Goal: Task Accomplishment & Management: Use online tool/utility

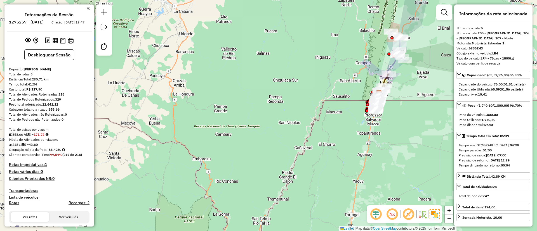
select select "**********"
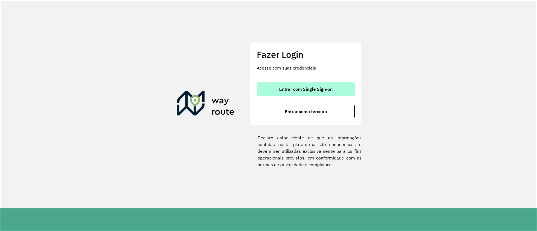
click at [273, 87] on button "Entrar com Single Sign-on" at bounding box center [306, 89] width 98 height 13
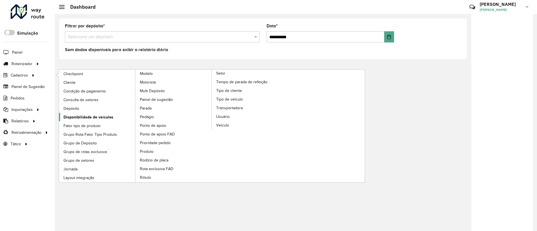
click at [107, 115] on span "Disponibilidade de veículos" at bounding box center [89, 117] width 50 height 6
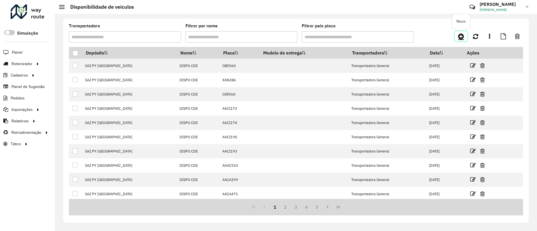
click at [460, 36] on icon at bounding box center [461, 36] width 6 height 7
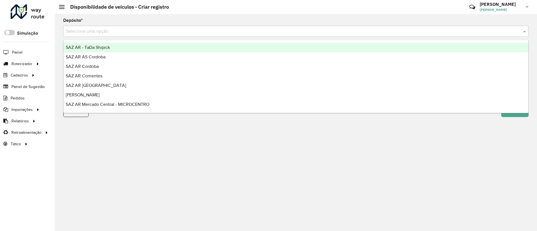
click at [247, 32] on input "text" at bounding box center [290, 31] width 449 height 7
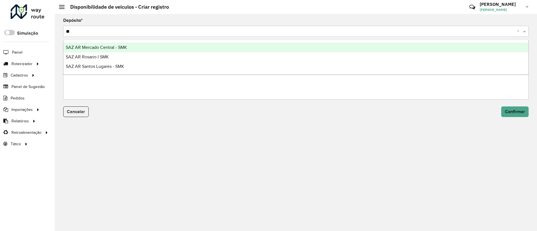
type input "***"
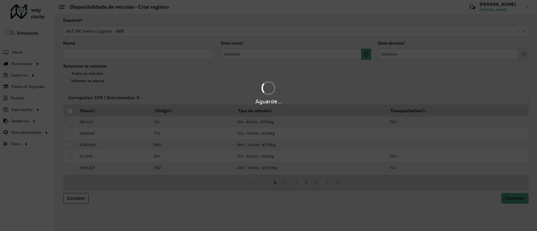
click at [168, 58] on input "Nome" at bounding box center [138, 54] width 151 height 11
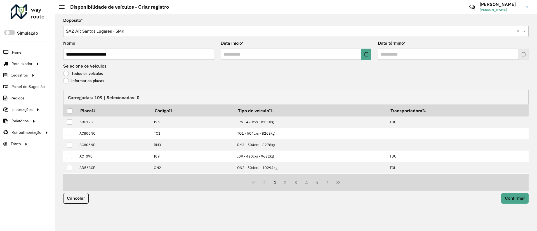
type input "**********"
click at [367, 57] on button "Choose Date" at bounding box center [366, 54] width 10 height 11
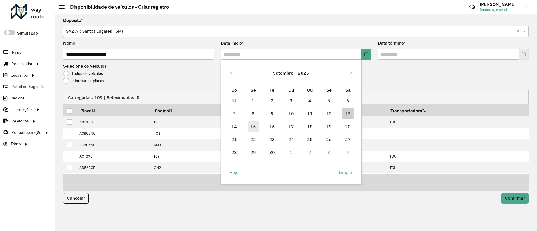
click at [249, 126] on span "15" at bounding box center [253, 126] width 11 height 11
type input "**********"
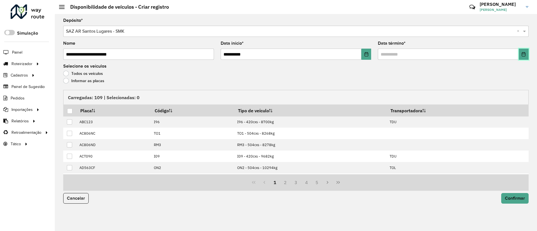
click at [523, 59] on button "Choose Date" at bounding box center [524, 54] width 10 height 11
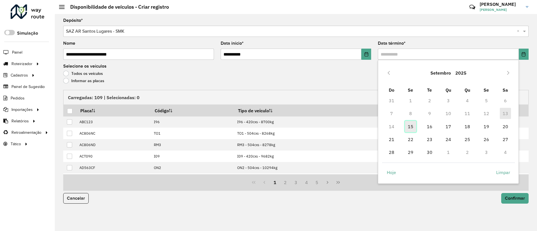
click at [414, 124] on span "15" at bounding box center [410, 126] width 11 height 11
type input "**********"
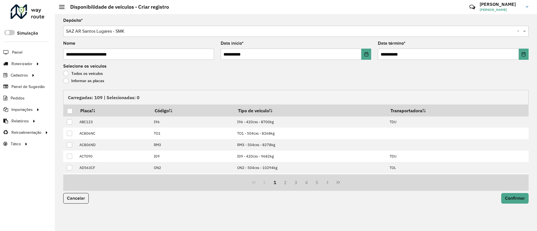
click at [67, 81] on label "Informar as placas" at bounding box center [83, 81] width 41 height 6
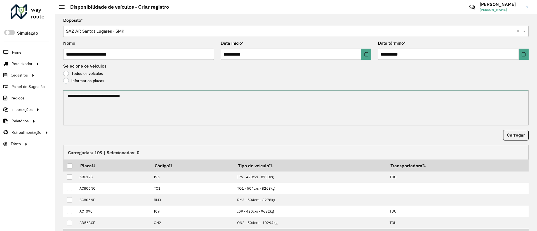
click at [67, 96] on textarea at bounding box center [296, 108] width 466 height 36
paste textarea "**********"
paste textarea "****** ****** ****** ******* ******* ******* ****** ****** ****** ****** ******…"
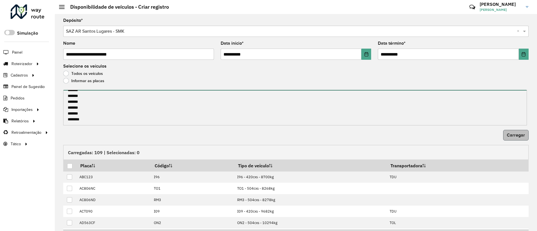
type textarea "**********"
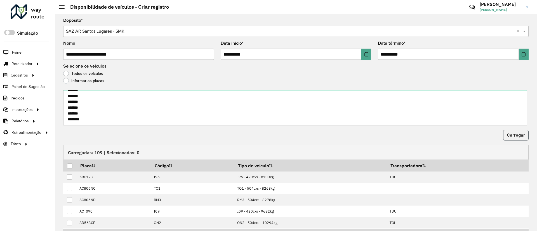
click at [522, 137] on span "Carregar" at bounding box center [516, 135] width 18 height 5
click at [71, 168] on div at bounding box center [69, 166] width 5 height 5
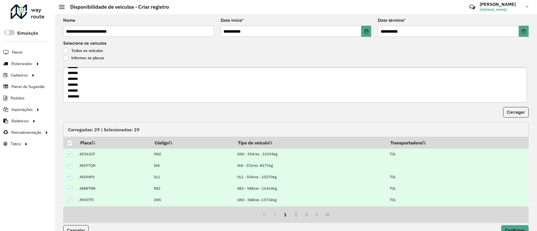
scroll to position [34, 0]
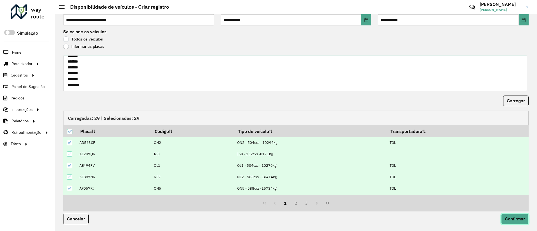
drag, startPoint x: 525, startPoint y: 221, endPoint x: 518, endPoint y: 219, distance: 6.7
click at [524, 221] on button "Confirmar" at bounding box center [514, 219] width 27 height 11
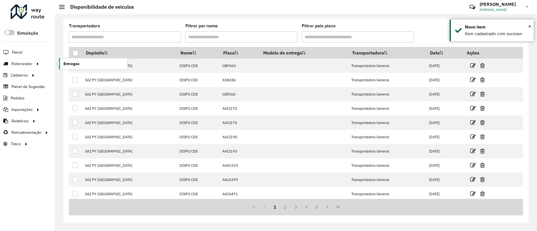
click at [102, 64] on link "Entregas" at bounding box center [93, 63] width 69 height 11
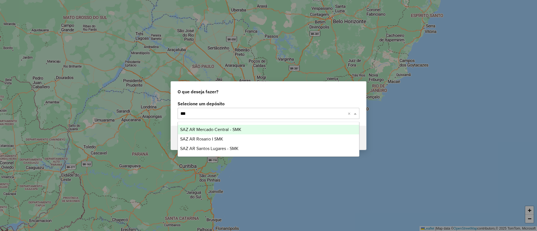
type input "**"
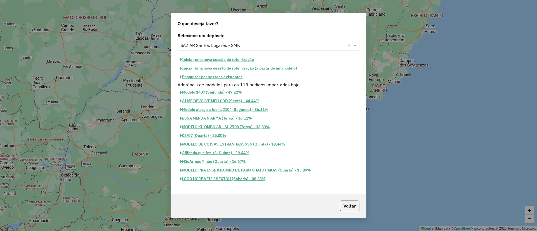
click at [229, 60] on button "Iniciar uma nova sessão de roteirização" at bounding box center [217, 59] width 79 height 9
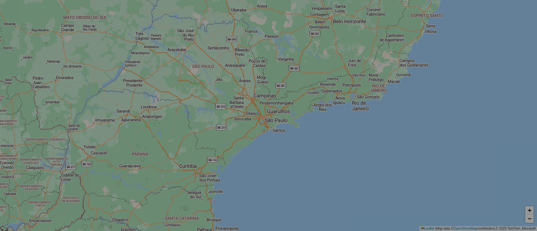
select select "*"
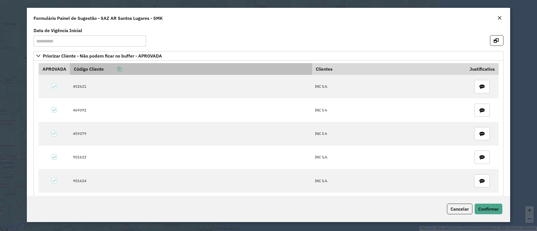
click at [120, 70] on icon at bounding box center [119, 69] width 4 height 4
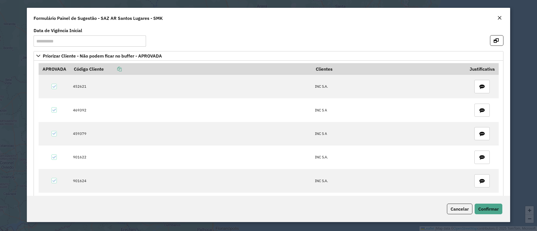
scroll to position [336, 0]
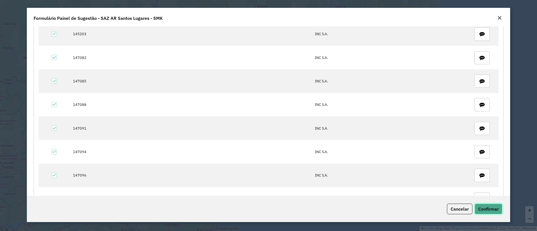
click at [492, 213] on button "Confirmar" at bounding box center [489, 209] width 28 height 11
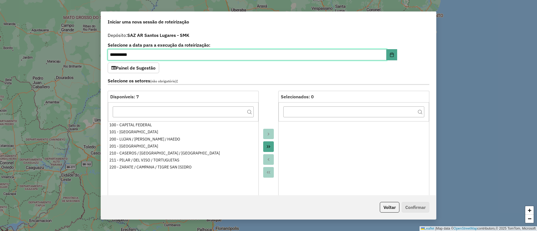
scroll to position [126, 0]
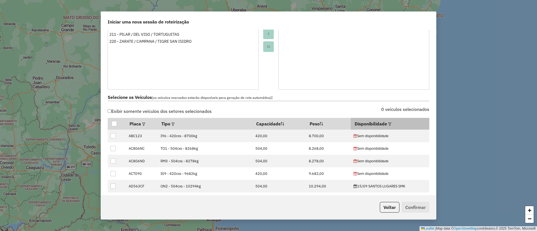
click at [388, 124] on em at bounding box center [389, 124] width 3 height 3
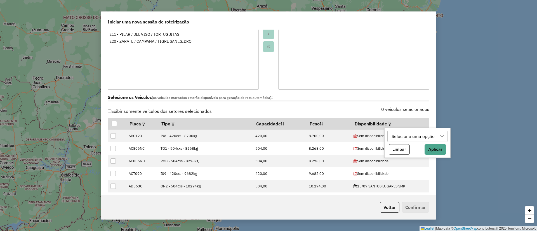
click at [393, 138] on div "Selecione uma opção" at bounding box center [413, 136] width 47 height 11
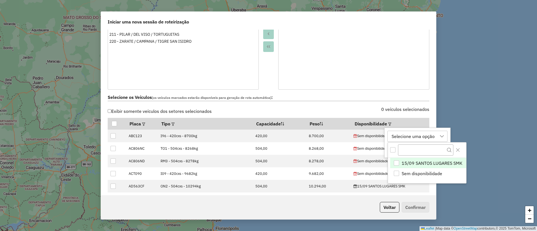
click at [406, 158] on li "15/09 SANTOS LUGARES SMK" at bounding box center [428, 163] width 76 height 11
click at [459, 154] on button "Close" at bounding box center [458, 150] width 9 height 9
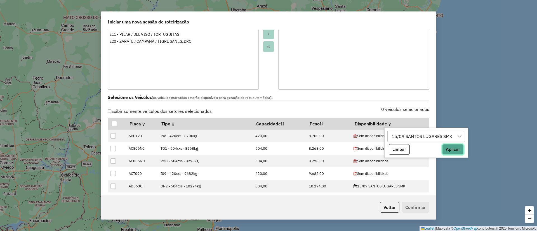
click at [460, 151] on button "Aplicar" at bounding box center [453, 149] width 22 height 11
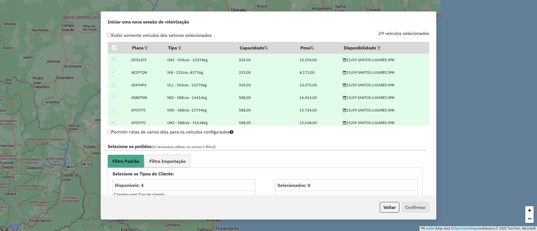
scroll to position [294, 0]
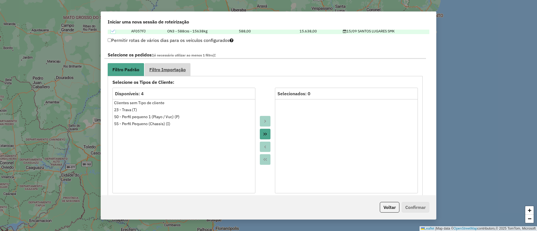
click at [166, 70] on span "Filtro Importação" at bounding box center [167, 69] width 36 height 4
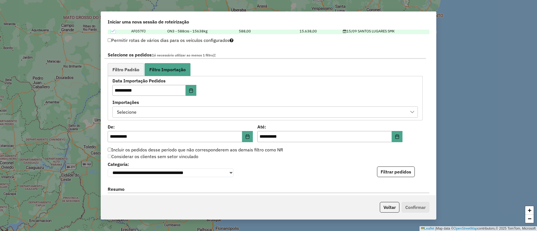
click at [141, 112] on div "Selecione" at bounding box center [261, 112] width 292 height 11
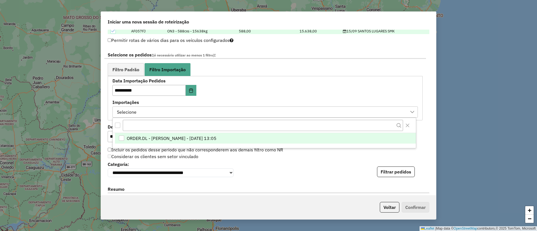
scroll to position [4, 25]
click at [165, 139] on span "ORDER.DL - BARBARA PAULOSSI BERTO - 13/09/2025 13:05" at bounding box center [172, 138] width 90 height 7
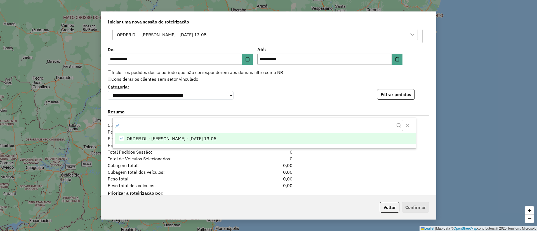
scroll to position [378, 0]
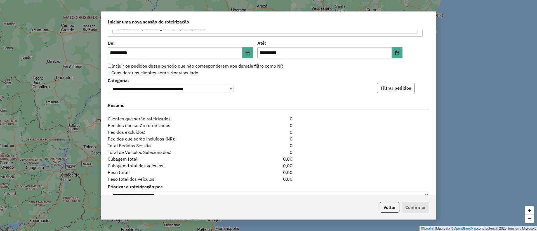
click at [384, 87] on button "Filtrar pedidos" at bounding box center [396, 88] width 38 height 11
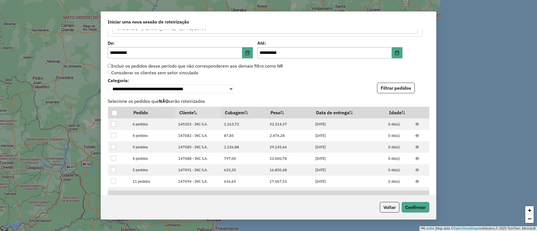
scroll to position [507, 0]
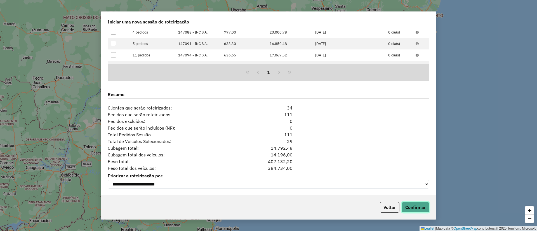
click at [420, 210] on button "Confirmar" at bounding box center [416, 207] width 28 height 11
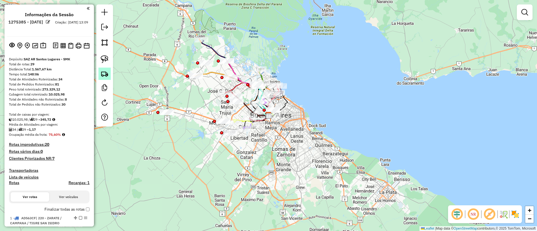
click at [104, 68] on link at bounding box center [104, 74] width 12 height 12
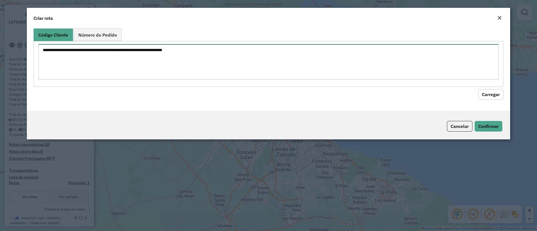
click at [102, 58] on textarea at bounding box center [268, 62] width 461 height 36
paste textarea "****** ****** ****** ****** ****** ****** ****** ****** ****** ****** ****** **…"
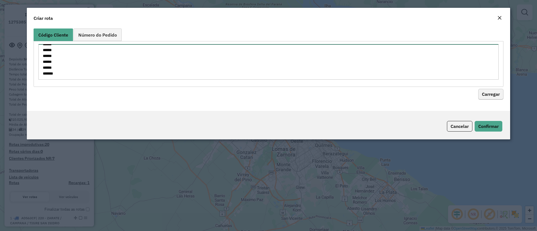
type textarea "****** ****** ****** ****** ****** ****** ****** ****** ****** ****** ****** **…"
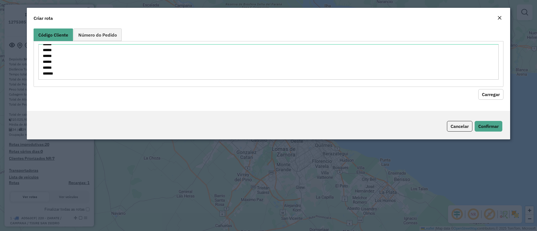
click at [482, 95] on button "Carregar" at bounding box center [490, 94] width 25 height 11
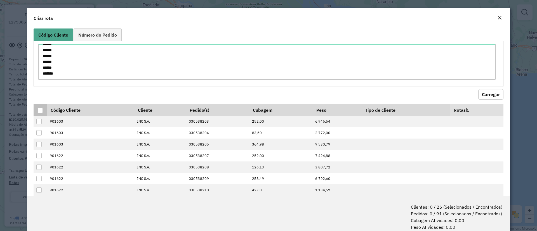
click at [40, 111] on div at bounding box center [39, 110] width 5 height 5
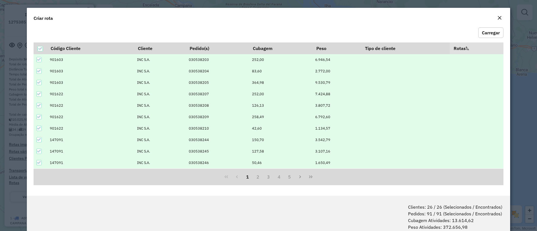
scroll to position [28, 0]
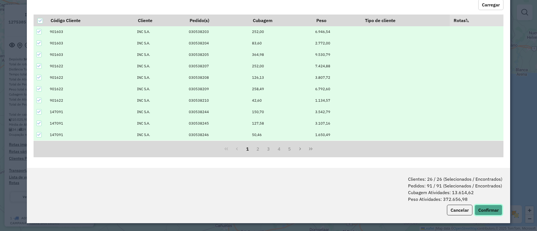
click at [492, 210] on button "Confirmar" at bounding box center [489, 210] width 28 height 11
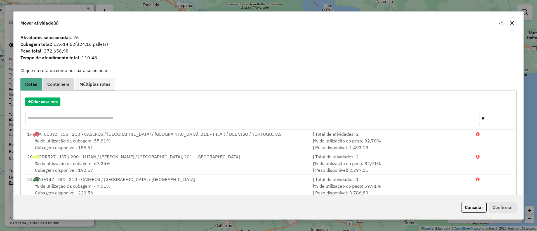
click at [56, 82] on span "Containers" at bounding box center [58, 84] width 22 height 4
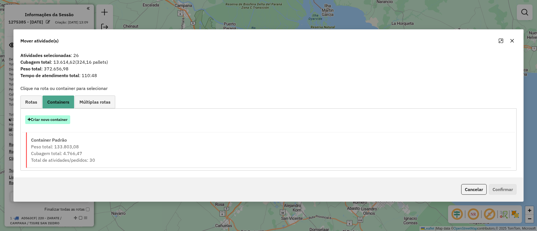
click at [51, 119] on button "Criar novo container" at bounding box center [47, 120] width 45 height 9
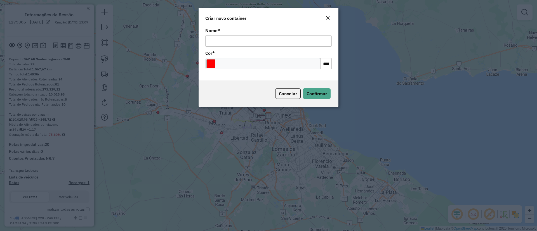
click at [229, 39] on input "Nome *" at bounding box center [268, 41] width 126 height 11
type input "**********"
click at [209, 65] on input "Select a color" at bounding box center [210, 63] width 9 height 9
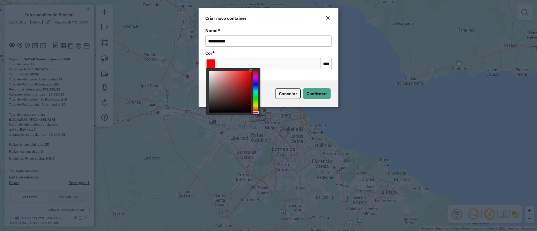
type input "*******"
click at [255, 77] on div at bounding box center [255, 92] width 5 height 42
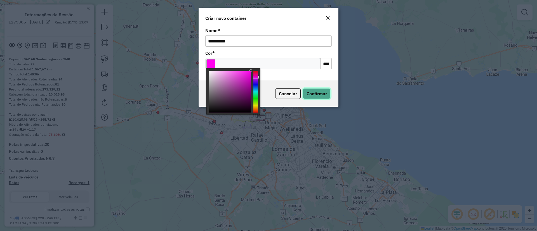
click at [311, 89] on button "Confirmar" at bounding box center [317, 93] width 28 height 11
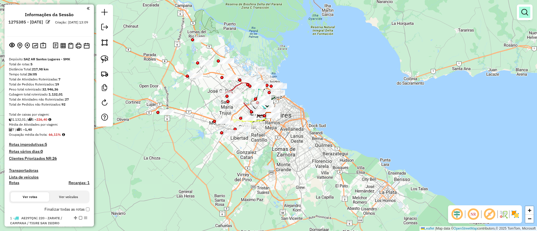
click at [524, 17] on link at bounding box center [524, 12] width 11 height 11
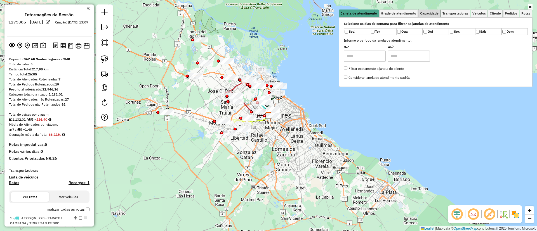
click at [438, 10] on link "Capacidade" at bounding box center [430, 14] width 22 height 8
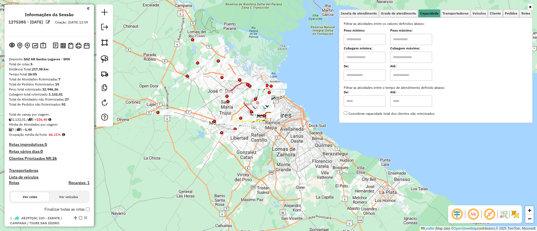
click at [372, 58] on input "text" at bounding box center [365, 57] width 42 height 11
drag, startPoint x: 370, startPoint y: 55, endPoint x: 324, endPoint y: 59, distance: 46.0
click at [324, 59] on div "Janela de atendimento Grade de atendimento Capacidade Transportadoras Veículos …" at bounding box center [268, 115] width 537 height 231
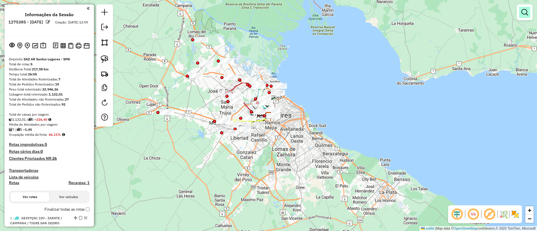
click at [522, 15] on em at bounding box center [524, 12] width 7 height 7
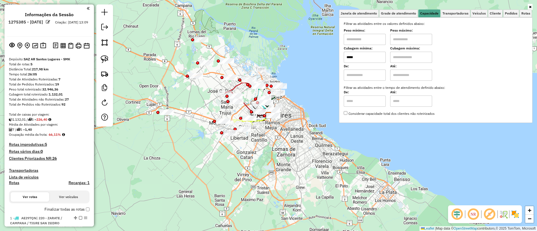
click at [365, 58] on input "*****" at bounding box center [365, 57] width 42 height 11
type input "****"
drag, startPoint x: 391, startPoint y: 59, endPoint x: 410, endPoint y: 53, distance: 20.0
click at [391, 59] on div "Cubagem mínima: **** Cubagem máxima:" at bounding box center [436, 55] width 184 height 16
click at [410, 53] on input "text" at bounding box center [411, 57] width 42 height 11
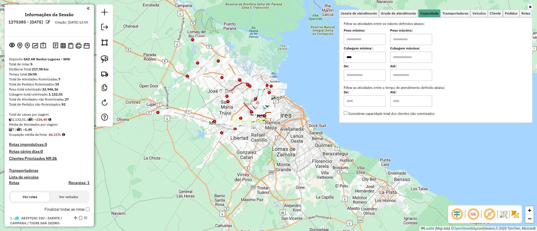
type input "*****"
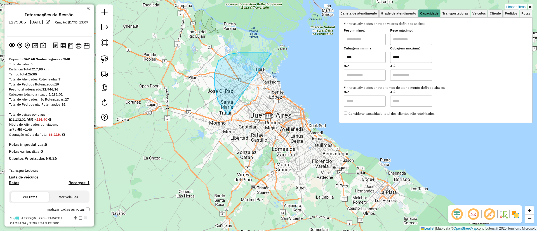
drag, startPoint x: 215, startPoint y: 73, endPoint x: 356, endPoint y: 101, distance: 144.0
click at [356, 101] on div "Limpar filtros Janela de atendimento Grade de atendimento Capacidade Transporta…" at bounding box center [268, 115] width 537 height 231
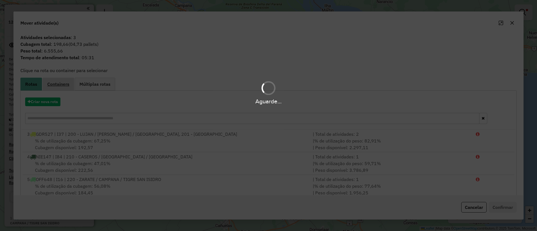
click at [56, 82] on span "Containers" at bounding box center [58, 84] width 22 height 4
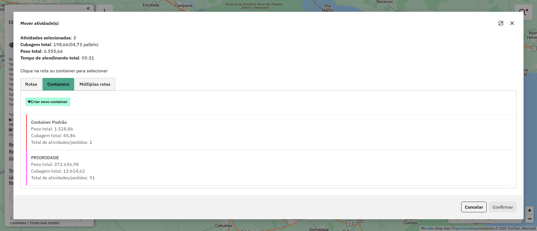
click at [55, 101] on button "Criar novo container" at bounding box center [47, 102] width 45 height 9
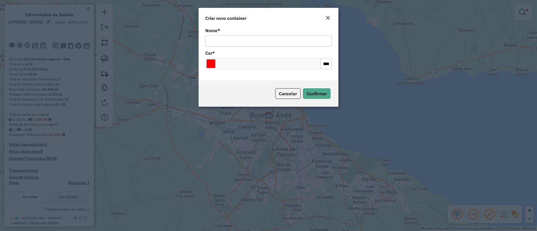
click at [273, 42] on input "Nome *" at bounding box center [268, 41] width 126 height 11
type input "******"
click at [317, 86] on div "Cancelar Confirmar" at bounding box center [269, 94] width 140 height 26
click at [317, 90] on button "Confirmar" at bounding box center [317, 93] width 28 height 11
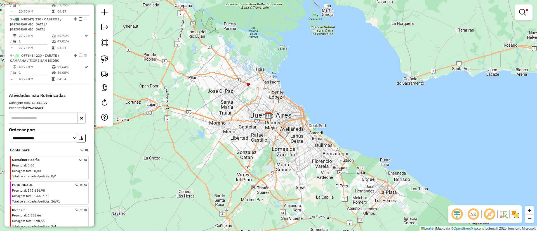
scroll to position [294, 0]
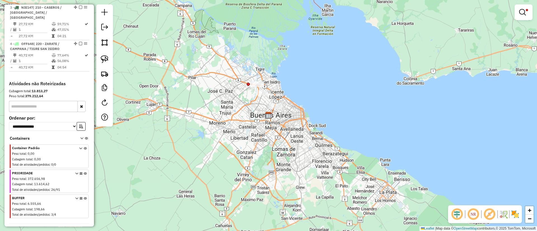
click at [84, 197] on icon at bounding box center [85, 207] width 3 height 21
click at [527, 8] on link at bounding box center [523, 12] width 13 height 11
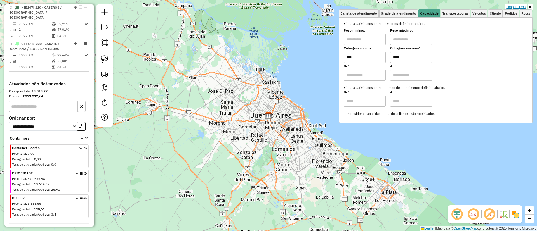
click at [514, 6] on link "Limpar filtros" at bounding box center [516, 7] width 22 height 6
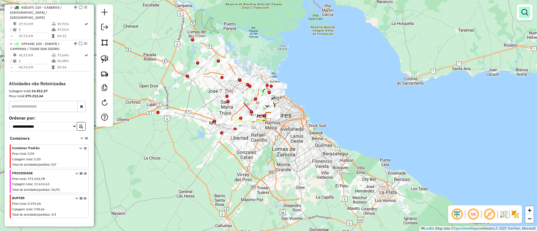
click at [527, 9] on em at bounding box center [524, 12] width 7 height 7
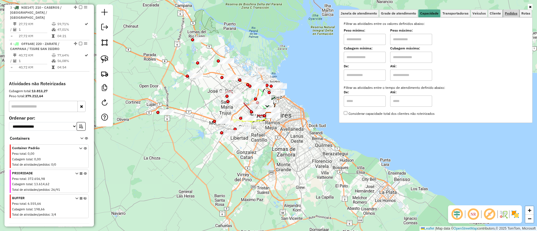
click at [504, 13] on link "Pedidos" at bounding box center [511, 14] width 16 height 8
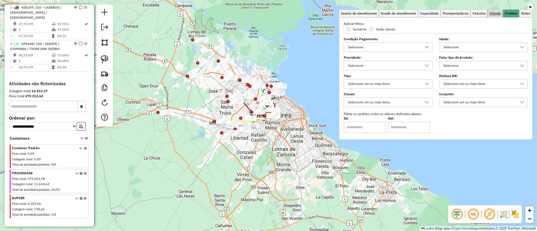
click at [497, 14] on span "Cliente" at bounding box center [495, 13] width 11 height 3
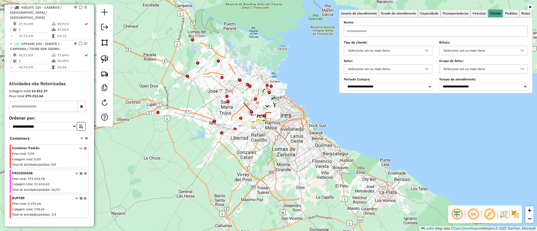
click at [377, 51] on div "Selecione um ou mais itens" at bounding box center [383, 50] width 75 height 9
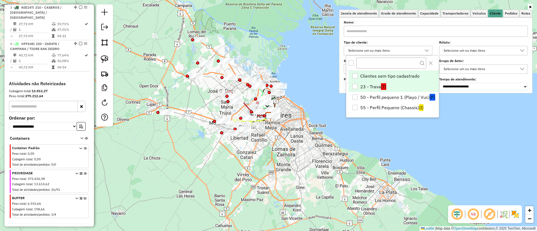
scroll to position [3, 19]
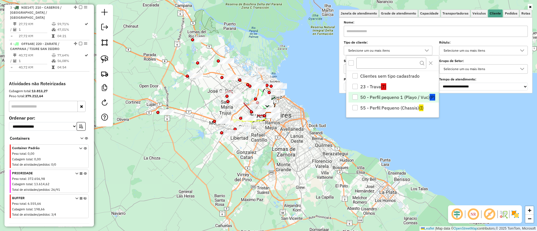
click at [395, 99] on li "50 - Perfil pequeno 1 (Playo / Vuc) (P)" at bounding box center [394, 97] width 90 height 11
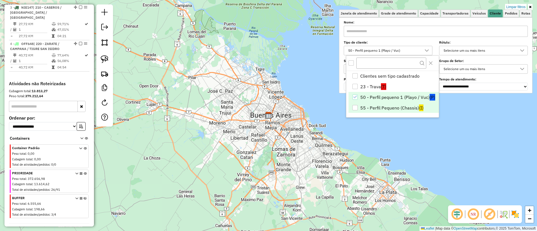
click at [394, 108] on li "55 - Perfil Pequeno (Chassis) (I)" at bounding box center [394, 108] width 90 height 11
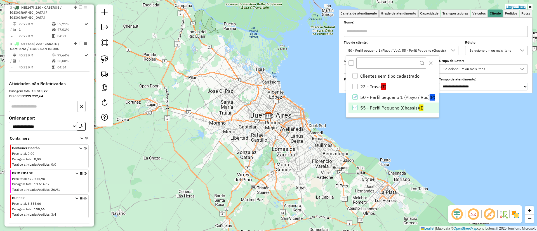
click at [515, 7] on link "Limpar filtros" at bounding box center [516, 7] width 22 height 6
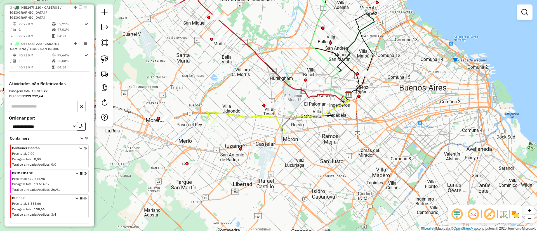
click at [84, 172] on icon at bounding box center [85, 182] width 3 height 21
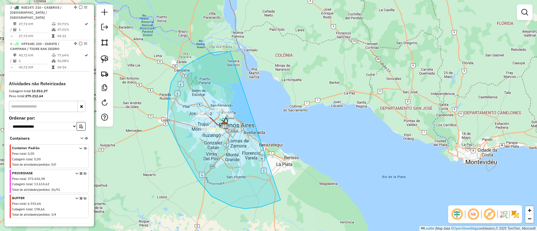
drag, startPoint x: 219, startPoint y: 52, endPoint x: 314, endPoint y: 132, distance: 125.1
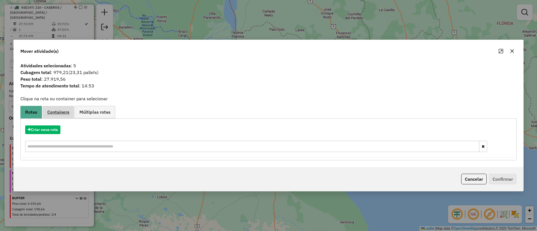
click at [60, 112] on span "Containers" at bounding box center [58, 112] width 22 height 4
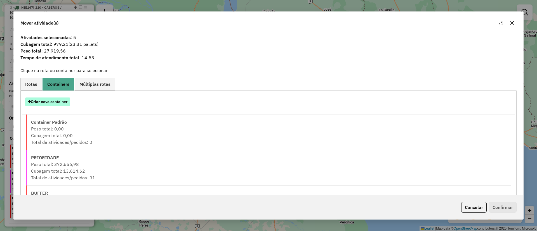
click at [51, 101] on button "Criar novo container" at bounding box center [47, 102] width 45 height 9
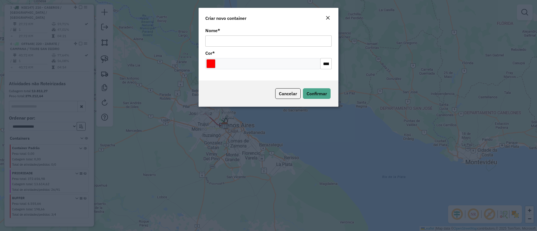
click at [283, 34] on div "Nome *" at bounding box center [268, 38] width 126 height 18
click at [278, 39] on input "Nome *" at bounding box center [268, 41] width 126 height 11
type input "**********"
click at [211, 62] on input "Select a color" at bounding box center [210, 63] width 9 height 9
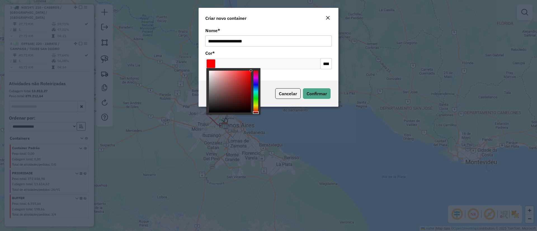
click at [243, 102] on div at bounding box center [230, 92] width 42 height 42
type input "*******"
drag, startPoint x: 237, startPoint y: 101, endPoint x: 205, endPoint y: 107, distance: 32.2
click at [205, 107] on body "Aguarde... Pop-up bloqueado! Seu navegador bloqueou automáticamente a abertura …" at bounding box center [268, 115] width 537 height 231
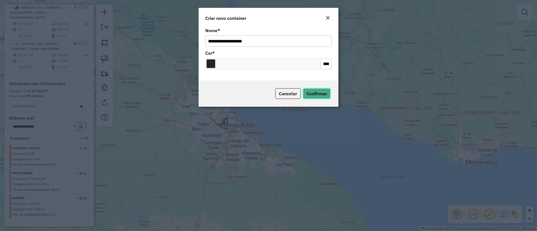
click at [320, 93] on span "Confirmar" at bounding box center [317, 94] width 20 height 6
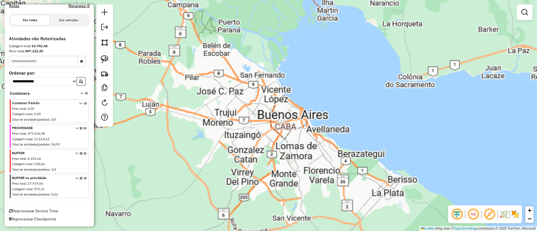
scroll to position [121, 0]
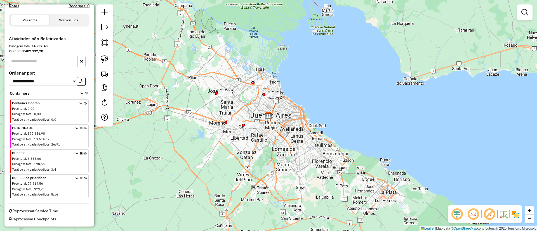
click at [84, 179] on icon at bounding box center [85, 187] width 3 height 21
click at [84, 128] on icon at bounding box center [85, 137] width 3 height 21
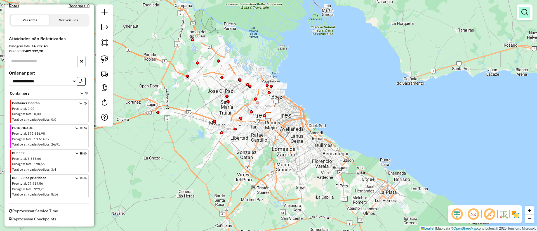
click at [523, 12] on em at bounding box center [524, 12] width 7 height 7
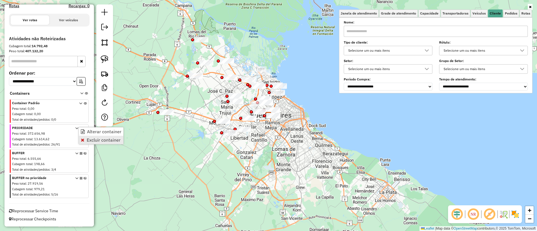
click at [104, 140] on span "Excluir container" at bounding box center [104, 140] width 34 height 4
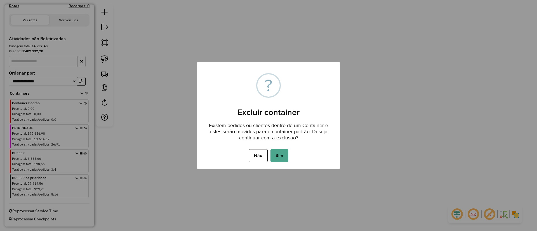
click at [284, 155] on button "Sim" at bounding box center [280, 155] width 18 height 13
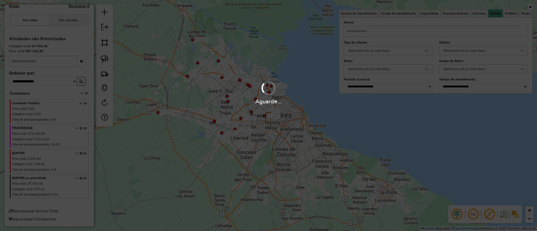
scroll to position [96, 0]
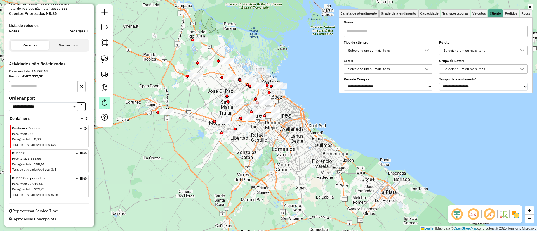
click at [106, 102] on em at bounding box center [104, 102] width 7 height 7
select select "*"
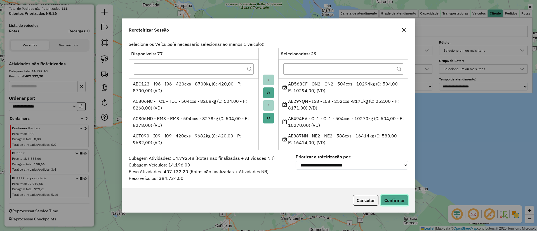
click at [394, 198] on button "Confirmar" at bounding box center [395, 200] width 28 height 11
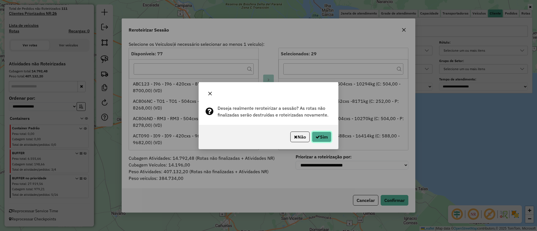
click at [322, 136] on button "Sim" at bounding box center [322, 137] width 20 height 11
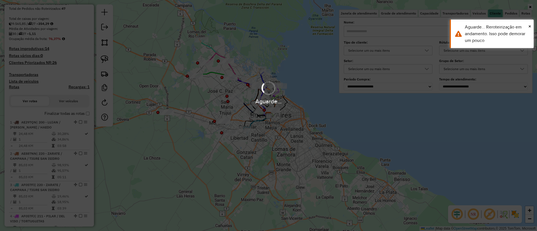
scroll to position [294, 0]
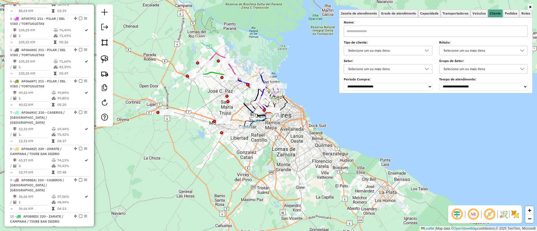
drag, startPoint x: 180, startPoint y: 107, endPoint x: 184, endPoint y: 103, distance: 5.1
click at [184, 103] on div "Janela de atendimento Grade de atendimento Capacidade Transportadoras Veículos …" at bounding box center [268, 115] width 537 height 231
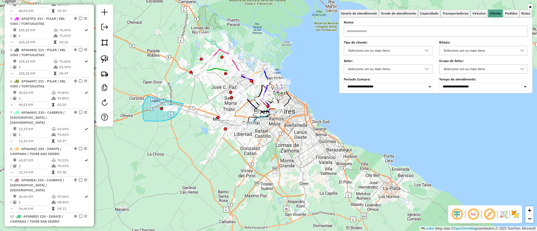
drag, startPoint x: 147, startPoint y: 98, endPoint x: 187, endPoint y: 95, distance: 39.5
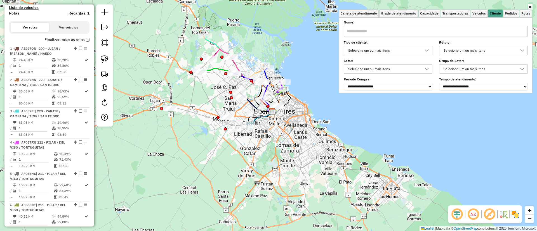
scroll to position [168, 0]
click at [530, 6] on icon at bounding box center [530, 6] width 3 height 3
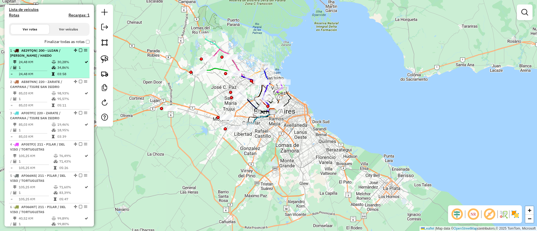
click at [46, 50] on span "| 200 - LUJAN / [PERSON_NAME] / HAEDO" at bounding box center [35, 52] width 50 height 9
select select "**********"
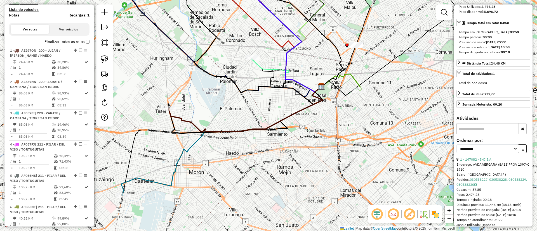
scroll to position [126, 0]
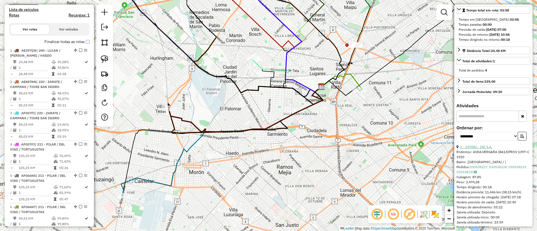
click at [483, 148] on link "1 - 147082 - INC S.A." at bounding box center [476, 147] width 32 height 4
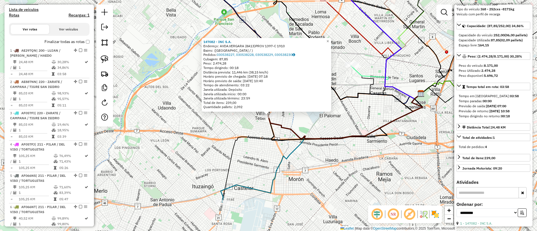
scroll to position [0, 0]
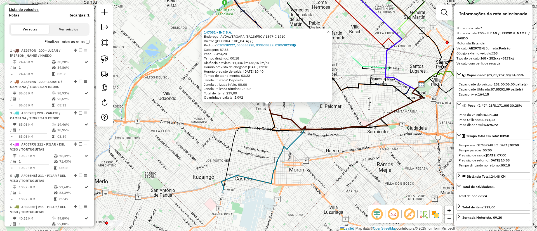
drag, startPoint x: 335, startPoint y: 149, endPoint x: 335, endPoint y: 139, distance: 9.5
click at [335, 139] on div "147082 - INC S.A. Endereço: AVDA.VERGARA (8A13)PROV 1397-C 1910 Bairro: (VILLA …" at bounding box center [268, 115] width 537 height 231
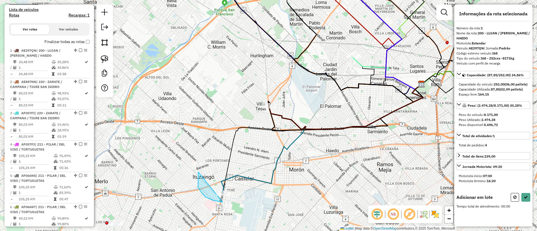
drag, startPoint x: 200, startPoint y: 190, endPoint x: 274, endPoint y: 174, distance: 75.7
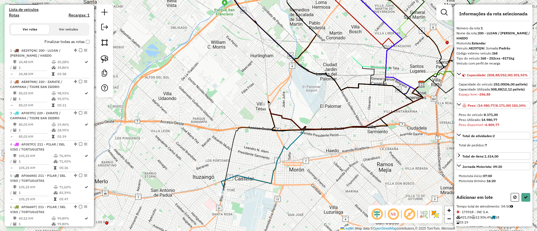
select select "**********"
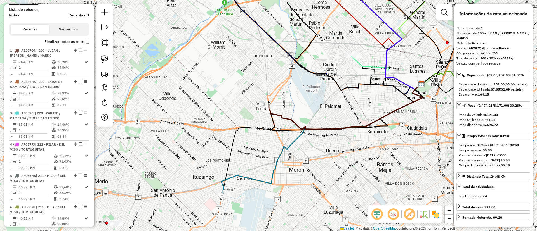
click at [281, 119] on icon at bounding box center [346, 106] width 154 height 45
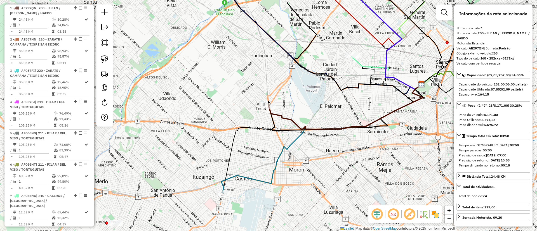
click at [233, 152] on icon at bounding box center [323, 138] width 201 height 109
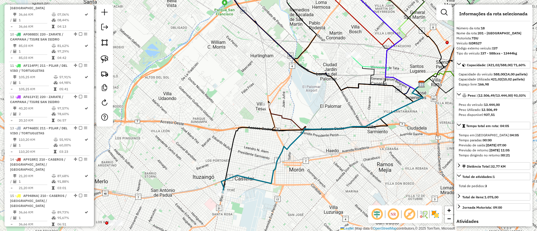
scroll to position [743, 0]
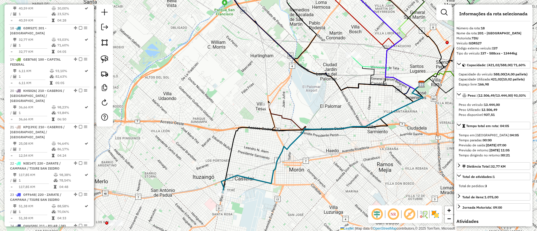
click at [241, 176] on icon at bounding box center [322, 138] width 202 height 109
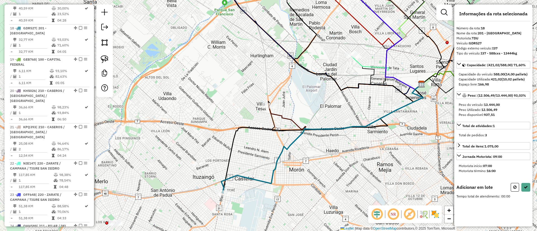
select select "**********"
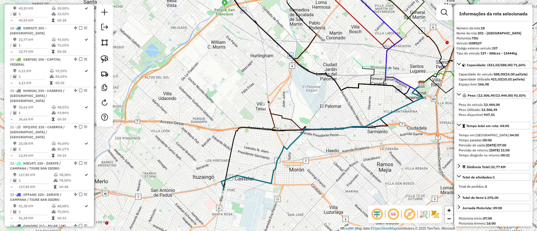
click at [226, 188] on icon at bounding box center [322, 138] width 202 height 109
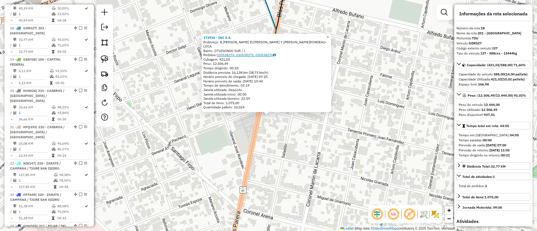
click at [246, 55] on link "030538274, 030538275, 030538276" at bounding box center [246, 55] width 59 height 4
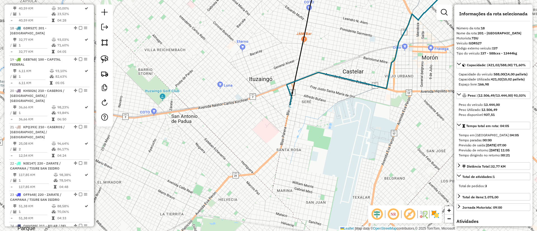
click at [288, 90] on icon at bounding box center [412, 42] width 251 height 131
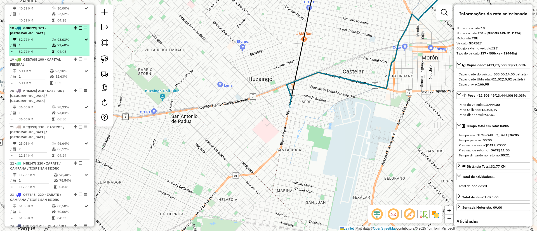
click at [80, 26] on em at bounding box center [80, 27] width 3 height 3
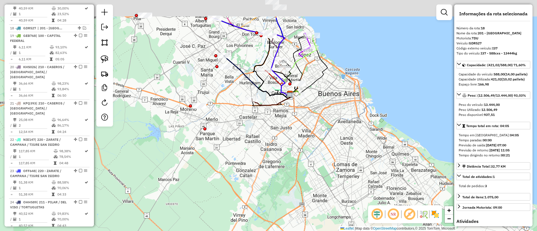
click at [241, 122] on div "Janela de atendimento Grade de atendimento Capacidade Transportadoras Veículos …" at bounding box center [268, 115] width 537 height 231
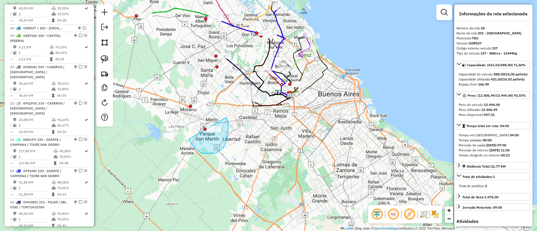
drag, startPoint x: 228, startPoint y: 129, endPoint x: 222, endPoint y: 114, distance: 16.5
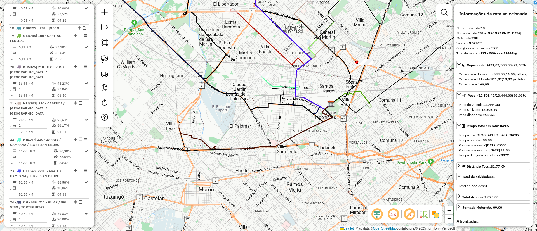
click at [367, 98] on icon at bounding box center [351, 99] width 41 height 17
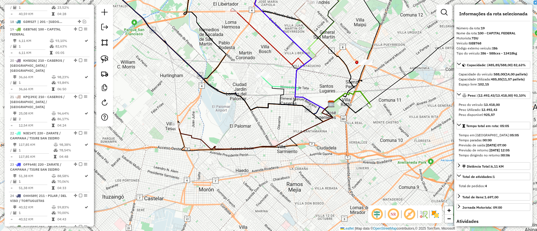
scroll to position [751, 0]
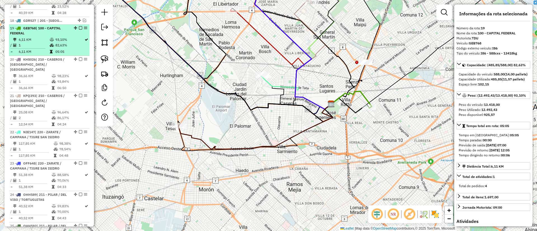
click at [80, 26] on em at bounding box center [80, 27] width 3 height 3
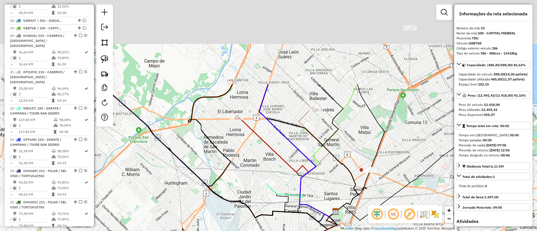
drag, startPoint x: 242, startPoint y: 64, endPoint x: 247, endPoint y: 171, distance: 107.8
click at [247, 171] on div "Janela de atendimento Grade de atendimento Capacidade Transportadoras Veículos …" at bounding box center [268, 115] width 537 height 231
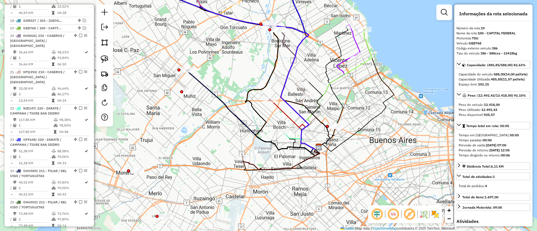
click at [301, 88] on icon at bounding box center [302, 88] width 14 height 17
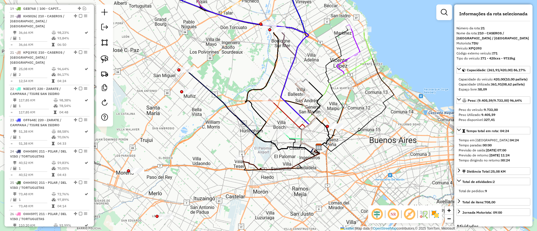
scroll to position [790, 0]
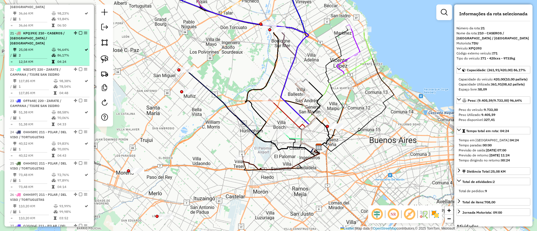
click at [79, 31] on em at bounding box center [80, 32] width 3 height 3
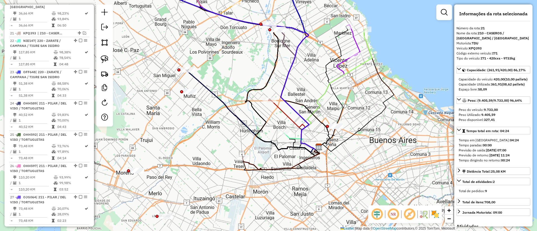
click at [356, 40] on icon at bounding box center [353, 40] width 13 height 31
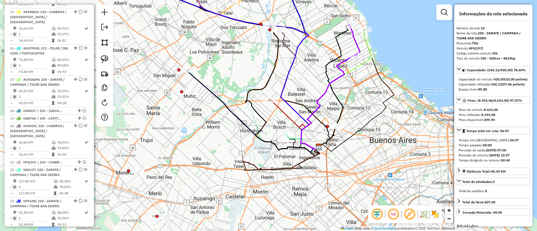
scroll to position [555, 0]
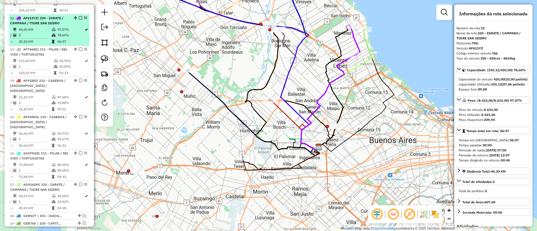
click at [79, 16] on em at bounding box center [80, 17] width 3 height 3
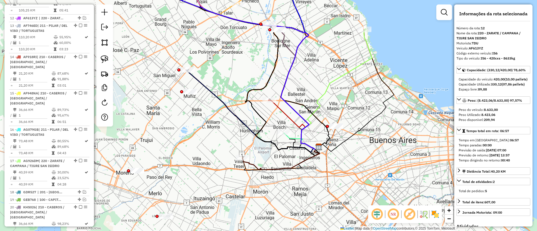
click at [364, 63] on icon at bounding box center [336, 89] width 71 height 121
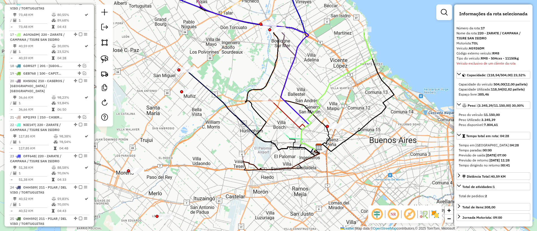
scroll to position [688, 0]
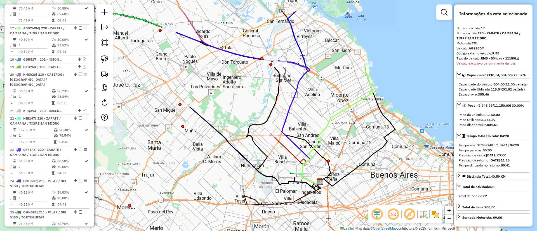
drag, startPoint x: 364, startPoint y: 62, endPoint x: 365, endPoint y: 99, distance: 36.9
click at [365, 99] on icon at bounding box center [337, 124] width 71 height 121
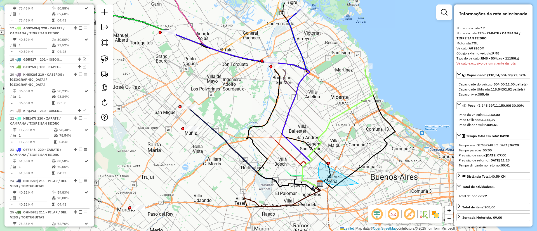
drag, startPoint x: 358, startPoint y: 184, endPoint x: 377, endPoint y: 146, distance: 41.8
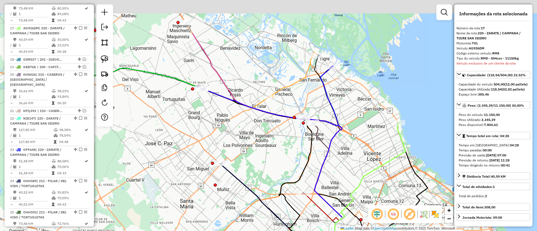
drag, startPoint x: 358, startPoint y: 101, endPoint x: 381, endPoint y: 128, distance: 35.3
click at [381, 128] on div "Janela de atendimento Grade de atendimento Capacidade Transportadoras Veículos …" at bounding box center [268, 115] width 537 height 231
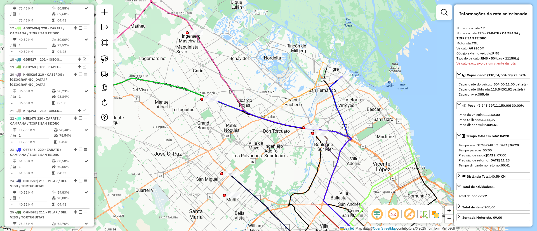
click at [334, 85] on icon at bounding box center [343, 165] width 38 height 178
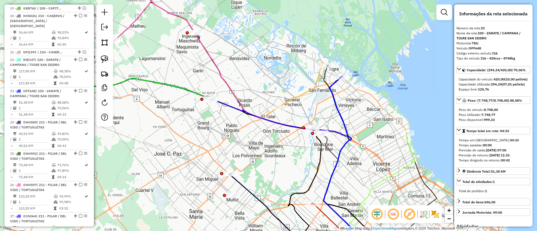
scroll to position [805, 0]
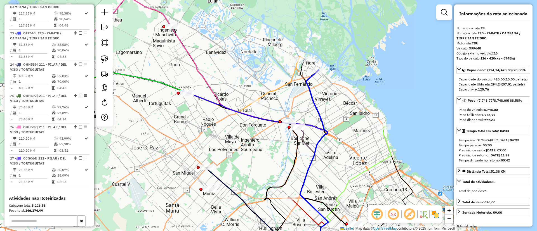
drag, startPoint x: 351, startPoint y: 98, endPoint x: 327, endPoint y: 91, distance: 24.3
click at [327, 91] on div "Janela de atendimento Grade de atendimento Capacidade Transportadoras Veículos …" at bounding box center [268, 115] width 537 height 231
click at [388, 143] on icon at bounding box center [355, 186] width 71 height 121
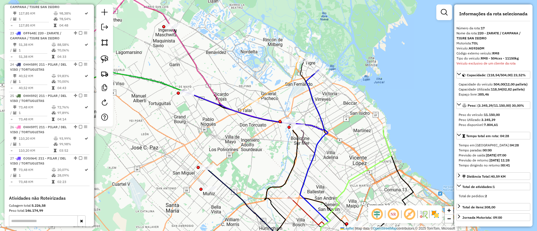
scroll to position [688, 0]
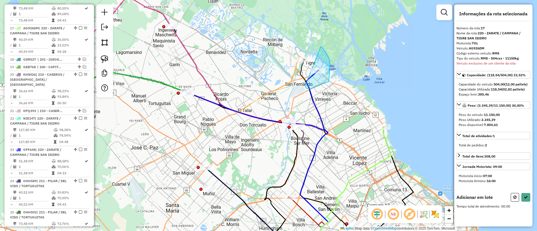
drag, startPoint x: 317, startPoint y: 86, endPoint x: 321, endPoint y: 47, distance: 39.9
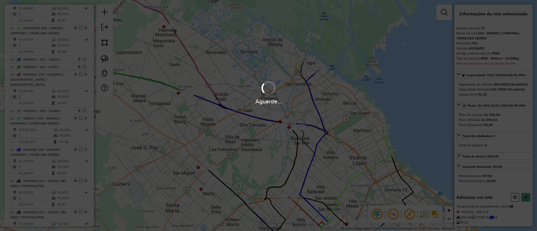
select select "**********"
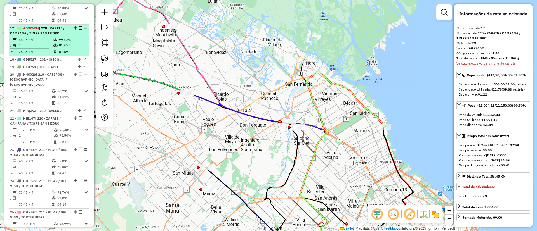
click at [80, 26] on em at bounding box center [80, 27] width 3 height 3
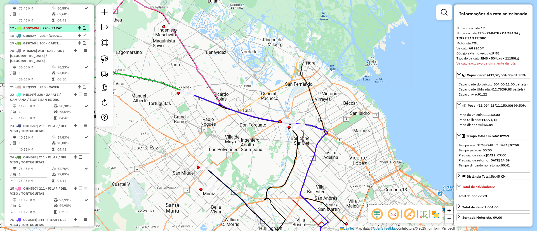
scroll to position [664, 0]
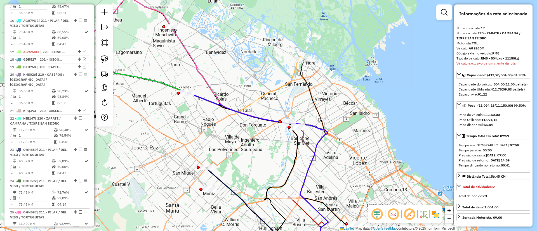
click at [287, 82] on icon at bounding box center [280, 79] width 46 height 46
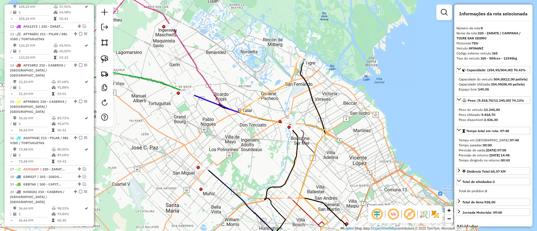
scroll to position [430, 0]
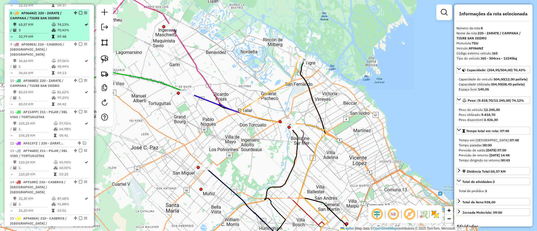
click at [80, 11] on em at bounding box center [80, 12] width 3 height 3
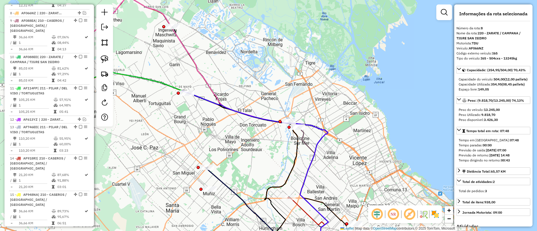
drag, startPoint x: 159, startPoint y: 62, endPoint x: 238, endPoint y: 64, distance: 78.4
click at [238, 64] on div "Janela de atendimento Grade de atendimento Capacidade Transportadoras Veículos …" at bounding box center [268, 115] width 537 height 231
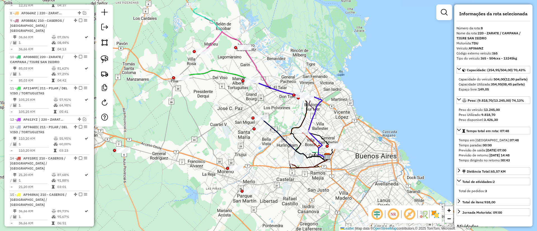
click at [210, 72] on icon at bounding box center [255, 115] width 146 height 88
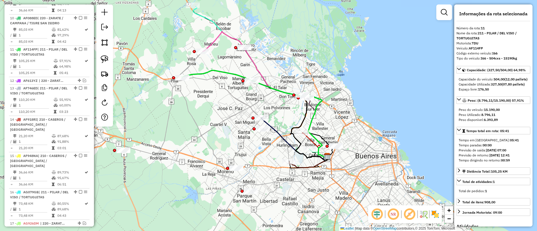
scroll to position [500, 0]
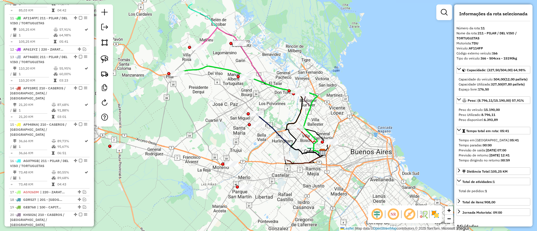
drag, startPoint x: 236, startPoint y: 104, endPoint x: 231, endPoint y: 99, distance: 6.7
click at [231, 99] on div "Janela de atendimento Grade de atendimento Capacidade Transportadoras Veículos …" at bounding box center [268, 115] width 537 height 231
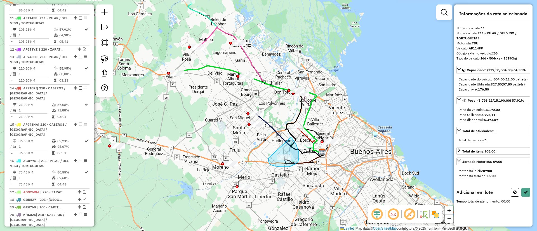
drag, startPoint x: 269, startPoint y: 163, endPoint x: 291, endPoint y: 138, distance: 33.7
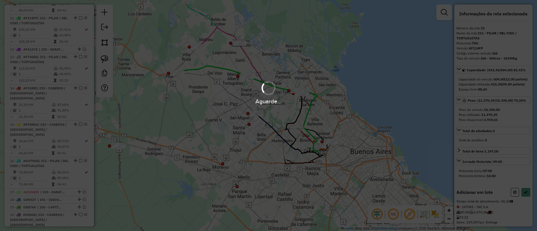
select select "**********"
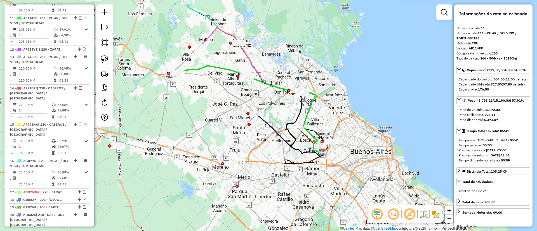
click at [205, 39] on icon at bounding box center [260, 90] width 124 height 127
click at [208, 41] on icon at bounding box center [261, 90] width 124 height 127
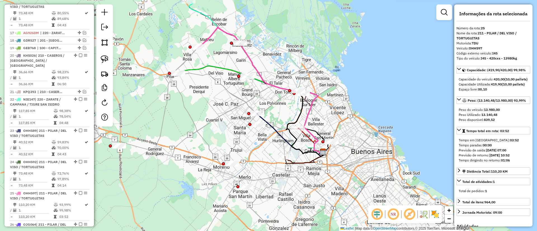
scroll to position [820, 0]
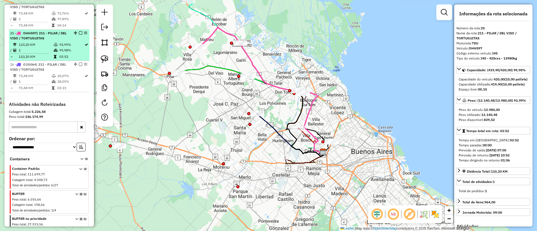
click at [80, 31] on em at bounding box center [80, 32] width 3 height 3
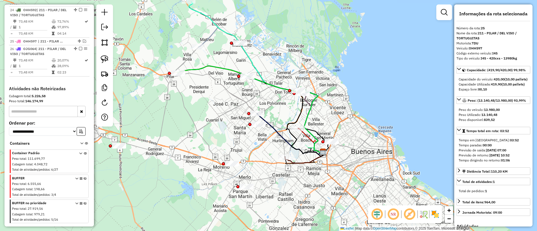
click at [196, 52] on div "Janela de atendimento Grade de atendimento Capacidade Transportadoras Veículos …" at bounding box center [268, 115] width 537 height 231
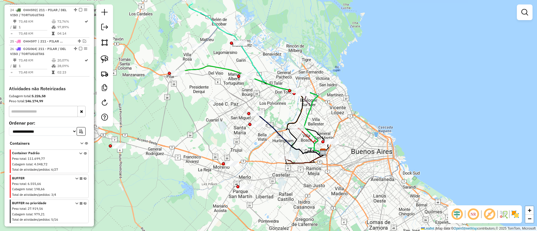
click at [196, 52] on div "Janela de atendimento Grade de atendimento Capacidade Transportadoras Veículos …" at bounding box center [268, 115] width 537 height 231
select select "**********"
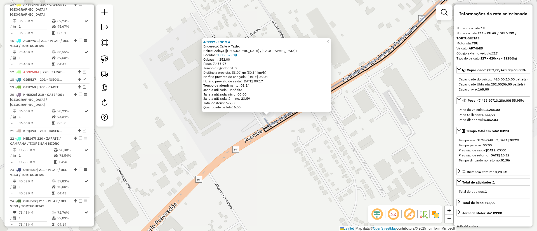
scroll to position [539, 0]
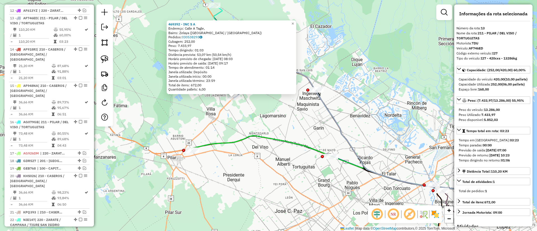
click at [227, 140] on icon at bounding box center [331, 195] width 281 height 118
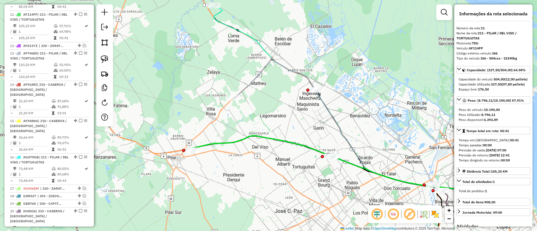
scroll to position [500, 0]
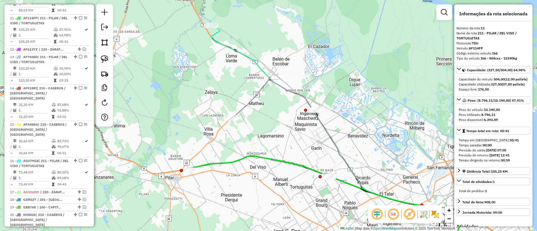
drag, startPoint x: 224, startPoint y: 126, endPoint x: 220, endPoint y: 154, distance: 27.4
click at [220, 154] on div "Janela de atendimento Grade de atendimento Capacidade Transportadoras Veículos …" at bounding box center [268, 115] width 537 height 231
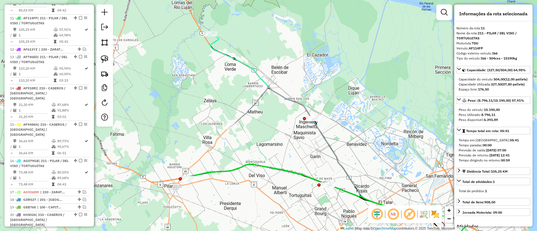
drag, startPoint x: 277, startPoint y: 157, endPoint x: 278, endPoint y: 166, distance: 8.7
click at [278, 166] on div "Janela de atendimento Grade de atendimento Capacidade Transportadoras Veículos …" at bounding box center [268, 115] width 537 height 231
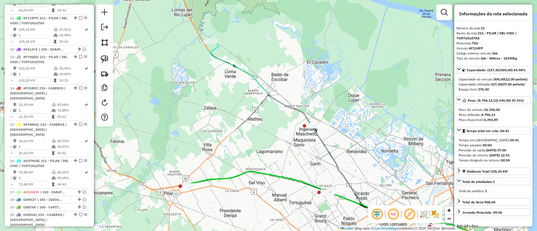
click at [216, 56] on icon at bounding box center [339, 149] width 258 height 211
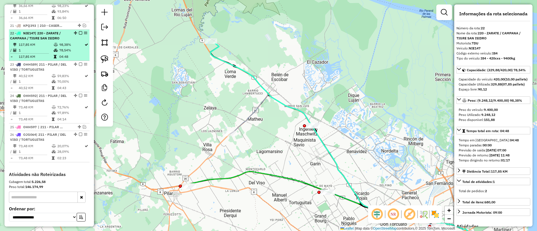
click at [81, 31] on div at bounding box center [79, 32] width 17 height 3
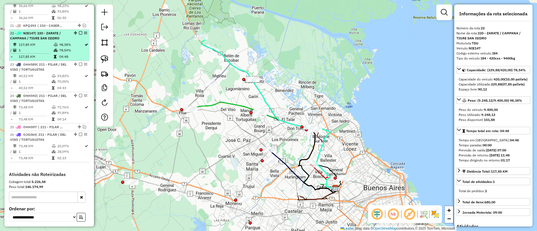
click at [79, 31] on div "22 - NIE147 | 220 - ZARATE / CAMPANA / TIGRE SAN ISIDRO" at bounding box center [49, 36] width 78 height 10
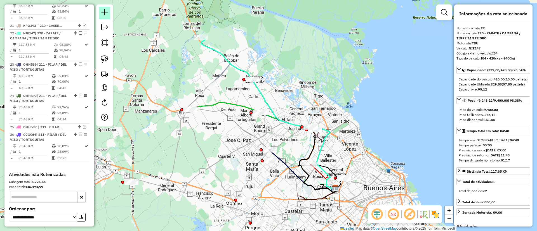
drag, startPoint x: 79, startPoint y: 6, endPoint x: 100, endPoint y: 11, distance: 21.4
click at [79, 31] on em at bounding box center [80, 32] width 3 height 3
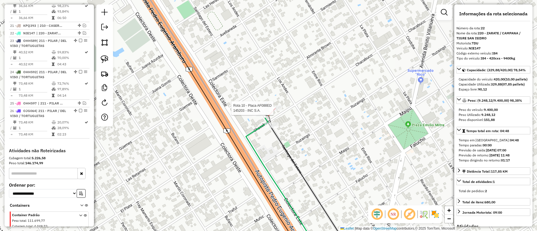
click at [274, 111] on div at bounding box center [275, 108] width 14 height 6
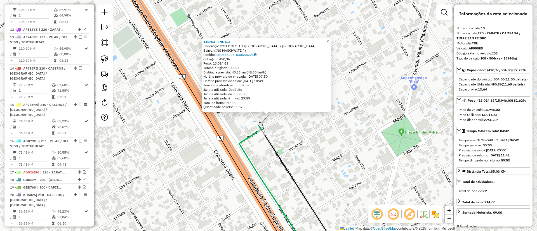
scroll to position [469, 0]
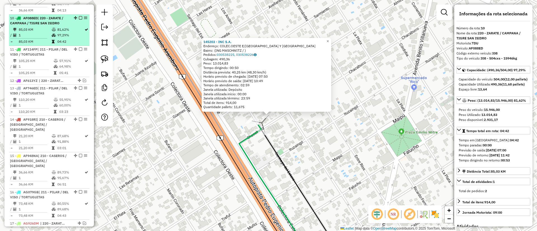
click at [79, 16] on em at bounding box center [80, 17] width 3 height 3
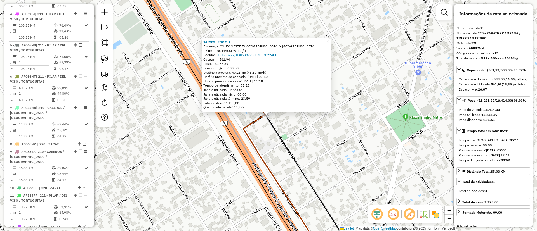
scroll to position [242, 0]
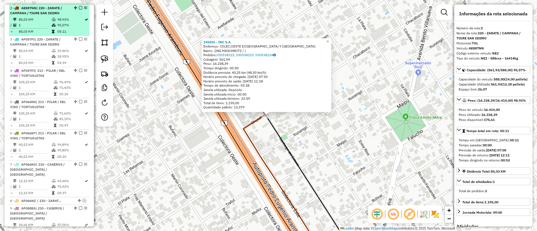
click at [81, 6] on div at bounding box center [79, 7] width 17 height 3
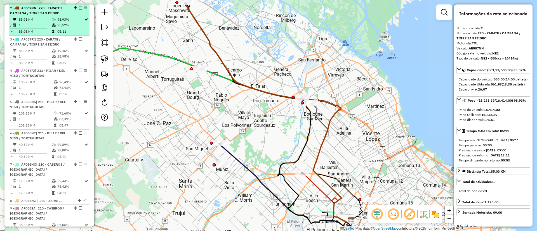
click at [79, 7] on em at bounding box center [80, 7] width 3 height 3
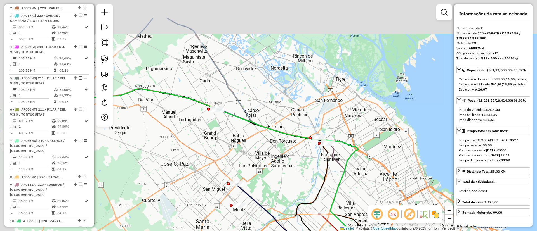
drag, startPoint x: 196, startPoint y: 37, endPoint x: 210, endPoint y: 71, distance: 37.0
click at [210, 71] on div "Janela de atendimento Grade de atendimento Capacidade Transportadoras Veículos …" at bounding box center [268, 115] width 537 height 231
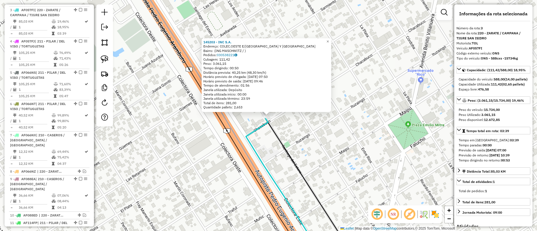
scroll to position [249, 0]
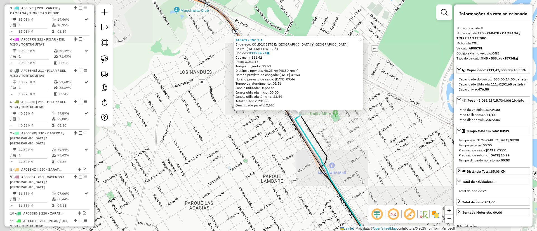
drag, startPoint x: 192, startPoint y: 130, endPoint x: 248, endPoint y: 119, distance: 57.2
click at [272, 123] on div "145203 - INC S.A. Endereço: COLEC.OESTE E/MORENO Y ARROYO GARIN Bairro: (ING MA…" at bounding box center [268, 115] width 537 height 231
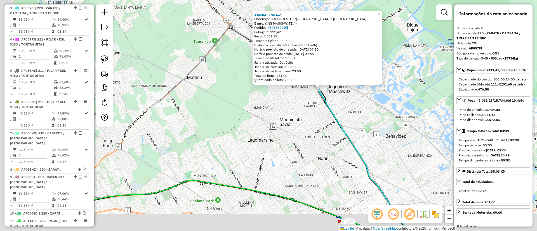
drag, startPoint x: 208, startPoint y: 126, endPoint x: 270, endPoint y: 97, distance: 69.1
click at [270, 97] on div "145203 - INC S.A. Endereço: COLEC.OESTE E/MORENO Y ARROYO GARIN Bairro: (ING MA…" at bounding box center [268, 115] width 537 height 231
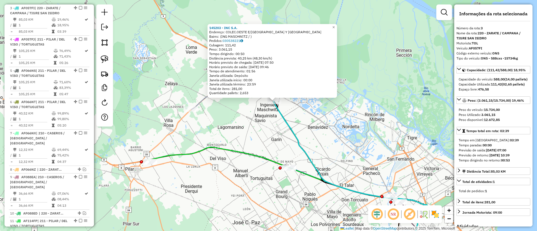
click at [203, 97] on icon at bounding box center [310, 161] width 238 height 185
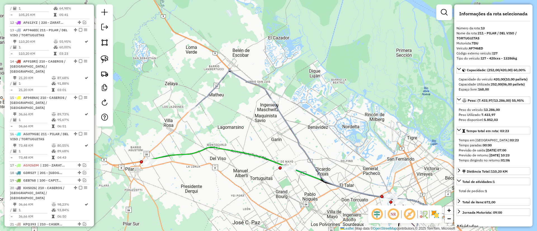
scroll to position [491, 0]
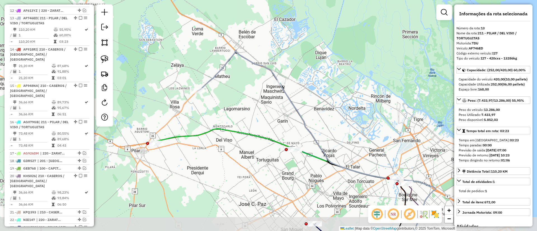
drag, startPoint x: 249, startPoint y: 114, endPoint x: 254, endPoint y: 98, distance: 16.8
click at [254, 98] on div "Janela de atendimento Grade de atendimento Capacidade Transportadoras Veículos …" at bounding box center [268, 115] width 537 height 231
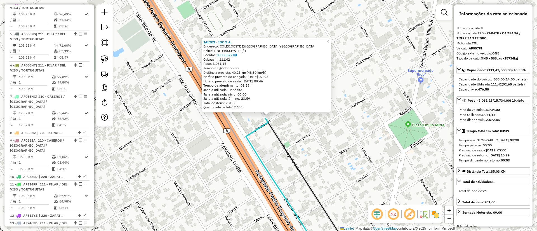
scroll to position [249, 0]
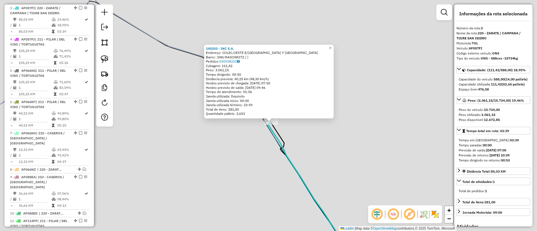
drag, startPoint x: 203, startPoint y: 145, endPoint x: 329, endPoint y: 102, distance: 132.7
click at [320, 109] on div "145203 - INC S.A. Endereço: COLEC.OESTE E/MORENO Y ARROYO GARIN Bairro: (ING MA…" at bounding box center [268, 115] width 537 height 231
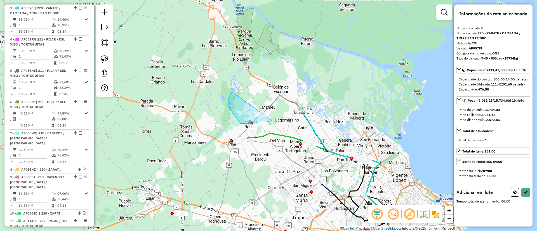
drag, startPoint x: 228, startPoint y: 100, endPoint x: 280, endPoint y: 100, distance: 51.8
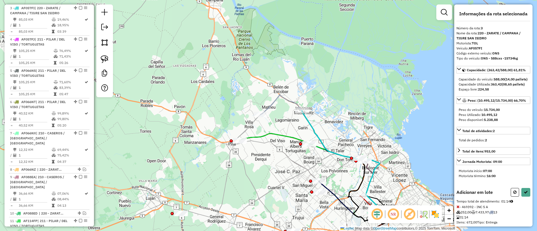
select select "**********"
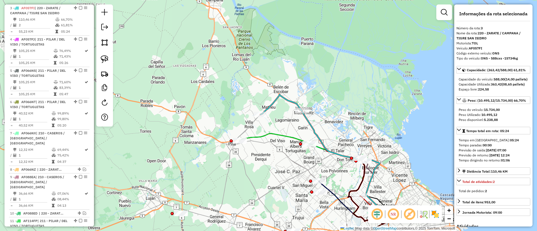
click at [281, 96] on icon at bounding box center [281, 105] width 42 height 20
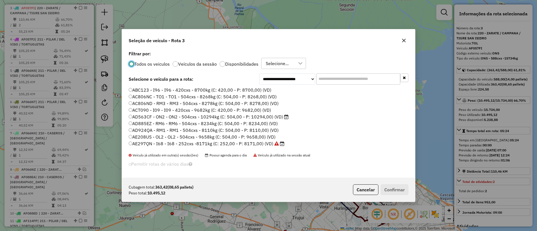
scroll to position [3, 2]
click at [205, 62] on label "Veículos da sessão" at bounding box center [197, 64] width 39 height 4
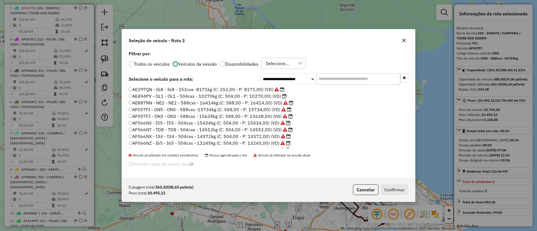
scroll to position [0, 0]
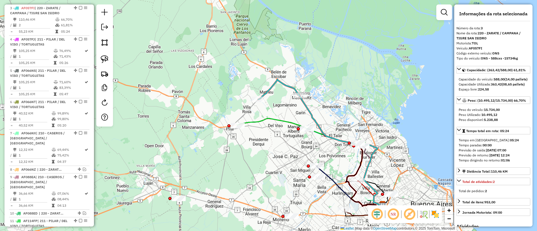
drag, startPoint x: 283, startPoint y: 100, endPoint x: 275, endPoint y: 92, distance: 11.7
click at [281, 83] on div "Janela de atendimento Grade de atendimento Capacidade Transportadoras Veículos …" at bounding box center [268, 115] width 537 height 231
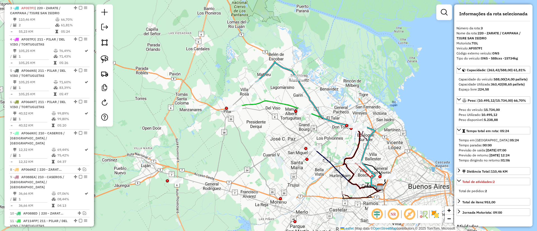
click at [263, 101] on icon at bounding box center [307, 145] width 146 height 88
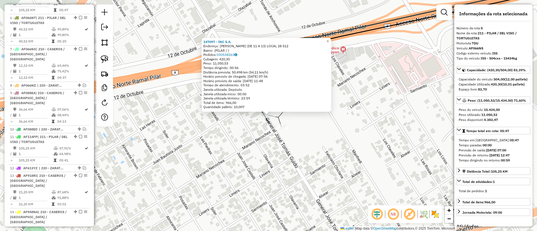
scroll to position [312, 0]
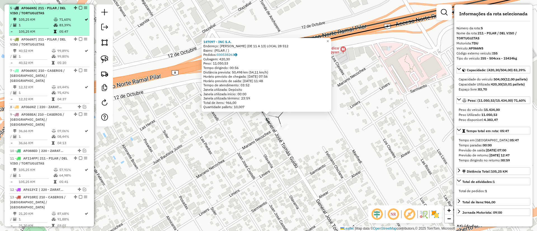
click at [80, 8] on em at bounding box center [80, 7] width 3 height 3
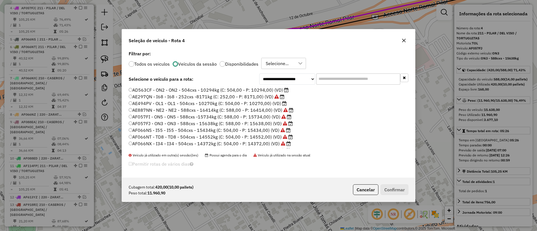
scroll to position [3, 2]
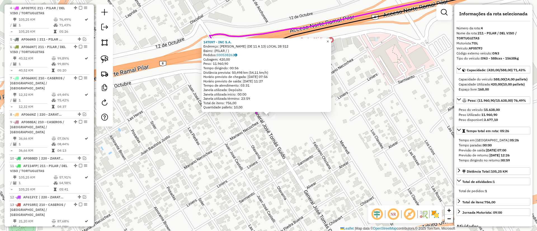
click at [330, 41] on link "×" at bounding box center [328, 41] width 7 height 7
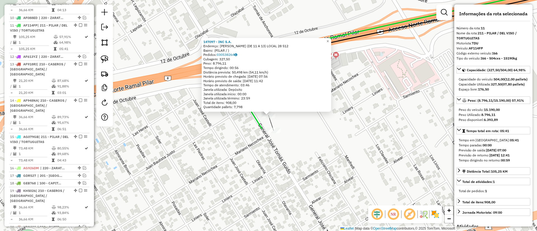
scroll to position [429, 0]
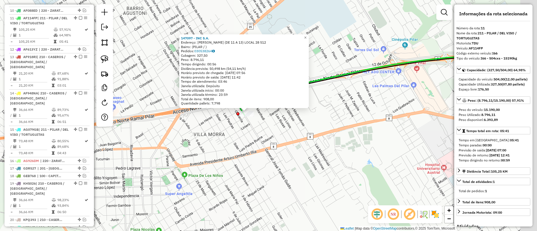
drag, startPoint x: 347, startPoint y: 125, endPoint x: 266, endPoint y: 128, distance: 81.2
click at [266, 128] on div "147097 - INC S.A. Endereço: GUIDO (DE 11 A 13) LOCAL 28 512 Bairro: (PILAR / ) …" at bounding box center [268, 115] width 537 height 231
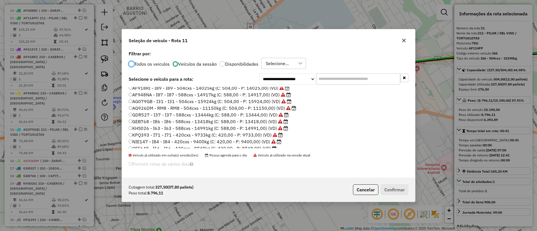
scroll to position [91, 0]
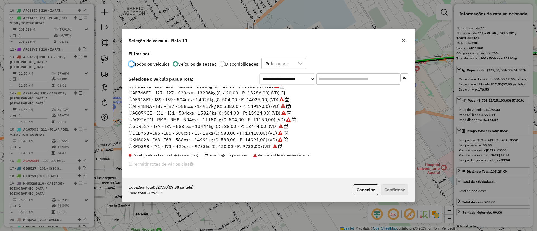
click at [264, 94] on label "AF746ED - I27 - I27 - 420cxs - 13286kg (C: 420,00 - P: 13286,00) (VD)" at bounding box center [207, 93] width 156 height 7
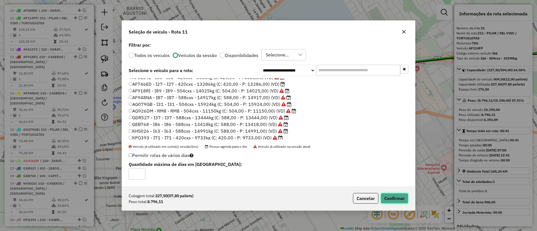
click at [387, 194] on button "Confirmar" at bounding box center [395, 198] width 28 height 11
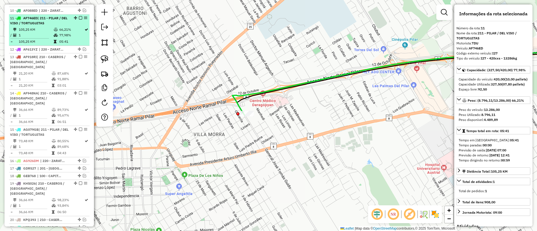
click at [79, 16] on em at bounding box center [80, 17] width 3 height 3
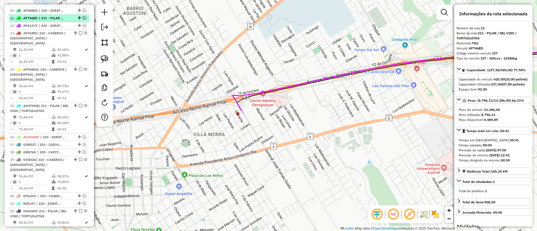
scroll to position [405, 0]
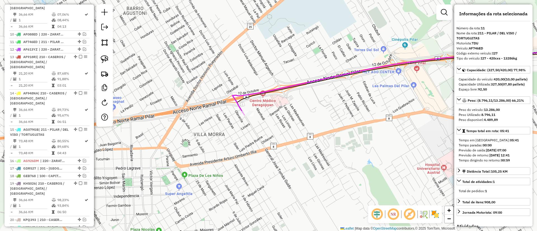
click at [239, 102] on icon at bounding box center [411, 80] width 358 height 69
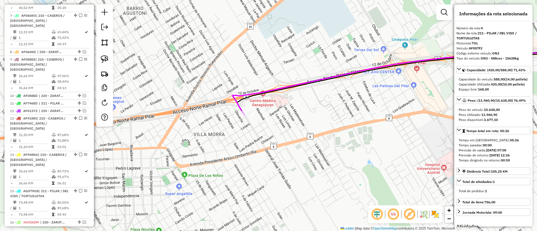
scroll to position [281, 0]
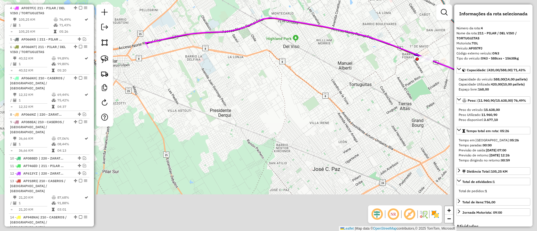
drag, startPoint x: 276, startPoint y: 93, endPoint x: 217, endPoint y: 68, distance: 63.7
click at [175, 52] on div "Janela de atendimento Grade de atendimento Capacidade Transportadoras Veículos …" at bounding box center [268, 115] width 537 height 231
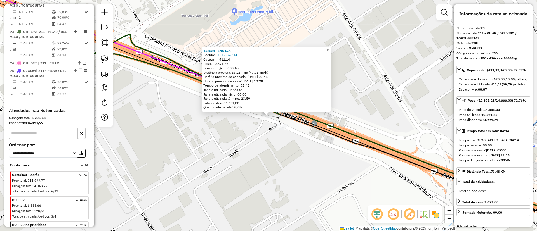
scroll to position [638, 0]
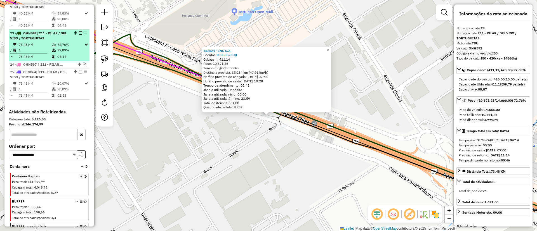
click at [80, 31] on em at bounding box center [80, 32] width 3 height 3
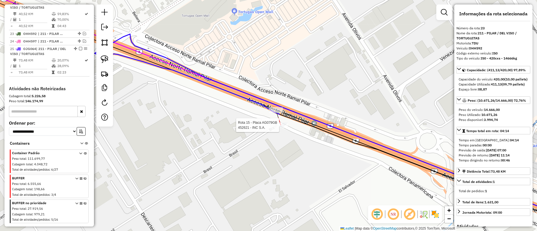
click at [279, 128] on div at bounding box center [281, 126] width 14 height 6
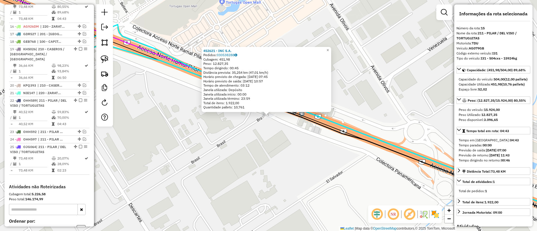
scroll to position [506, 0]
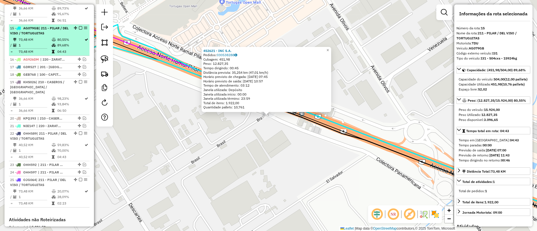
click at [79, 26] on em at bounding box center [80, 27] width 3 height 3
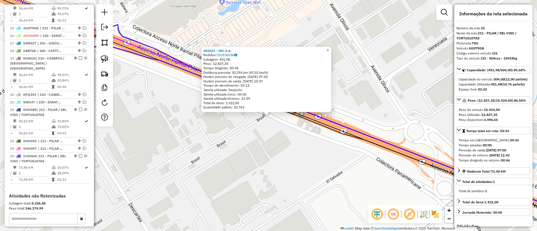
click at [330, 48] on link "×" at bounding box center [328, 50] width 7 height 7
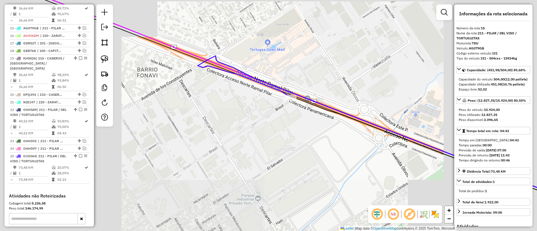
drag, startPoint x: 218, startPoint y: 93, endPoint x: 278, endPoint y: 110, distance: 62.1
click at [277, 113] on div "Janela de atendimento Grade de atendimento Capacidade Transportadoras Veículos …" at bounding box center [268, 115] width 537 height 231
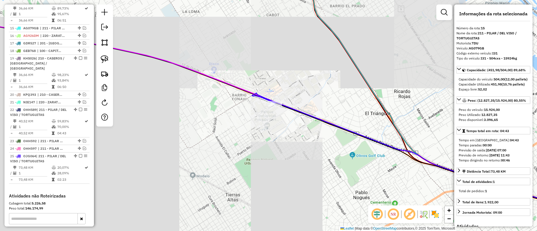
click at [234, 84] on icon at bounding box center [268, 116] width 645 height 189
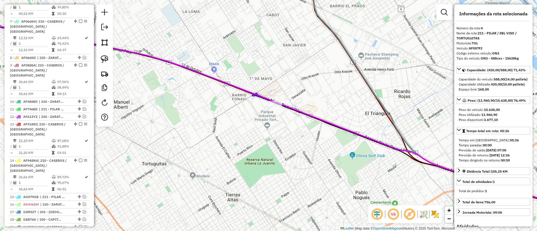
scroll to position [281, 0]
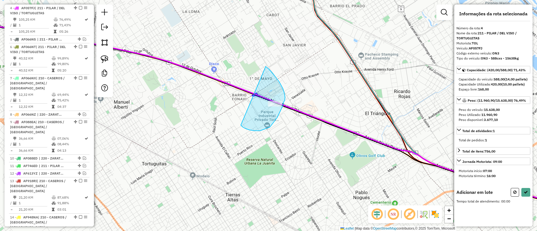
drag, startPoint x: 284, startPoint y: 102, endPoint x: 266, endPoint y: 67, distance: 40.0
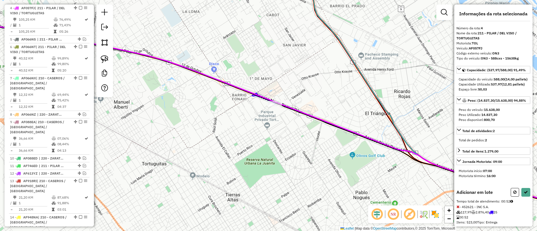
select select "**********"
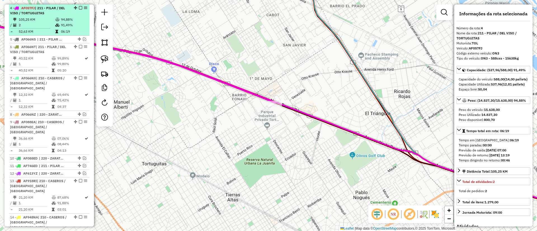
click at [79, 6] on em at bounding box center [80, 7] width 3 height 3
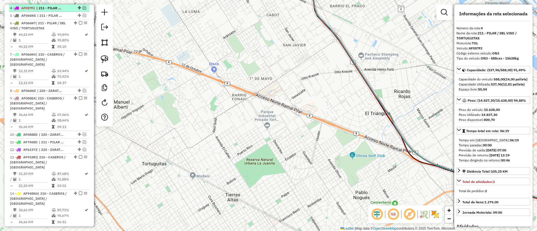
scroll to position [257, 0]
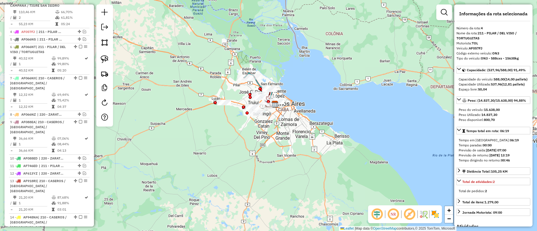
click at [236, 90] on div "Janela de atendimento Grade de atendimento Capacidade Transportadoras Veículos …" at bounding box center [268, 115] width 537 height 231
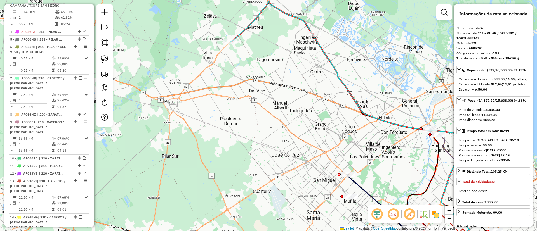
click at [263, 10] on icon at bounding box center [272, 21] width 83 height 41
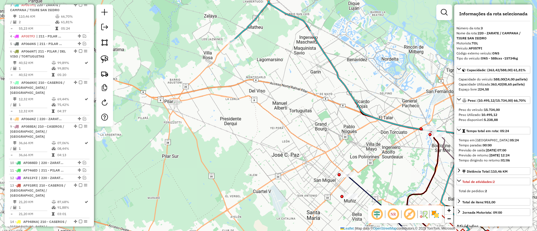
scroll to position [249, 0]
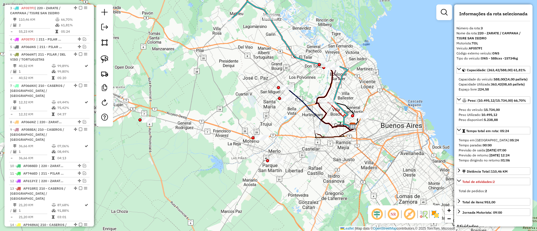
drag, startPoint x: 280, startPoint y: 91, endPoint x: 264, endPoint y: 76, distance: 22.2
click at [248, 49] on div "Janela de atendimento Grade de atendimento Capacidade Transportadoras Veículos …" at bounding box center [268, 115] width 537 height 231
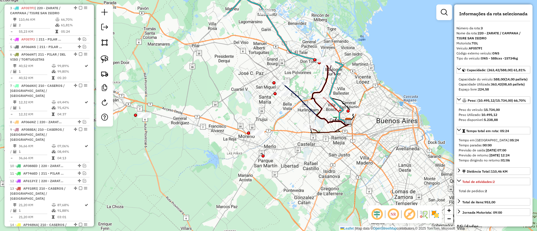
click at [318, 130] on icon at bounding box center [329, 126] width 38 height 11
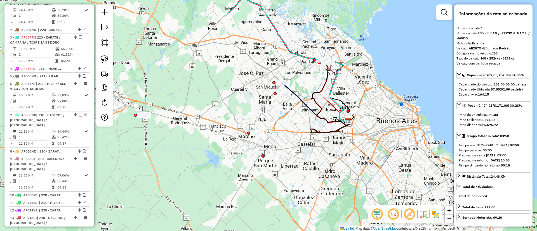
scroll to position [210, 0]
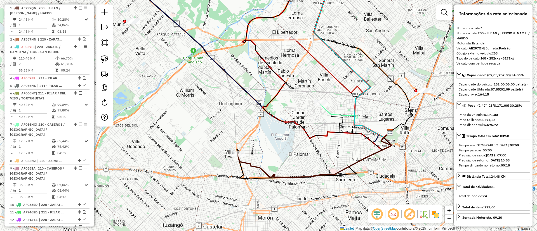
click at [329, 110] on icon at bounding box center [355, 121] width 70 height 33
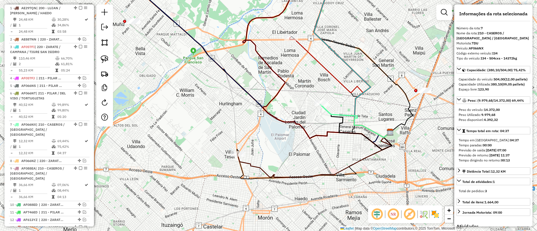
scroll to position [327, 0]
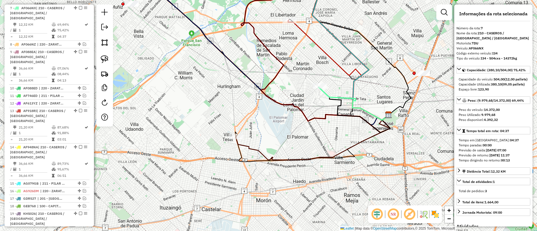
drag, startPoint x: 291, startPoint y: 158, endPoint x: 292, endPoint y: 134, distance: 23.8
click at [292, 134] on div "Janela de atendimento Grade de atendimento Capacidade Transportadoras Veículos …" at bounding box center [268, 115] width 537 height 231
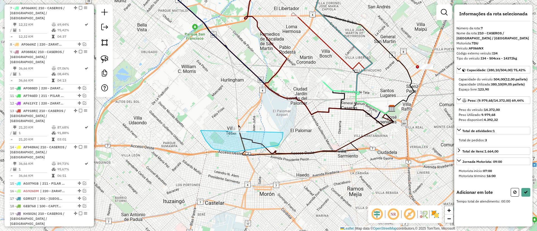
drag, startPoint x: 234, startPoint y: 152, endPoint x: 279, endPoint y: 112, distance: 59.9
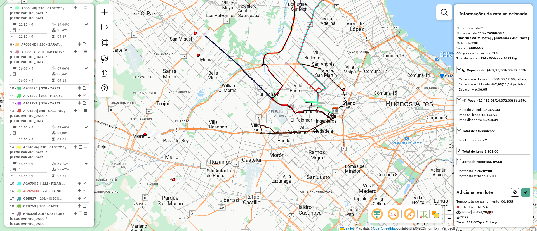
select select "**********"
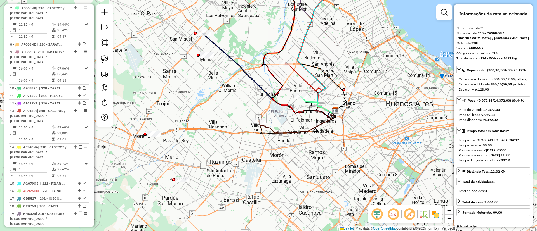
click at [306, 79] on icon at bounding box center [310, 88] width 50 height 50
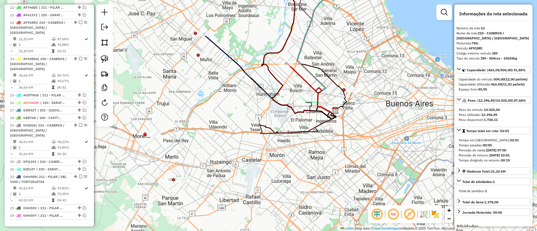
scroll to position [420, 0]
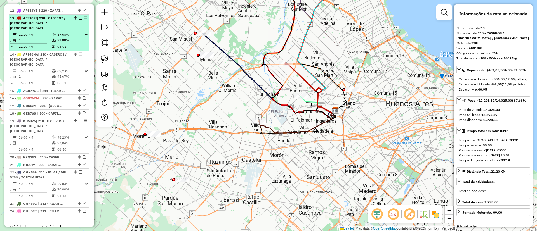
click at [78, 16] on div at bounding box center [79, 17] width 17 height 3
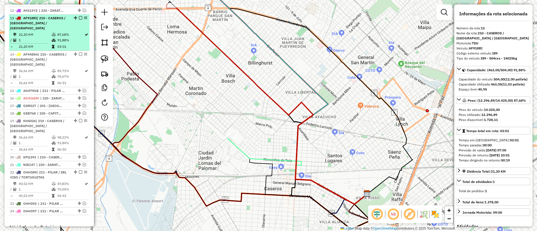
click at [79, 16] on em at bounding box center [80, 17] width 3 height 3
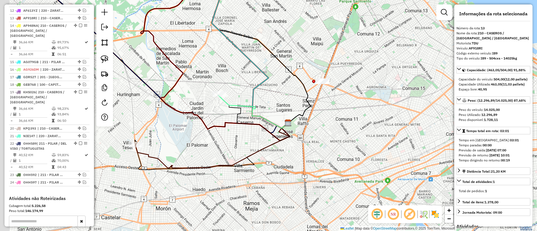
drag, startPoint x: 201, startPoint y: 60, endPoint x: 337, endPoint y: 86, distance: 138.8
click at [337, 86] on div "Janela de atendimento Grade de atendimento Capacidade Transportadoras Veículos …" at bounding box center [268, 115] width 537 height 231
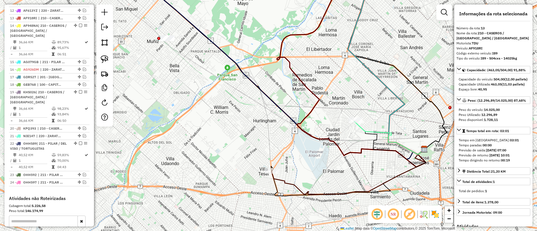
click at [233, 59] on icon at bounding box center [292, 77] width 266 height 165
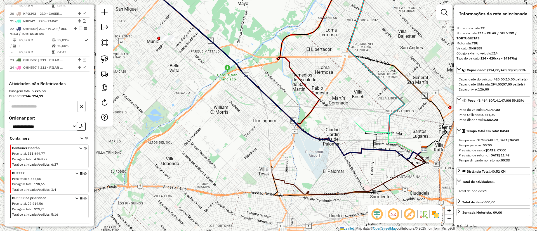
scroll to position [535, 0]
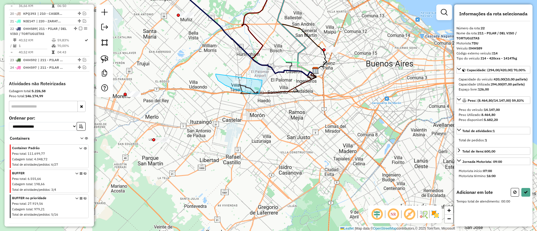
drag, startPoint x: 216, startPoint y: 76, endPoint x: 262, endPoint y: 78, distance: 45.7
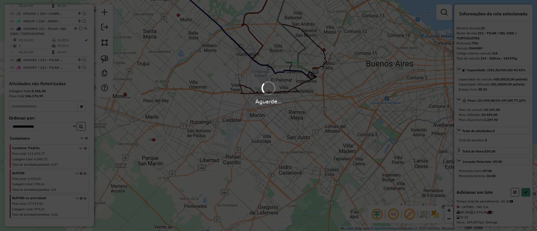
select select "**********"
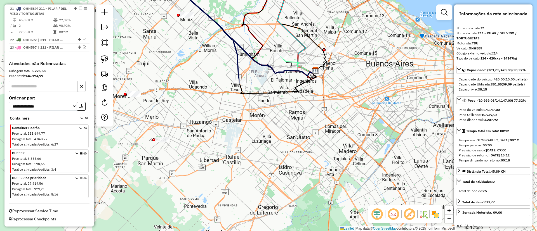
scroll to position [504, 0]
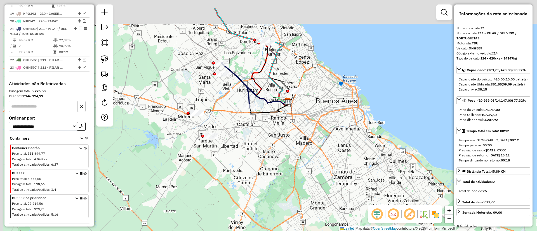
drag, startPoint x: 233, startPoint y: 102, endPoint x: 236, endPoint y: 104, distance: 3.4
click at [236, 104] on div "Janela de atendimento Grade de atendimento Capacidade Transportadoras Veículos …" at bounding box center [268, 115] width 537 height 231
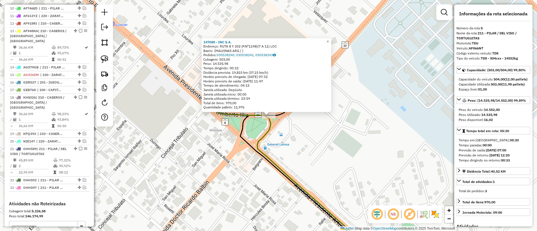
scroll to position [264, 0]
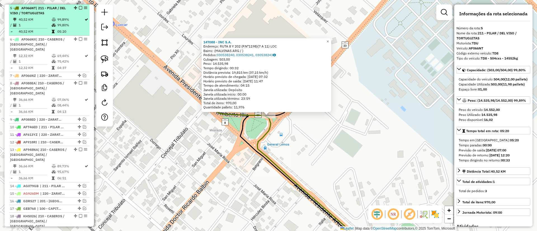
click at [80, 7] on em at bounding box center [80, 7] width 3 height 3
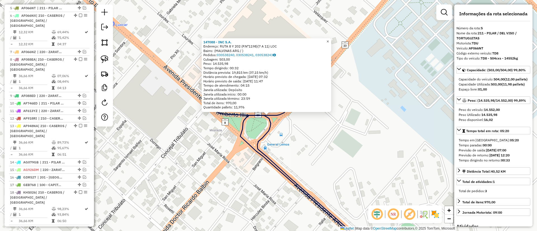
click at [329, 41] on span "×" at bounding box center [327, 41] width 3 height 5
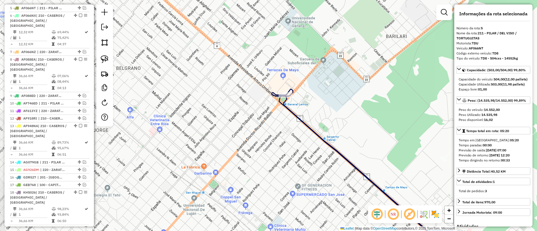
click at [287, 101] on icon at bounding box center [363, 173] width 182 height 161
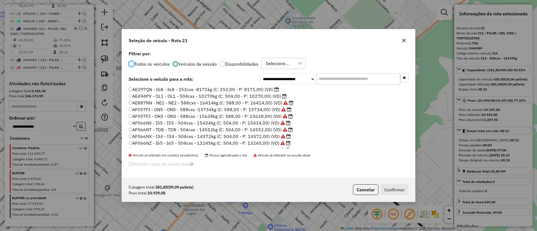
scroll to position [133, 0]
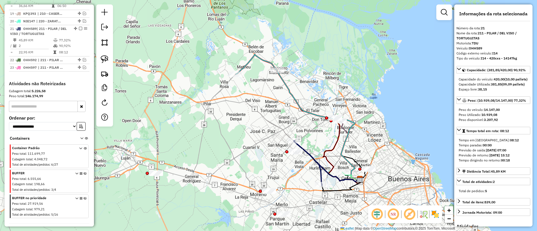
drag, startPoint x: 294, startPoint y: 100, endPoint x: 263, endPoint y: 79, distance: 37.2
click at [277, 79] on icon at bounding box center [318, 126] width 83 height 111
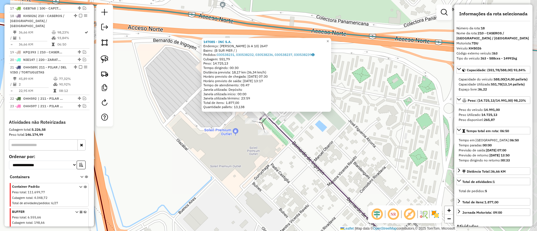
scroll to position [434, 0]
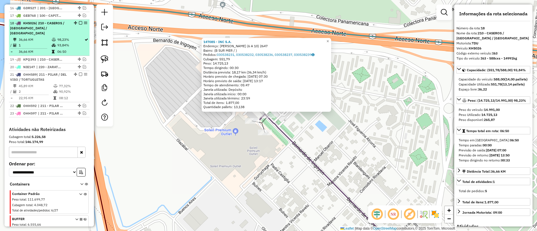
click at [80, 21] on div "18 - KHS026 | 210 - CASEROS / SAN MARTIN / BELLA VISTA" at bounding box center [49, 28] width 78 height 15
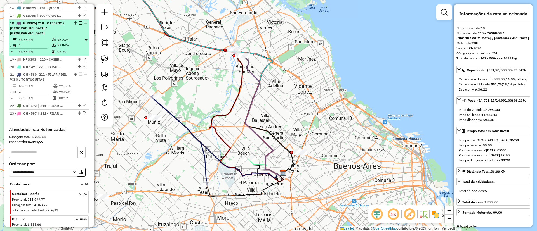
click at [79, 21] on em at bounding box center [80, 22] width 3 height 3
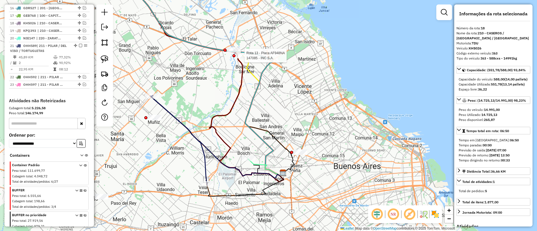
click at [245, 58] on div at bounding box center [243, 56] width 14 height 6
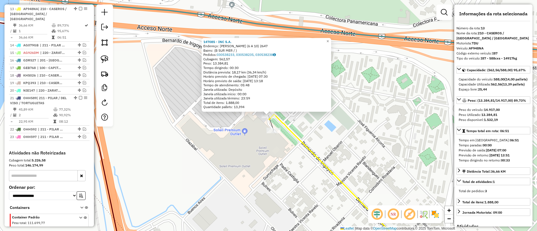
scroll to position [372, 0]
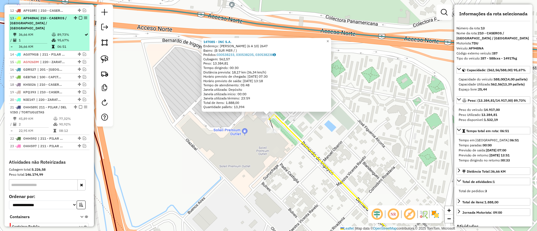
click at [79, 16] on em at bounding box center [80, 17] width 3 height 3
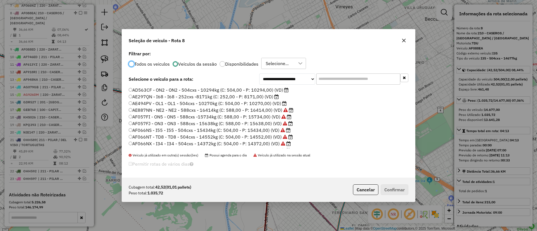
scroll to position [3, 2]
click at [406, 39] on icon "button" at bounding box center [404, 40] width 4 height 4
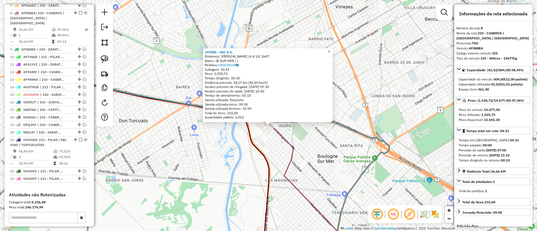
click at [331, 49] on link "×" at bounding box center [329, 51] width 7 height 7
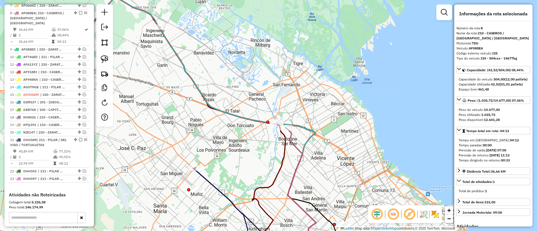
click at [290, 133] on icon at bounding box center [306, 188] width 40 height 120
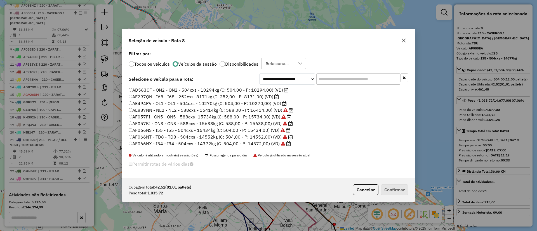
click at [264, 93] on label "AD563CF - ON2 - ON2 - 504cxs - 10294kg (C: 504,00 - P: 10294,00) (VD)" at bounding box center [209, 90] width 160 height 7
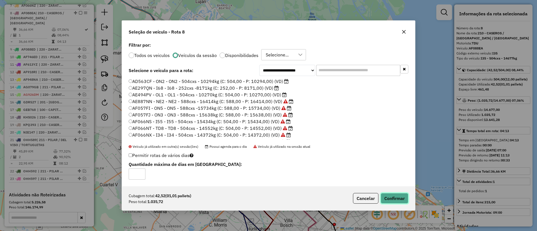
click at [398, 195] on button "Confirmar" at bounding box center [395, 198] width 28 height 11
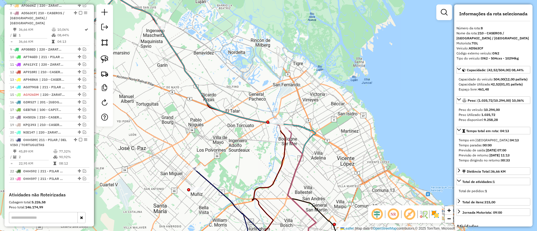
click at [222, 193] on icon at bounding box center [221, 211] width 55 height 87
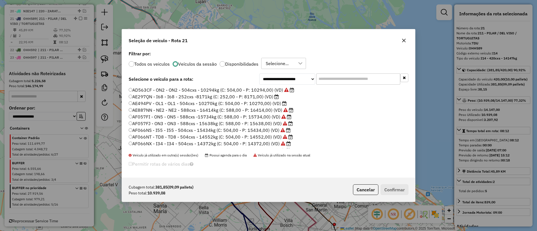
click at [329, 81] on input "text" at bounding box center [358, 79] width 84 height 11
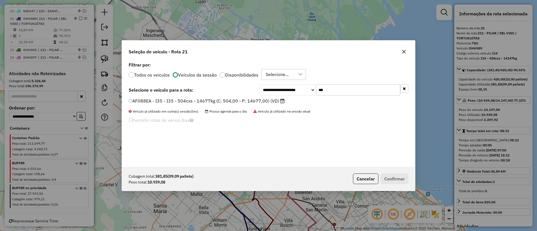
type input "***"
click at [276, 99] on label "AF088EA - I35 - I35 - 504cxs - 14677kg (C: 504,00 - P: 14677,00) (VD)" at bounding box center [207, 101] width 156 height 7
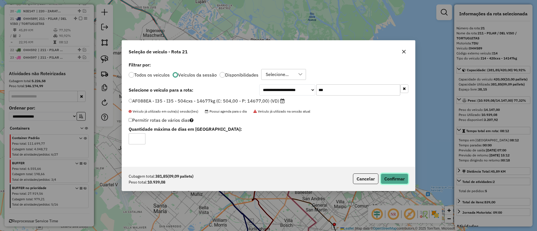
click at [402, 180] on button "Confirmar" at bounding box center [395, 179] width 28 height 11
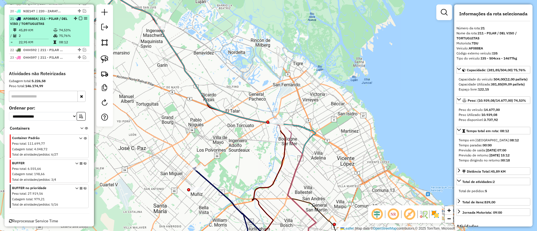
click at [79, 17] on em at bounding box center [80, 18] width 3 height 3
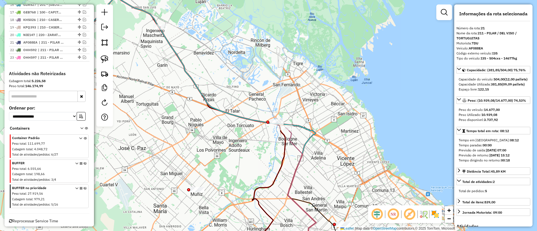
drag, startPoint x: 239, startPoint y: 136, endPoint x: 239, endPoint y: 60, distance: 76.1
click at [239, 62] on div "Janela de atendimento Grade de atendimento Capacidade Transportadoras Veículos …" at bounding box center [268, 115] width 537 height 231
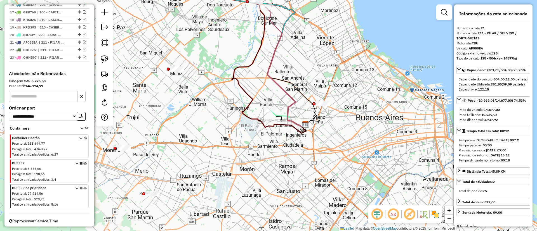
click at [282, 114] on icon at bounding box center [288, 119] width 35 height 17
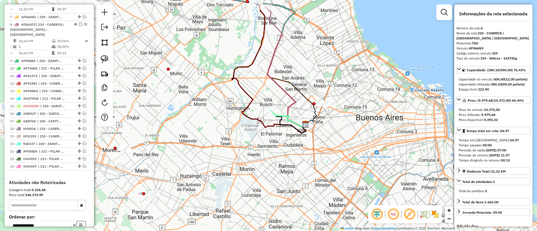
scroll to position [272, 0]
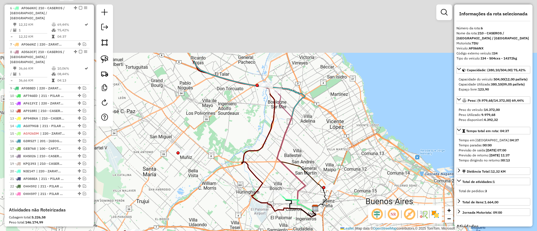
drag, startPoint x: 323, startPoint y: 131, endPoint x: 328, endPoint y: 147, distance: 16.5
click at [328, 147] on div "Janela de atendimento Grade de atendimento Capacidade Transportadoras Veículos …" at bounding box center [268, 115] width 537 height 231
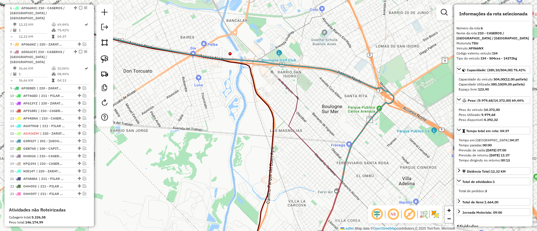
drag, startPoint x: 285, startPoint y: 104, endPoint x: 291, endPoint y: 115, distance: 12.4
click at [291, 115] on icon at bounding box center [308, 178] width 68 height 206
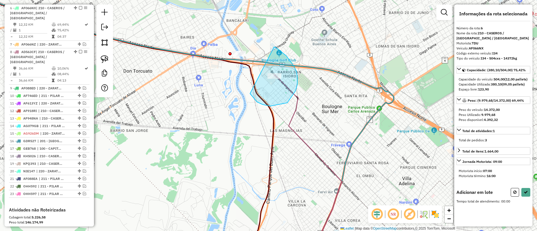
drag, startPoint x: 263, startPoint y: 105, endPoint x: 274, endPoint y: 47, distance: 58.8
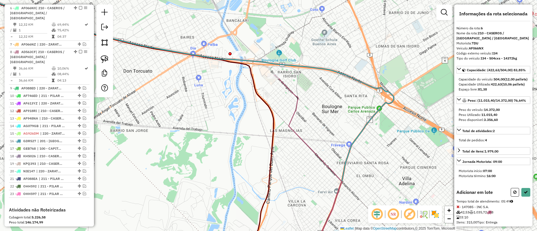
select select "**********"
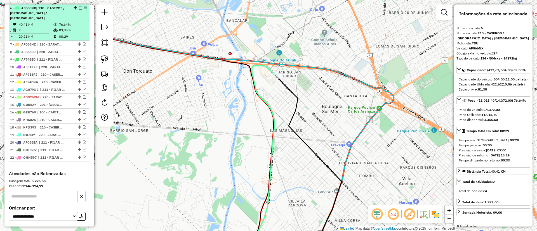
click at [79, 6] on em at bounding box center [80, 7] width 3 height 3
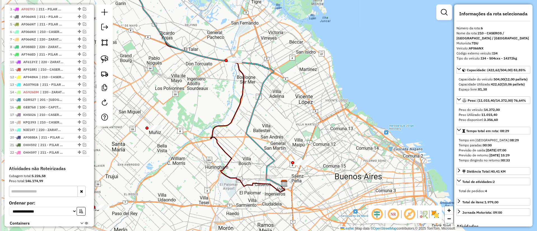
drag, startPoint x: 193, startPoint y: 73, endPoint x: 300, endPoint y: 89, distance: 108.3
click at [285, 89] on icon at bounding box center [208, 90] width 154 height 206
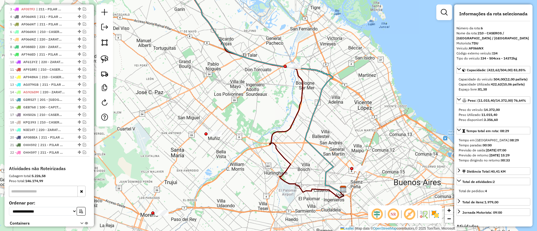
click at [245, 57] on icon at bounding box center [261, 84] width 163 height 215
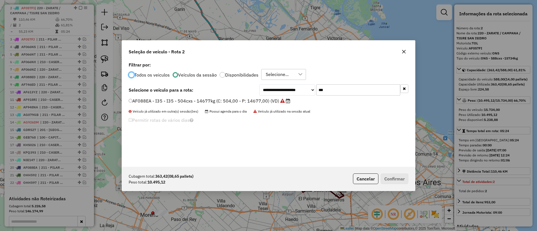
scroll to position [3, 2]
click at [407, 88] on button "button" at bounding box center [404, 88] width 8 height 9
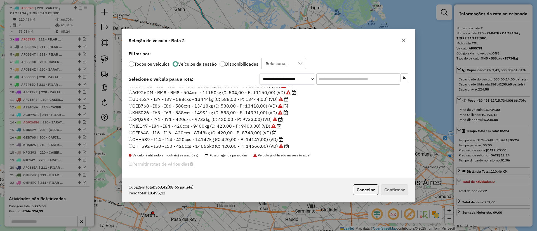
scroll to position [133, 0]
click at [271, 144] on label "OJG064 - I07 - I07 - 420cxs - 14335kg (C: 420,00 - P: 14335,00) (VD)" at bounding box center [206, 145] width 154 height 7
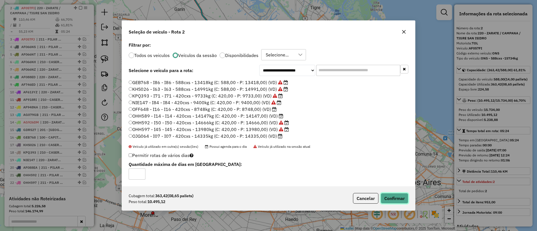
click at [390, 195] on button "Confirmar" at bounding box center [395, 198] width 28 height 11
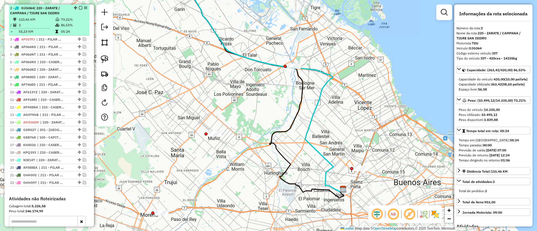
click at [79, 7] on em at bounding box center [80, 7] width 3 height 3
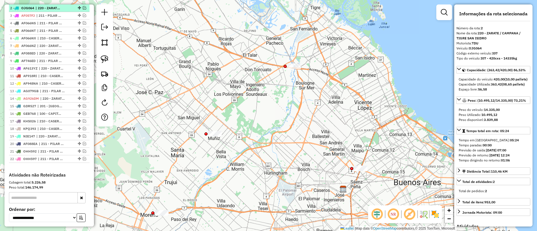
scroll to position [194, 0]
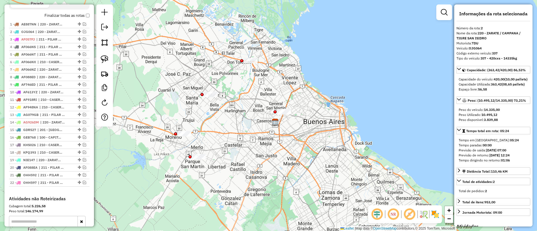
drag, startPoint x: 193, startPoint y: 67, endPoint x: 277, endPoint y: 84, distance: 85.4
click at [277, 84] on div "Janela de atendimento Grade de atendimento Capacidade Transportadoras Veículos …" at bounding box center [268, 115] width 537 height 231
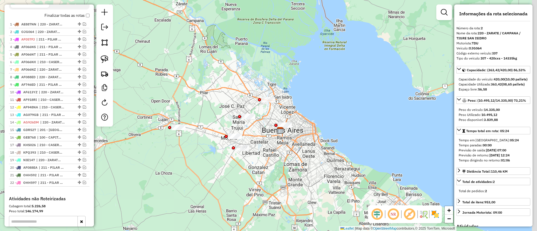
click at [239, 88] on div "Janela de atendimento Grade de atendimento Capacidade Transportadoras Veículos …" at bounding box center [268, 115] width 537 height 231
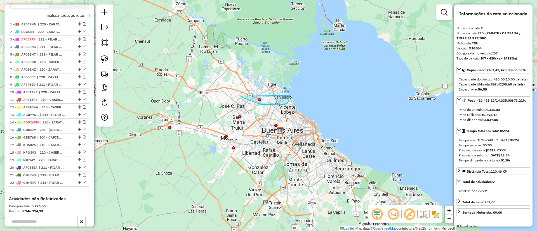
drag, startPoint x: 287, startPoint y: 104, endPoint x: 290, endPoint y: 83, distance: 20.9
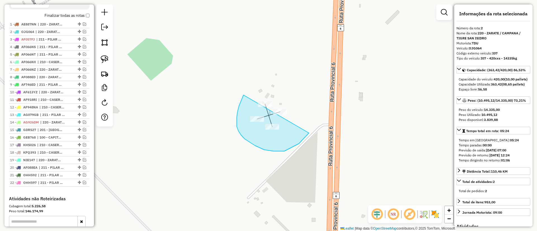
drag, startPoint x: 242, startPoint y: 98, endPoint x: 294, endPoint y: 67, distance: 60.6
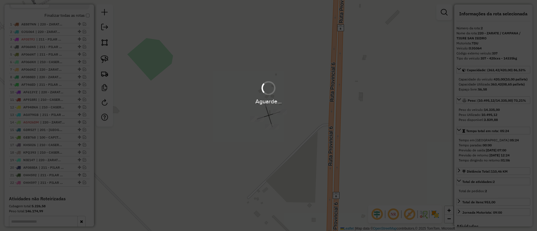
drag, startPoint x: 236, startPoint y: 83, endPoint x: 242, endPoint y: 103, distance: 20.0
click at [242, 103] on hb-app "Aguarde... Pop-up bloqueado! Seu navegador bloqueou automáticamente a abertura …" at bounding box center [268, 115] width 537 height 231
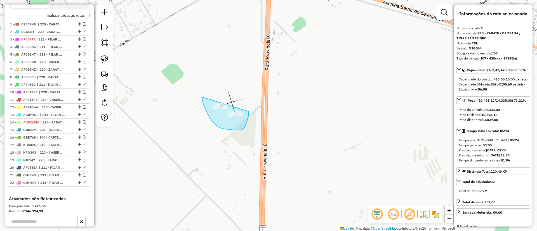
drag, startPoint x: 202, startPoint y: 97, endPoint x: 248, endPoint y: 110, distance: 47.9
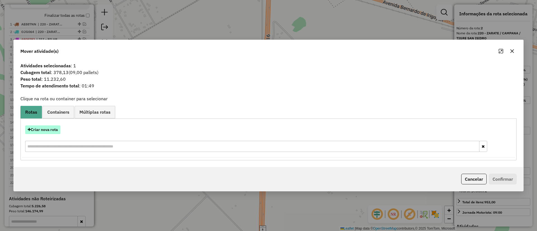
click at [56, 130] on button "Criar nova rota" at bounding box center [42, 130] width 35 height 9
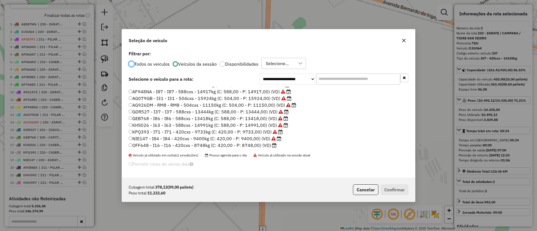
scroll to position [133, 0]
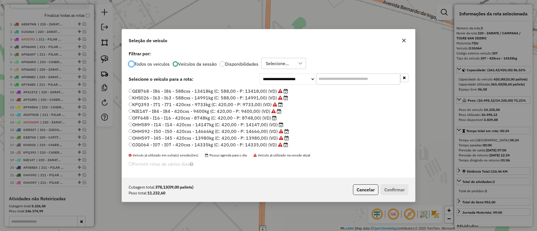
click at [253, 125] on label "OHH589 - I14 - I14 - 420cxs - 14147kg (C: 420,00 - P: 14147,00) (VD)" at bounding box center [206, 124] width 155 height 7
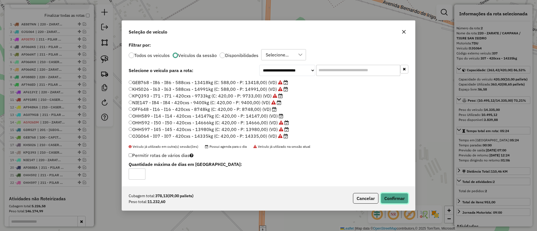
click at [402, 199] on button "Confirmar" at bounding box center [395, 198] width 28 height 11
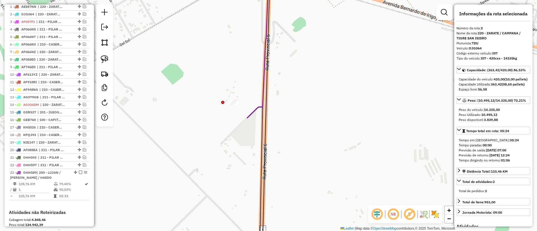
scroll to position [218, 0]
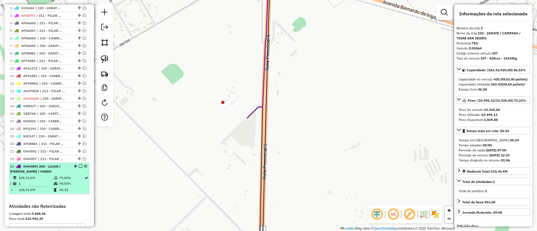
click at [81, 187] on td "05:33" at bounding box center [71, 190] width 25 height 6
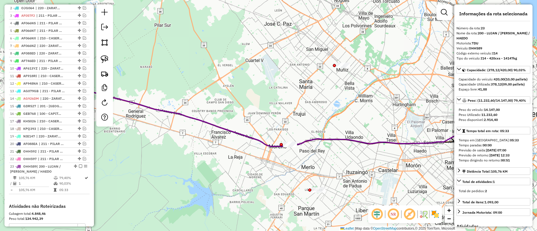
drag, startPoint x: 244, startPoint y: 157, endPoint x: 304, endPoint y: 150, distance: 61.1
click at [304, 150] on div "Janela de atendimento Grade de atendimento Capacidade Transportadoras Veículos …" at bounding box center [268, 115] width 537 height 231
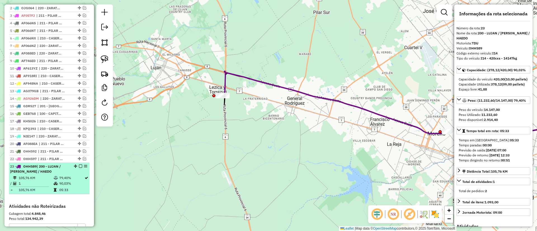
click at [79, 166] on em at bounding box center [80, 166] width 3 height 3
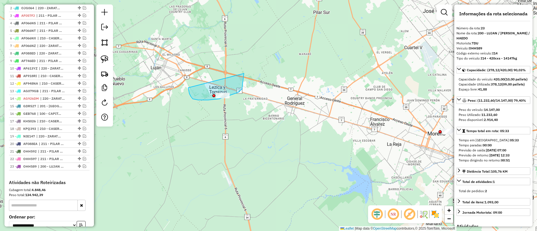
drag, startPoint x: 191, startPoint y: 97, endPoint x: 244, endPoint y: 68, distance: 60.6
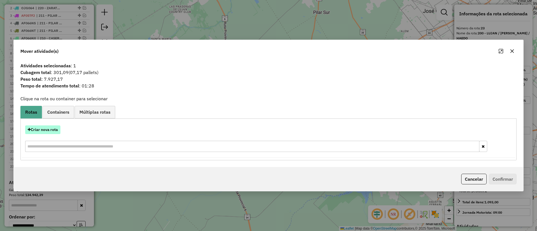
click at [48, 129] on button "Criar nova rota" at bounding box center [42, 130] width 35 height 9
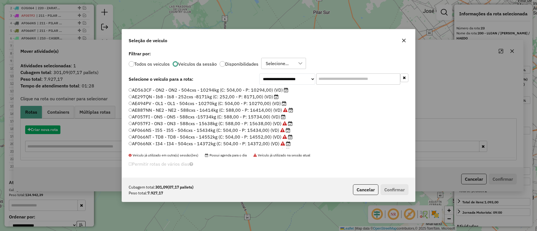
scroll to position [3, 2]
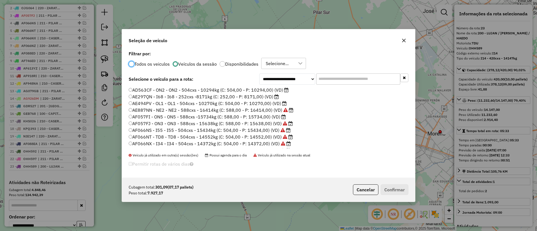
click at [266, 97] on label "AE297QN - I68 - I68 - 252cxs -8171kg (C: 252,00 - P: 8171,00) (VD)" at bounding box center [204, 96] width 150 height 7
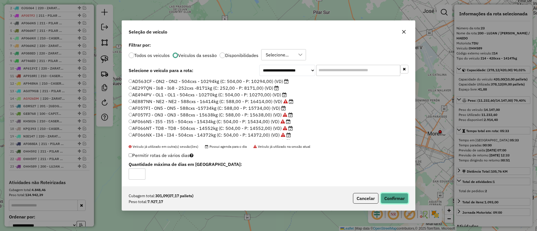
click at [399, 197] on button "Confirmar" at bounding box center [395, 198] width 28 height 11
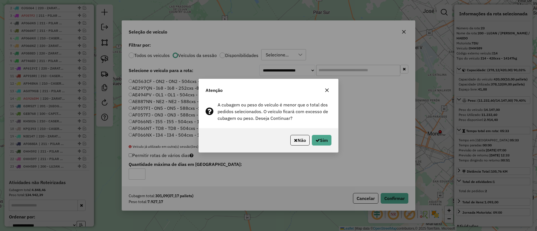
click at [327, 89] on icon "button" at bounding box center [327, 90] width 4 height 4
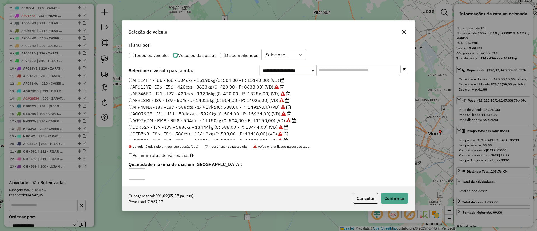
scroll to position [133, 0]
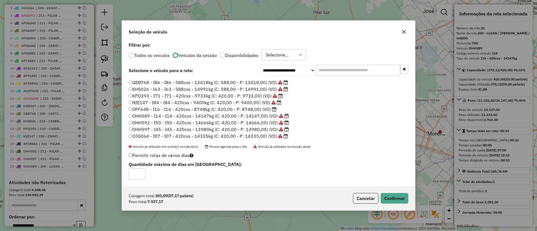
click at [265, 109] on label "OFF648 - I16 - I16 - 420cxs - 8748kg (C: 420,00 - P: 8748,00) (VD)" at bounding box center [203, 109] width 148 height 7
click at [390, 199] on button "Confirmar" at bounding box center [395, 198] width 28 height 11
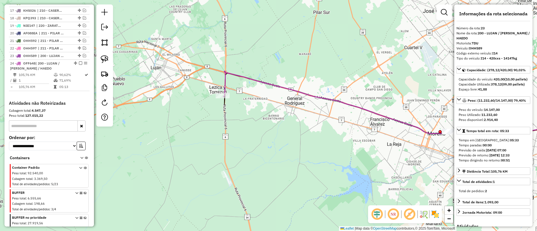
scroll to position [368, 0]
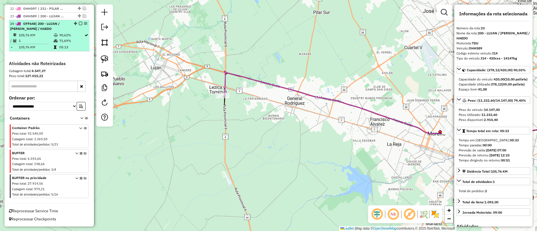
click at [79, 25] on em at bounding box center [80, 23] width 3 height 3
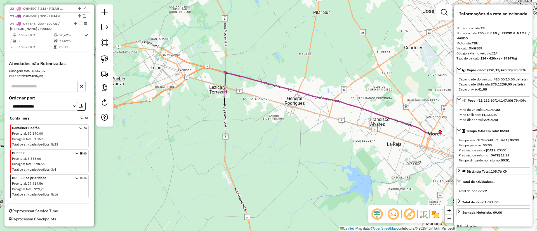
scroll to position [345, 0]
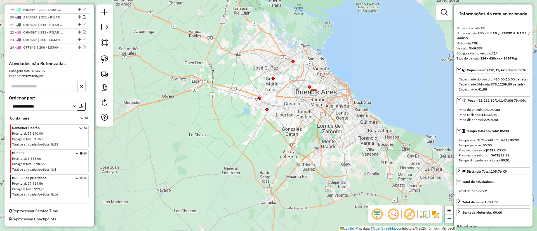
drag, startPoint x: 253, startPoint y: 89, endPoint x: 211, endPoint y: 98, distance: 42.9
click at [211, 98] on div "Janela de atendimento Grade de atendimento Capacidade Transportadoras Veículos …" at bounding box center [268, 115] width 537 height 231
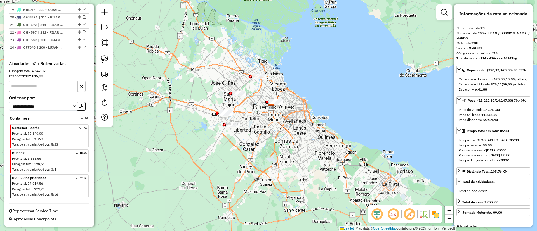
drag, startPoint x: 214, startPoint y: 72, endPoint x: 212, endPoint y: 78, distance: 6.2
click at [212, 78] on div "Janela de atendimento Grade de atendimento Capacidade Transportadoras Veículos …" at bounding box center [268, 115] width 537 height 231
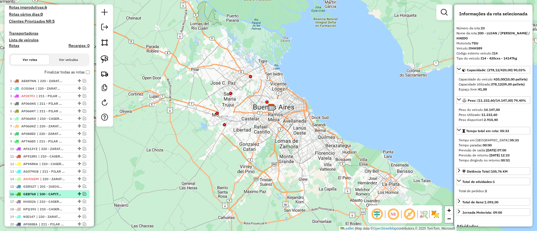
scroll to position [93, 0]
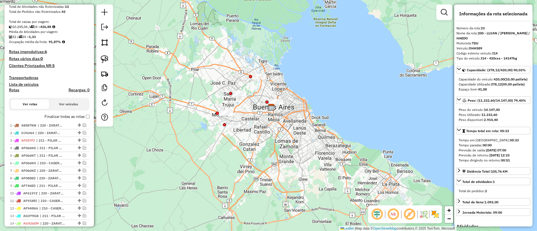
click at [61, 116] on label "Finalizar todas as rotas" at bounding box center [66, 117] width 45 height 6
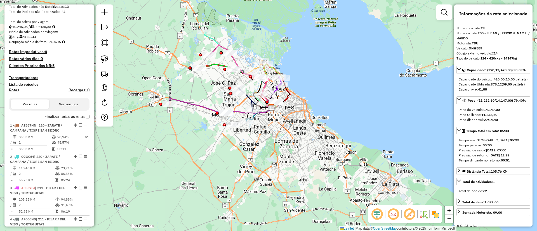
click at [214, 41] on icon at bounding box center [238, 70] width 67 height 76
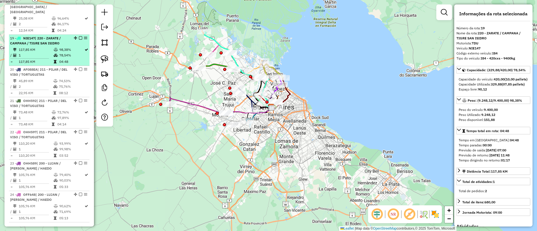
click at [79, 36] on em at bounding box center [80, 37] width 3 height 3
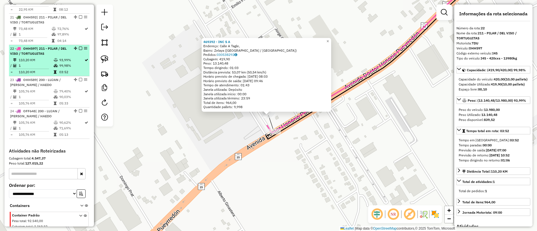
scroll to position [840, 0]
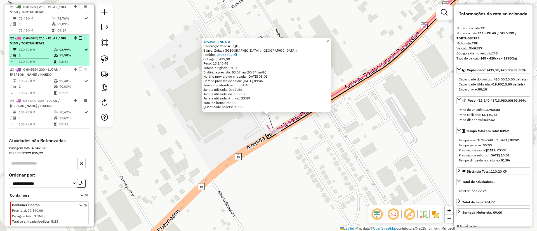
click at [79, 36] on em at bounding box center [80, 37] width 3 height 3
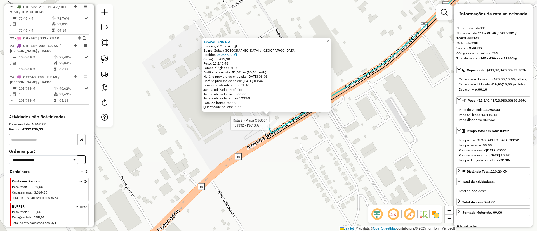
click at [270, 126] on div at bounding box center [271, 123] width 14 height 6
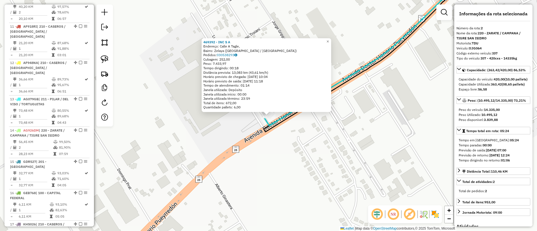
scroll to position [242, 0]
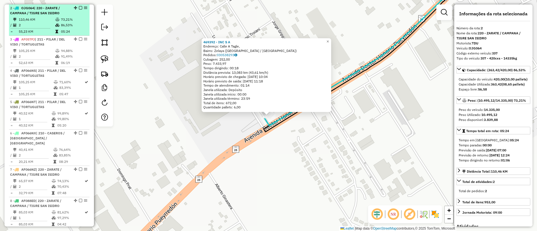
click at [79, 7] on em at bounding box center [80, 7] width 3 height 3
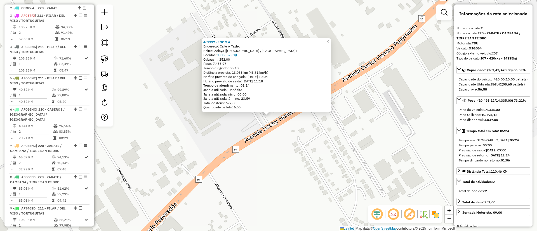
click at [331, 41] on link "×" at bounding box center [328, 41] width 7 height 7
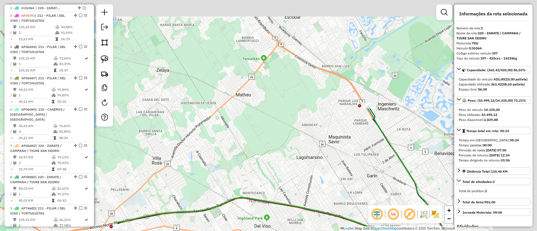
drag, startPoint x: 305, startPoint y: 70, endPoint x: 200, endPoint y: 118, distance: 114.6
click at [200, 118] on div "Janela de atendimento Grade de atendimento Capacidade Transportadoras Veículos …" at bounding box center [268, 115] width 537 height 231
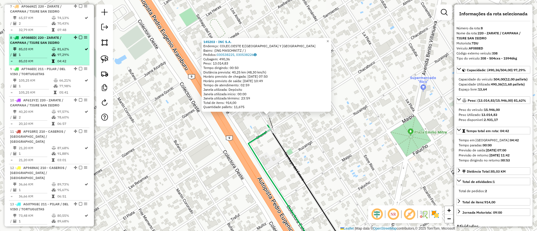
scroll to position [406, 0]
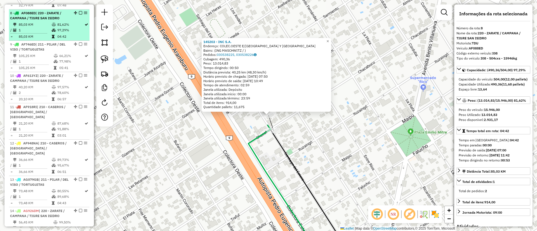
click at [80, 11] on em at bounding box center [80, 12] width 3 height 3
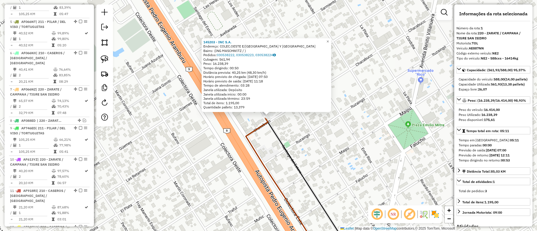
scroll to position [210, 0]
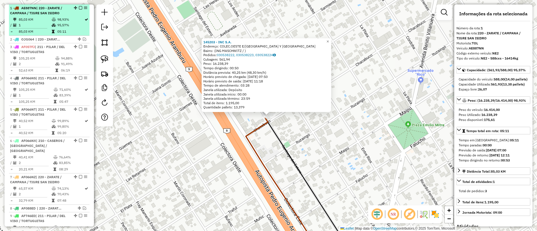
click at [79, 7] on em at bounding box center [80, 7] width 3 height 3
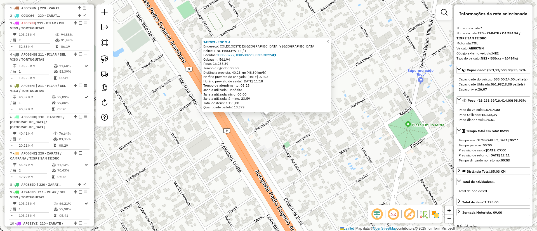
click at [329, 39] on span "×" at bounding box center [327, 41] width 3 height 5
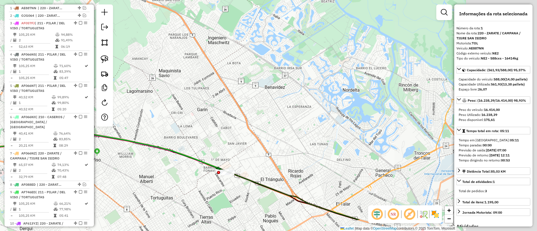
drag, startPoint x: 281, startPoint y: 78, endPoint x: 170, endPoint y: 45, distance: 116.1
click at [170, 46] on div "Janela de atendimento Grade de atendimento Capacidade Transportadoras Veículos …" at bounding box center [268, 115] width 537 height 231
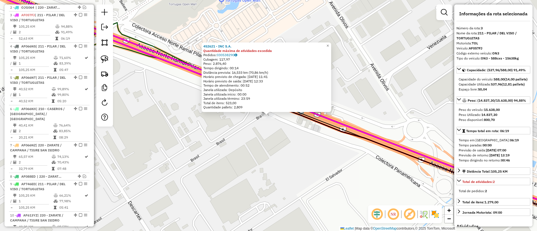
scroll to position [225, 0]
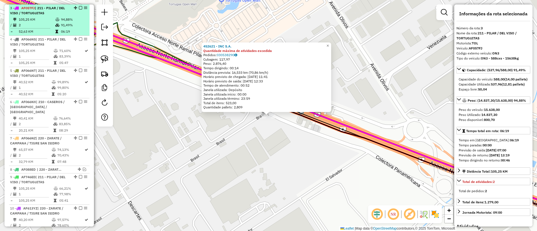
click at [79, 7] on em at bounding box center [80, 7] width 3 height 3
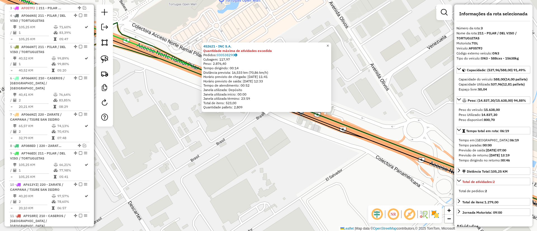
click at [329, 44] on span "×" at bounding box center [327, 45] width 3 height 5
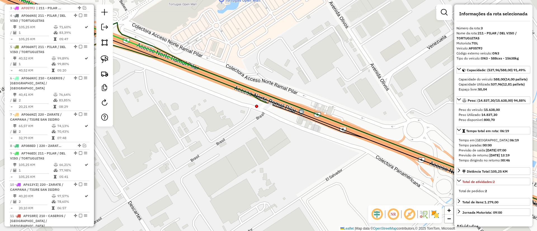
click at [268, 101] on icon at bounding box center [336, 122] width 509 height 198
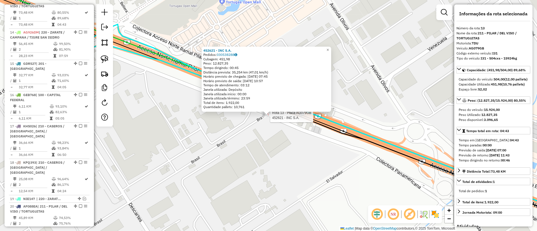
scroll to position [491, 0]
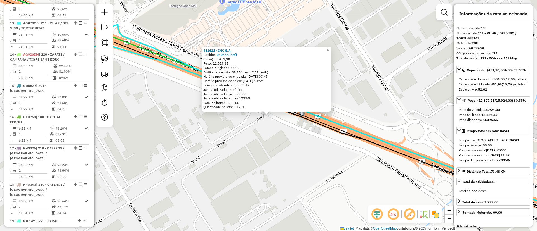
click at [328, 43] on div "452621 - INC S.A. Pedidos: 030538288 Cubagem: 451,98 Peso: 12.827,35 Tempo diri…" at bounding box center [268, 115] width 537 height 231
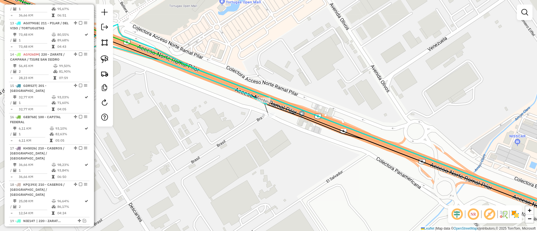
click at [330, 46] on div "Janela de atendimento Grade de atendimento Capacidade Transportadoras Veículos …" at bounding box center [268, 115] width 537 height 231
select select "**********"
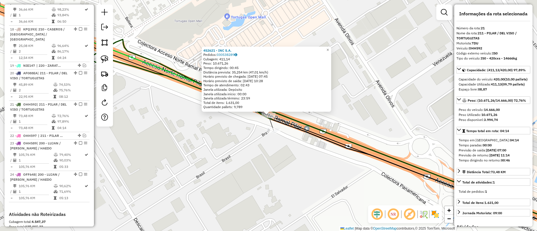
scroll to position [713, 0]
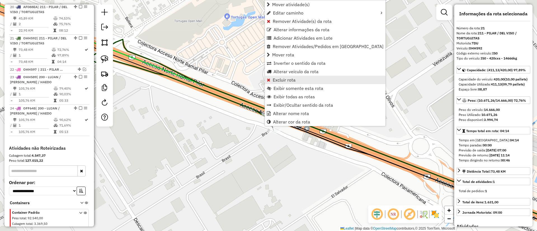
click at [281, 78] on span "Excluir rota" at bounding box center [284, 80] width 23 height 4
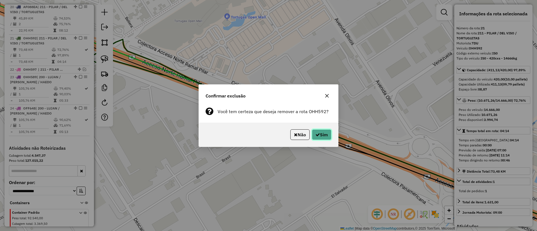
click at [317, 135] on icon "button" at bounding box center [318, 135] width 4 height 4
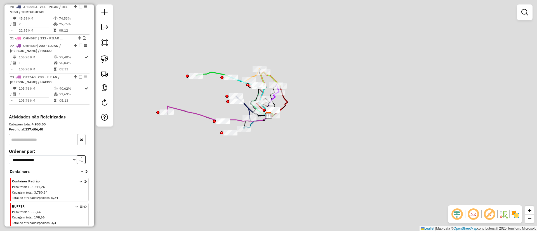
scroll to position [682, 0]
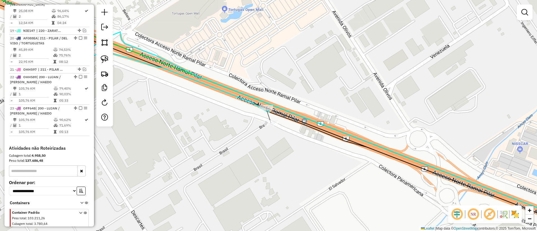
click at [265, 101] on icon at bounding box center [338, 130] width 506 height 197
select select "**********"
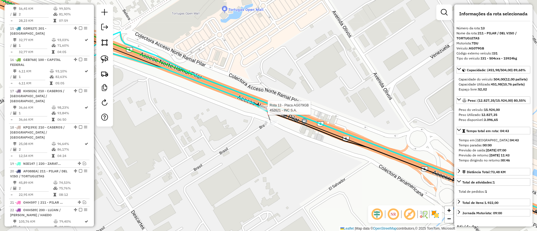
scroll to position [491, 0]
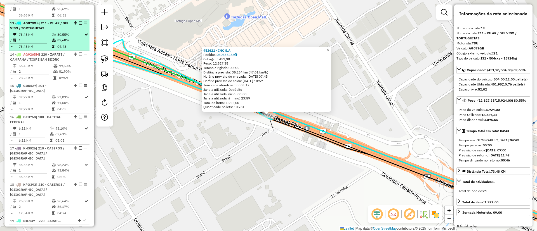
click at [79, 21] on em at bounding box center [80, 22] width 3 height 3
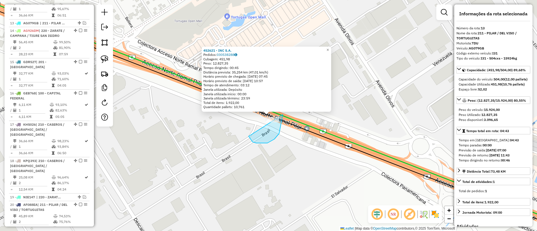
drag, startPoint x: 256, startPoint y: 143, endPoint x: 279, endPoint y: 92, distance: 55.8
click at [279, 92] on div "452621 - INC S.A. Pedidos: 030538288 Cubagem: 451,98 Peso: 12.827,35 Tempo diri…" at bounding box center [268, 115] width 537 height 231
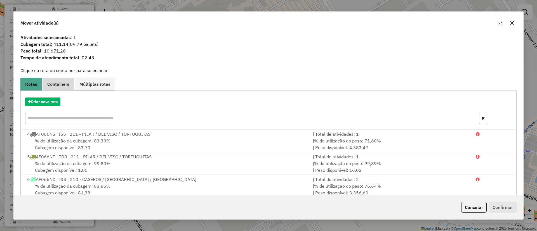
click at [58, 82] on span "Containers" at bounding box center [58, 84] width 22 height 4
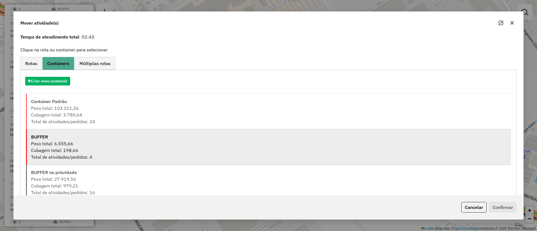
scroll to position [35, 0]
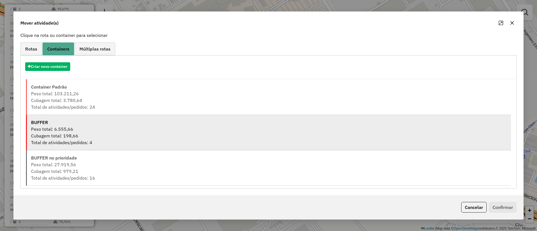
click at [113, 138] on div "Cubagem total: 198,66" at bounding box center [269, 136] width 476 height 7
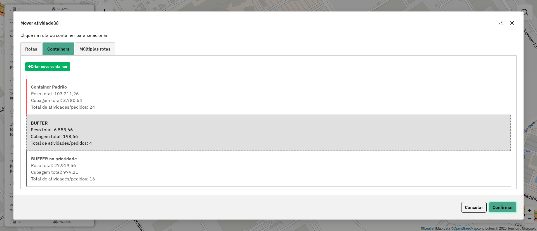
click at [505, 207] on button "Confirmar" at bounding box center [503, 207] width 28 height 11
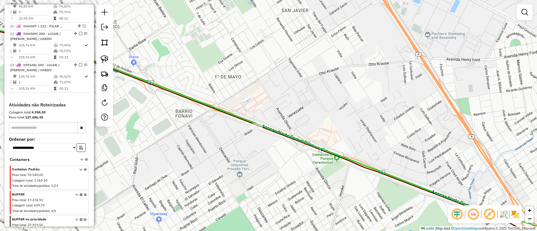
scroll to position [713, 0]
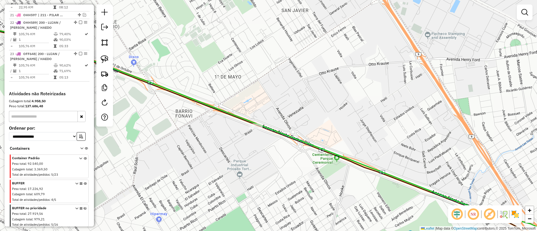
click at [84, 182] on icon at bounding box center [85, 192] width 3 height 21
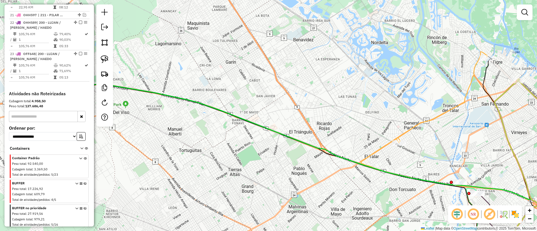
drag, startPoint x: 189, startPoint y: 137, endPoint x: 335, endPoint y: 111, distance: 148.0
click at [333, 113] on div "Janela de atendimento Grade de atendimento Capacidade Transportadoras Veículos …" at bounding box center [268, 115] width 537 height 231
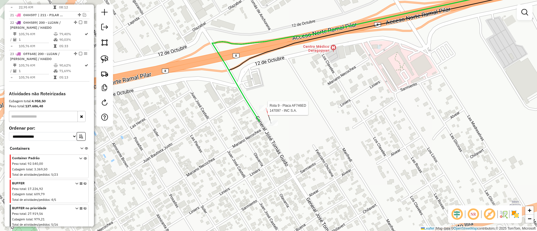
click at [267, 111] on div at bounding box center [266, 108] width 14 height 6
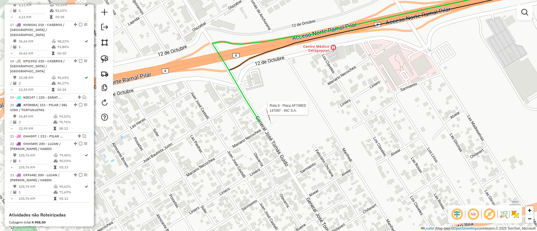
select select "**********"
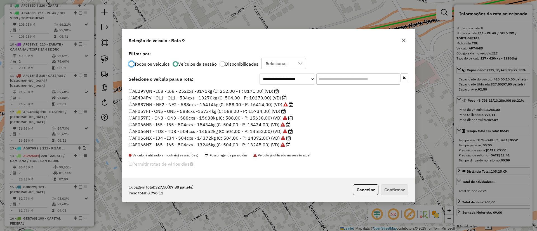
scroll to position [0, 0]
click at [262, 89] on label "AD563CF - ON2 - ON2 - 504cxs - 10294kg (C: 504,00 - P: 10294,00) (VD)" at bounding box center [209, 90] width 160 height 7
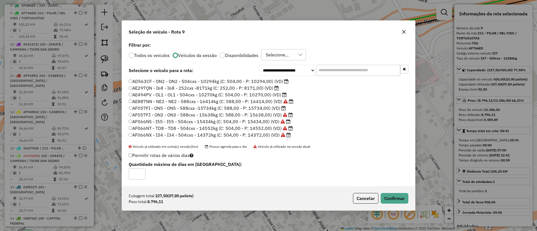
click at [264, 95] on label "AE494PV - OL1 - OL1 - 504cxs - 10270kg (C: 504,00 - P: 10270,00) (VD)" at bounding box center [208, 94] width 158 height 7
click at [397, 201] on button "Confirmar" at bounding box center [395, 198] width 28 height 11
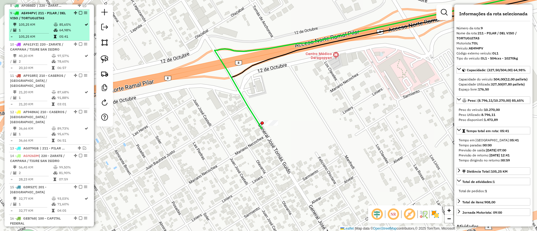
click at [79, 11] on em at bounding box center [80, 12] width 3 height 3
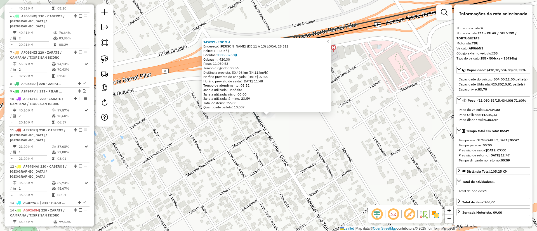
scroll to position [233, 0]
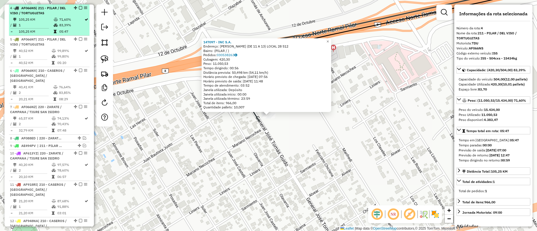
click at [79, 7] on em at bounding box center [80, 7] width 3 height 3
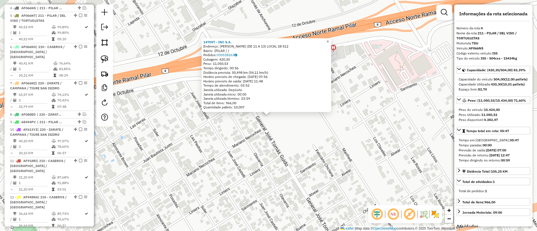
click at [329, 41] on span "×" at bounding box center [327, 41] width 3 height 5
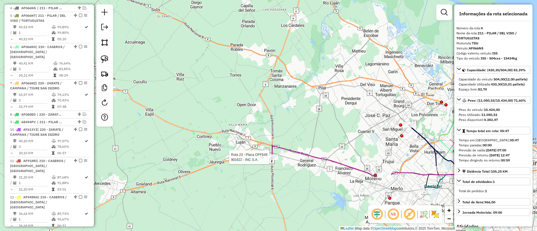
click at [272, 160] on div at bounding box center [271, 158] width 14 height 6
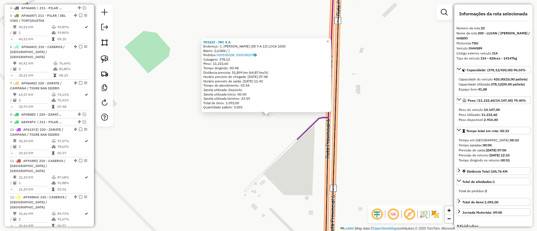
scroll to position [649, 0]
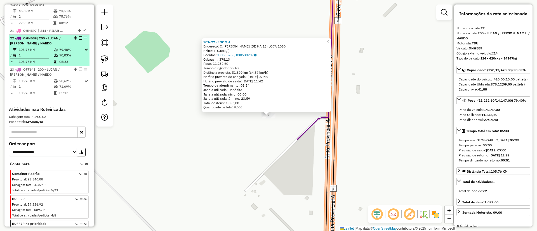
click at [80, 36] on em at bounding box center [80, 37] width 3 height 3
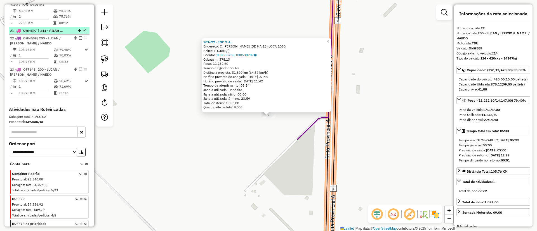
scroll to position [641, 0]
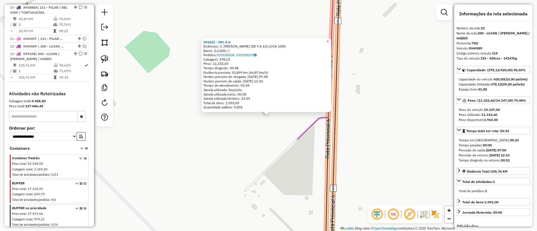
click at [329, 41] on span "×" at bounding box center [327, 41] width 3 height 5
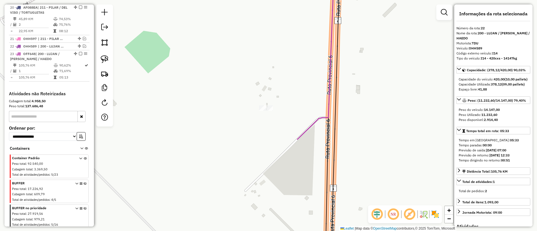
click at [268, 112] on div "Janela de atendimento Grade de atendimento Capacidade Transportadoras Veículos …" at bounding box center [268, 115] width 537 height 231
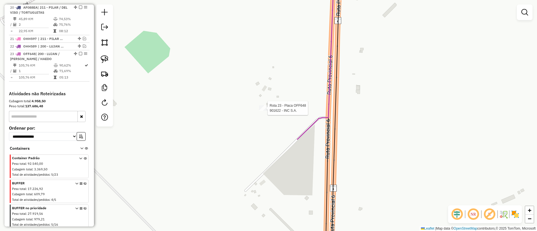
select select "**********"
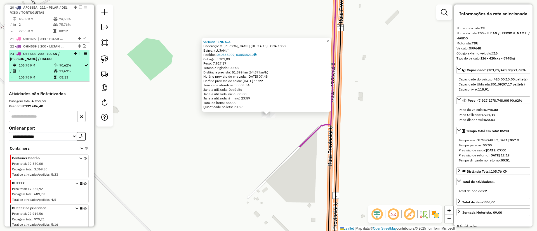
click at [79, 52] on em at bounding box center [80, 53] width 3 height 3
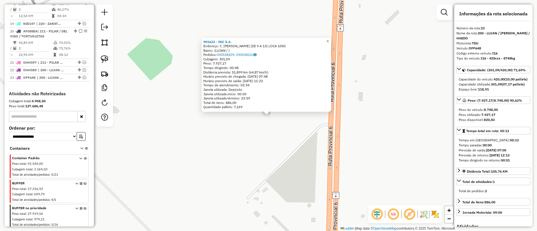
click at [331, 40] on link "×" at bounding box center [328, 41] width 7 height 7
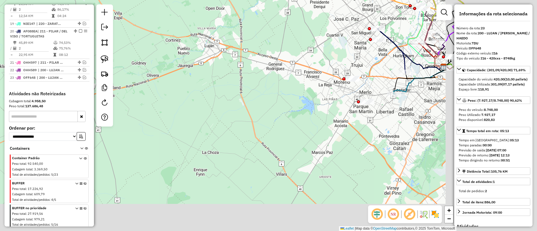
drag, startPoint x: 354, startPoint y: 115, endPoint x: 241, endPoint y: 84, distance: 117.4
click at [233, 83] on div "Janela de atendimento Grade de atendimento Capacidade Transportadoras Veículos …" at bounding box center [268, 115] width 537 height 231
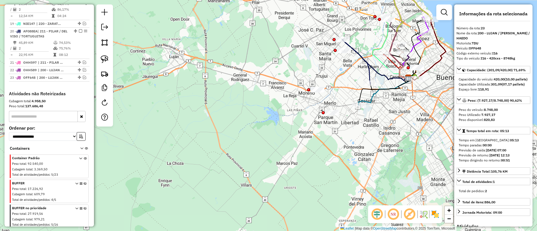
drag, startPoint x: 317, startPoint y: 81, endPoint x: 251, endPoint y: 123, distance: 78.1
click at [251, 123] on div "Janela de atendimento Grade de atendimento Capacidade Transportadoras Veículos …" at bounding box center [268, 115] width 537 height 231
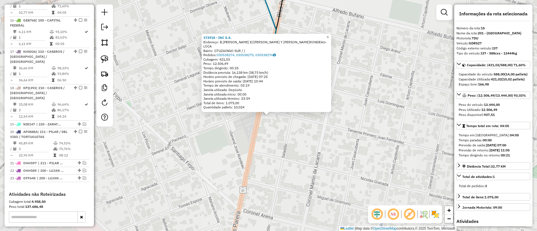
scroll to position [483, 0]
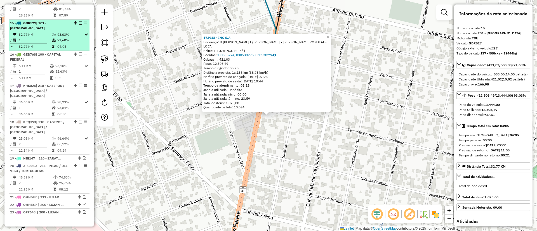
click at [80, 21] on em at bounding box center [80, 22] width 3 height 3
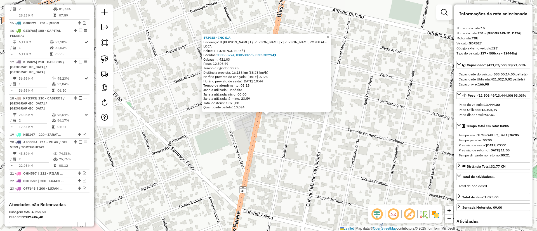
drag, startPoint x: 329, startPoint y: 39, endPoint x: 332, endPoint y: 40, distance: 2.9
click at [329, 39] on link "×" at bounding box center [328, 37] width 7 height 7
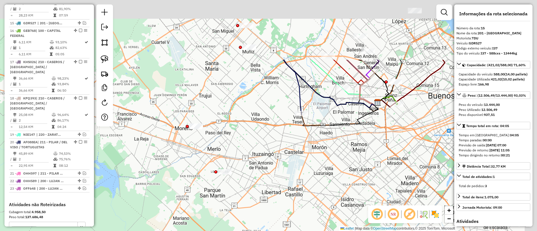
drag, startPoint x: 307, startPoint y: 85, endPoint x: 255, endPoint y: 151, distance: 84.0
click at [227, 189] on div "Janela de atendimento Grade de atendimento Capacidade Transportadoras Veículos …" at bounding box center [268, 115] width 537 height 231
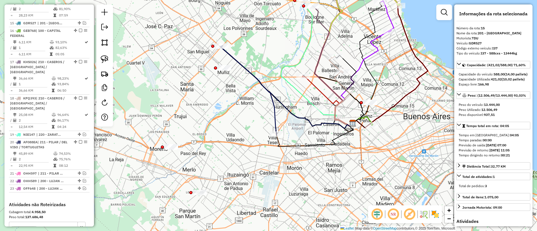
click at [277, 135] on icon at bounding box center [249, 91] width 56 height 90
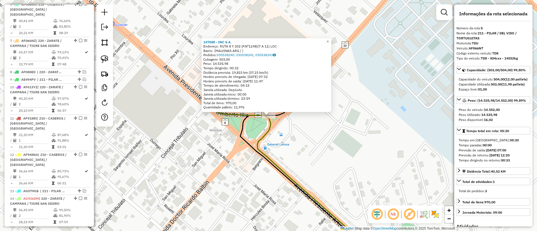
scroll to position [241, 0]
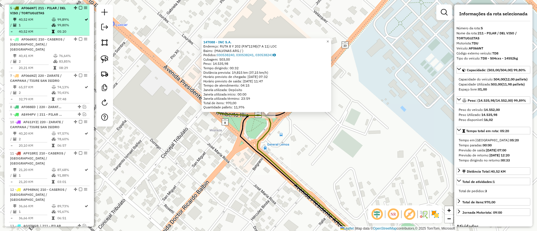
click at [80, 6] on div "5 - AF066NT | 211 - PILAR / DEL VISO / TORTUGUITAS" at bounding box center [49, 11] width 78 height 10
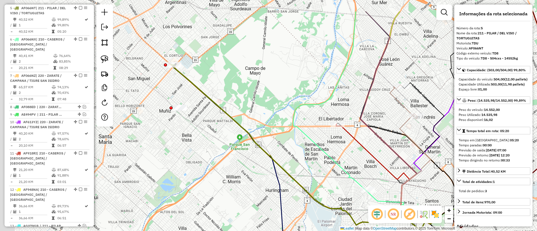
drag, startPoint x: 211, startPoint y: 81, endPoint x: 191, endPoint y: 74, distance: 21.4
click at [212, 82] on div "Janela de atendimento Grade de atendimento Capacidade Transportadoras Veículos …" at bounding box center [268, 115] width 537 height 231
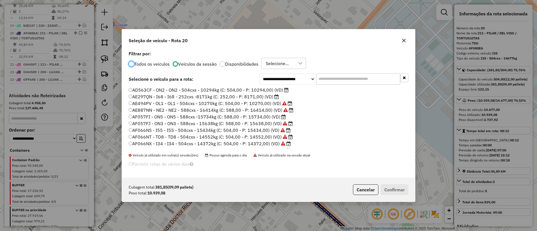
scroll to position [133, 0]
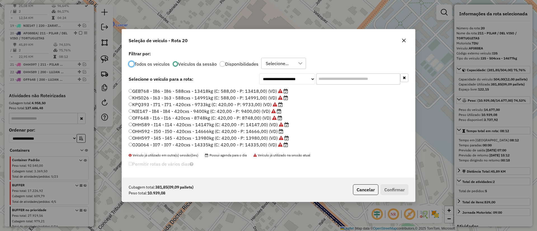
click at [271, 132] on label "OHH592 - I50 - I50 - 420cxs - 14666kg (C: 420,00 - P: 14666,00) (VD)" at bounding box center [206, 131] width 155 height 7
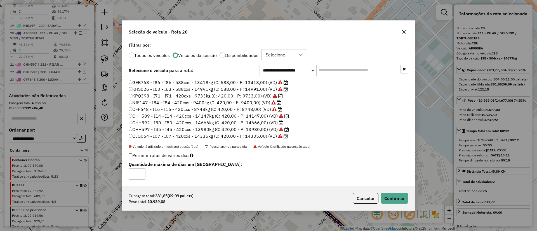
click at [276, 123] on label "OHH592 - I50 - I50 - 420cxs - 14666kg (C: 420,00 - P: 14666,00) (VD)" at bounding box center [206, 122] width 155 height 7
click at [402, 199] on button "Confirmar" at bounding box center [395, 198] width 28 height 11
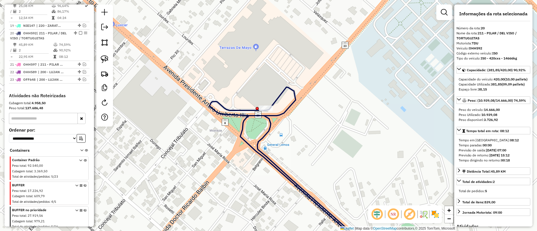
drag, startPoint x: 78, startPoint y: 8, endPoint x: 140, endPoint y: 36, distance: 67.4
click at [79, 31] on em at bounding box center [80, 32] width 3 height 3
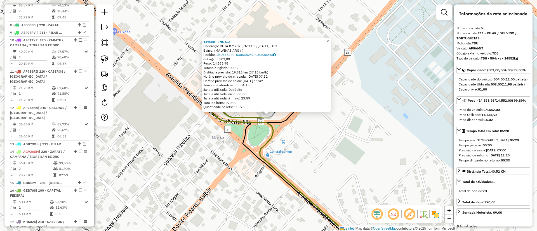
scroll to position [241, 0]
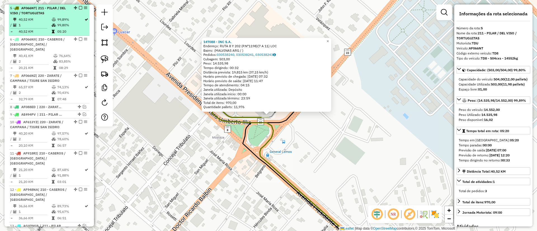
click at [79, 8] on em at bounding box center [80, 7] width 3 height 3
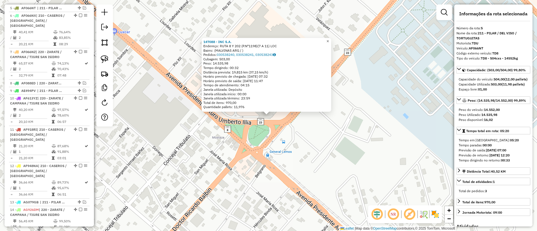
click at [330, 39] on link "×" at bounding box center [328, 41] width 7 height 7
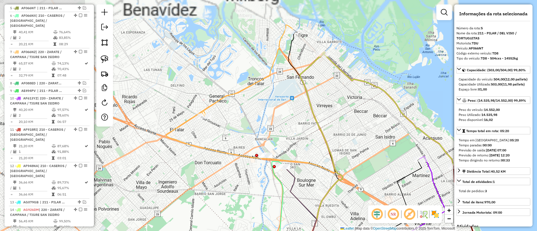
click at [281, 131] on div "Rota 17 - Placa KHS026 147085 - INC S.A. Janela de atendimento Grade de atendim…" at bounding box center [268, 115] width 537 height 231
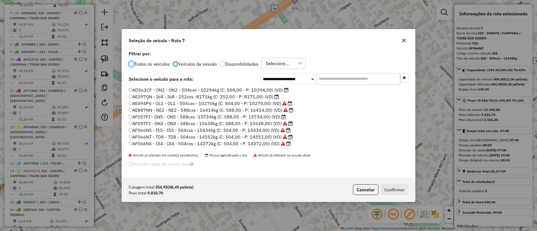
scroll to position [3, 2]
click at [258, 91] on label "AD563CF - ON2 - ON2 - 504cxs - 10294kg (C: 504,00 - P: 10294,00) (VD)" at bounding box center [209, 90] width 160 height 7
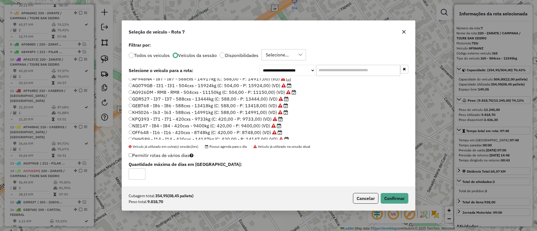
scroll to position [133, 0]
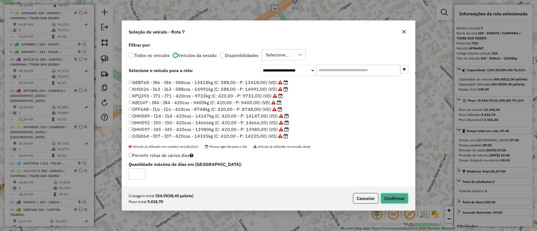
click at [393, 196] on button "Confirmar" at bounding box center [395, 198] width 28 height 11
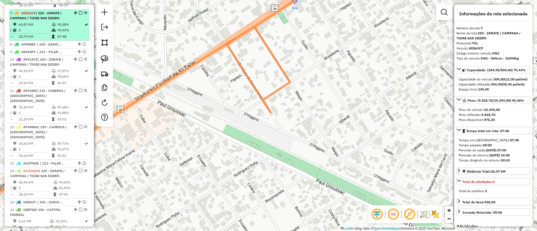
click at [79, 11] on em at bounding box center [80, 12] width 3 height 3
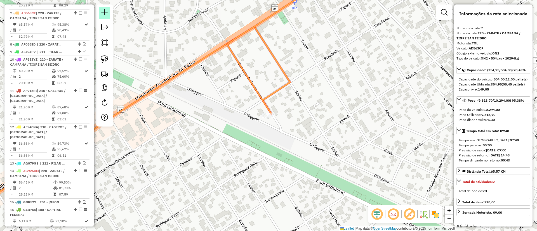
scroll to position [256, 0]
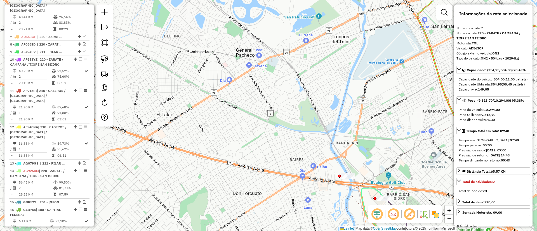
drag, startPoint x: 233, startPoint y: 64, endPoint x: 194, endPoint y: 89, distance: 46.4
click at [196, 97] on div "Janela de atendimento Grade de atendimento Capacidade Transportadoras Veículos …" at bounding box center [268, 115] width 537 height 231
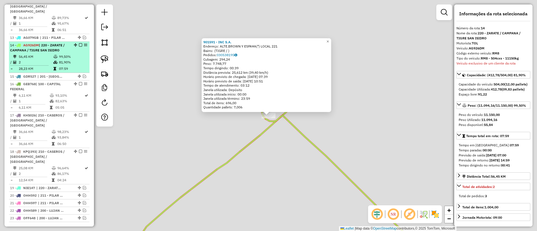
scroll to position [404, 0]
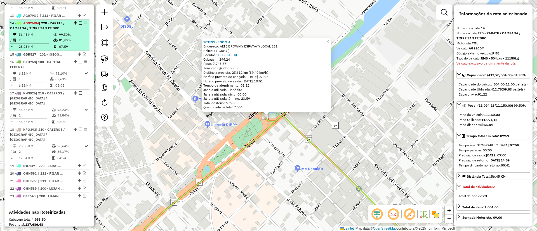
click at [79, 21] on em at bounding box center [80, 22] width 3 height 3
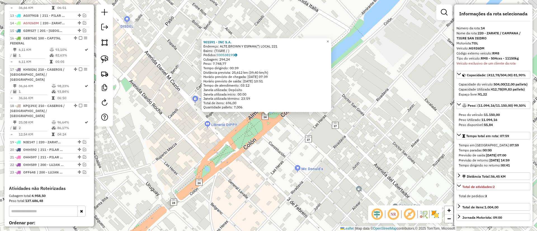
click at [335, 41] on div "901591 - INC S.A. Endereço: ALTE.BROWN Y ESPA¥A(*) LOCAL 221 Bairro: (TIGRE / )…" at bounding box center [268, 115] width 537 height 231
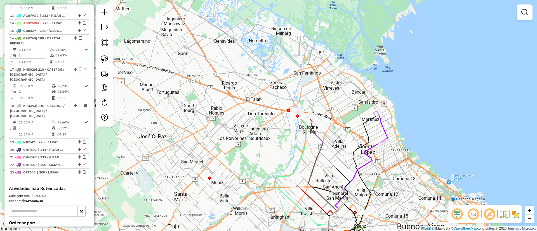
click at [385, 128] on icon at bounding box center [381, 126] width 13 height 31
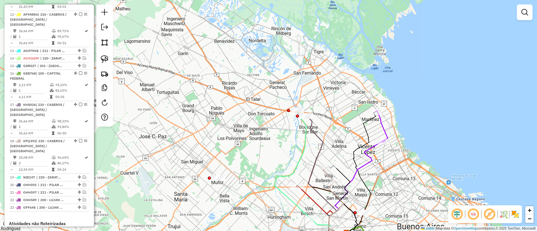
select select "**********"
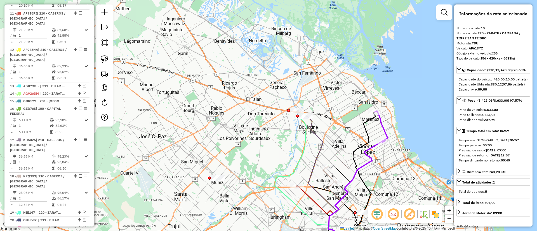
scroll to position [302, 0]
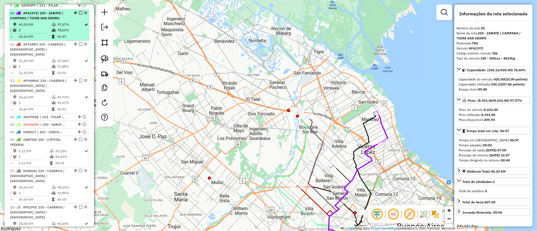
click at [79, 11] on em at bounding box center [80, 12] width 3 height 3
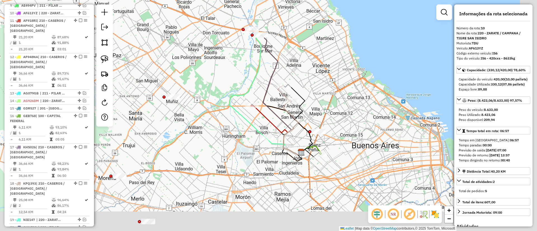
drag, startPoint x: 298, startPoint y: 139, endPoint x: 265, endPoint y: 118, distance: 39.5
click at [253, 57] on div "Janela de atendimento Grade de atendimento Capacidade Transportadoras Veículos …" at bounding box center [268, 115] width 537 height 231
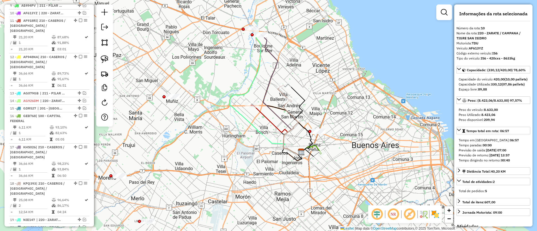
click at [273, 142] on icon at bounding box center [283, 146] width 35 height 17
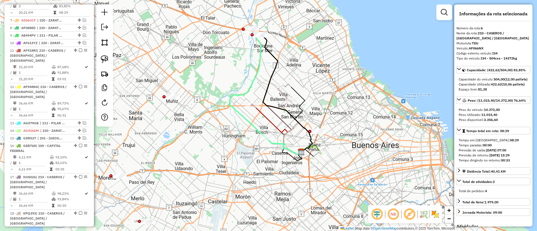
scroll to position [248, 0]
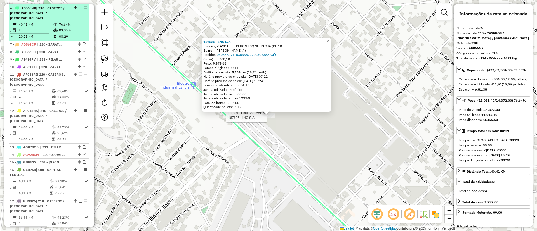
click at [80, 8] on em at bounding box center [80, 7] width 3 height 3
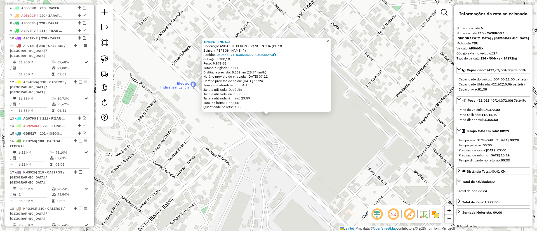
click at [331, 41] on link "×" at bounding box center [328, 41] width 7 height 7
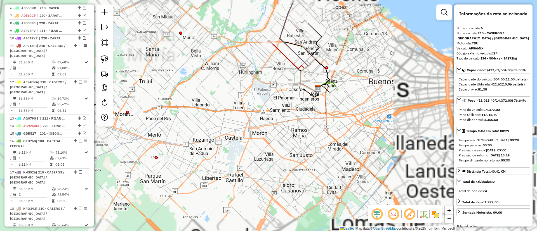
drag, startPoint x: 287, startPoint y: 100, endPoint x: 293, endPoint y: 101, distance: 6.8
click at [284, 101] on div "Janela de atendimento Grade de atendimento Capacidade Transportadoras Veículos …" at bounding box center [268, 115] width 537 height 231
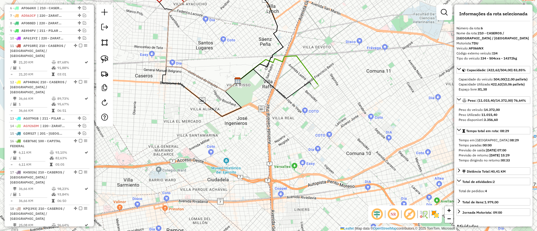
click at [315, 78] on icon at bounding box center [278, 72] width 81 height 33
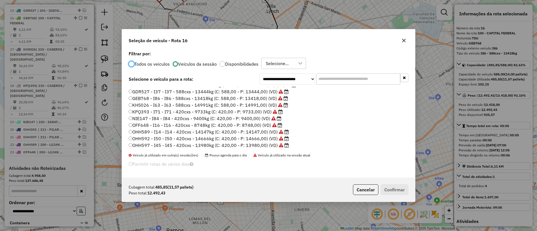
scroll to position [133, 0]
click at [404, 40] on icon "button" at bounding box center [404, 41] width 4 height 4
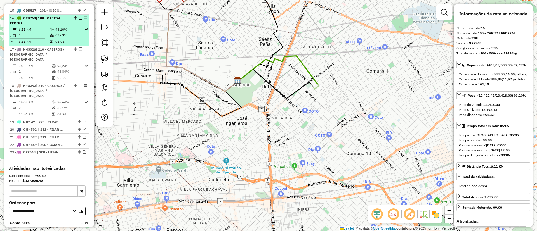
click at [79, 16] on em at bounding box center [80, 17] width 3 height 3
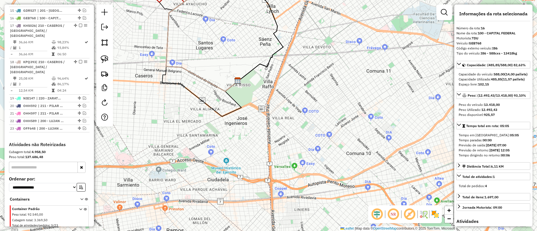
click at [326, 186] on div "Janela de atendimento Grade de atendimento Capacidade Transportadoras Veículos …" at bounding box center [268, 115] width 537 height 231
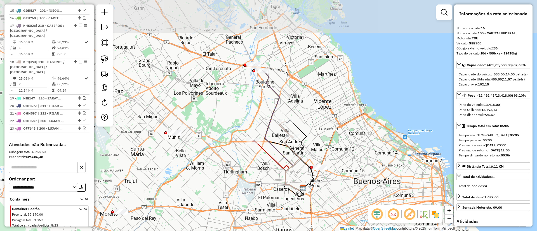
drag, startPoint x: 290, startPoint y: 77, endPoint x: 305, endPoint y: 121, distance: 46.3
click at [305, 121] on div "Janela de atendimento Grade de atendimento Capacidade Transportadoras Veículos …" at bounding box center [268, 115] width 537 height 231
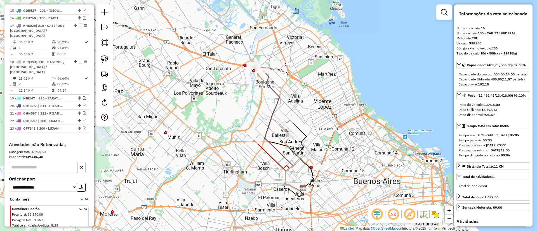
click at [286, 130] on icon at bounding box center [286, 129] width 14 height 17
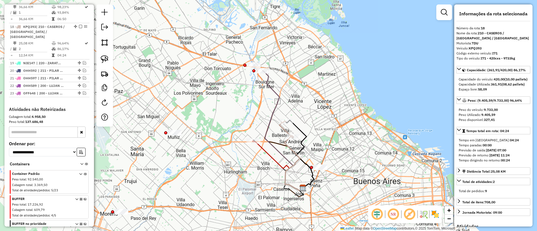
scroll to position [410, 0]
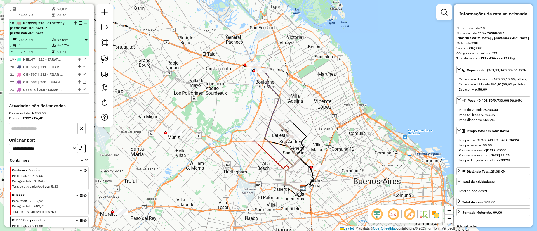
click at [79, 21] on em at bounding box center [80, 22] width 3 height 3
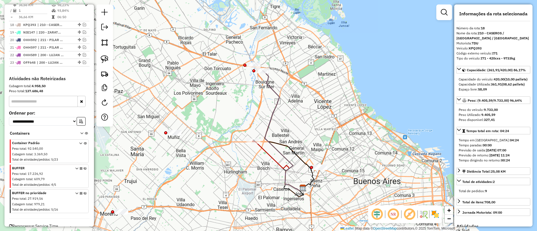
click at [274, 91] on icon at bounding box center [283, 131] width 40 height 120
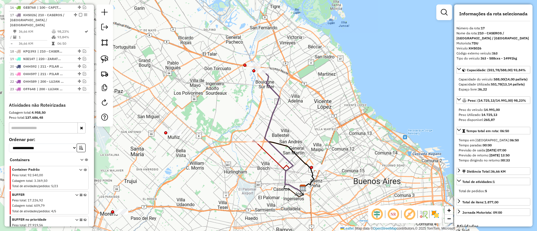
scroll to position [379, 0]
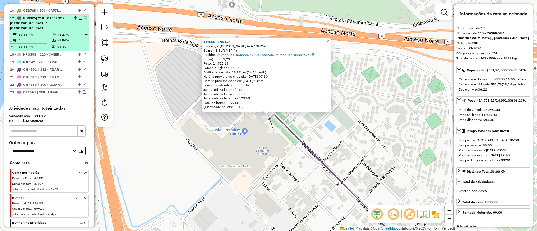
click at [79, 16] on em at bounding box center [80, 17] width 3 height 3
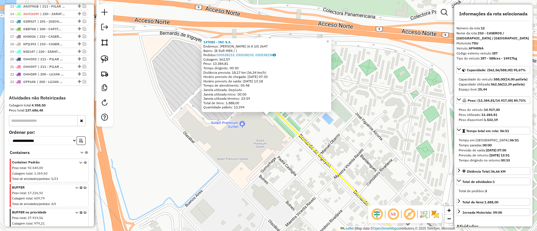
scroll to position [317, 0]
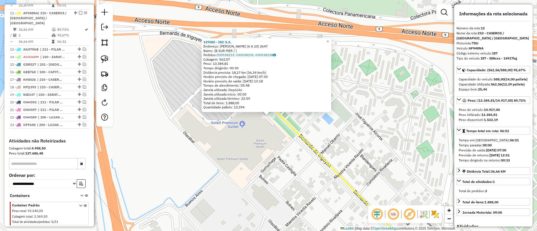
drag, startPoint x: 79, startPoint y: 6, endPoint x: 116, endPoint y: 18, distance: 38.1
click at [79, 11] on em at bounding box center [80, 12] width 3 height 3
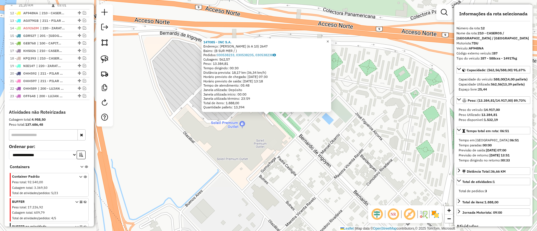
click at [331, 40] on link "×" at bounding box center [328, 41] width 7 height 7
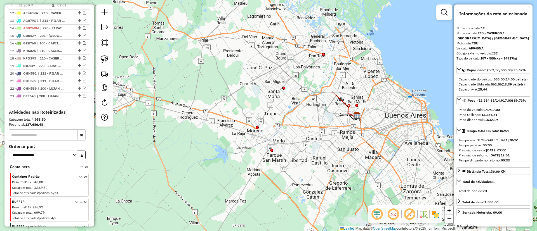
drag, startPoint x: 315, startPoint y: 71, endPoint x: 314, endPoint y: 68, distance: 3.6
click at [314, 68] on div "Janela de atendimento Grade de atendimento Capacidade Transportadoras Veículos …" at bounding box center [268, 115] width 537 height 231
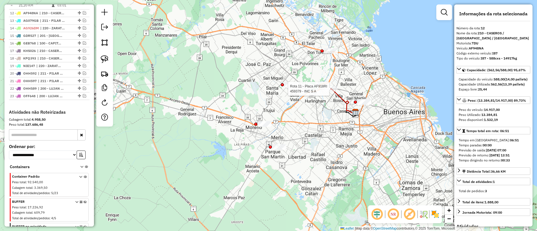
click at [340, 99] on icon at bounding box center [343, 101] width 25 height 25
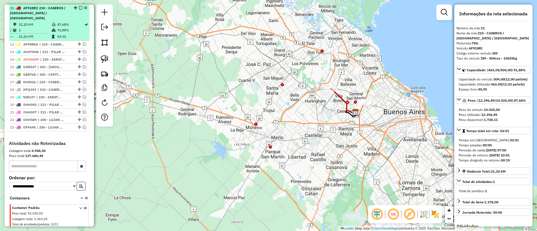
click at [79, 8] on em at bounding box center [80, 7] width 3 height 3
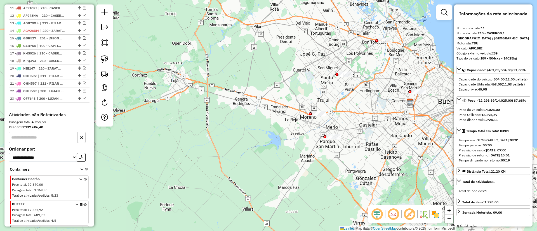
drag, startPoint x: 258, startPoint y: 141, endPoint x: 277, endPoint y: 105, distance: 40.3
click at [287, 111] on div "Janela de atendimento Grade de atendimento Capacidade Transportadoras Veículos …" at bounding box center [268, 115] width 537 height 231
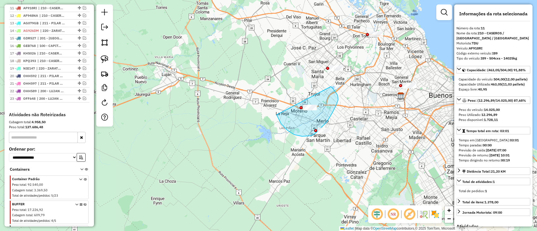
drag, startPoint x: 294, startPoint y: 135, endPoint x: 329, endPoint y: 86, distance: 60.2
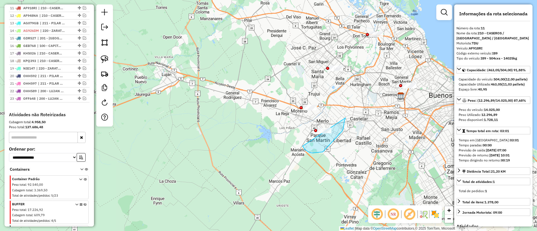
drag, startPoint x: 323, startPoint y: 152, endPoint x: 341, endPoint y: 110, distance: 46.1
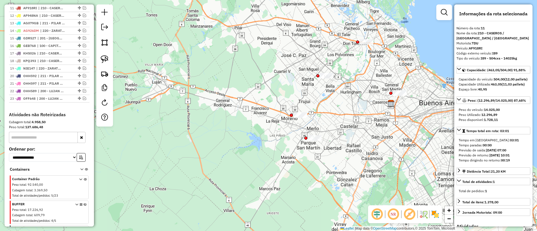
drag, startPoint x: 337, startPoint y: 116, endPoint x: 327, endPoint y: 124, distance: 12.4
click at [327, 124] on div "Janela de atendimento Grade de atendimento Capacidade Transportadoras Veículos …" at bounding box center [268, 115] width 537 height 231
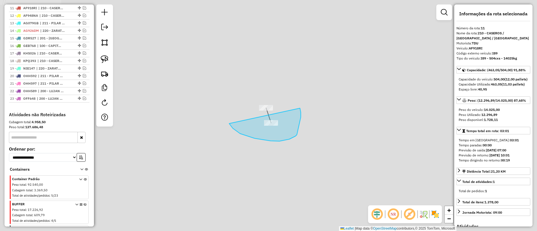
drag, startPoint x: 229, startPoint y: 124, endPoint x: 298, endPoint y: 107, distance: 70.5
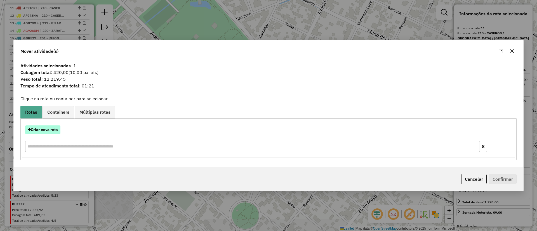
click at [52, 132] on button "Criar nova rota" at bounding box center [42, 130] width 35 height 9
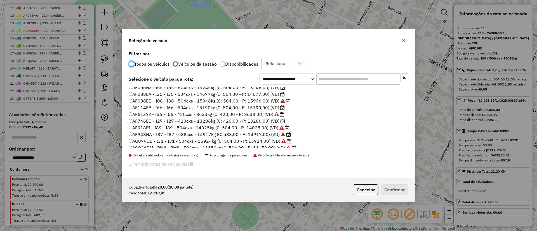
scroll to position [49, 0]
click at [261, 136] on label "AF746ED - I27 - I27 - 420cxs - 13286kg (C: 420,00 - P: 13286,00) (VD)" at bounding box center [207, 134] width 156 height 7
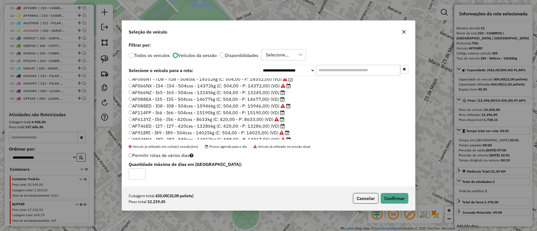
click at [242, 94] on label "AF066NZ - I65 - I65 - 504cxs - 13245kg (C: 504,00 - P: 13245,00) (VD)" at bounding box center [207, 92] width 156 height 7
click at [390, 197] on button "Confirmar" at bounding box center [395, 198] width 28 height 11
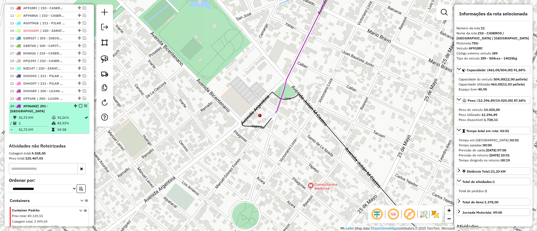
click at [79, 106] on em at bounding box center [80, 105] width 3 height 3
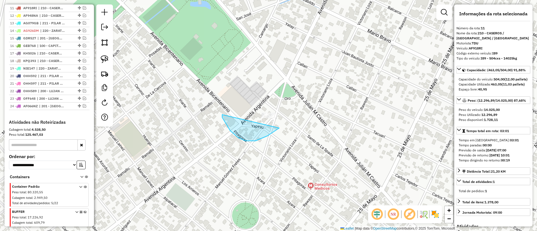
drag, startPoint x: 230, startPoint y: 131, endPoint x: 288, endPoint y: 82, distance: 75.7
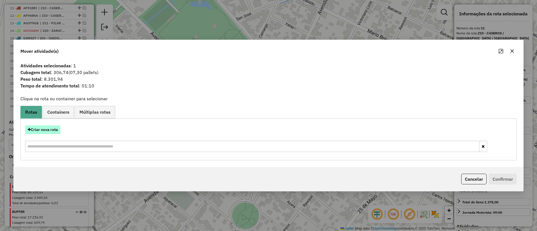
click at [46, 131] on button "Criar nova rota" at bounding box center [42, 130] width 35 height 9
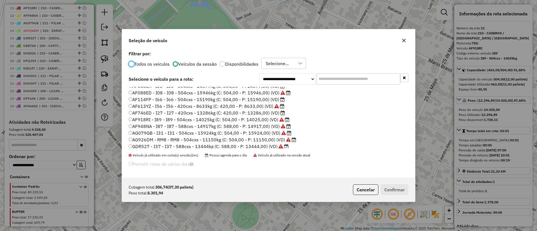
scroll to position [84, 0]
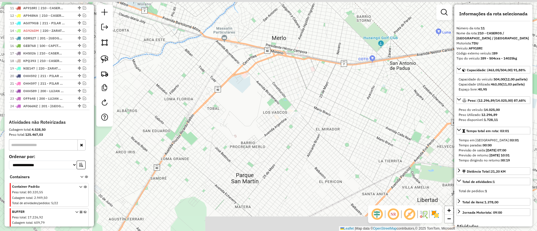
drag, startPoint x: 287, startPoint y: 69, endPoint x: 220, endPoint y: 119, distance: 84.4
click at [219, 126] on div "Janela de atendimento Grade de atendimento Capacidade Transportadoras Veículos …" at bounding box center [268, 115] width 537 height 231
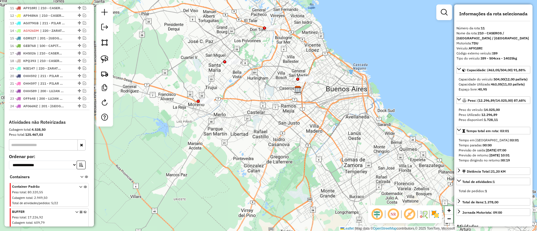
click at [208, 104] on div at bounding box center [207, 101] width 14 height 6
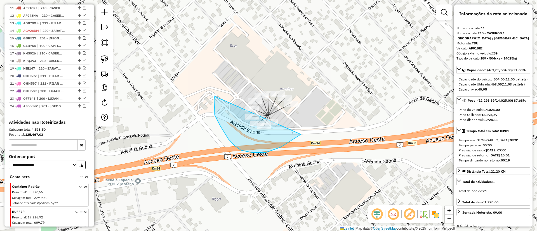
drag, startPoint x: 229, startPoint y: 139, endPoint x: 289, endPoint y: 47, distance: 110.5
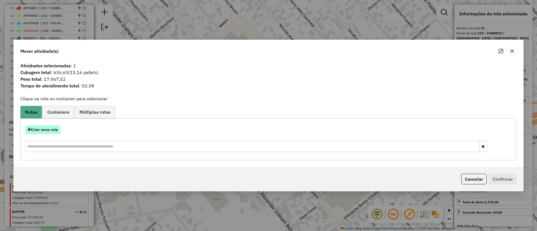
click at [50, 133] on button "Criar nova rota" at bounding box center [42, 130] width 35 height 9
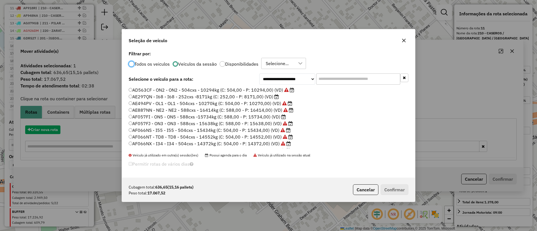
scroll to position [3, 2]
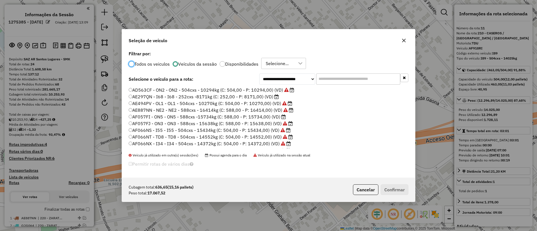
select select "**********"
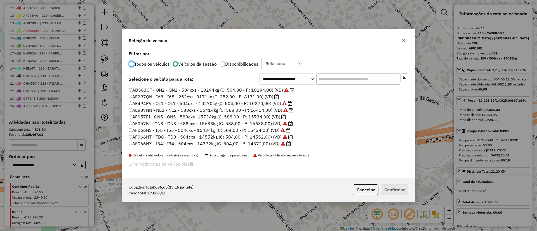
click at [263, 118] on label "AF057FI - ON5 - ON5 - 588cxs -15734kg (C: 588,00 - P: 15734,00) (VD)" at bounding box center [207, 117] width 157 height 7
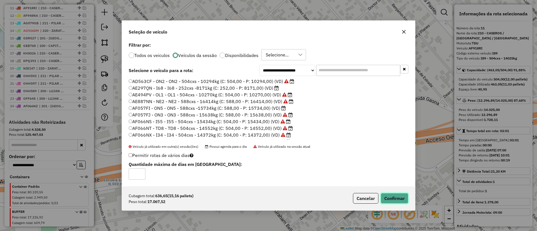
click at [402, 199] on button "Confirmar" at bounding box center [395, 198] width 28 height 11
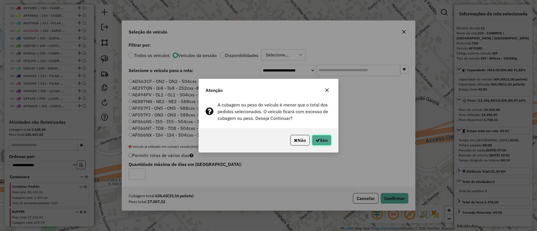
click at [316, 140] on icon "button" at bounding box center [318, 140] width 4 height 4
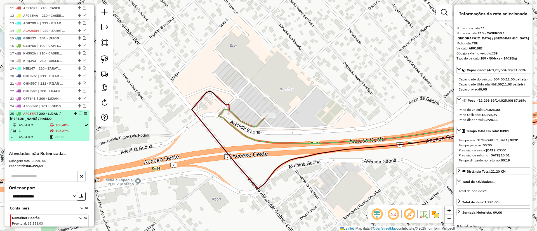
click at [58, 133] on td "108,27%" at bounding box center [69, 136] width 29 height 6
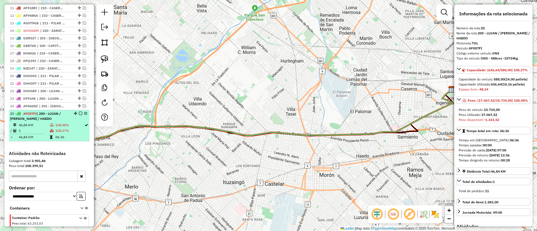
click at [80, 115] on em at bounding box center [80, 113] width 3 height 3
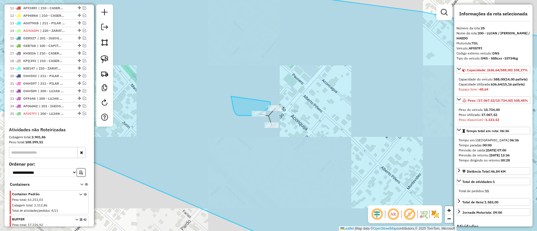
drag, startPoint x: 236, startPoint y: 114, endPoint x: 270, endPoint y: 101, distance: 37.0
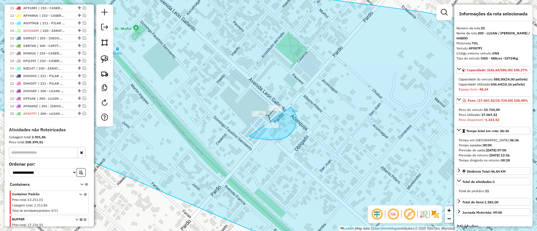
drag, startPoint x: 253, startPoint y: 138, endPoint x: 291, endPoint y: 107, distance: 48.9
drag, startPoint x: 269, startPoint y: 97, endPoint x: 262, endPoint y: 88, distance: 11.8
drag, startPoint x: 267, startPoint y: 107, endPoint x: 295, endPoint y: 102, distance: 28.6
drag, startPoint x: 279, startPoint y: 136, endPoint x: 285, endPoint y: 111, distance: 25.3
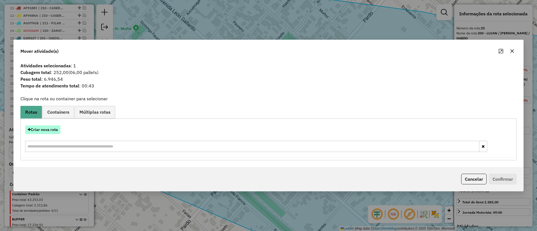
click at [48, 131] on button "Criar nova rota" at bounding box center [42, 130] width 35 height 9
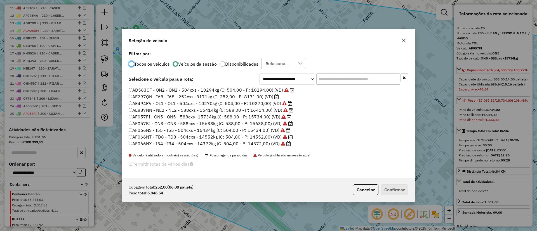
click at [266, 97] on label "AE297QN - I68 - I68 - 252cxs -8171kg (C: 252,00 - P: 8171,00) (VD)" at bounding box center [204, 96] width 150 height 7
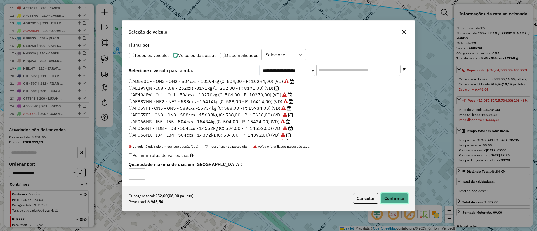
click at [389, 194] on button "Confirmar" at bounding box center [395, 198] width 28 height 11
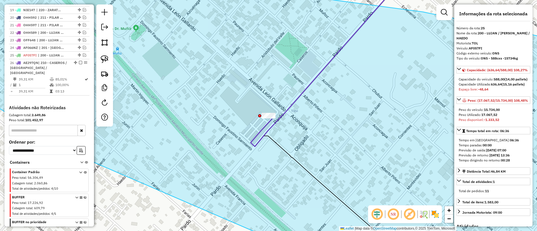
scroll to position [384, 0]
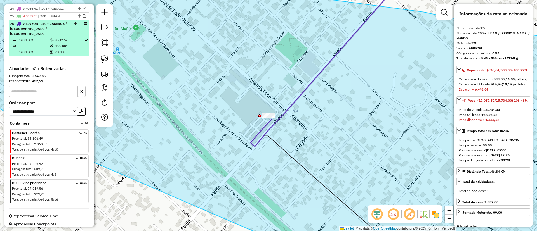
click at [79, 23] on em at bounding box center [80, 23] width 3 height 3
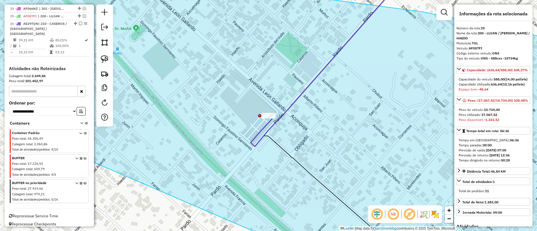
scroll to position [360, 0]
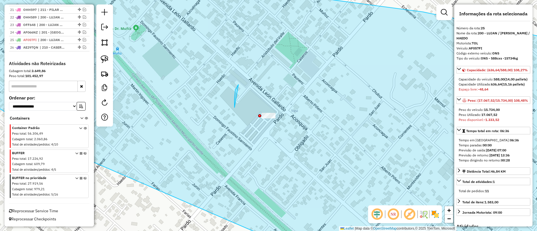
drag, startPoint x: 234, startPoint y: 107, endPoint x: 281, endPoint y: 85, distance: 51.7
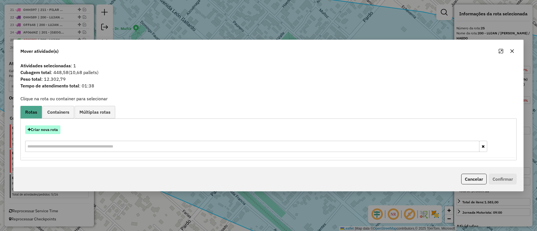
click at [52, 131] on button "Criar nova rota" at bounding box center [42, 130] width 35 height 9
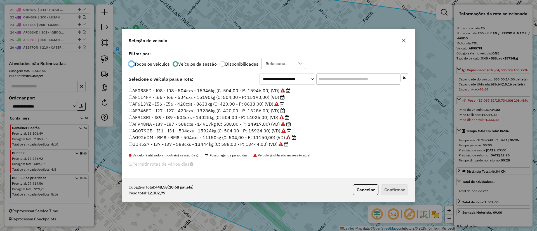
scroll to position [84, 0]
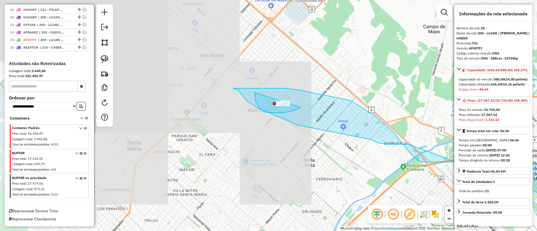
drag, startPoint x: 281, startPoint y: 113, endPoint x: 303, endPoint y: 91, distance: 31.3
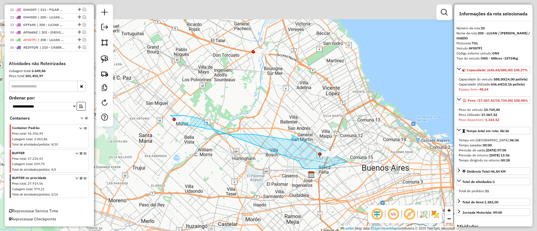
drag, startPoint x: 232, startPoint y: 123, endPoint x: 194, endPoint y: 134, distance: 39.3
click at [194, 134] on div "Janela de atendimento Grade de atendimento Capacidade Transportadoras Veículos …" at bounding box center [268, 115] width 537 height 231
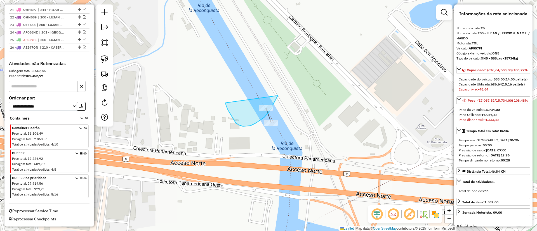
drag, startPoint x: 250, startPoint y: 126, endPoint x: 279, endPoint y: 89, distance: 46.8
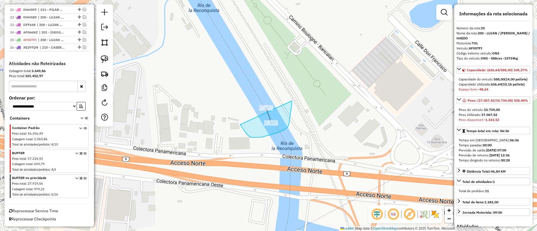
drag, startPoint x: 246, startPoint y: 133, endPoint x: 292, endPoint y: 101, distance: 56.1
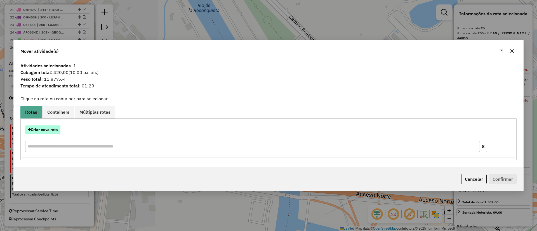
click at [37, 130] on button "Criar nova rota" at bounding box center [42, 130] width 35 height 9
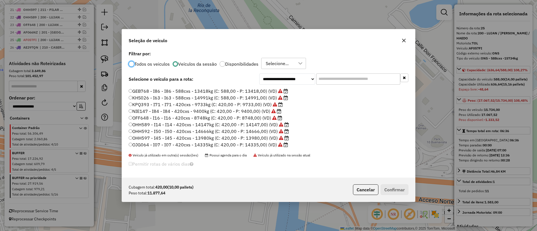
scroll to position [91, 0]
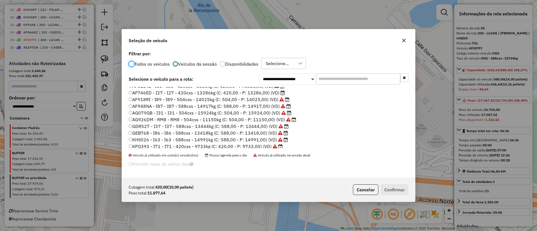
click at [246, 93] on label "AF746ED - I27 - I27 - 420cxs - 13286kg (C: 420,00 - P: 13286,00) (VD)" at bounding box center [207, 93] width 156 height 7
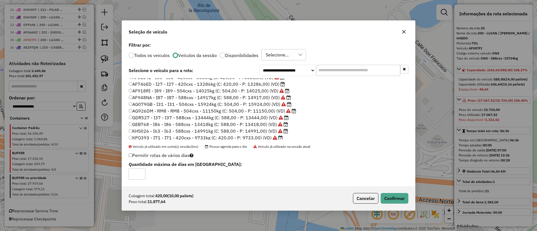
click at [401, 192] on div "Cubagem total: 420,00 (10,00 pallets) Peso total: 11.877,64 Cancelar Confirmar" at bounding box center [268, 199] width 293 height 24
click at [395, 198] on button "Confirmar" at bounding box center [395, 198] width 28 height 11
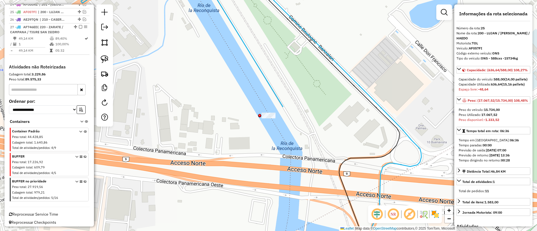
scroll to position [391, 0]
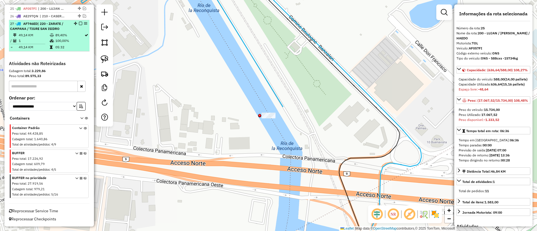
click at [79, 22] on em at bounding box center [80, 23] width 3 height 3
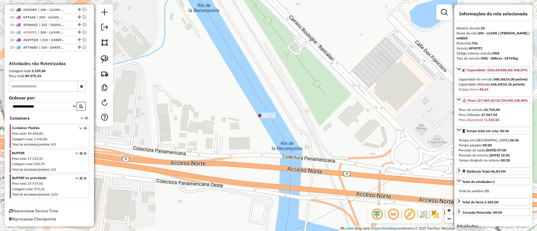
scroll to position [367, 0]
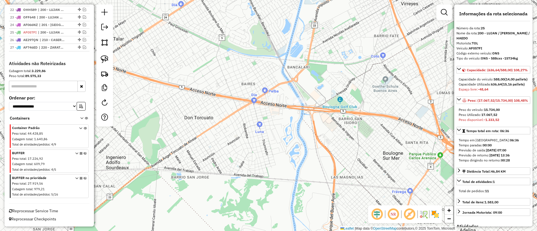
drag, startPoint x: 324, startPoint y: 78, endPoint x: 311, endPoint y: 109, distance: 32.8
click at [311, 109] on div "Janela de atendimento Grade de atendimento Capacidade Transportadoras Veículos …" at bounding box center [268, 115] width 537 height 231
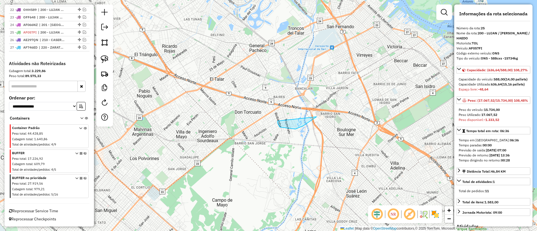
drag, startPoint x: 295, startPoint y: 129, endPoint x: 315, endPoint y: 78, distance: 54.9
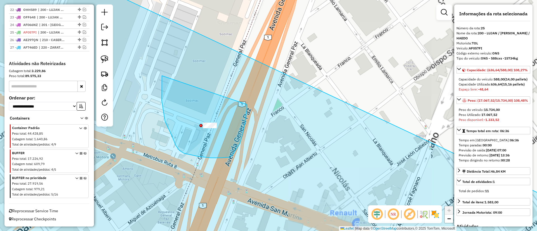
drag, startPoint x: 162, startPoint y: 76, endPoint x: 247, endPoint y: 105, distance: 89.4
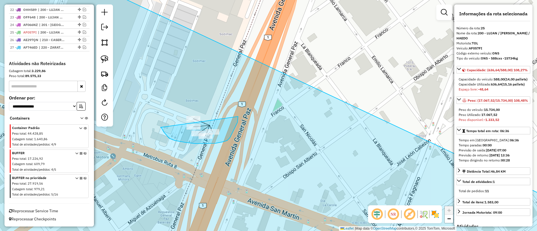
drag, startPoint x: 161, startPoint y: 128, endPoint x: 238, endPoint y: 117, distance: 78.3
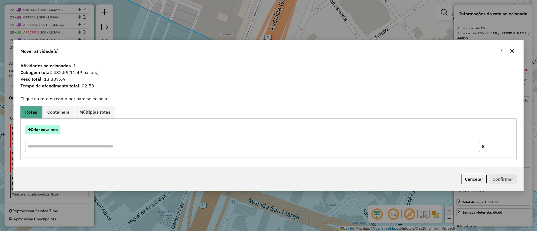
click at [49, 128] on button "Criar nova rota" at bounding box center [42, 130] width 35 height 9
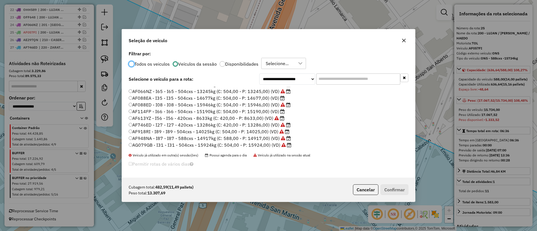
scroll to position [49, 0]
click at [269, 120] on label "AF114FP - I66 - I66 - 504cxs - 15190kg (C: 504,00 - P: 15190,00) (VD)" at bounding box center [207, 121] width 156 height 7
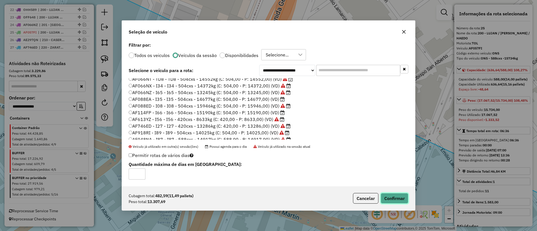
click at [393, 194] on button "Confirmar" at bounding box center [395, 198] width 28 height 11
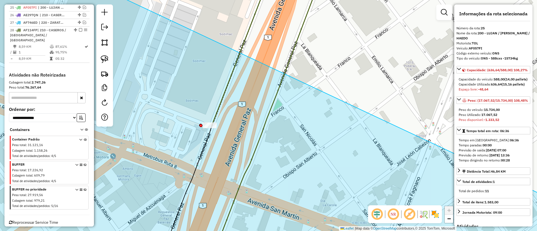
scroll to position [392, 0]
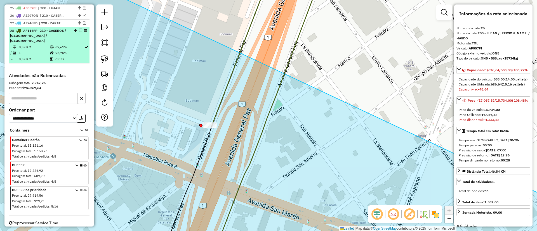
click at [79, 30] on em at bounding box center [80, 30] width 3 height 3
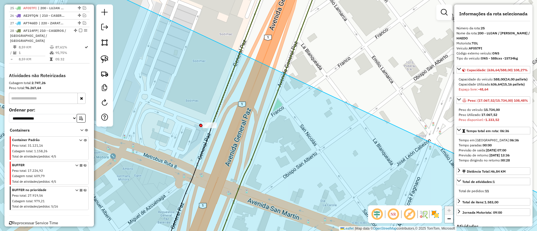
scroll to position [375, 0]
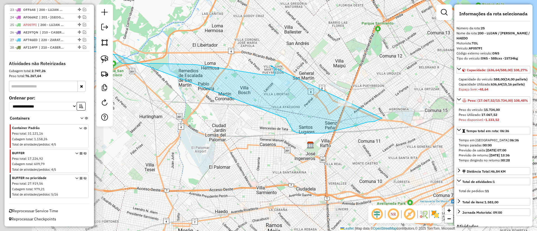
drag, startPoint x: 302, startPoint y: 102, endPoint x: 314, endPoint y: 104, distance: 12.9
click at [314, 104] on icon at bounding box center [218, 80] width 328 height 107
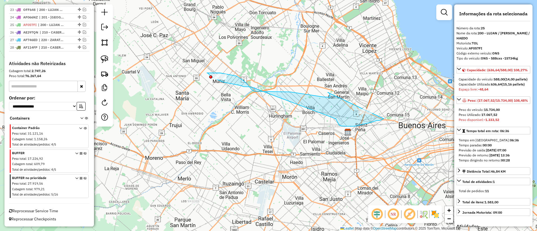
drag, startPoint x: 238, startPoint y: 89, endPoint x: 295, endPoint y: 101, distance: 58.3
click at [295, 101] on icon at bounding box center [295, 99] width 177 height 53
drag, startPoint x: 192, startPoint y: 93, endPoint x: 251, endPoint y: 60, distance: 67.3
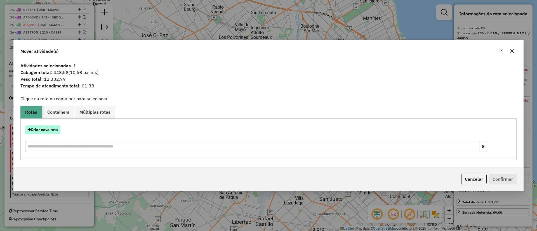
click at [47, 130] on button "Criar nova rota" at bounding box center [42, 130] width 35 height 9
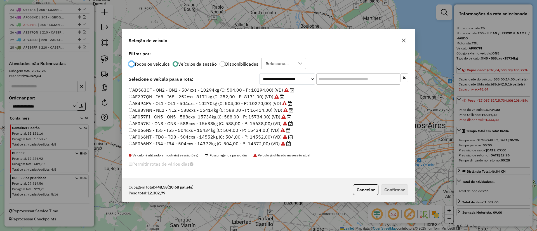
scroll to position [42, 0]
click at [280, 117] on icon at bounding box center [282, 115] width 4 height 4
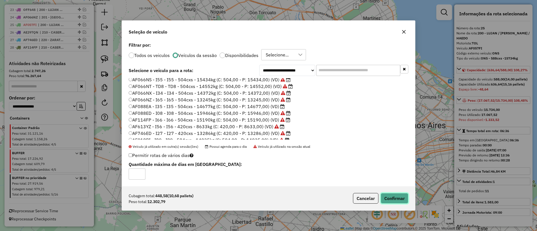
click at [400, 197] on button "Confirmar" at bounding box center [395, 198] width 28 height 11
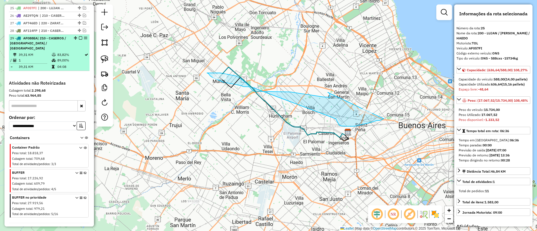
click at [79, 39] on em at bounding box center [80, 37] width 3 height 3
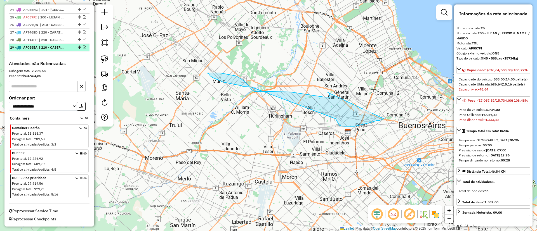
scroll to position [382, 0]
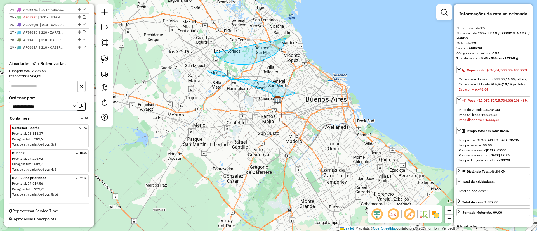
drag, startPoint x: 215, startPoint y: 53, endPoint x: 262, endPoint y: 9, distance: 64.3
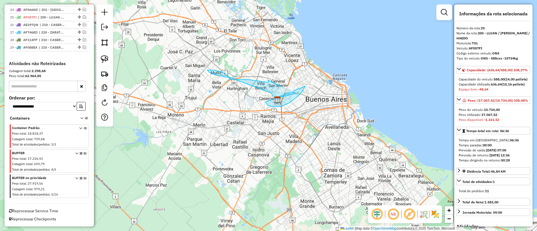
drag, startPoint x: 269, startPoint y: 106, endPoint x: 293, endPoint y: 51, distance: 60.0
drag, startPoint x: 177, startPoint y: 128, endPoint x: 203, endPoint y: 141, distance: 29.4
click at [203, 141] on hb-app "Aguarde... Pop-up bloqueado! Seu navegador bloqueou automáticamente a abertura …" at bounding box center [268, 115] width 537 height 231
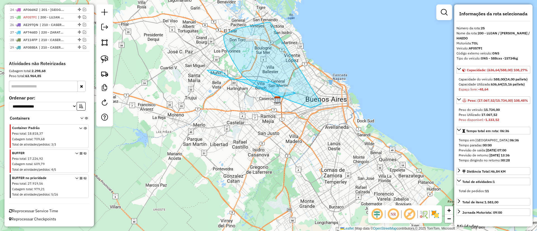
drag, startPoint x: 270, startPoint y: 22, endPoint x: 331, endPoint y: 85, distance: 87.3
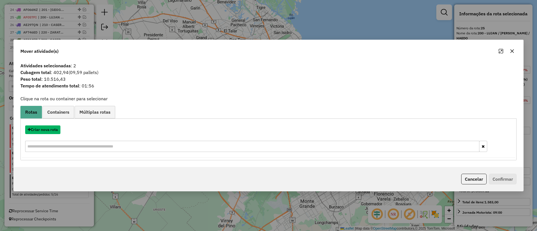
click at [45, 134] on button "Criar nova rota" at bounding box center [42, 130] width 35 height 9
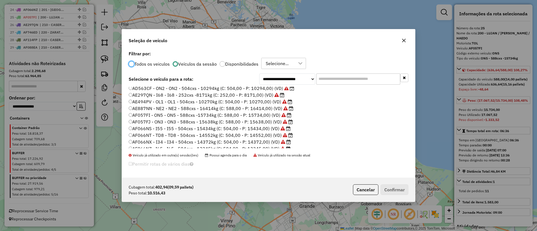
scroll to position [0, 0]
click at [404, 39] on icon "button" at bounding box center [404, 40] width 4 height 4
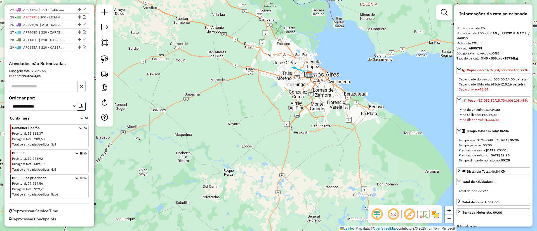
drag, startPoint x: 339, startPoint y: 63, endPoint x: 333, endPoint y: 43, distance: 21.3
click at [333, 43] on div "Janela de atendimento Grade de atendimento Capacidade Transportadoras Veículos …" at bounding box center [268, 115] width 537 height 231
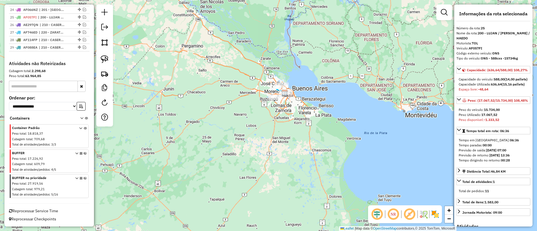
click at [84, 154] on icon at bounding box center [85, 162] width 3 height 21
click at [84, 178] on icon at bounding box center [85, 187] width 3 height 21
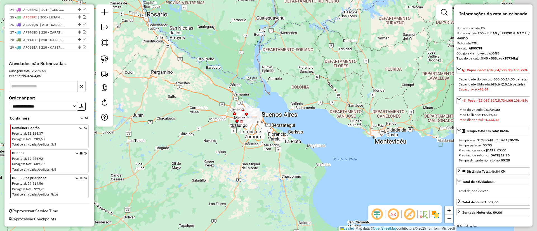
drag, startPoint x: 252, startPoint y: 106, endPoint x: 220, endPoint y: 133, distance: 41.8
click at [220, 133] on div "Janela de atendimento Grade de atendimento Capacidade Transportadoras Veículos …" at bounding box center [268, 115] width 537 height 231
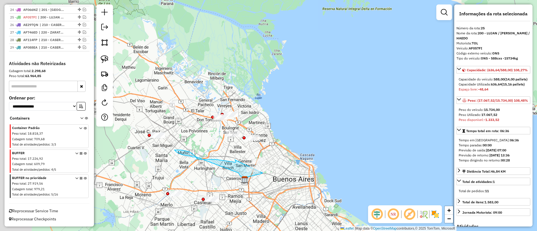
drag, startPoint x: 265, startPoint y: 133, endPoint x: 326, endPoint y: 100, distance: 69.6
click at [326, 100] on div "Janela de atendimento Grade de atendimento Capacidade Transportadoras Veículos …" at bounding box center [268, 115] width 537 height 231
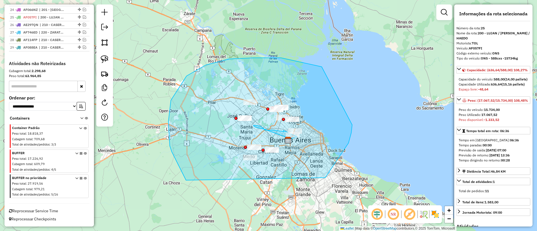
drag, startPoint x: 254, startPoint y: 58, endPoint x: 352, endPoint y: 122, distance: 117.6
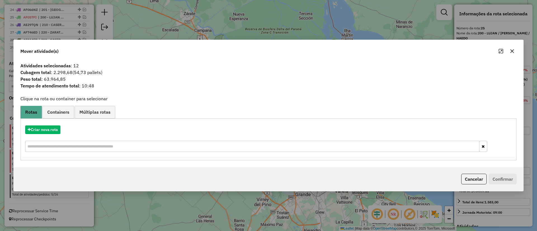
click at [57, 115] on link "Containers" at bounding box center [59, 112] width 32 height 13
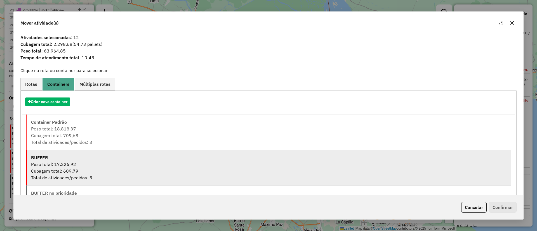
click at [62, 151] on li "BUFFER Peso total: 17.226,92 Cubagem total: 609,79 Total de atividades/pedidos:…" at bounding box center [268, 168] width 485 height 36
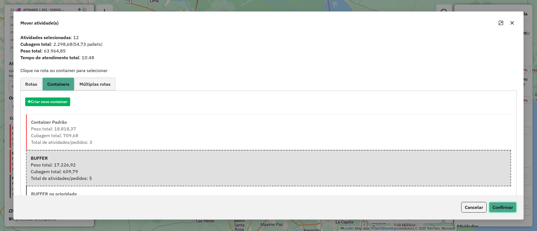
click at [509, 212] on button "Confirmar" at bounding box center [503, 207] width 28 height 11
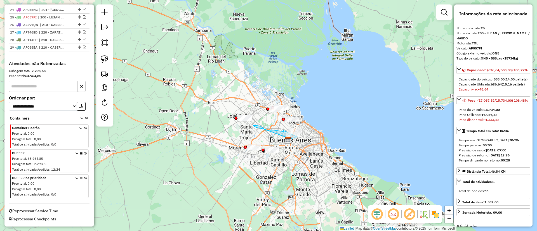
click at [84, 153] on icon at bounding box center [85, 162] width 3 height 21
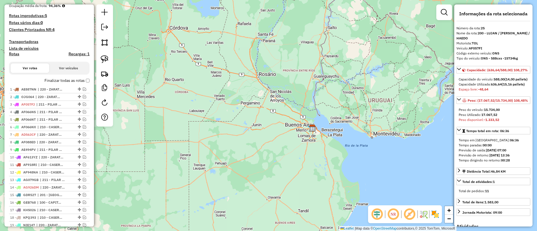
scroll to position [89, 0]
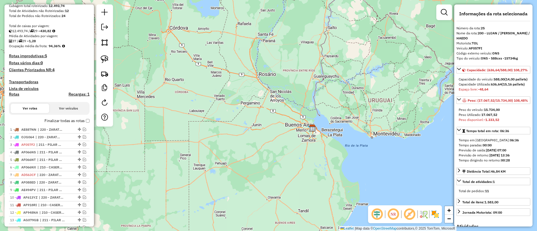
click at [71, 94] on h4 "Recargas: 1" at bounding box center [79, 94] width 21 height 5
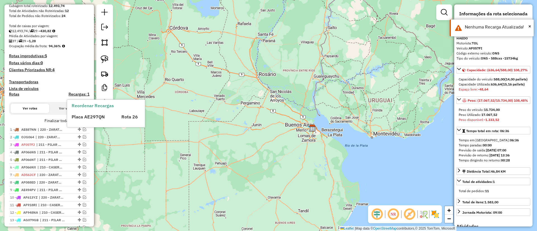
click at [62, 119] on label "Finalizar todas as rotas" at bounding box center [66, 121] width 45 height 6
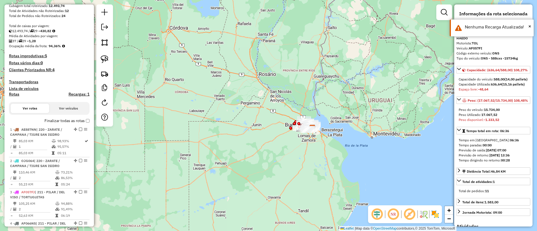
click at [55, 120] on label "Finalizar todas as rotas" at bounding box center [66, 121] width 45 height 6
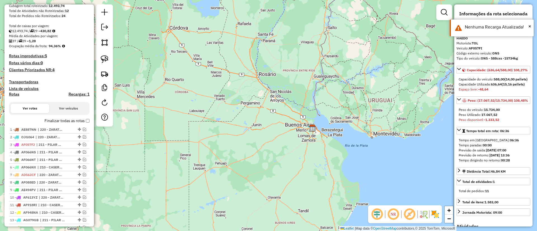
click at [45, 121] on label "Finalizar todas as rotas" at bounding box center [66, 121] width 45 height 6
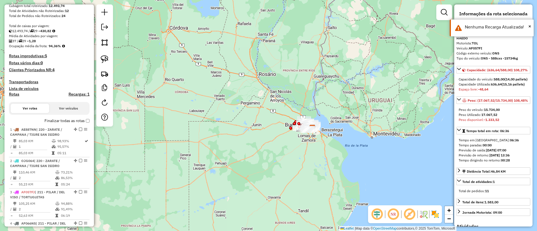
click at [14, 93] on h4 "Rotas" at bounding box center [14, 94] width 10 height 5
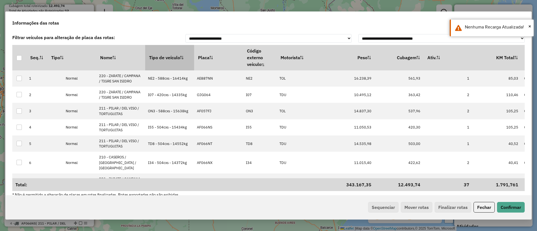
click at [161, 55] on th "Tipo de veículo" at bounding box center [169, 57] width 49 height 25
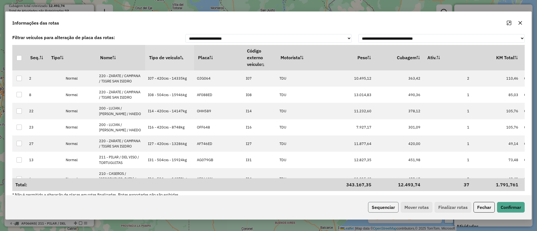
click at [391, 207] on button "Sequenciar" at bounding box center [383, 207] width 30 height 11
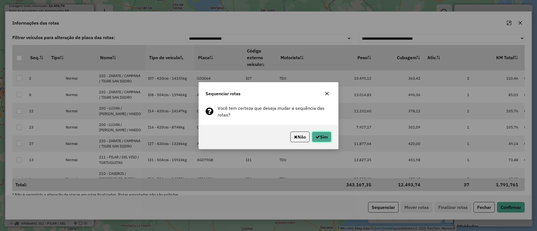
click at [318, 136] on icon "button" at bounding box center [318, 137] width 4 height 4
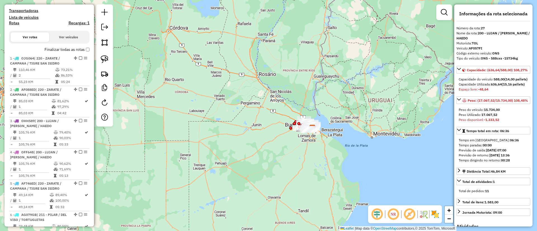
scroll to position [118, 0]
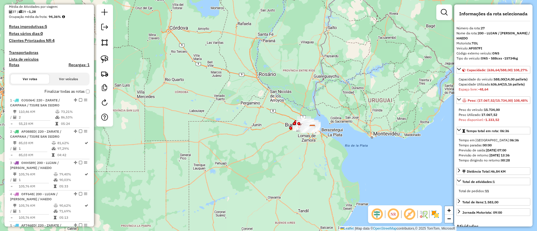
click at [60, 91] on label "Finalizar todas as rotas" at bounding box center [66, 92] width 45 height 6
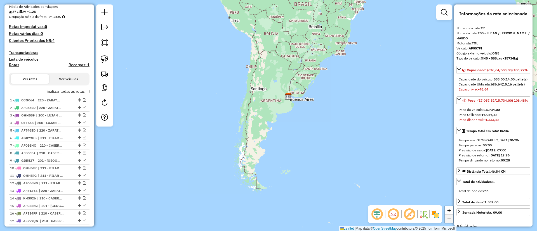
drag, startPoint x: 244, startPoint y: 82, endPoint x: 246, endPoint y: 104, distance: 21.6
click at [246, 104] on div "Janela de atendimento Grade de atendimento Capacidade Transportadoras Veículos …" at bounding box center [268, 115] width 537 height 231
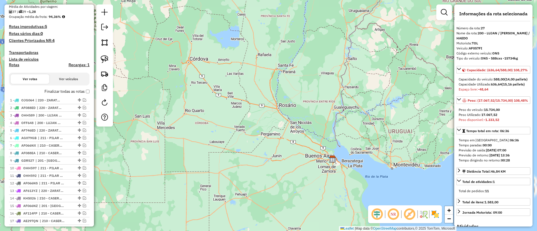
drag, startPoint x: 350, startPoint y: 140, endPoint x: 268, endPoint y: 136, distance: 82.1
click at [268, 136] on div "Janela de atendimento Grade de atendimento Capacidade Transportadoras Veículos …" at bounding box center [268, 115] width 537 height 231
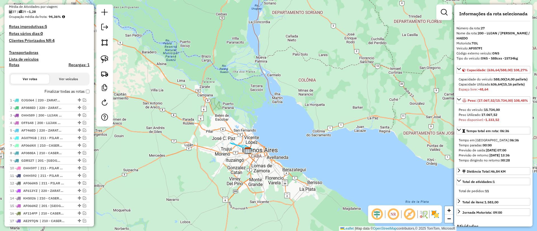
drag, startPoint x: 240, startPoint y: 149, endPoint x: 257, endPoint y: 148, distance: 16.8
click at [257, 148] on div "Janela de atendimento Grade de atendimento Capacidade Transportadoras Veículos …" at bounding box center [268, 115] width 537 height 231
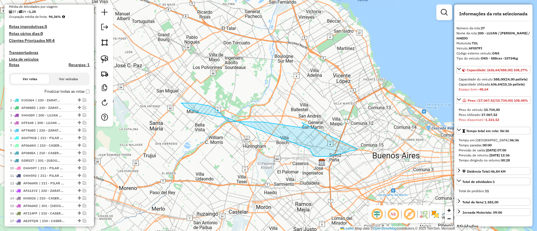
click at [436, 212] on img at bounding box center [435, 214] width 9 height 9
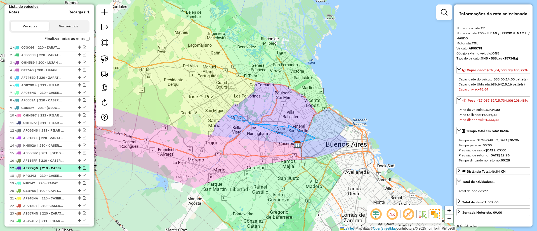
scroll to position [168, 0]
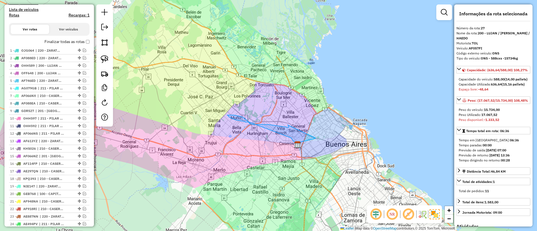
click at [60, 43] on label "Finalizar todas as rotas" at bounding box center [66, 42] width 45 height 6
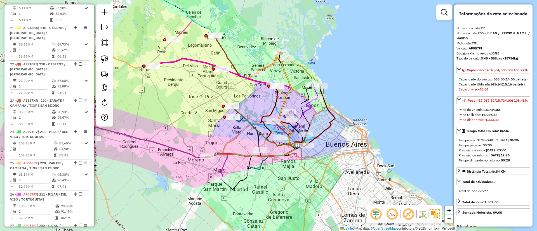
scroll to position [923, 0]
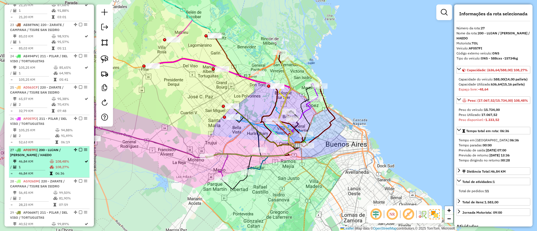
click at [50, 231] on icon at bounding box center [52, 232] width 4 height 3
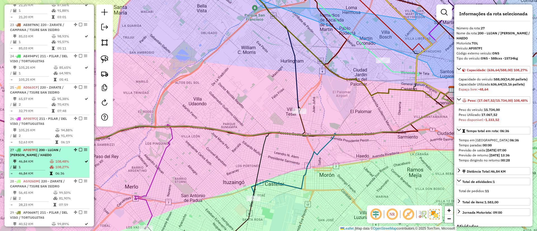
click at [62, 224] on td "108,48%" at bounding box center [69, 227] width 29 height 6
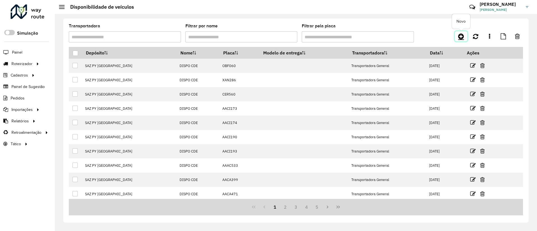
drag, startPoint x: 0, startPoint y: 0, endPoint x: 462, endPoint y: 37, distance: 463.7
click at [462, 37] on icon at bounding box center [461, 36] width 6 height 7
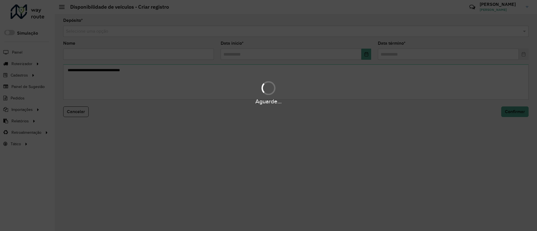
click at [214, 33] on hb-app "Aguarde... Pop-up bloqueado! Seu navegador bloqueou automáticamente a abertura …" at bounding box center [268, 115] width 537 height 231
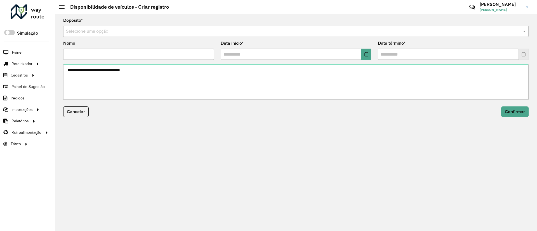
click at [214, 33] on input "text" at bounding box center [290, 31] width 449 height 7
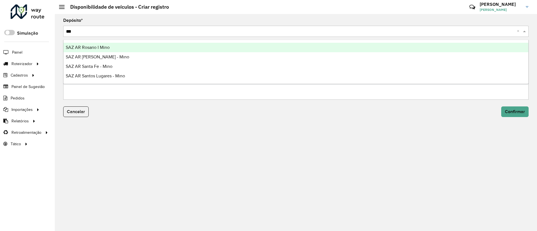
type input "****"
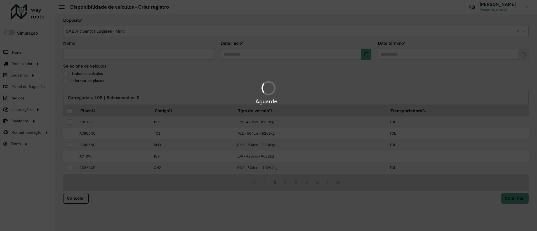
click at [180, 59] on hb-app "Aguarde... Pop-up bloqueado! Seu navegador bloqueou automáticamente a abertura …" at bounding box center [268, 115] width 537 height 231
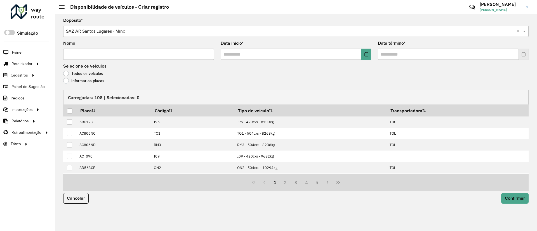
click at [183, 56] on input "Nome" at bounding box center [138, 54] width 151 height 11
type input "*"
type input "**********"
click at [366, 51] on button "Choose Date" at bounding box center [366, 54] width 10 height 11
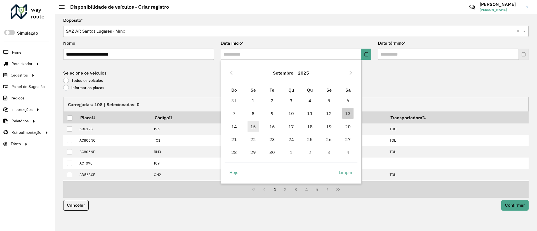
click at [255, 124] on span "15" at bounding box center [253, 126] width 11 height 11
type input "**********"
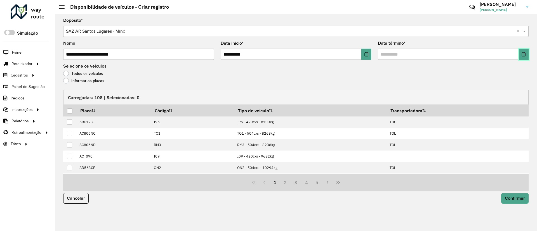
click at [522, 56] on icon "Choose Date" at bounding box center [523, 54] width 4 height 4
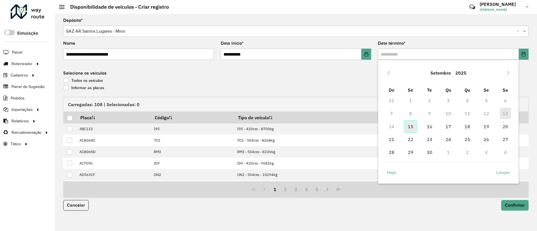
click at [409, 123] on span "15" at bounding box center [410, 126] width 11 height 11
type input "**********"
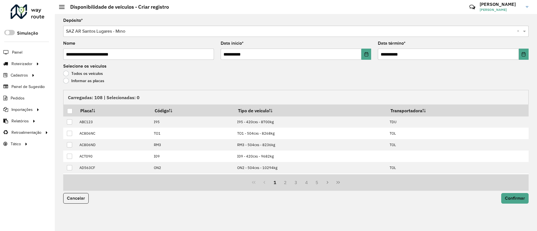
click at [87, 81] on label "Informar as placas" at bounding box center [83, 81] width 41 height 6
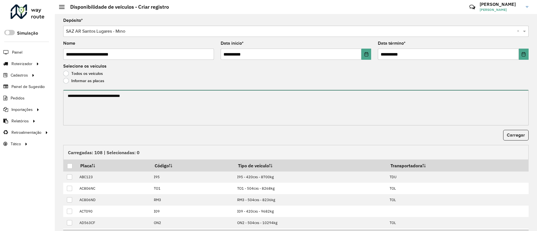
click at [124, 92] on textarea at bounding box center [296, 108] width 466 height 36
paste textarea "******* ******* ******* ******* ******* ****** ******* ******* ******* ****** *…"
paste textarea "******* ******* ******* ******* ******* *******"
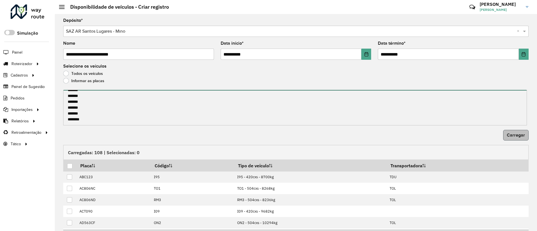
type textarea "******* ******* ******* ******* ******* ****** ******* ******* ******* ****** *…"
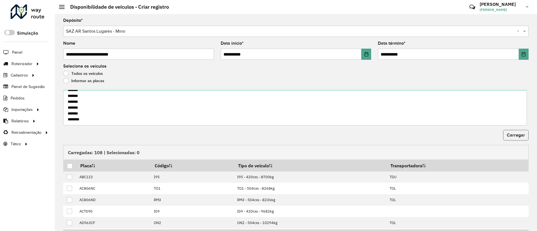
click at [508, 136] on span "Carregar" at bounding box center [516, 135] width 18 height 5
click at [68, 167] on div at bounding box center [69, 166] width 5 height 5
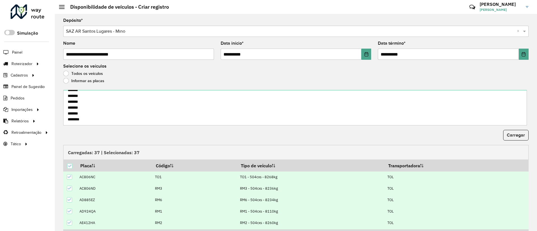
scroll to position [34, 0]
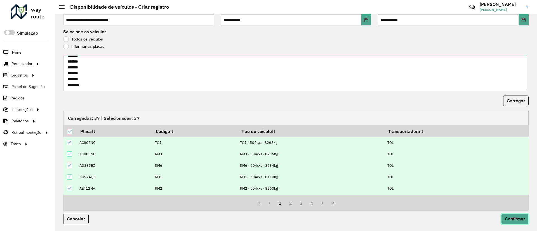
click at [510, 221] on span "Confirmar" at bounding box center [515, 219] width 20 height 5
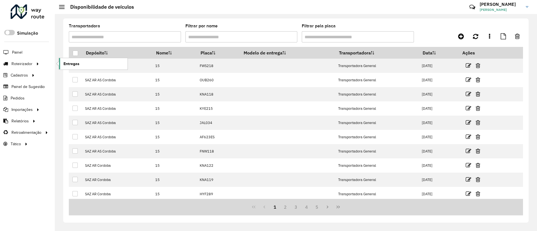
click at [90, 63] on link "Entregas" at bounding box center [93, 63] width 69 height 11
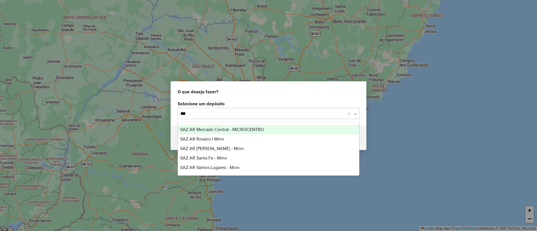
type input "****"
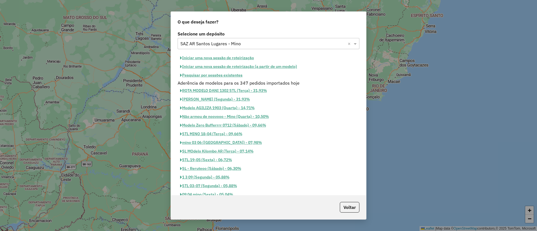
click at [210, 59] on button "Iniciar uma nova sessão de roteirização" at bounding box center [217, 58] width 79 height 9
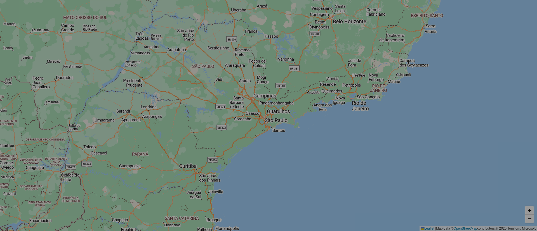
select select "*"
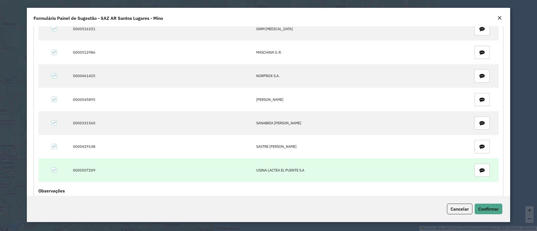
scroll to position [430, 0]
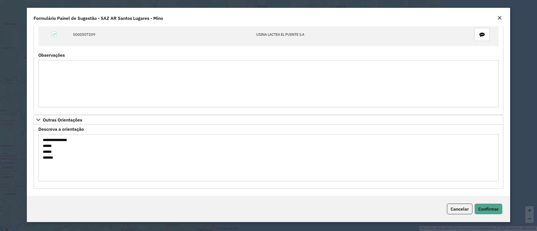
drag, startPoint x: 91, startPoint y: 170, endPoint x: 39, endPoint y: 147, distance: 57.0
click at [39, 147] on textarea "**********" at bounding box center [268, 157] width 461 height 47
click at [488, 204] on button "Confirmar" at bounding box center [489, 209] width 28 height 11
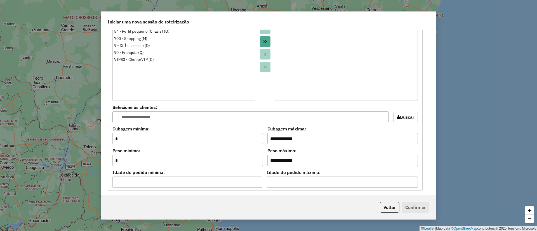
scroll to position [177, 0]
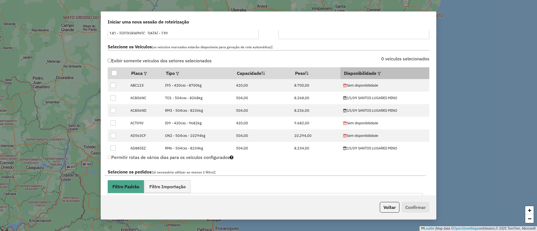
click at [378, 73] on em at bounding box center [379, 73] width 3 height 3
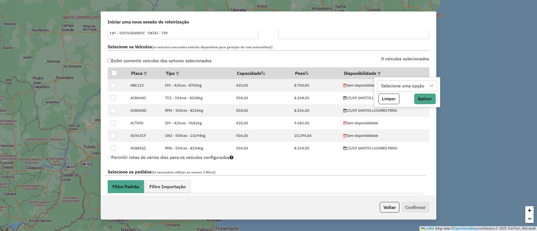
click at [382, 82] on div "Selecione uma opção" at bounding box center [403, 86] width 47 height 11
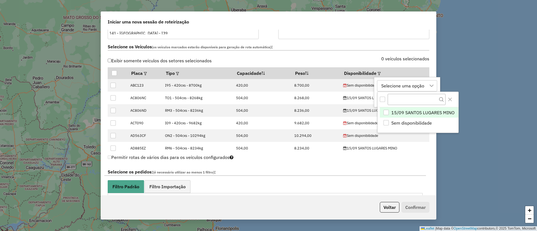
click at [399, 111] on span "15/09 SANTOS LUGARES MINO" at bounding box center [422, 112] width 63 height 7
click at [445, 99] on input "text" at bounding box center [417, 99] width 58 height 11
click at [449, 100] on icon "Close" at bounding box center [450, 99] width 4 height 4
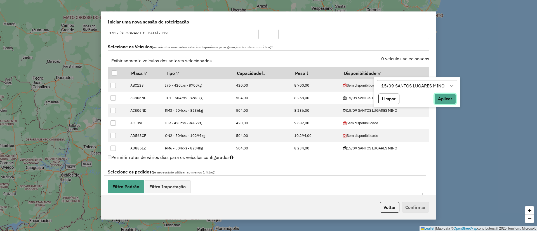
click at [449, 98] on button "Aplicar" at bounding box center [445, 99] width 22 height 11
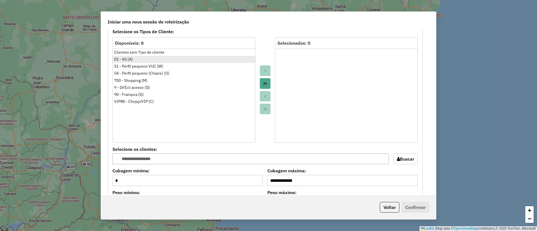
scroll to position [260, 0]
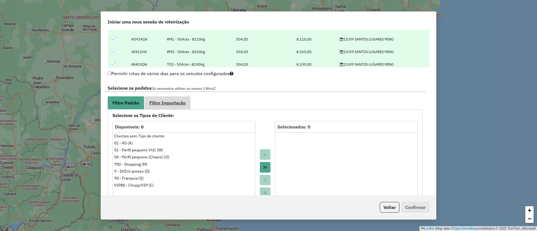
click at [167, 104] on span "Filtro Importação" at bounding box center [167, 103] width 36 height 4
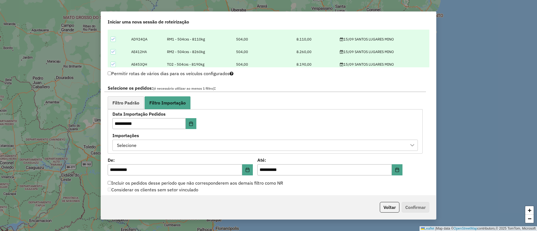
click at [167, 151] on div "**********" at bounding box center [265, 131] width 315 height 45
click at [182, 150] on div "Selecione" at bounding box center [261, 145] width 292 height 11
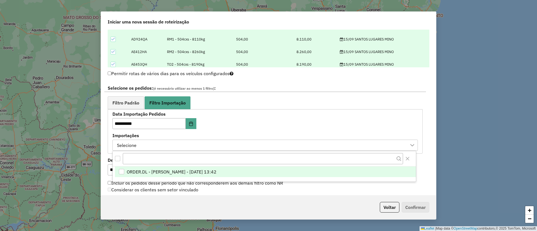
scroll to position [4, 25]
click at [192, 173] on span "ORDER.DL - BARBARA PAULOSSI BERTO - 13/09/2025 13:42" at bounding box center [172, 172] width 90 height 7
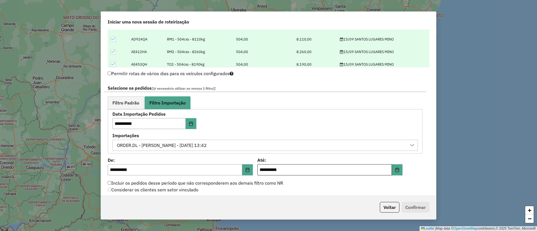
scroll to position [344, 0]
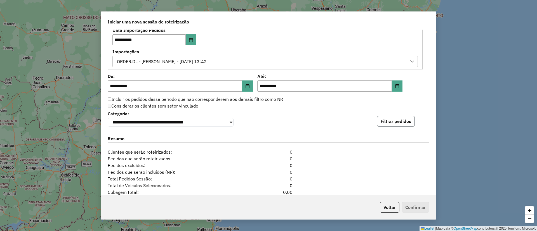
click at [394, 118] on button "Filtrar pedidos" at bounding box center [396, 121] width 38 height 11
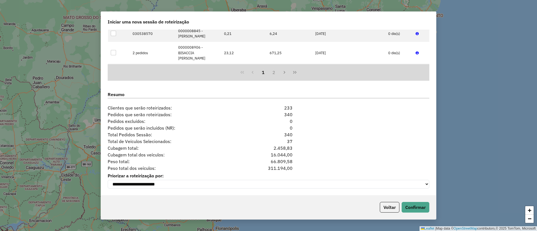
scroll to position [507, 0]
click at [415, 203] on button "Confirmar" at bounding box center [416, 207] width 28 height 11
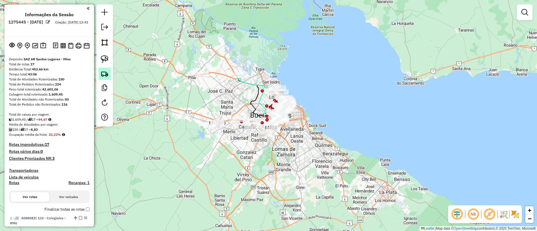
click at [105, 73] on img at bounding box center [105, 74] width 8 height 8
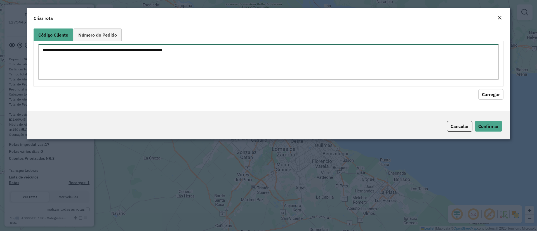
click at [76, 63] on textarea at bounding box center [268, 62] width 461 height 36
paste textarea "****** ****** ******"
click at [42, 49] on textarea "****** ****** ******" at bounding box center [268, 62] width 461 height 36
click at [43, 54] on textarea "**********" at bounding box center [268, 62] width 461 height 36
click at [44, 60] on textarea "**********" at bounding box center [268, 62] width 461 height 36
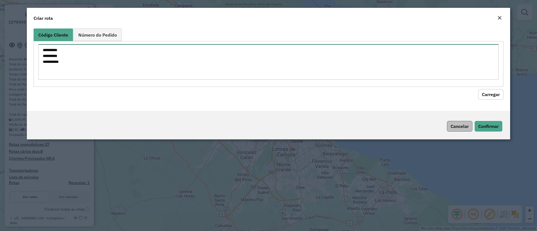
type textarea "**********"
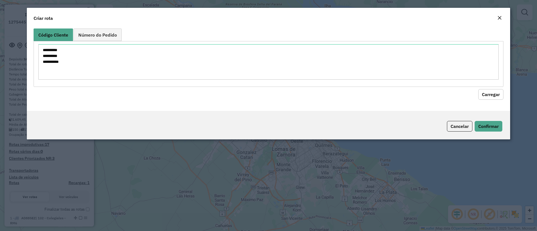
click at [482, 98] on button "Carregar" at bounding box center [490, 94] width 25 height 11
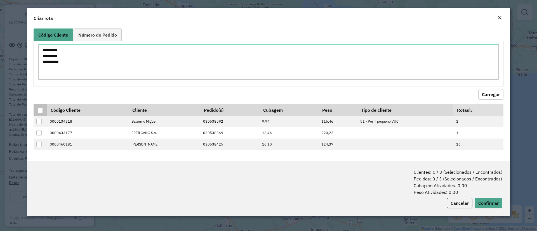
click at [41, 110] on div at bounding box center [39, 110] width 5 height 5
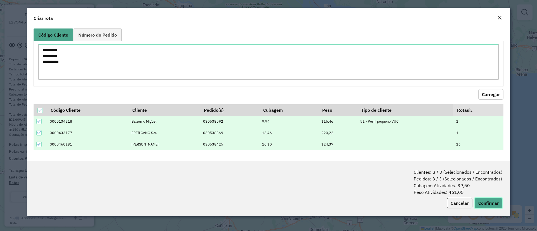
click at [480, 204] on button "Confirmar" at bounding box center [489, 203] width 28 height 11
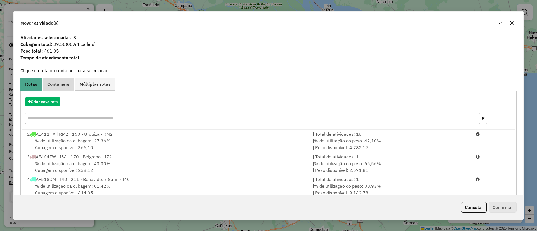
click at [60, 85] on span "Containers" at bounding box center [58, 84] width 22 height 4
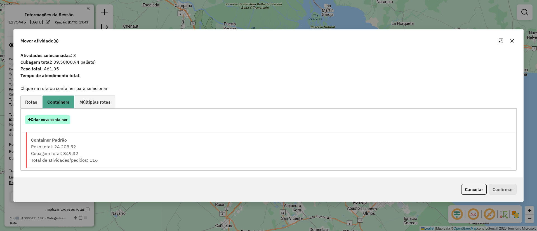
click at [58, 116] on button "Criar novo container" at bounding box center [47, 120] width 45 height 9
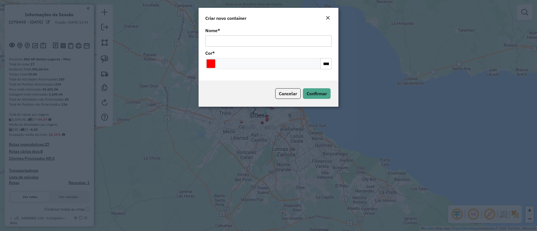
click at [232, 40] on input "Nome *" at bounding box center [268, 41] width 126 height 11
type input "******"
click at [215, 63] on input "Select a color" at bounding box center [210, 63] width 9 height 9
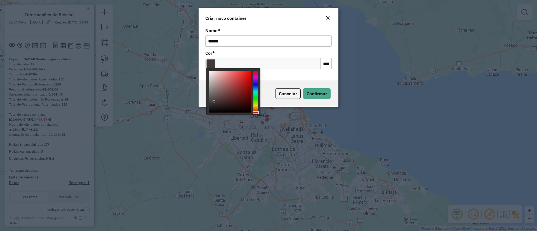
type input "*******"
drag, startPoint x: 214, startPoint y: 102, endPoint x: 248, endPoint y: 101, distance: 33.3
click at [213, 105] on div at bounding box center [230, 92] width 42 height 42
click at [322, 91] on span "Confirmar" at bounding box center [317, 94] width 20 height 6
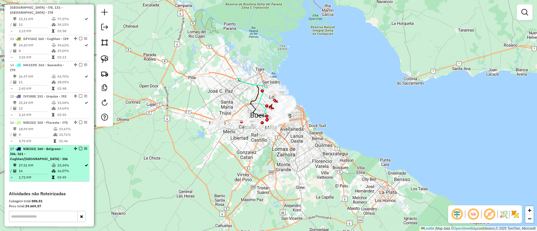
scroll to position [666, 0]
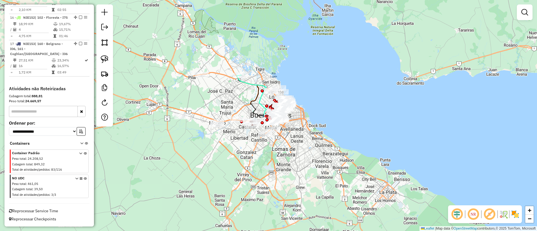
click at [84, 179] on icon at bounding box center [85, 187] width 3 height 21
click at [529, 15] on link at bounding box center [524, 12] width 11 height 11
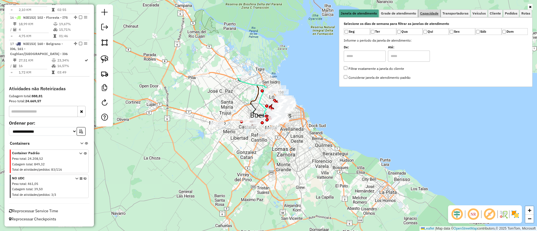
drag, startPoint x: 430, startPoint y: 15, endPoint x: 425, endPoint y: 20, distance: 7.1
click at [429, 15] on span "Capacidade" at bounding box center [429, 13] width 18 height 3
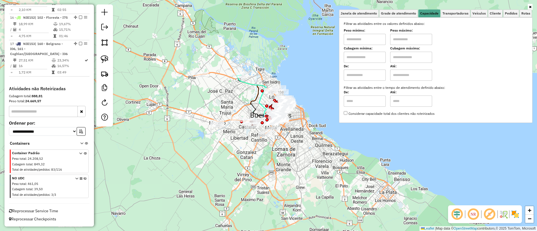
click at [361, 76] on input "text" at bounding box center [365, 75] width 42 height 11
type input "****"
click at [421, 80] on input "text" at bounding box center [411, 75] width 42 height 11
type input "*****"
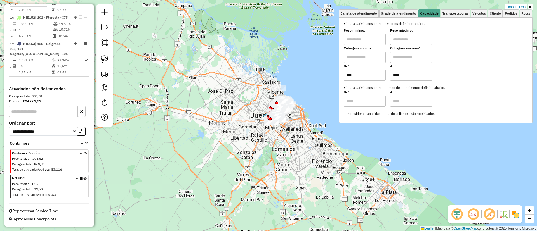
click at [511, 216] on img at bounding box center [515, 214] width 9 height 9
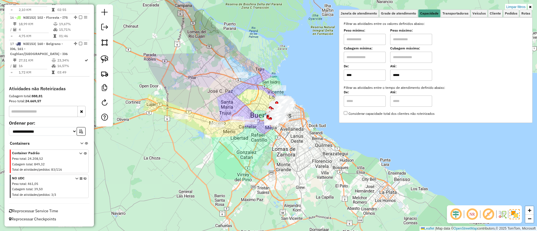
click at [511, 216] on img at bounding box center [515, 215] width 10 height 10
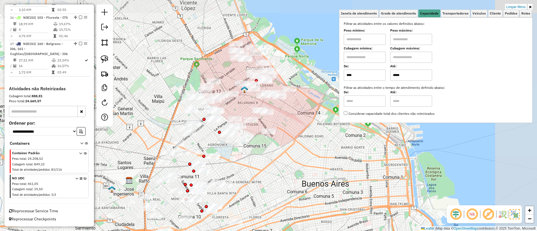
drag, startPoint x: 299, startPoint y: 121, endPoint x: 250, endPoint y: 145, distance: 54.1
click at [250, 145] on div "Limpar filtros Janela de atendimento Grade de atendimento Capacidade Transporta…" at bounding box center [268, 115] width 537 height 231
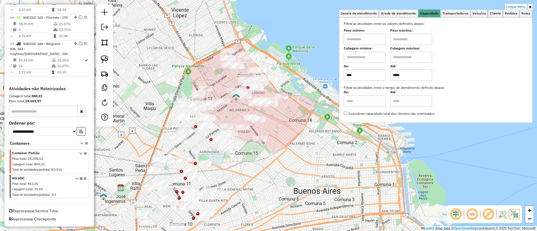
drag, startPoint x: 302, startPoint y: 119, endPoint x: 293, endPoint y: 126, distance: 11.1
click at [293, 126] on div "Limpar filtros Janela de atendimento Grade de atendimento Capacidade Transporta…" at bounding box center [268, 115] width 537 height 231
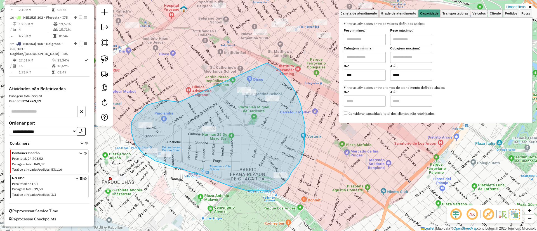
drag, startPoint x: 171, startPoint y: 101, endPoint x: 245, endPoint y: 58, distance: 84.8
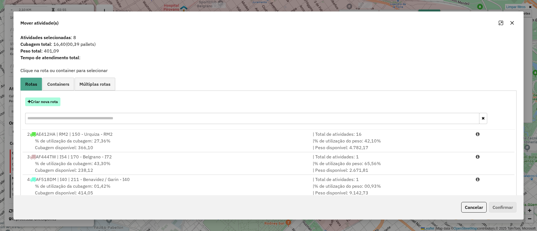
click at [46, 104] on button "Criar nova rota" at bounding box center [42, 102] width 35 height 9
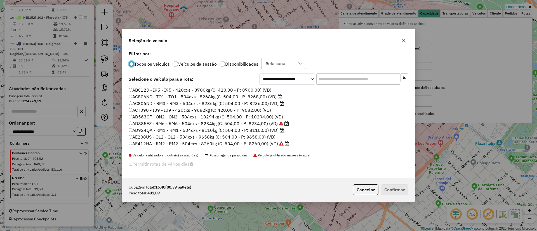
scroll to position [3, 2]
click at [327, 81] on input "text" at bounding box center [358, 79] width 84 height 11
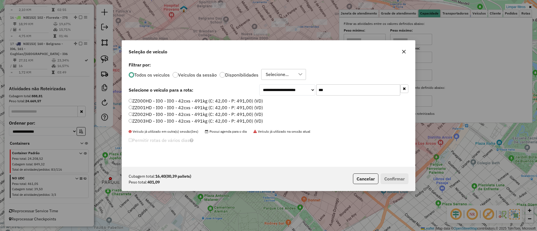
type input "***"
click at [249, 100] on label "ZZ000HD - I00 - I00 - 42cxs - 491kg (C: 42,00 - P: 491,00) (VD)" at bounding box center [196, 101] width 134 height 7
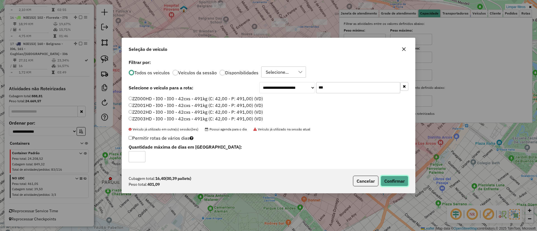
click at [391, 178] on button "Confirmar" at bounding box center [395, 181] width 28 height 11
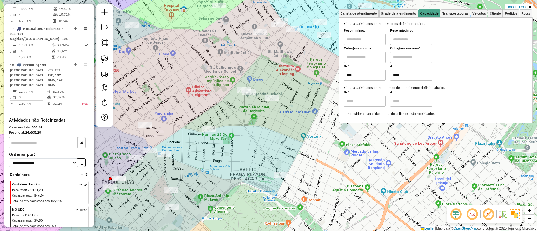
drag, startPoint x: 73, startPoint y: 88, endPoint x: 192, endPoint y: 108, distance: 121.3
click at [73, 88] on div "18 - ZZ000HD | 130 - Parque Chas - i78, 131 - Chacarita - I78, 132 - Colegiales…" at bounding box center [49, 75] width 78 height 25
select select "**********"
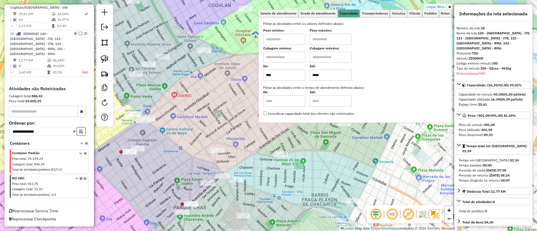
scroll to position [707, 0]
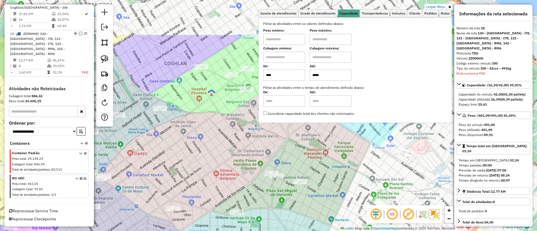
drag, startPoint x: 238, startPoint y: 125, endPoint x: 194, endPoint y: 184, distance: 73.9
click at [194, 184] on div "Limpar filtros Janela de atendimento Grade de atendimento Capacidade Transporta…" at bounding box center [268, 115] width 537 height 231
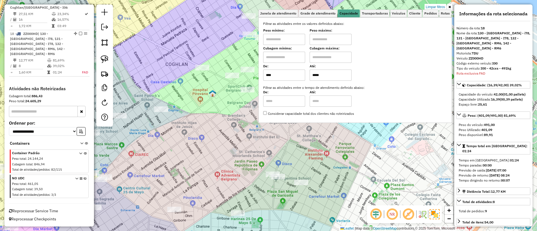
drag, startPoint x: 203, startPoint y: 178, endPoint x: 245, endPoint y: 170, distance: 43.0
click at [206, 177] on div "Limpar filtros Janela de atendimento Grade de atendimento Capacidade Transporta…" at bounding box center [268, 115] width 537 height 231
click at [433, 213] on img at bounding box center [435, 215] width 10 height 10
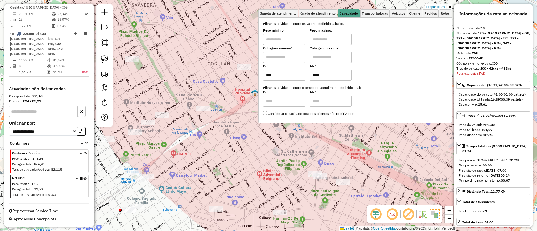
drag, startPoint x: 194, startPoint y: 155, endPoint x: 236, endPoint y: 155, distance: 41.4
click at [236, 155] on div "Limpar filtros Janela de atendimento Grade de atendimento Capacidade Transporta…" at bounding box center [268, 115] width 537 height 231
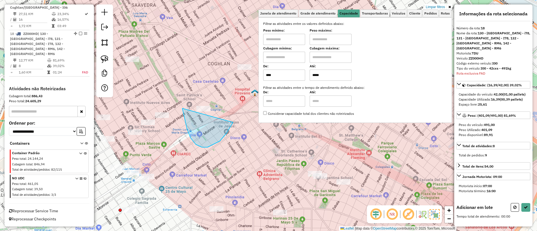
drag, startPoint x: 233, startPoint y: 123, endPoint x: 222, endPoint y: 84, distance: 40.5
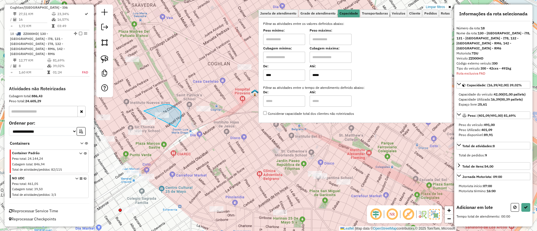
drag, startPoint x: 176, startPoint y: 108, endPoint x: 175, endPoint y: 128, distance: 20.5
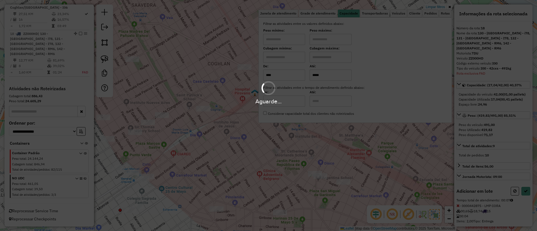
select select "**********"
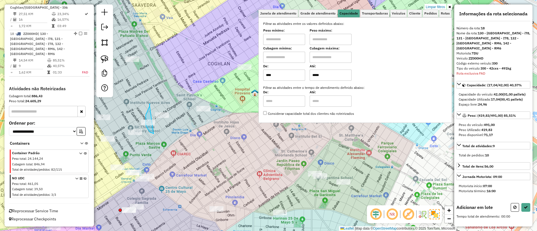
drag, startPoint x: 149, startPoint y: 104, endPoint x: 154, endPoint y: 134, distance: 30.3
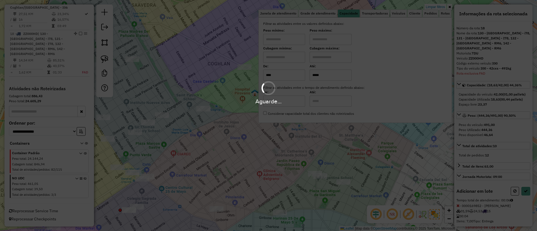
select select "**********"
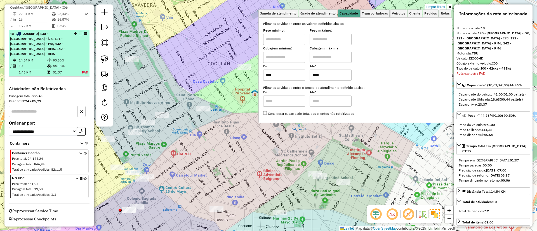
click at [78, 41] on div "18 - ZZ000HD | 130 - Parque Chas - i78, 131 - Chacarita - I78, 132 - Colegiales…" at bounding box center [49, 43] width 78 height 25
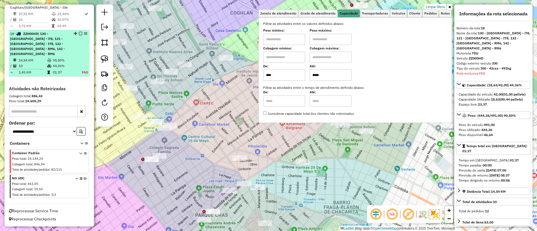
click at [79, 36] on div "18 - ZZ000HD | 130 - Parque Chas - i78, 131 - Chacarita - I78, 132 - Colegiales…" at bounding box center [49, 43] width 78 height 25
click at [81, 35] on div at bounding box center [79, 33] width 17 height 3
click at [79, 35] on em at bounding box center [80, 33] width 3 height 3
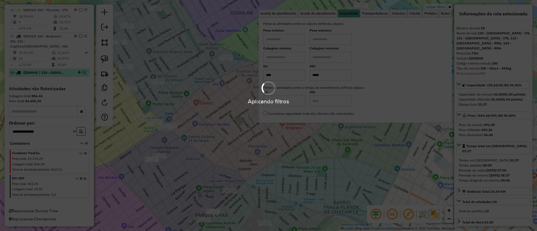
scroll to position [673, 0]
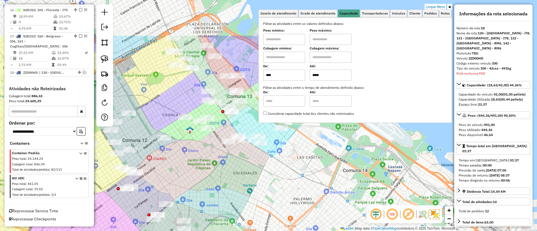
drag, startPoint x: 232, startPoint y: 100, endPoint x: 226, endPoint y: 161, distance: 60.7
click at [226, 161] on div "Limpar filtros Janela de atendimento Grade de atendimento Capacidade Transporta…" at bounding box center [268, 115] width 537 height 231
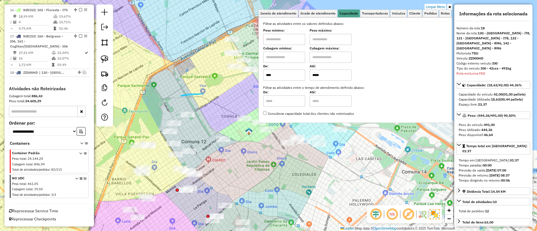
drag, startPoint x: 203, startPoint y: 94, endPoint x: 174, endPoint y: 105, distance: 30.8
click at [433, 219] on img at bounding box center [435, 215] width 10 height 10
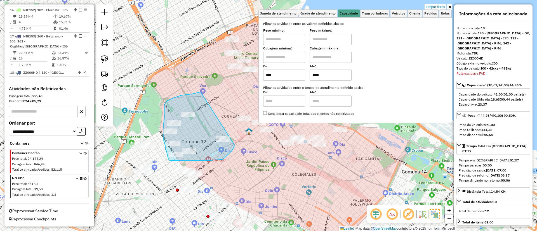
drag, startPoint x: 174, startPoint y: 98, endPoint x: 236, endPoint y: 138, distance: 73.4
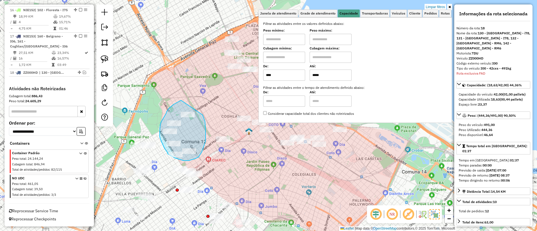
drag, startPoint x: 168, startPoint y: 110, endPoint x: 203, endPoint y: 115, distance: 34.8
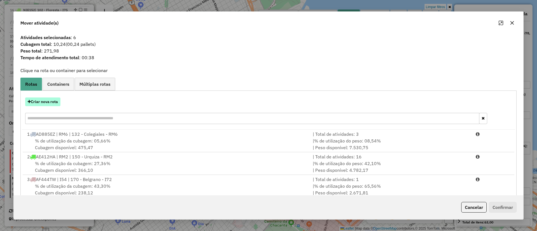
click at [38, 101] on button "Criar nova rota" at bounding box center [42, 102] width 35 height 9
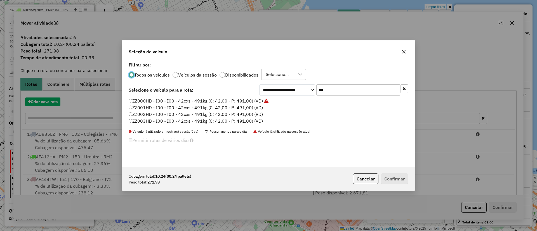
scroll to position [3, 2]
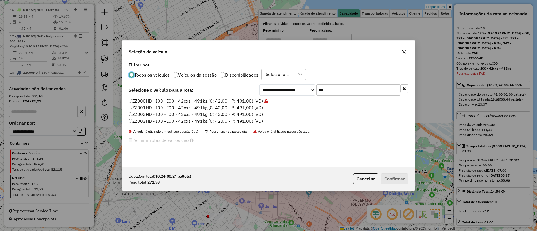
click at [242, 105] on label "ZZ001HD - I00 - I00 - 42cxs - 491kg (C: 42,00 - P: 491,00) (VD)" at bounding box center [196, 107] width 134 height 7
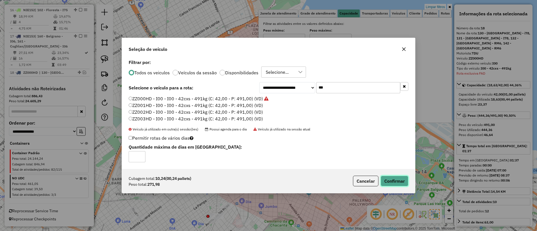
click at [393, 178] on button "Confirmar" at bounding box center [395, 181] width 28 height 11
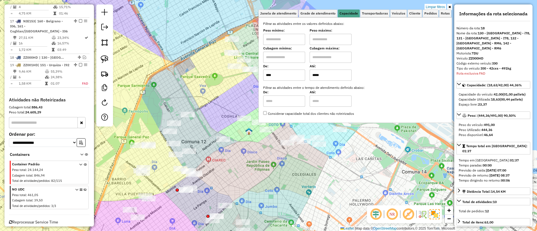
scroll to position [705, 0]
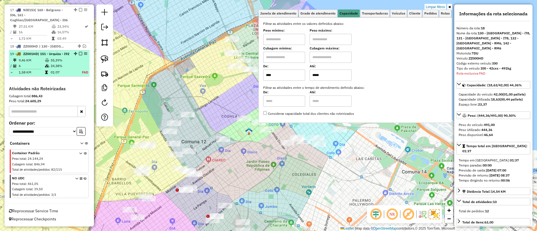
click at [68, 64] on td "24,38%" at bounding box center [62, 66] width 25 height 6
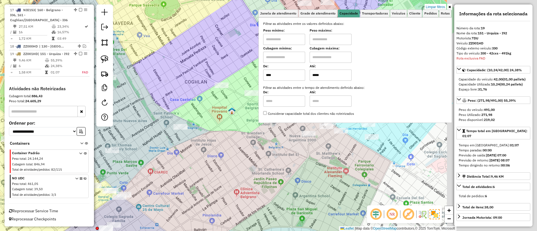
drag, startPoint x: 253, startPoint y: 164, endPoint x: 126, endPoint y: 154, distance: 127.1
click at [115, 159] on div "Limpar filtros Janela de atendimento Grade de atendimento Capacidade Transporta…" at bounding box center [268, 115] width 537 height 231
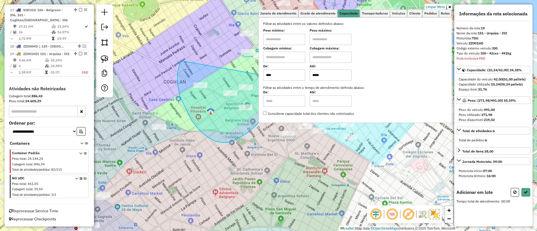
drag, startPoint x: 180, startPoint y: 97, endPoint x: 260, endPoint y: 75, distance: 82.9
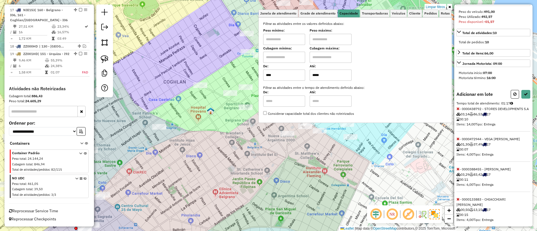
scroll to position [121, 0]
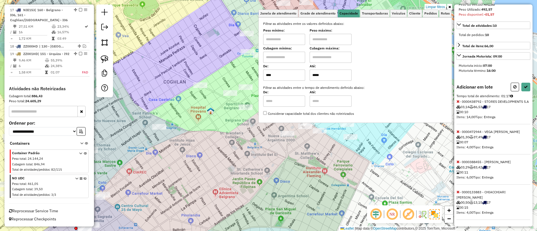
click at [457, 191] on icon at bounding box center [458, 192] width 3 height 4
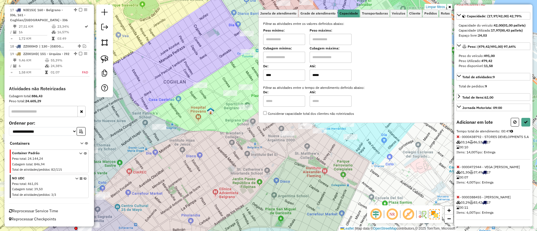
select select "**********"
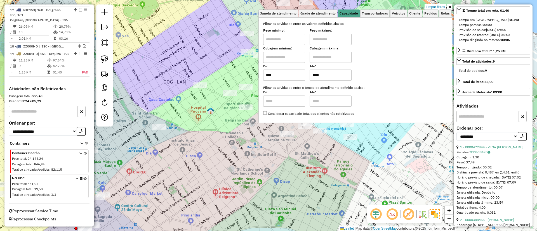
click at [448, 5] on icon at bounding box center [449, 6] width 3 height 3
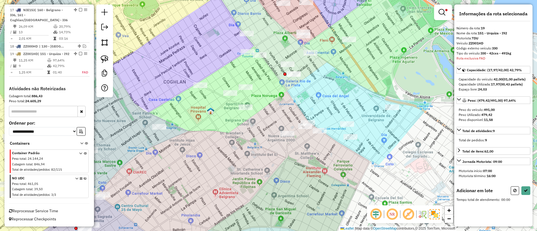
scroll to position [0, 0]
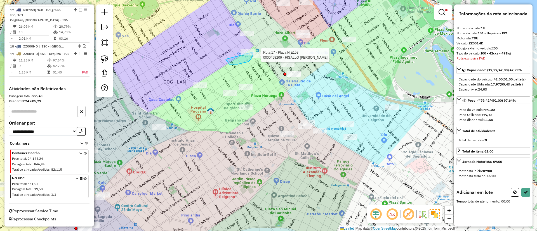
drag, startPoint x: 229, startPoint y: 64, endPoint x: 254, endPoint y: 43, distance: 32.7
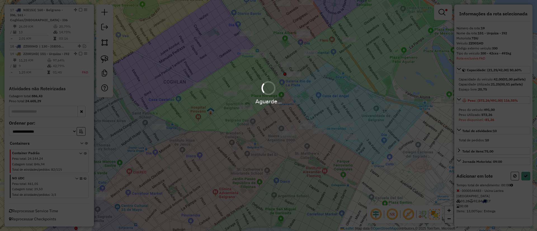
select select "**********"
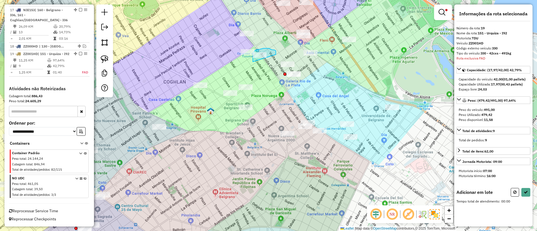
drag, startPoint x: 276, startPoint y: 54, endPoint x: 253, endPoint y: 62, distance: 24.2
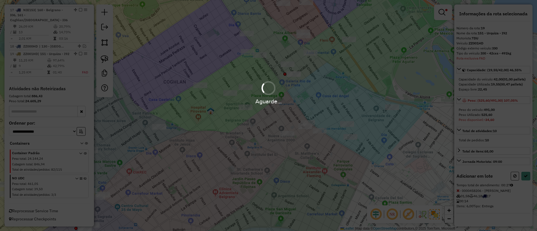
select select "**********"
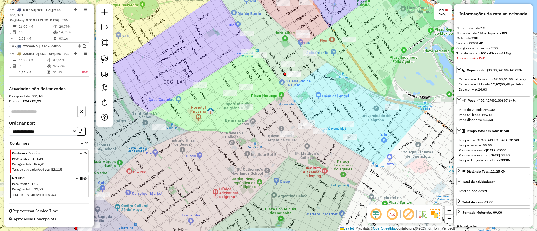
click at [434, 217] on img at bounding box center [435, 215] width 10 height 10
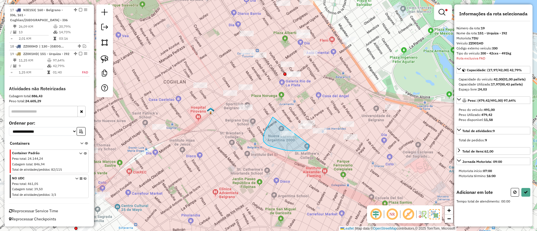
drag, startPoint x: 263, startPoint y: 138, endPoint x: 309, endPoint y: 144, distance: 45.6
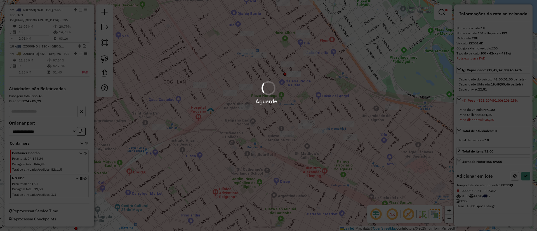
select select "**********"
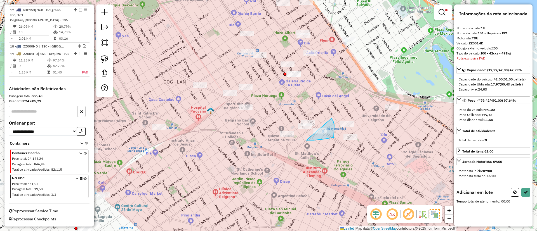
drag, startPoint x: 307, startPoint y: 140, endPoint x: 332, endPoint y: 119, distance: 33.1
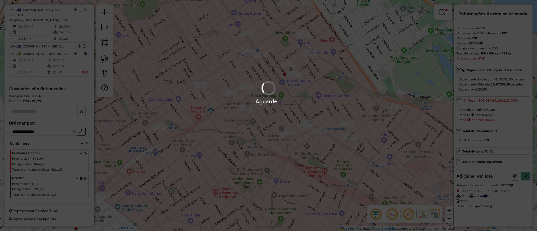
select select "**********"
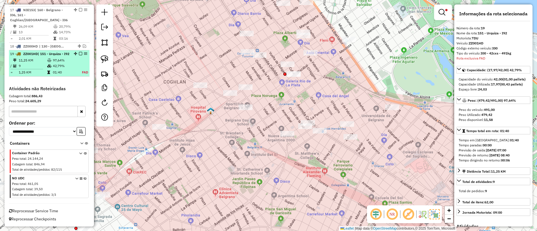
click at [79, 52] on em at bounding box center [80, 53] width 3 height 3
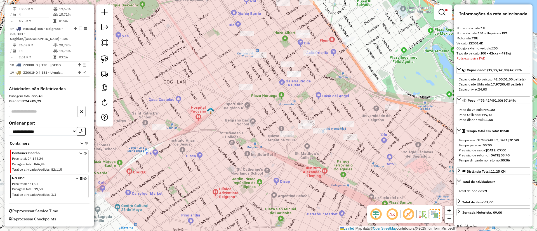
scroll to position [681, 0]
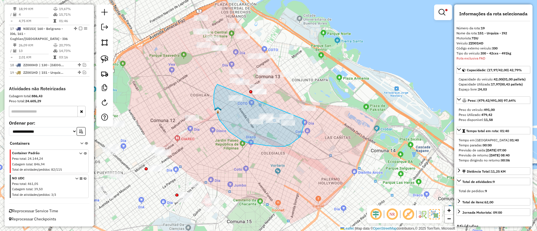
drag, startPoint x: 215, startPoint y: 88, endPoint x: 301, endPoint y: 111, distance: 88.8
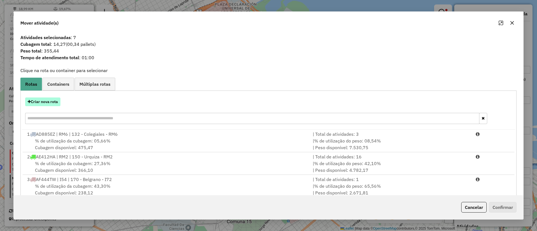
click at [56, 101] on button "Criar nova rota" at bounding box center [42, 102] width 35 height 9
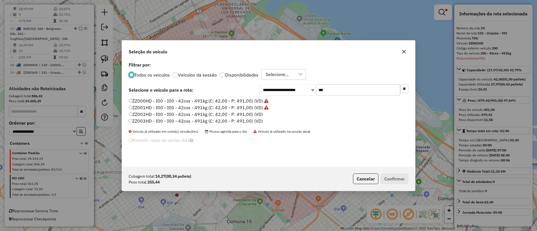
scroll to position [3, 2]
click at [243, 116] on label "ZZ002HD - I00 - I00 - 42cxs - 491kg (C: 42,00 - P: 491,00) (VD)" at bounding box center [196, 114] width 134 height 7
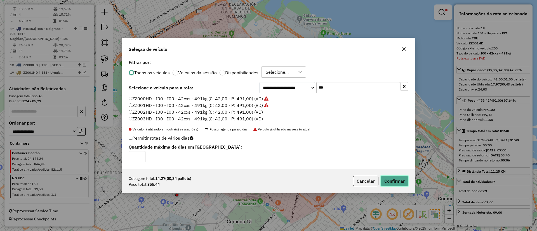
click at [383, 177] on button "Confirmar" at bounding box center [395, 181] width 28 height 11
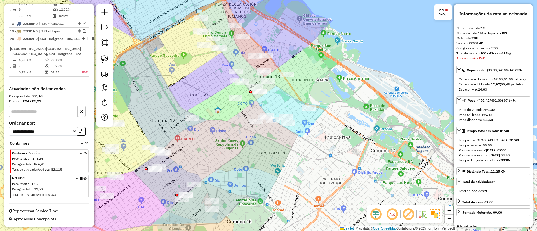
scroll to position [717, 0]
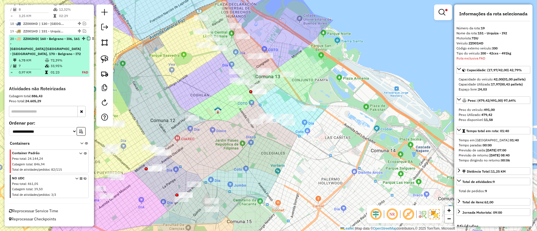
click at [68, 60] on td "72,39%" at bounding box center [62, 61] width 25 height 6
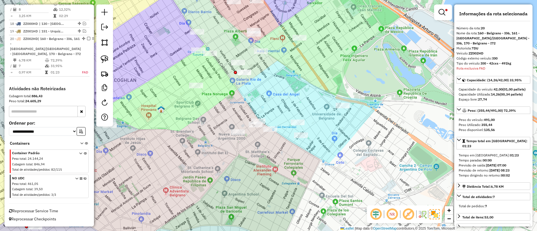
click at [436, 212] on img at bounding box center [435, 215] width 10 height 10
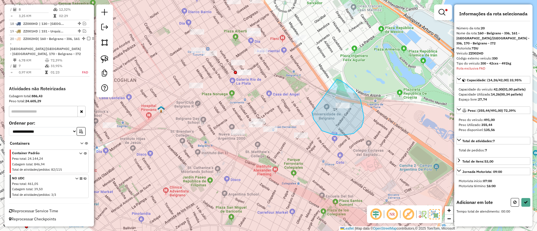
drag, startPoint x: 342, startPoint y: 135, endPoint x: 337, endPoint y: 79, distance: 56.2
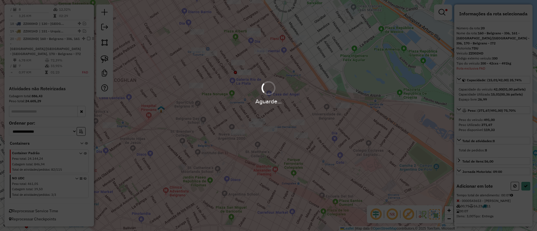
select select "**********"
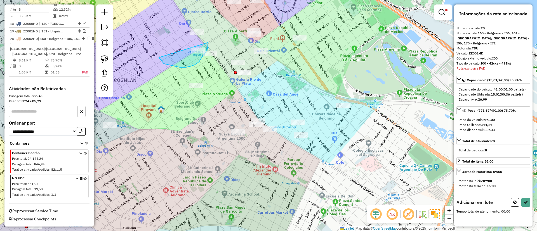
drag, startPoint x: 161, startPoint y: 60, endPoint x: 208, endPoint y: 38, distance: 52.2
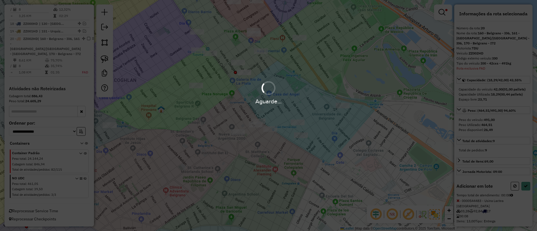
select select "**********"
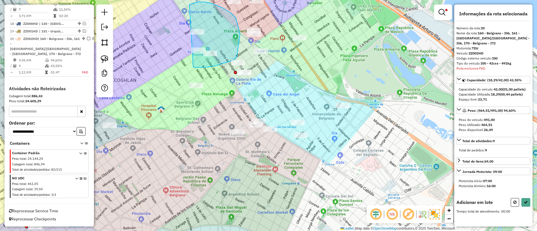
drag, startPoint x: 214, startPoint y: 66, endPoint x: 188, endPoint y: 5, distance: 66.7
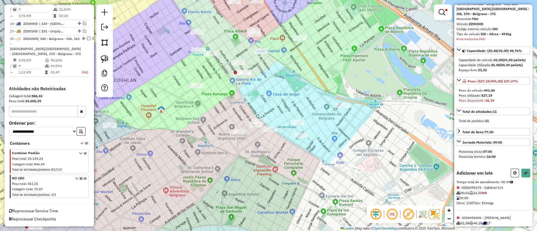
scroll to position [50, 0]
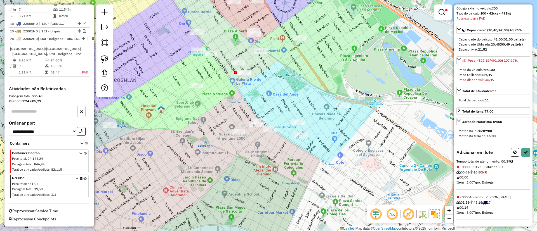
click at [458, 195] on span at bounding box center [458, 197] width 3 height 5
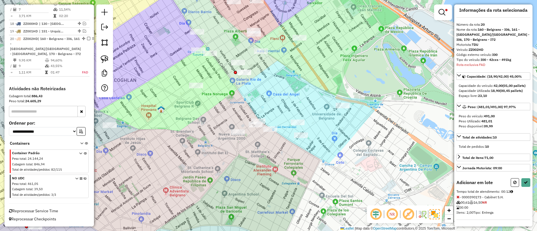
select select "**********"
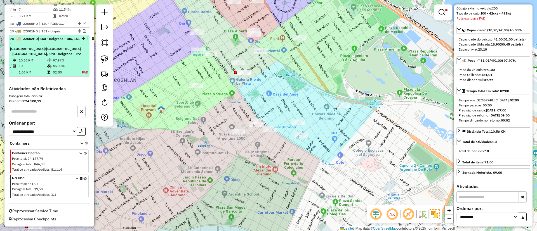
click at [87, 40] on em at bounding box center [88, 38] width 3 height 3
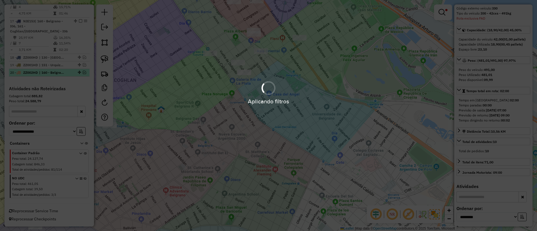
scroll to position [689, 0]
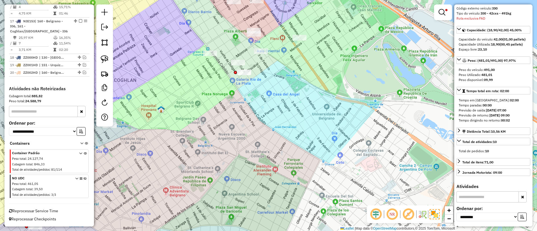
click at [431, 216] on img at bounding box center [435, 215] width 10 height 10
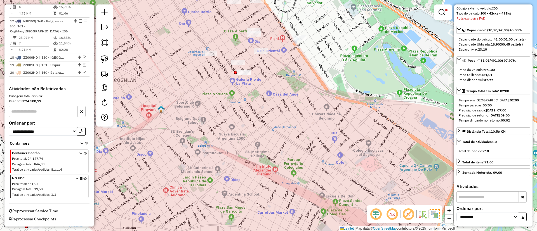
drag, startPoint x: 325, startPoint y: 129, endPoint x: 354, endPoint y: 185, distance: 63.2
click at [354, 185] on div "Limpar filtros Janela de atendimento Grade de atendimento Capacidade Transporta…" at bounding box center [268, 115] width 537 height 231
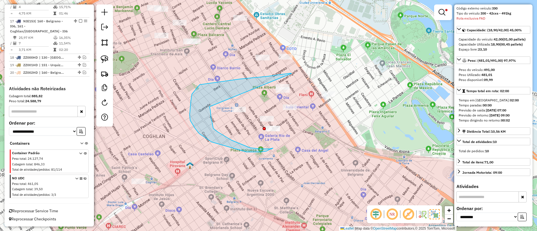
drag, startPoint x: 292, startPoint y: 74, endPoint x: 210, endPoint y: 107, distance: 88.5
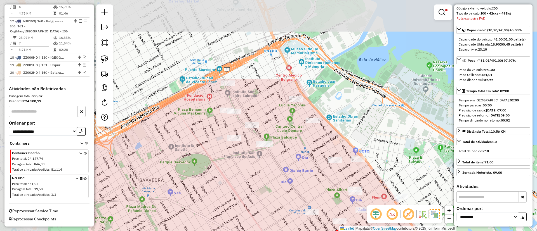
drag, startPoint x: 186, startPoint y: 93, endPoint x: 246, endPoint y: 189, distance: 113.7
click at [246, 189] on div "Limpar filtros Janela de atendimento Grade de atendimento Capacidade Transporta…" at bounding box center [268, 115] width 537 height 231
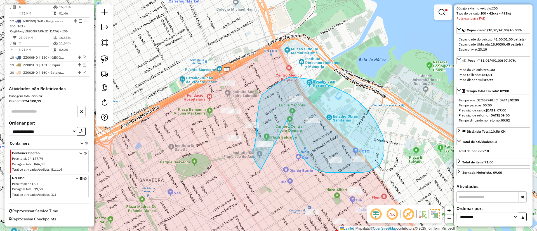
drag, startPoint x: 292, startPoint y: 134, endPoint x: 261, endPoint y: 170, distance: 47.2
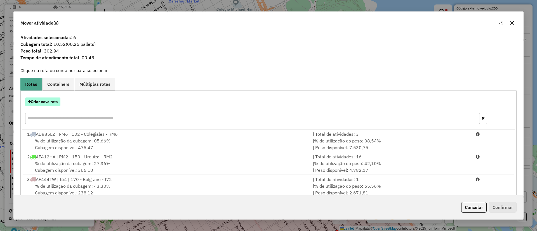
click at [44, 102] on button "Criar nova rota" at bounding box center [42, 102] width 35 height 9
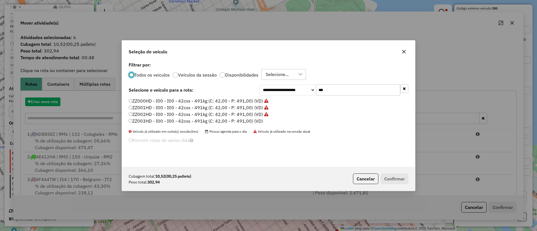
scroll to position [3, 2]
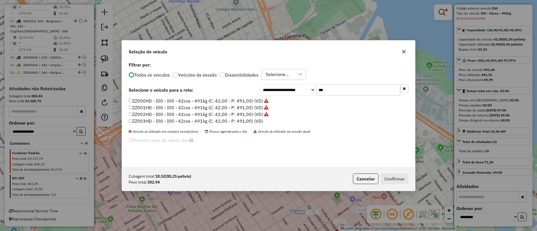
click at [247, 121] on label "ZZ003HD - I00 - I00 - 42cxs - 491kg (C: 42,00 - P: 491,00) (VD)" at bounding box center [196, 121] width 134 height 7
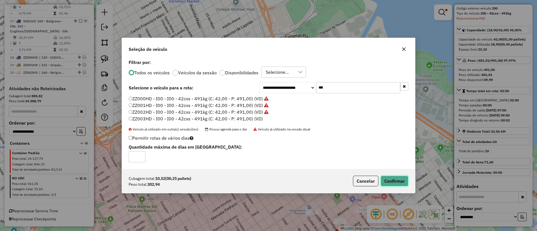
click at [403, 184] on button "Confirmar" at bounding box center [395, 181] width 28 height 11
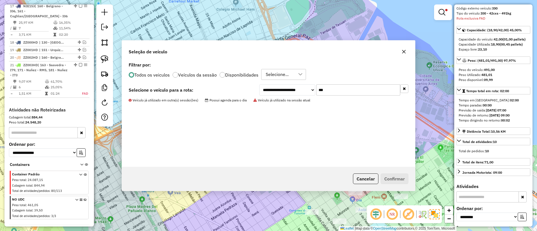
scroll to position [725, 0]
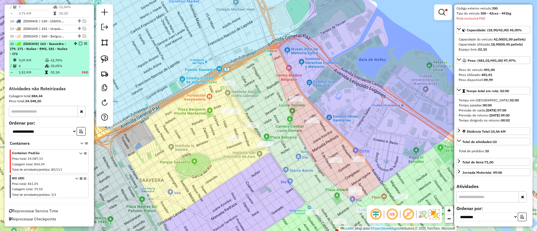
click at [73, 53] on div "21 - ZZ003HD | 163 - Saavedra - I79, 171 - Nuñez - RM5, 181 - Nuñez - I73" at bounding box center [49, 48] width 78 height 15
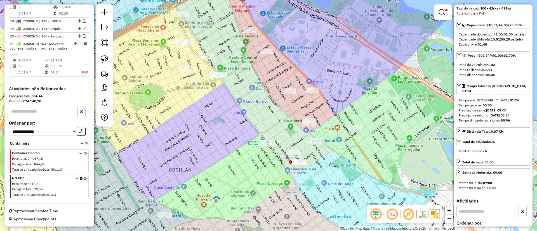
scroll to position [0, 0]
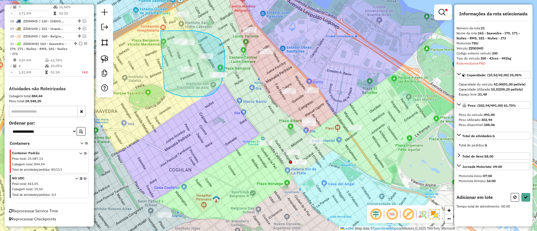
drag, startPoint x: 166, startPoint y: 90, endPoint x: 161, endPoint y: 31, distance: 59.8
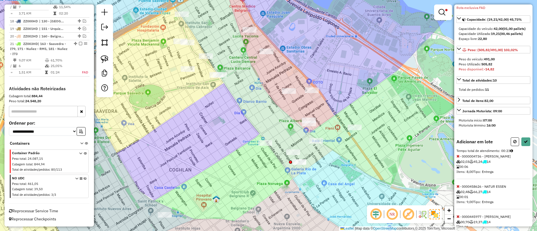
scroll to position [111, 0]
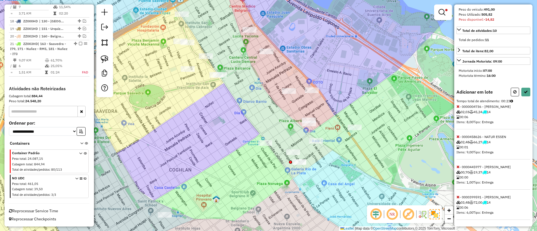
click at [459, 166] on icon at bounding box center [458, 167] width 3 height 4
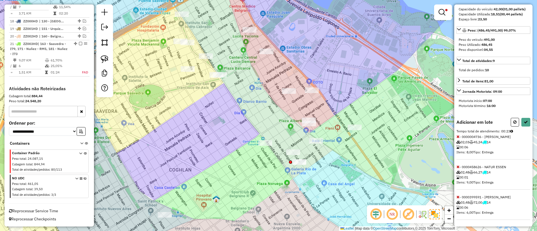
scroll to position [38, 0]
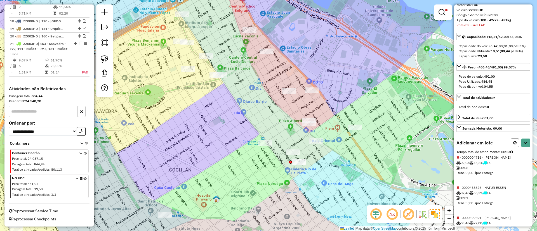
select select "**********"
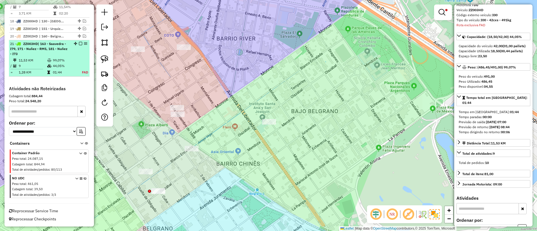
click at [79, 44] on em at bounding box center [80, 43] width 3 height 3
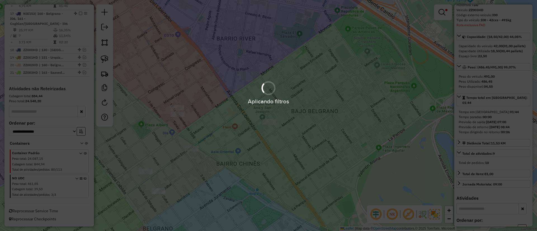
scroll to position [696, 0]
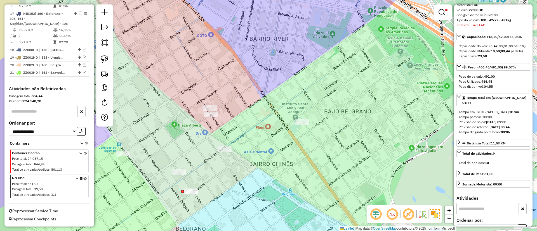
drag, startPoint x: 200, startPoint y: 100, endPoint x: 260, endPoint y: 87, distance: 60.6
click at [256, 89] on div "Limpar filtros Janela de atendimento Grade de atendimento Capacidade Transporta…" at bounding box center [268, 115] width 537 height 231
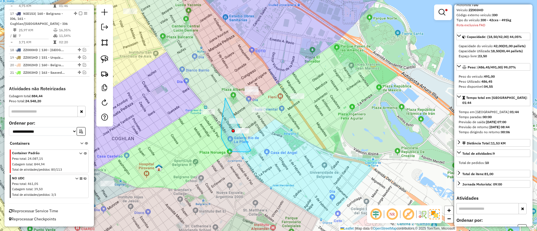
drag, startPoint x: 221, startPoint y: 125, endPoint x: 253, endPoint y: 135, distance: 33.6
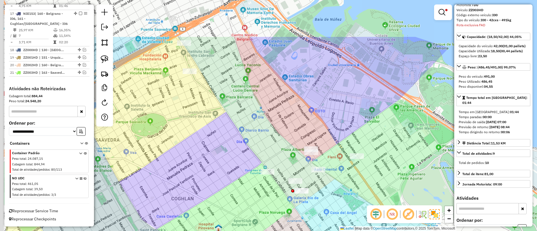
drag, startPoint x: 210, startPoint y: 58, endPoint x: 270, endPoint y: 118, distance: 84.7
click at [270, 118] on div "Limpar filtros Janela de atendimento Grade de atendimento Capacidade Transporta…" at bounding box center [268, 115] width 537 height 231
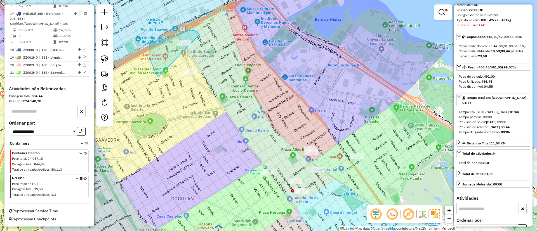
drag, startPoint x: 195, startPoint y: 31, endPoint x: 209, endPoint y: 72, distance: 44.0
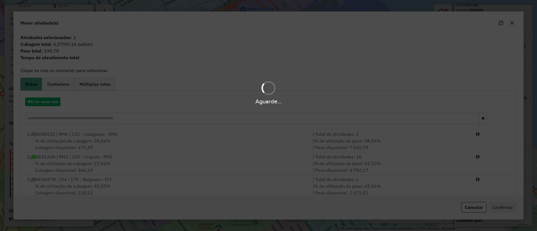
click at [50, 106] on hb-app "Aguarde... Pop-up bloqueado! Seu navegador bloqueou automáticamente a abertura …" at bounding box center [268, 115] width 537 height 231
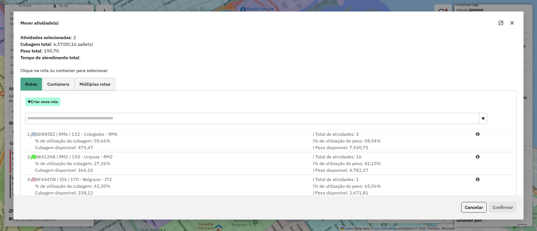
click at [49, 102] on button "Criar nova rota" at bounding box center [42, 102] width 35 height 9
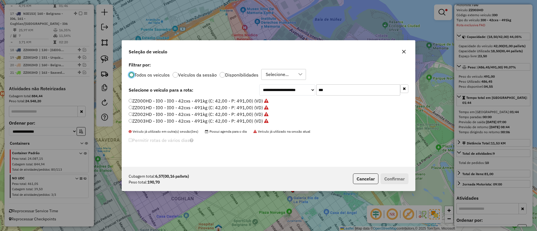
scroll to position [3, 2]
click at [240, 104] on label "ZZ000HD - I00 - I00 - 42cxs - 491kg (C: 42,00 - P: 491,00) (VD)" at bounding box center [199, 101] width 140 height 7
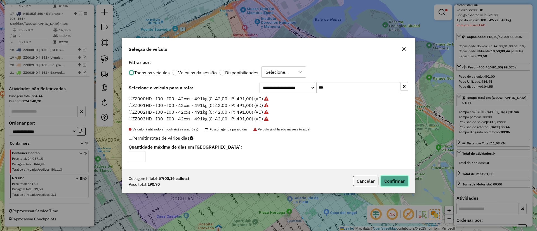
click at [404, 180] on button "Confirmar" at bounding box center [395, 181] width 28 height 11
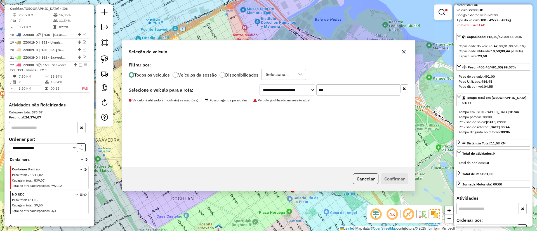
scroll to position [727, 0]
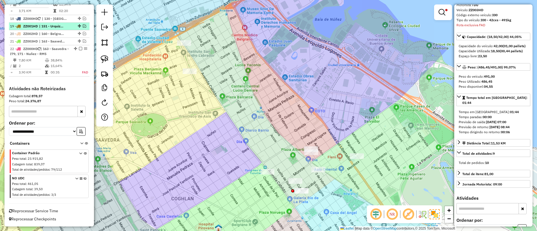
click at [79, 49] on em at bounding box center [80, 48] width 3 height 3
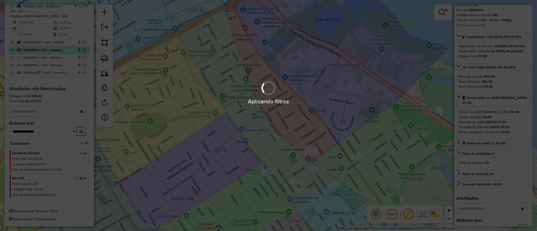
scroll to position [704, 0]
click at [79, 49] on div "Aplicando filtros" at bounding box center [268, 115] width 537 height 231
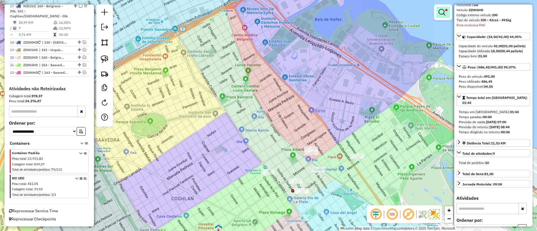
click at [436, 18] on div at bounding box center [443, 12] width 18 height 16
click at [440, 13] on em at bounding box center [442, 12] width 7 height 7
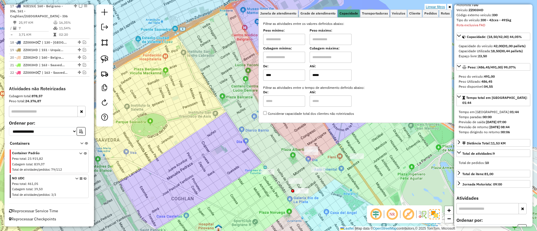
click at [438, 6] on link "Limpar filtros" at bounding box center [436, 7] width 22 height 6
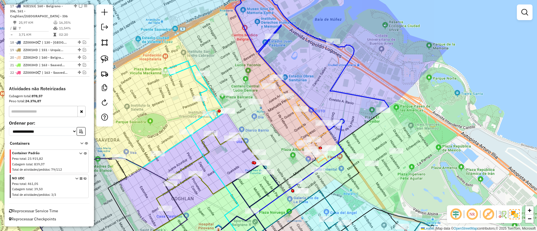
click at [521, 15] on link at bounding box center [524, 12] width 11 height 11
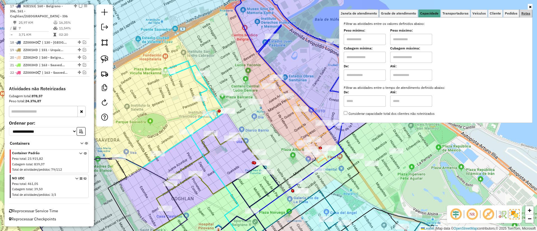
click at [527, 12] on span "Rotas" at bounding box center [525, 13] width 9 height 3
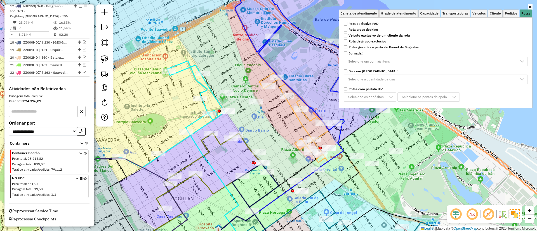
click at [366, 27] on strong "Rota cross docking" at bounding box center [364, 29] width 30 height 5
click at [364, 25] on strong "Rota exclusiva FAD" at bounding box center [364, 23] width 30 height 5
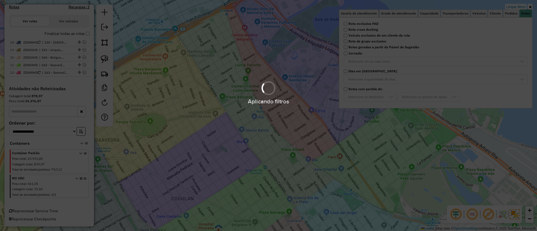
scroll to position [176, 0]
click at [362, 29] on div "Aplicando filtros" at bounding box center [268, 115] width 537 height 231
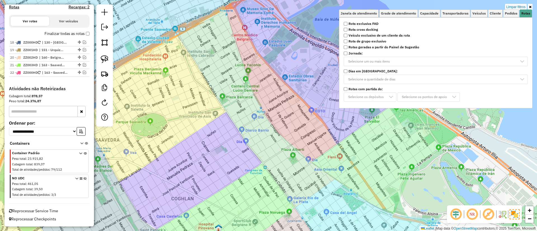
click at [362, 29] on strong "Rota cross docking" at bounding box center [364, 29] width 30 height 5
click at [52, 34] on label "Finalizar todas as rotas" at bounding box center [66, 34] width 45 height 6
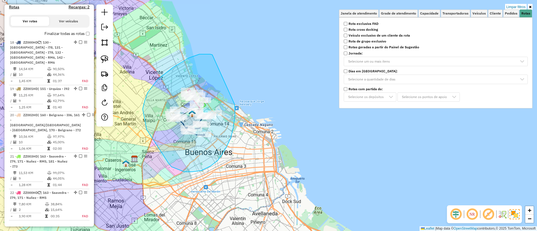
drag, startPoint x: 212, startPoint y: 55, endPoint x: 233, endPoint y: 101, distance: 50.6
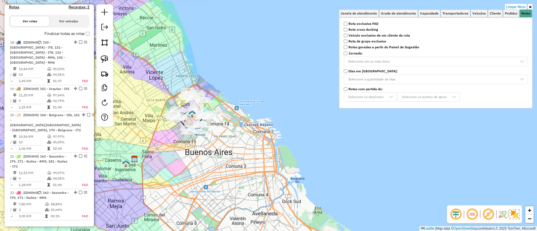
click at [63, 33] on label "Finalizar todas as rotas" at bounding box center [66, 34] width 45 height 6
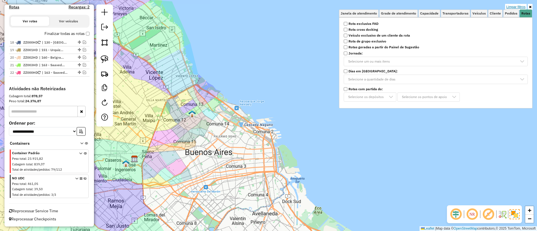
click at [515, 6] on link "Limpar filtros" at bounding box center [516, 7] width 22 height 6
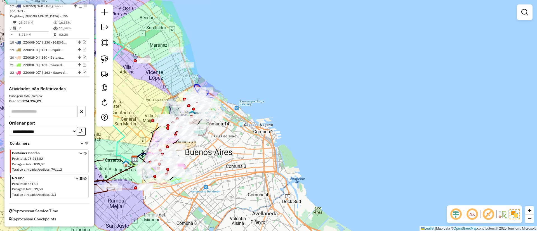
scroll to position [704, 0]
click at [84, 180] on icon at bounding box center [85, 187] width 3 height 21
click at [483, 215] on em at bounding box center [488, 214] width 13 height 13
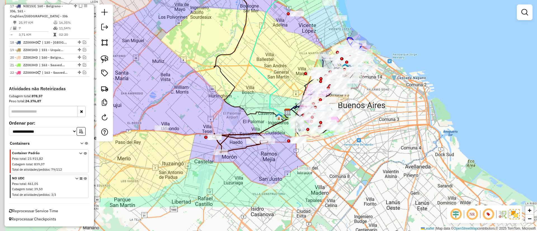
drag, startPoint x: 235, startPoint y: 205, endPoint x: 388, endPoint y: 158, distance: 159.8
click at [388, 158] on div "Janela de atendimento Grade de atendimento Capacidade Transportadoras Veículos …" at bounding box center [268, 115] width 537 height 231
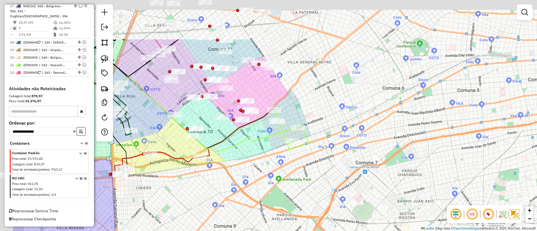
drag, startPoint x: 313, startPoint y: 105, endPoint x: 351, endPoint y: 138, distance: 50.7
click at [381, 168] on div "Janela de atendimento Grade de atendimento Capacidade Transportadoras Veículos …" at bounding box center [268, 115] width 537 height 231
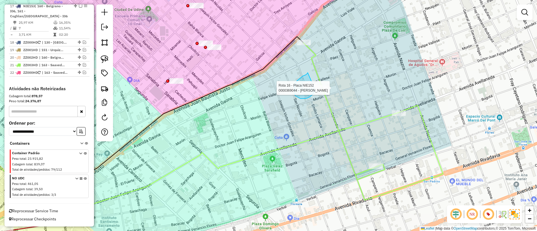
click at [315, 86] on div "Rota 16 - Placa NIE152 0000369044 - Chen Wang Janela de atendimento Grade de at…" at bounding box center [268, 115] width 537 height 231
click at [325, 135] on icon at bounding box center [172, 162] width 452 height 99
select select "**********"
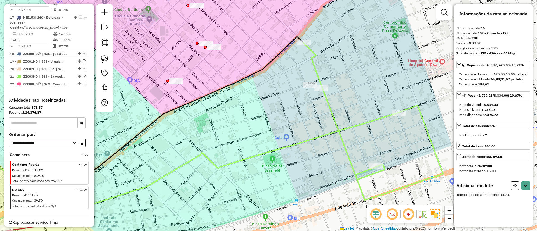
scroll to position [675, 0]
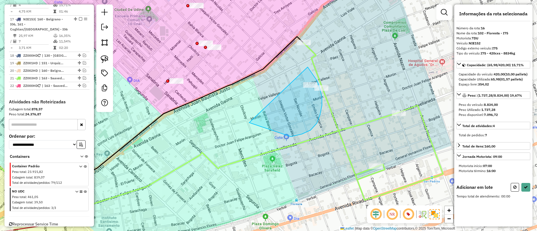
drag, startPoint x: 249, startPoint y: 123, endPoint x: 307, endPoint y: 67, distance: 80.7
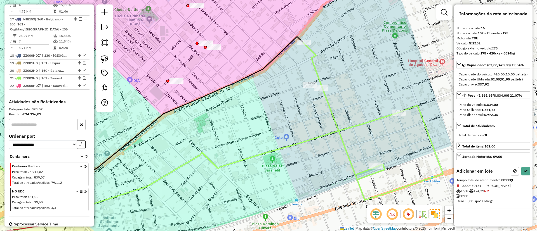
select select "**********"
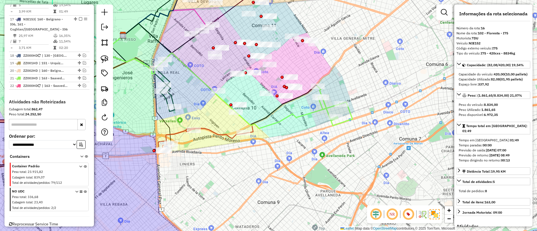
drag, startPoint x: 274, startPoint y: 127, endPoint x: 309, endPoint y: 117, distance: 36.5
click at [309, 117] on icon at bounding box center [216, 82] width 222 height 93
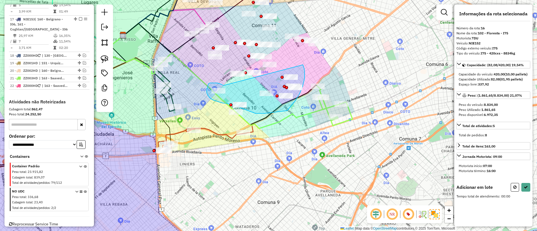
drag, startPoint x: 224, startPoint y: 86, endPoint x: 303, endPoint y: 65, distance: 82.1
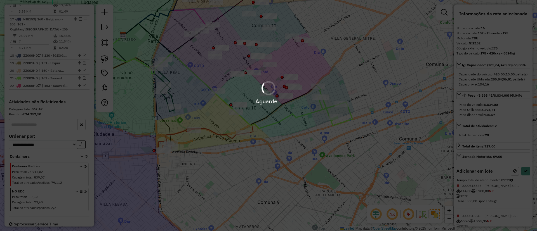
select select "**********"
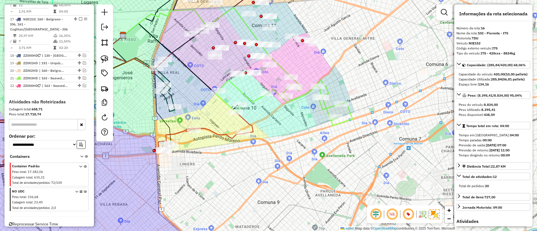
click at [253, 102] on icon at bounding box center [284, 101] width 137 height 49
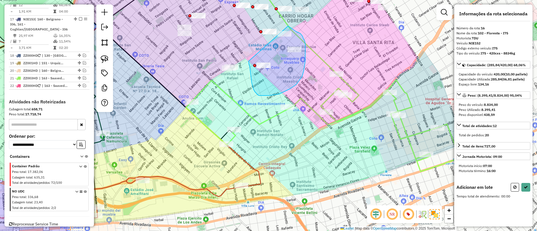
drag, startPoint x: 249, startPoint y: 61, endPoint x: 288, endPoint y: 26, distance: 52.9
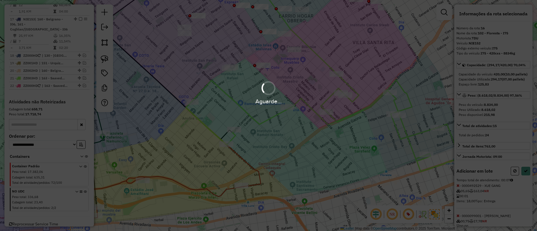
select select "**********"
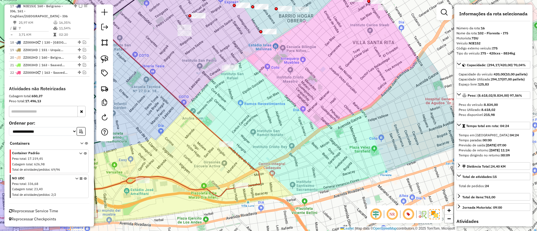
scroll to position [652, 0]
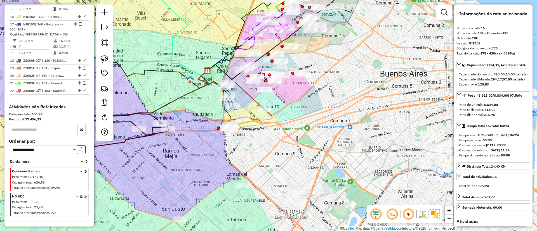
click at [255, 120] on icon at bounding box center [248, 119] width 47 height 20
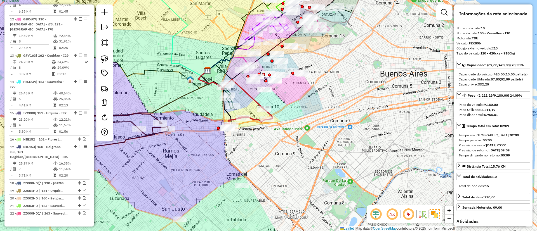
scroll to position [487, 0]
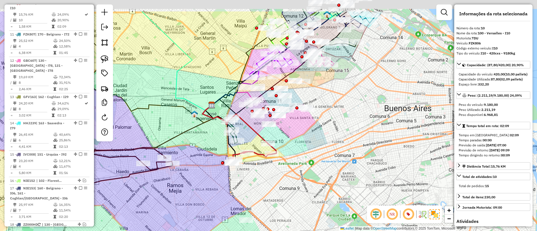
drag, startPoint x: 248, startPoint y: 103, endPoint x: 252, endPoint y: 138, distance: 34.9
click at [252, 138] on div "Janela de atendimento Grade de atendimento Capacidade Transportadoras Veículos …" at bounding box center [268, 115] width 537 height 231
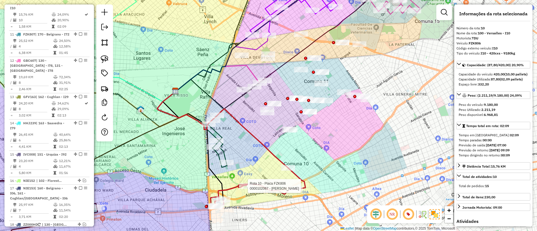
click at [224, 152] on icon at bounding box center [217, 142] width 19 height 52
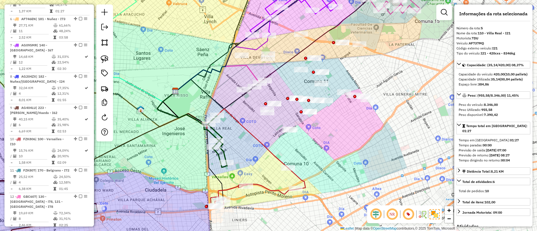
scroll to position [336, 0]
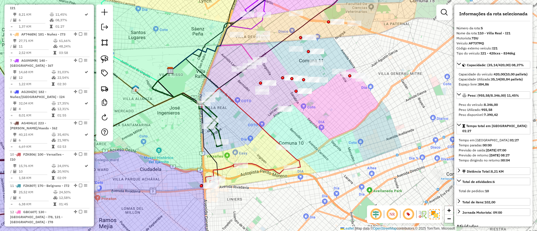
drag, startPoint x: 234, startPoint y: 150, endPoint x: 229, endPoint y: 129, distance: 22.0
click at [229, 129] on div "Janela de atendimento Grade de atendimento Capacidade Transportadoras Veículos …" at bounding box center [268, 115] width 537 height 231
click at [255, 166] on icon at bounding box center [252, 166] width 95 height 39
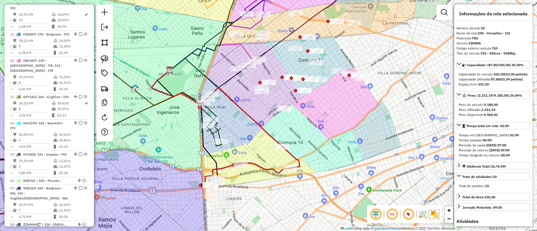
click at [216, 131] on icon at bounding box center [211, 121] width 19 height 52
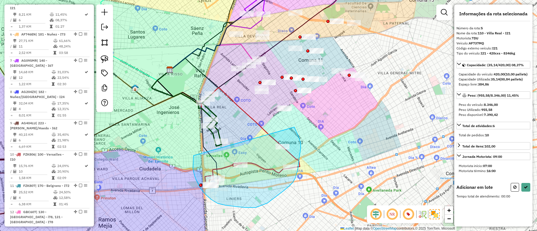
drag, startPoint x: 201, startPoint y: 189, endPoint x: 294, endPoint y: 127, distance: 112.1
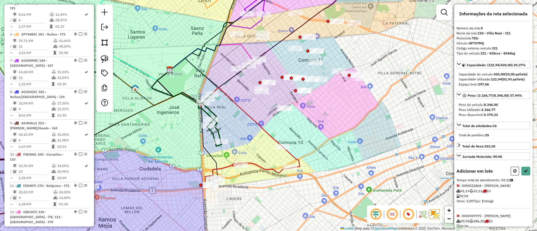
select select "**********"
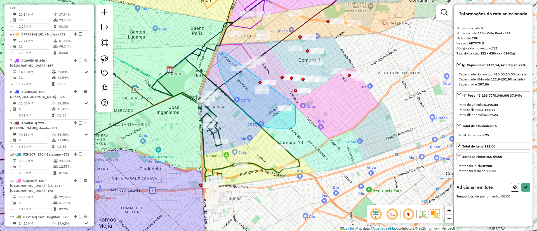
drag, startPoint x: 220, startPoint y: 72, endPoint x: 296, endPoint y: 106, distance: 82.8
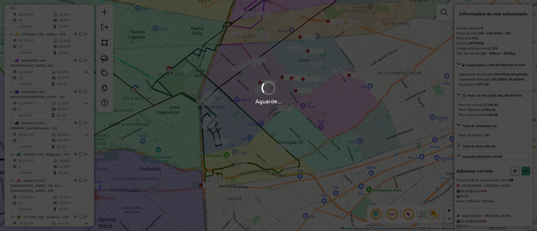
select select "**********"
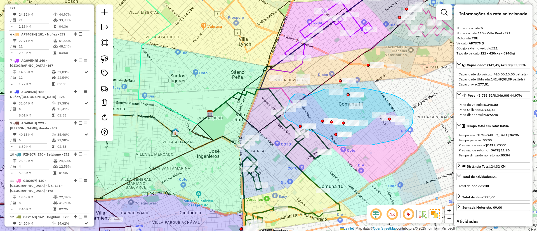
drag, startPoint x: 259, startPoint y: 42, endPoint x: 325, endPoint y: 89, distance: 80.8
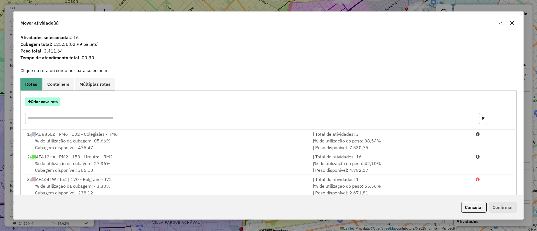
click at [57, 100] on button "Criar nova rota" at bounding box center [42, 102] width 35 height 9
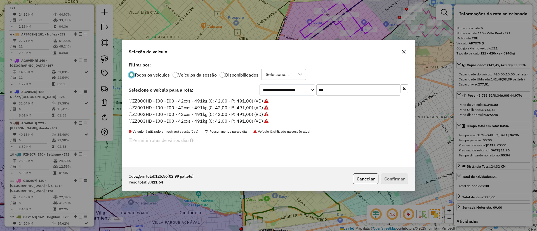
scroll to position [3, 2]
drag, startPoint x: 343, startPoint y: 86, endPoint x: 301, endPoint y: 90, distance: 41.9
click at [302, 90] on div "**********" at bounding box center [333, 89] width 149 height 11
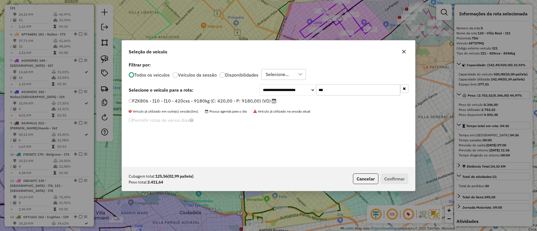
type input "***"
click at [271, 100] on label "FZK806 - I10 - I10 - 420cxs - 9180kg (C: 420,00 - P: 9180,00) (VD)" at bounding box center [203, 101] width 148 height 7
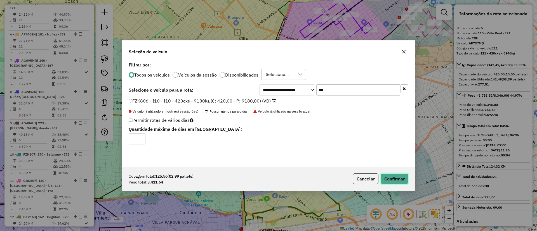
click at [391, 174] on button "Confirmar" at bounding box center [395, 179] width 28 height 11
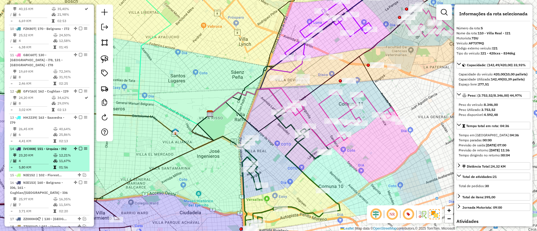
scroll to position [504, 0]
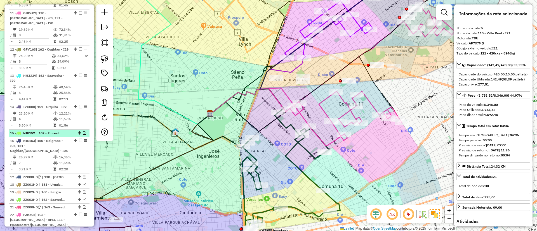
click at [83, 135] on em at bounding box center [84, 132] width 3 height 3
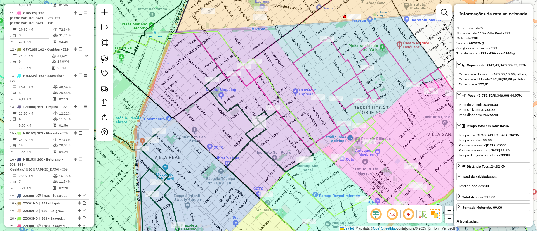
click at [333, 133] on icon at bounding box center [346, 92] width 225 height 110
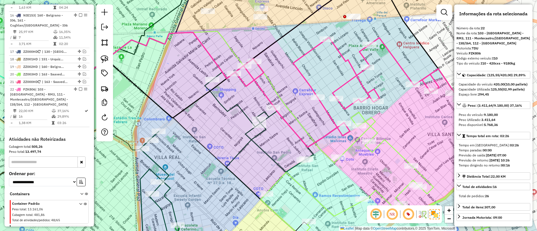
scroll to position [709, 0]
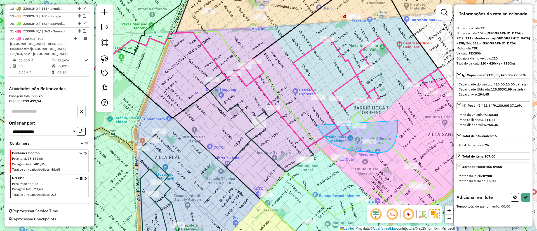
drag, startPoint x: 336, startPoint y: 146, endPoint x: 388, endPoint y: 93, distance: 73.6
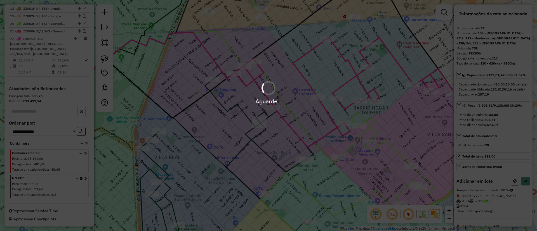
select select "**********"
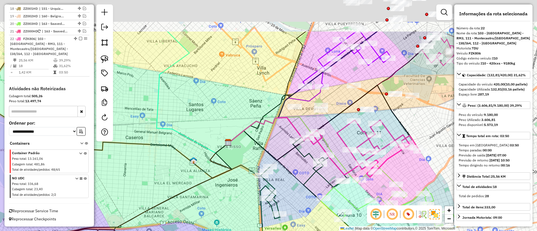
drag, startPoint x: 331, startPoint y: 124, endPoint x: 330, endPoint y: 146, distance: 21.9
click at [330, 146] on div "Janela de atendimento Grade de atendimento Capacidade Transportadoras Veículos …" at bounding box center [268, 115] width 537 height 231
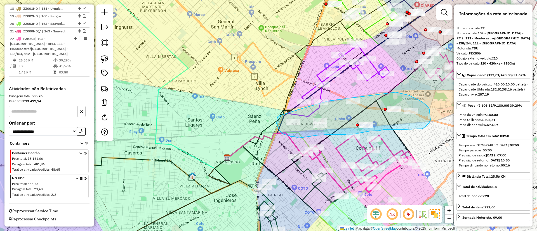
drag, startPoint x: 331, startPoint y: 101, endPoint x: 396, endPoint y: 92, distance: 65.2
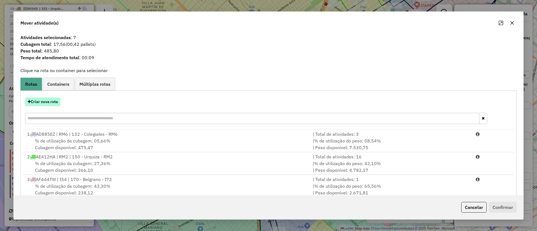
click at [50, 103] on button "Criar nova rota" at bounding box center [42, 102] width 35 height 9
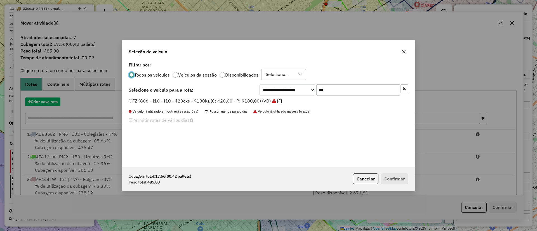
scroll to position [3, 2]
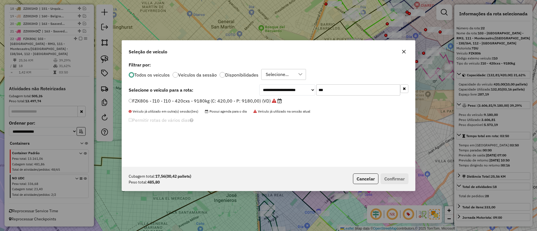
drag, startPoint x: 354, startPoint y: 88, endPoint x: 280, endPoint y: 89, distance: 74.4
click at [280, 89] on div "**********" at bounding box center [333, 89] width 149 height 11
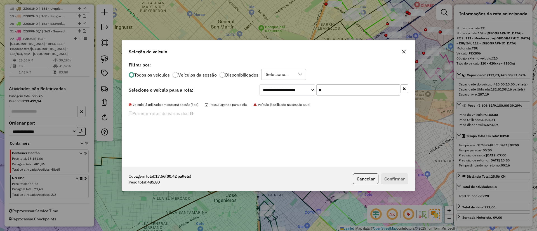
type input "*"
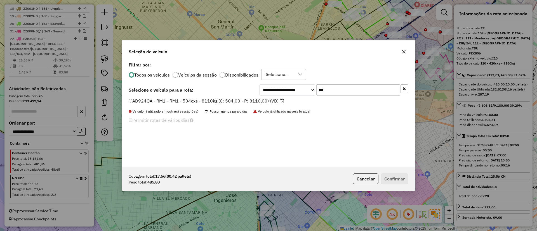
type input "***"
click at [272, 100] on label "AD924QA - RM1 - RM1 - 504cxs - 8110kg (C: 504,00 - P: 8110,00) (VD)" at bounding box center [207, 101] width 156 height 7
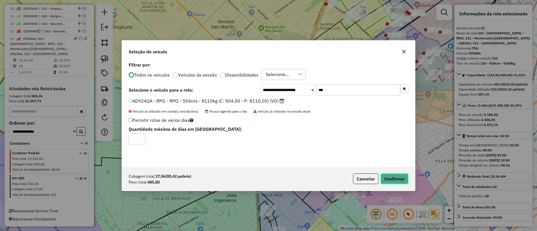
click at [389, 176] on button "Confirmar" at bounding box center [395, 179] width 28 height 11
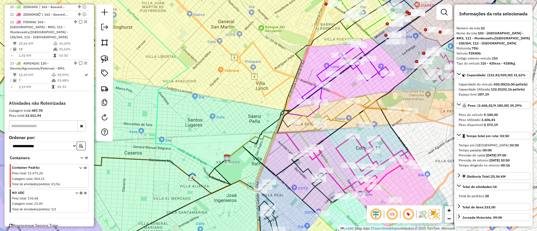
scroll to position [740, 0]
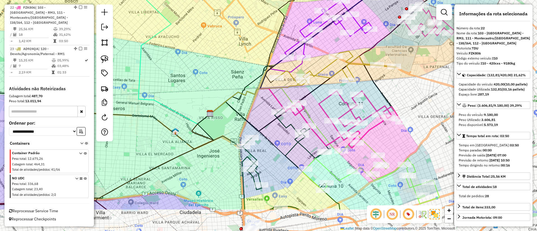
drag, startPoint x: 393, startPoint y: 138, endPoint x: 376, endPoint y: 94, distance: 47.6
click at [376, 94] on div "Janela de atendimento Grade de atendimento Capacidade Transportadoras Veículos …" at bounding box center [268, 115] width 537 height 231
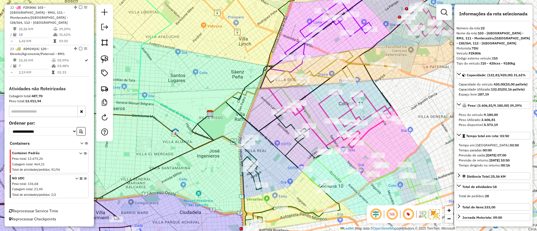
click at [368, 146] on icon at bounding box center [371, 169] width 137 height 69
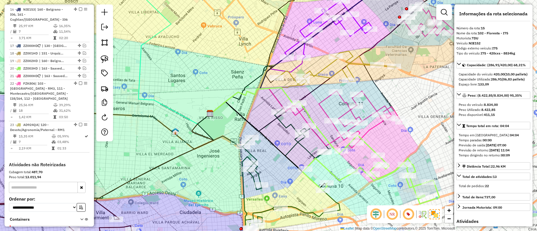
scroll to position [644, 0]
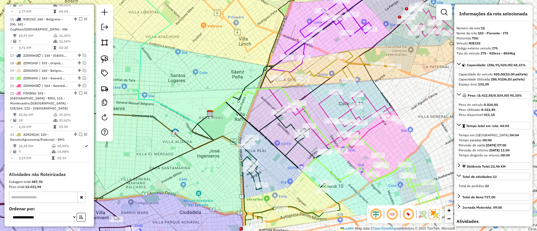
drag, startPoint x: 372, startPoint y: 138, endPoint x: 360, endPoint y: 121, distance: 21.2
click at [360, 121] on div "Janela de atendimento Grade de atendimento Capacidade Transportadoras Veículos …" at bounding box center [268, 115] width 537 height 231
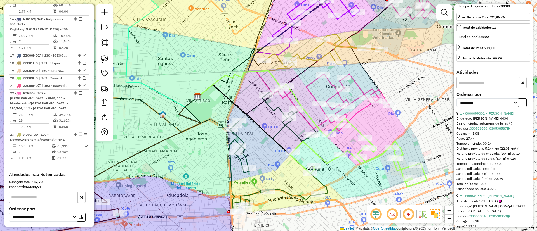
scroll to position [168, 0]
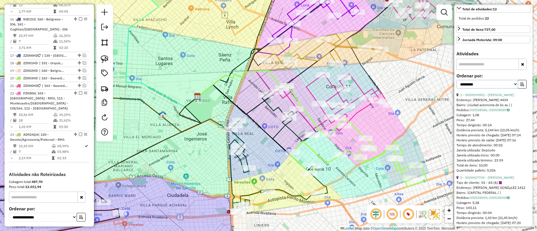
click at [476, 89] on select "**********" at bounding box center [488, 84] width 62 height 9
select select "*********"
click at [457, 89] on select "**********" at bounding box center [488, 84] width 62 height 9
click at [520, 86] on icon "button" at bounding box center [522, 84] width 4 height 4
click at [491, 97] on link "13 - 0000513846 - JOAMA S.R.L" at bounding box center [485, 95] width 50 height 4
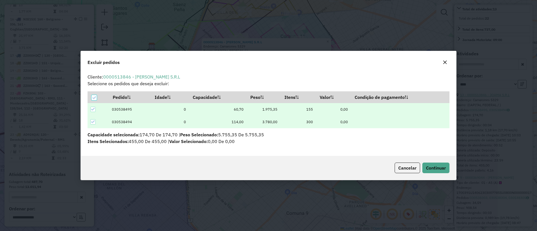
scroll to position [0, 0]
click at [427, 165] on button "Continuar" at bounding box center [435, 168] width 27 height 11
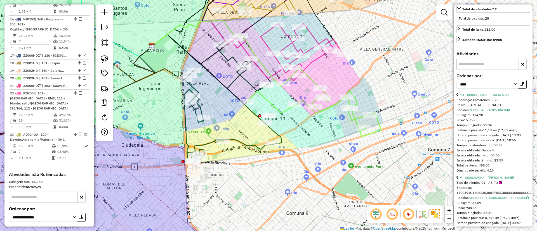
click at [354, 116] on icon at bounding box center [314, 102] width 134 height 69
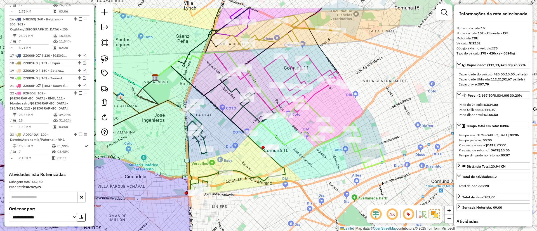
click at [325, 52] on icon at bounding box center [252, 57] width 192 height 75
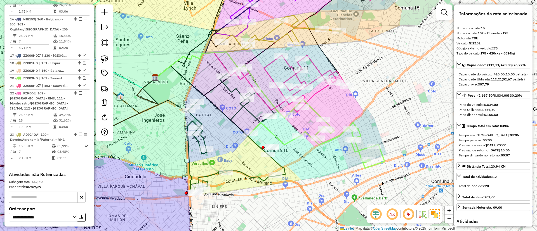
click at [291, 34] on icon at bounding box center [281, 31] width 119 height 33
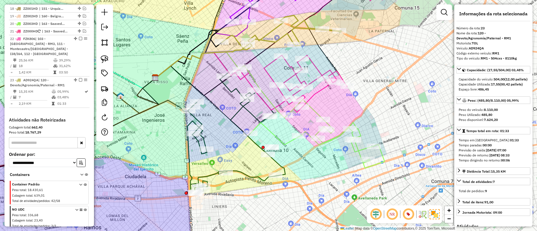
scroll to position [740, 0]
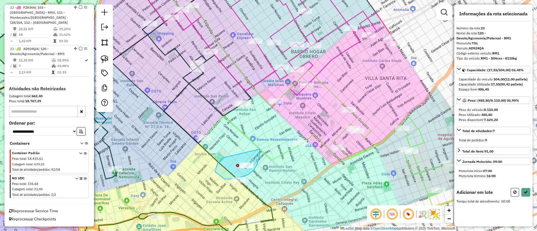
drag, startPoint x: 218, startPoint y: 163, endPoint x: 260, endPoint y: 149, distance: 44.2
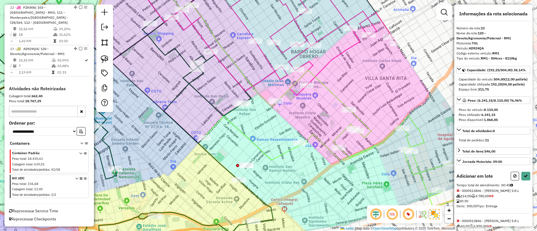
select select "*********"
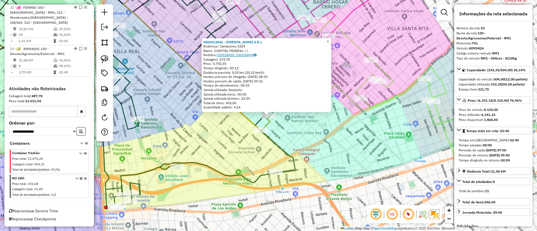
click at [245, 56] on link "030538495, 030538494" at bounding box center [237, 55] width 40 height 4
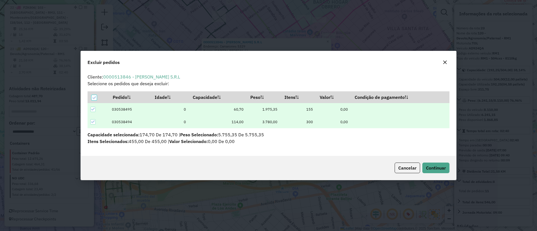
scroll to position [0, 0]
click at [92, 123] on icon at bounding box center [93, 122] width 4 height 3
click at [436, 168] on span "Continuar" at bounding box center [436, 168] width 20 height 6
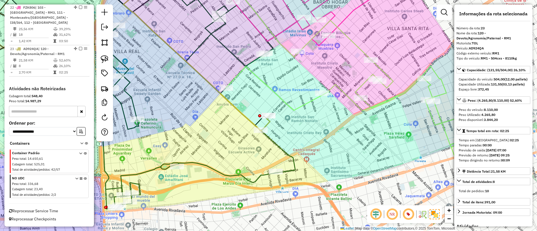
click at [276, 120] on div "Janela de atendimento Grade de atendimento Capacidade Transportadoras Veículos …" at bounding box center [268, 115] width 537 height 231
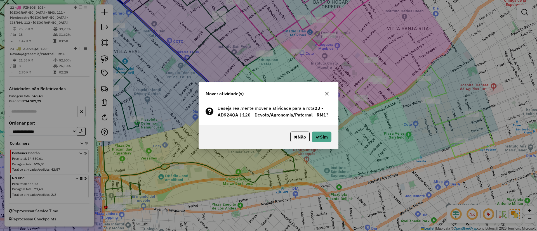
click at [326, 95] on icon "button" at bounding box center [327, 94] width 4 height 4
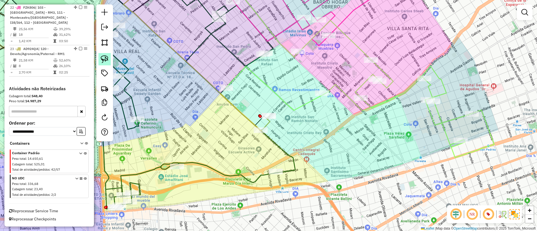
drag, startPoint x: 79, startPoint y: 50, endPoint x: 109, endPoint y: 57, distance: 31.1
click at [79, 50] on div "23 - AD924QA | 120 - Devoto/Agronomia/Paternal - RM1" at bounding box center [49, 51] width 78 height 10
select select "*********"
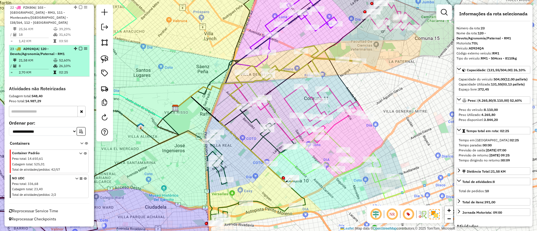
click at [79, 50] on em at bounding box center [80, 48] width 3 height 3
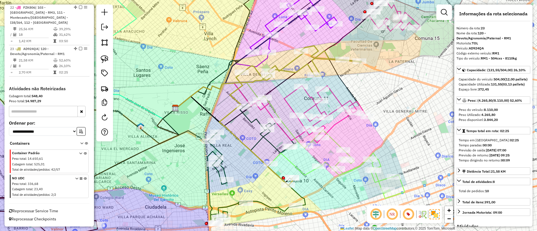
scroll to position [716, 0]
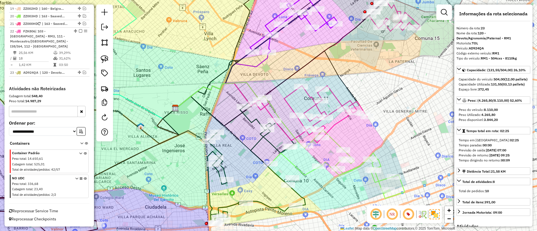
click at [300, 167] on icon at bounding box center [338, 164] width 134 height 69
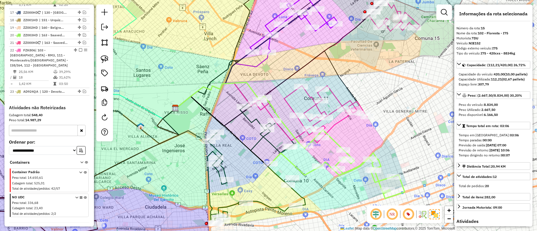
scroll to position [644, 0]
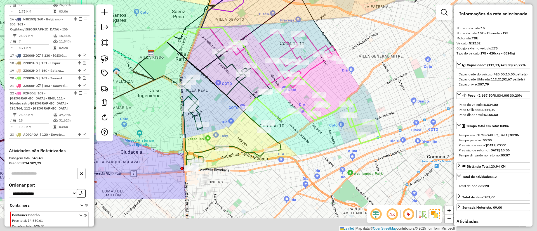
drag, startPoint x: 304, startPoint y: 174, endPoint x: 278, endPoint y: 116, distance: 64.0
click at [279, 118] on icon at bounding box center [313, 109] width 134 height 69
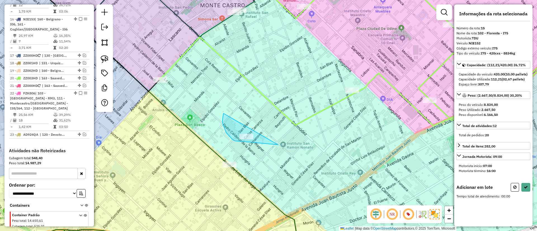
drag, startPoint x: 226, startPoint y: 133, endPoint x: 288, endPoint y: 130, distance: 61.6
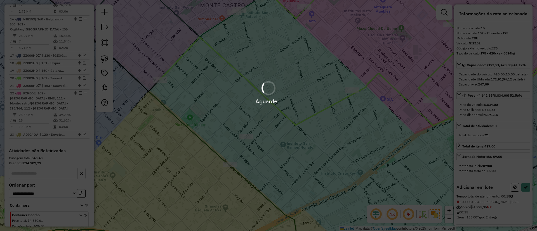
select select "*********"
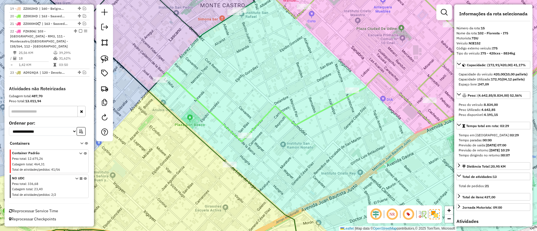
scroll to position [716, 0]
click at [69, 71] on div "23 - AD924QA | 120 - Devoto/Agronomia/Paternal - RM1" at bounding box center [49, 72] width 78 height 5
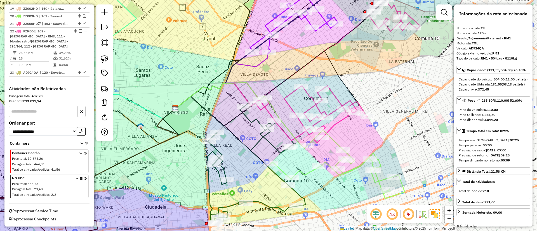
click at [305, 173] on icon at bounding box center [338, 164] width 134 height 69
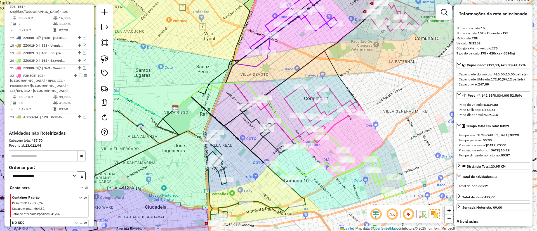
scroll to position [644, 0]
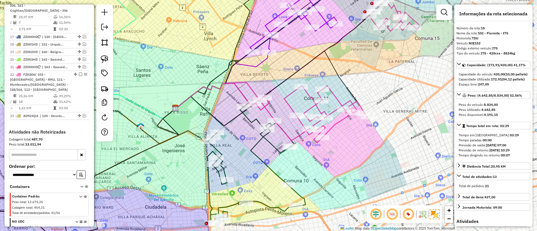
click at [260, 138] on icon at bounding box center [257, 166] width 98 height 118
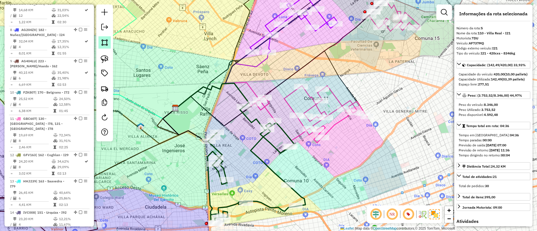
scroll to position [336, 0]
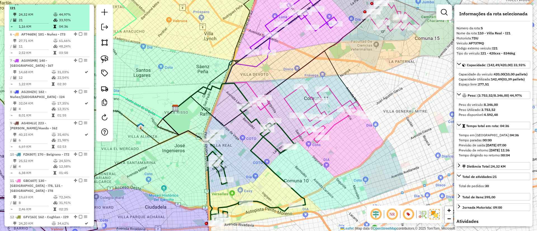
click at [80, 4] on em at bounding box center [80, 2] width 3 height 3
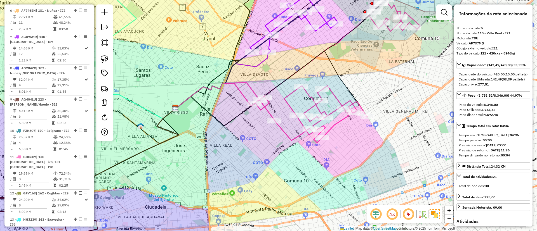
click at [290, 97] on icon at bounding box center [311, 114] width 113 height 57
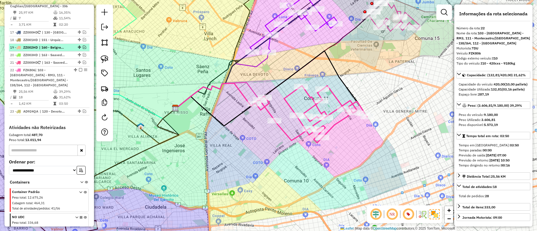
scroll to position [669, 0]
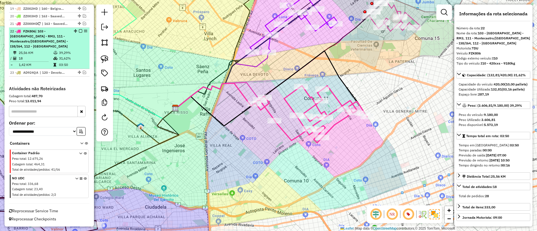
click at [79, 33] on em at bounding box center [80, 30] width 3 height 3
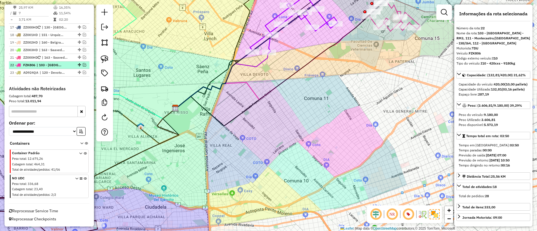
scroll to position [640, 0]
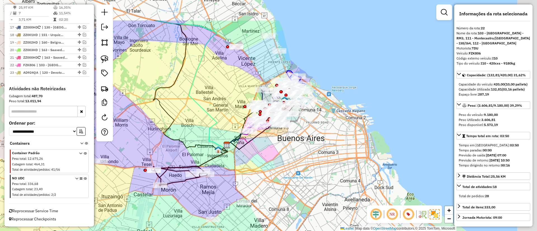
drag, startPoint x: 307, startPoint y: 91, endPoint x: 258, endPoint y: 138, distance: 67.7
click at [258, 138] on icon at bounding box center [263, 126] width 73 height 47
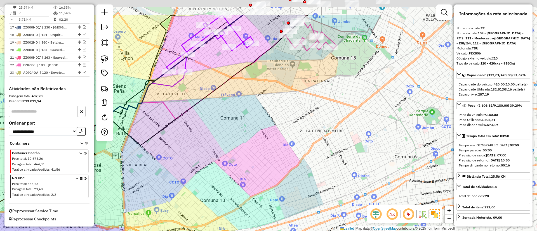
drag, startPoint x: 301, startPoint y: 139, endPoint x: 315, endPoint y: 251, distance: 112.8
click at [315, 231] on html "Aguarde... Pop-up bloqueado! Seu navegador bloqueou automáticamente a abertura …" at bounding box center [268, 115] width 537 height 231
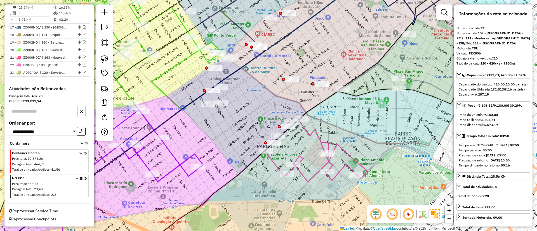
click at [349, 151] on div "Janela de atendimento Grade de atendimento Capacidade Transportadoras Veículos …" at bounding box center [268, 115] width 537 height 231
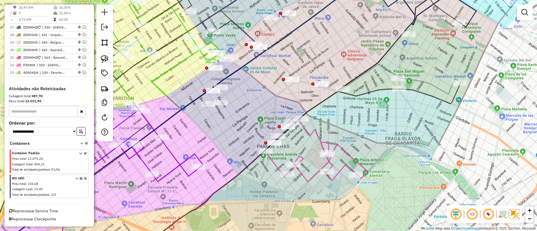
click at [348, 152] on icon at bounding box center [316, 150] width 102 height 65
select select "*********"
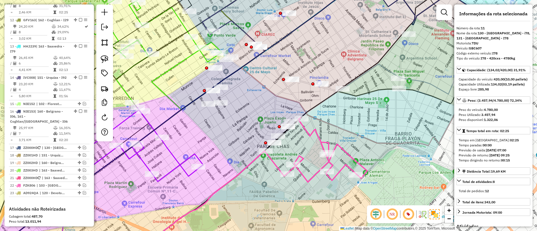
scroll to position [495, 0]
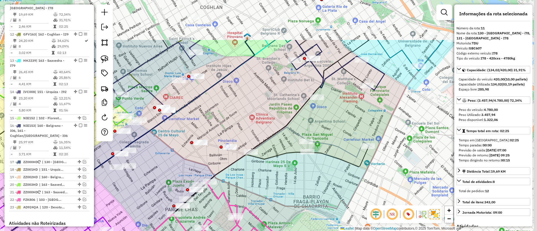
drag, startPoint x: 373, startPoint y: 127, endPoint x: 278, endPoint y: 196, distance: 118.1
click at [278, 196] on div "Janela de atendimento Grade de atendimento Capacidade Transportadoras Veículos …" at bounding box center [268, 115] width 537 height 231
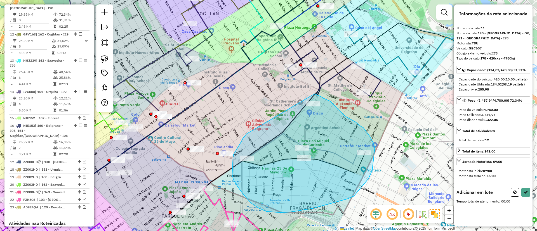
drag, startPoint x: 247, startPoint y: 134, endPoint x: 315, endPoint y: 94, distance: 79.3
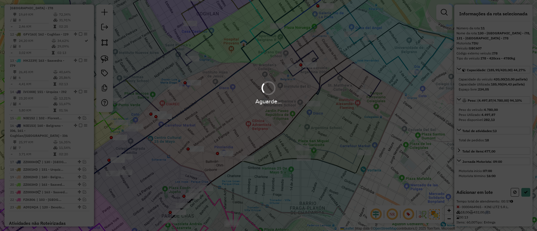
select select "*********"
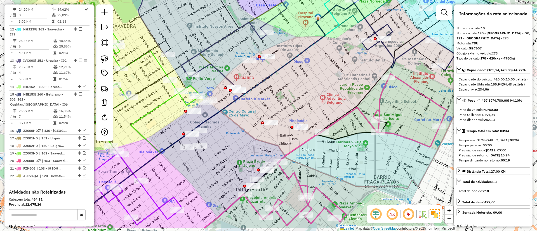
drag, startPoint x: 284, startPoint y: 85, endPoint x: 402, endPoint y: 34, distance: 128.9
click at [402, 34] on div "Janela de atendimento Grade de atendimento Capacidade Transportadoras Veículos …" at bounding box center [268, 115] width 537 height 231
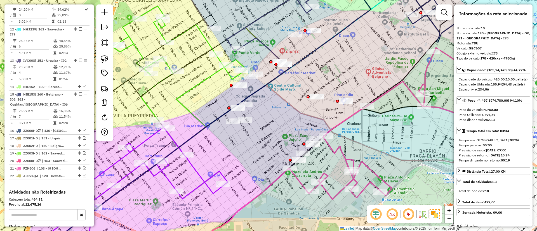
click at [214, 177] on icon at bounding box center [140, 183] width 176 height 117
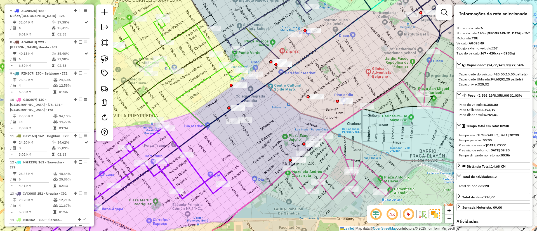
scroll to position [338, 0]
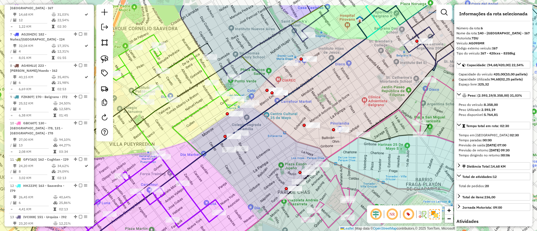
drag, startPoint x: 233, startPoint y: 164, endPoint x: 228, endPoint y: 192, distance: 28.8
click at [228, 192] on div "Janela de atendimento Grade de atendimento Capacidade Transportadoras Veículos …" at bounding box center [268, 115] width 537 height 231
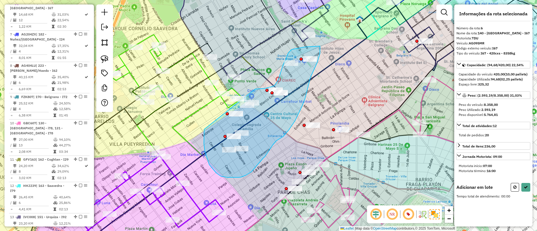
drag, startPoint x: 204, startPoint y: 136, endPoint x: 255, endPoint y: 89, distance: 69.5
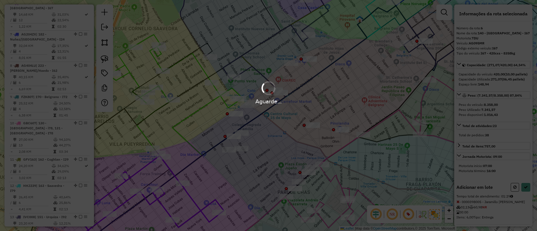
select select "*********"
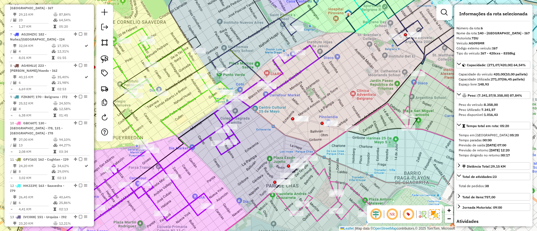
drag, startPoint x: 271, startPoint y: 154, endPoint x: 264, endPoint y: 151, distance: 7.5
click at [264, 151] on div "Janela de atendimento Grade de atendimento Capacidade Transportadoras Veículos …" at bounding box center [268, 115] width 537 height 231
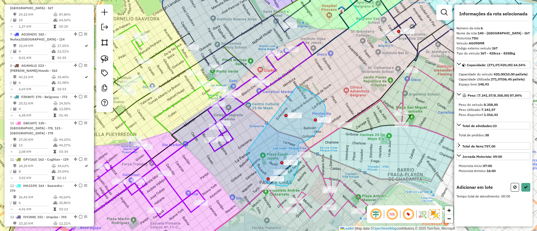
drag, startPoint x: 250, startPoint y: 160, endPoint x: 297, endPoint y: 86, distance: 87.5
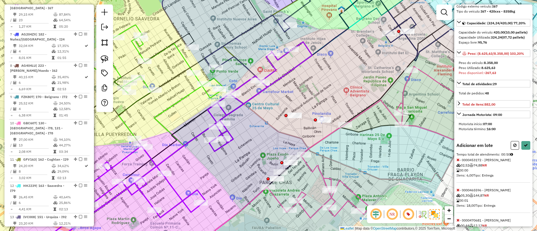
scroll to position [84, 0]
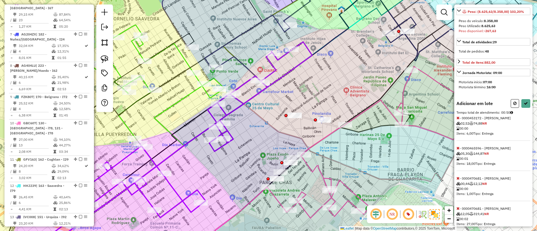
select select "*********"
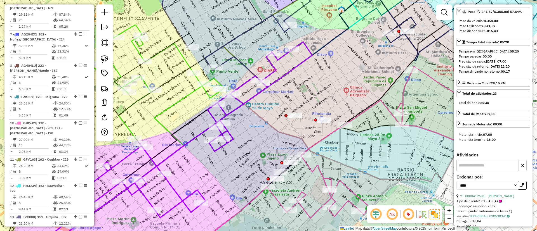
click at [316, 167] on icon at bounding box center [369, 143] width 203 height 152
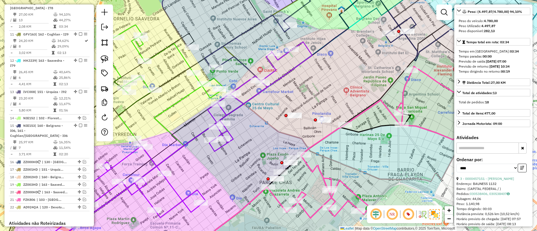
scroll to position [0, 0]
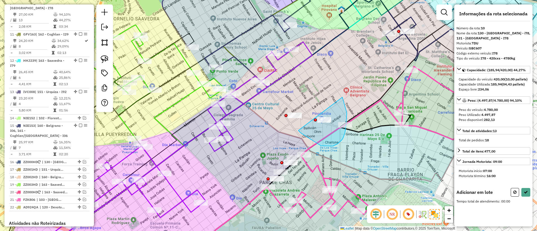
drag, startPoint x: 333, startPoint y: 146, endPoint x: 342, endPoint y: 97, distance: 50.2
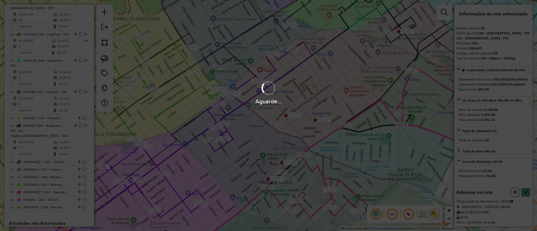
select select "*********"
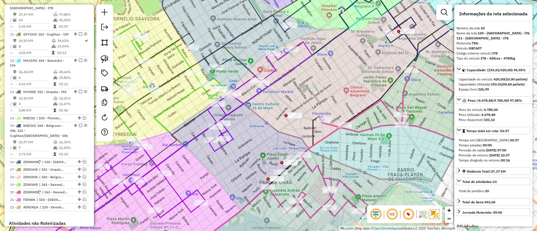
click at [202, 194] on icon at bounding box center [171, 148] width 282 height 212
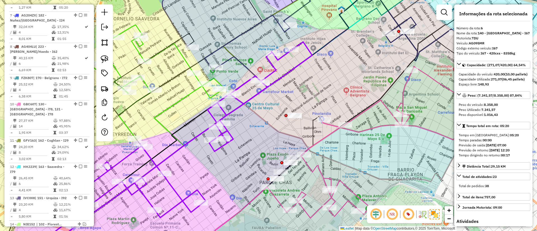
scroll to position [338, 0]
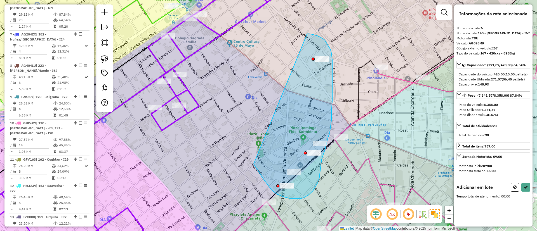
drag, startPoint x: 257, startPoint y: 170, endPoint x: 307, endPoint y: 34, distance: 145.1
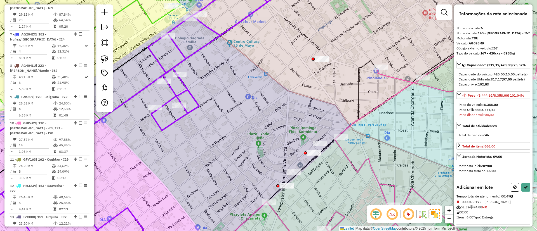
select select "*********"
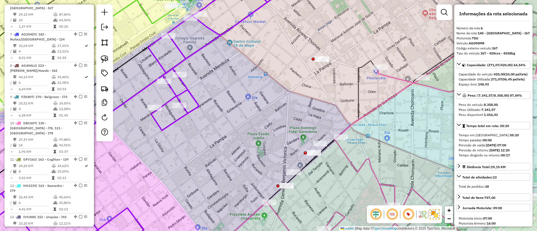
click at [353, 163] on icon at bounding box center [429, 116] width 323 height 278
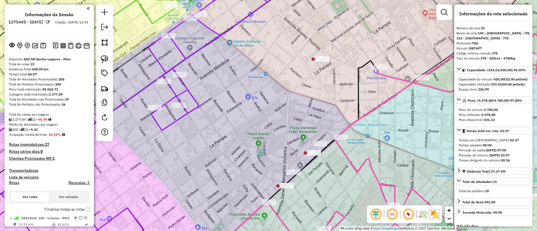
select select "*********"
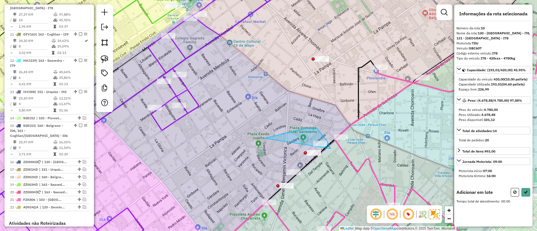
drag, startPoint x: 265, startPoint y: 138, endPoint x: 331, endPoint y: 149, distance: 66.8
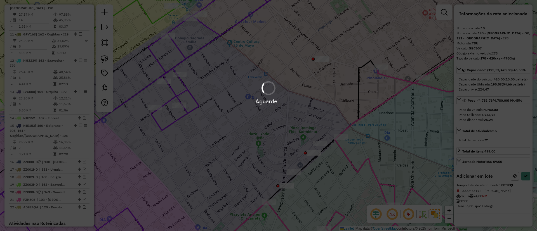
select select "*********"
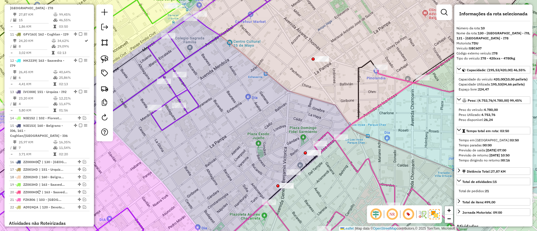
scroll to position [440, 0]
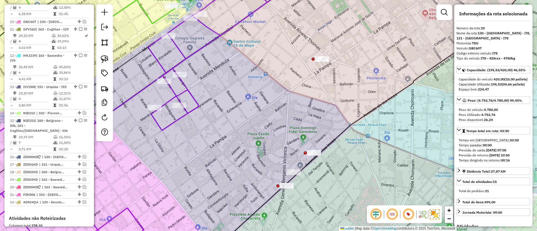
click at [195, 100] on icon at bounding box center [125, 116] width 358 height 278
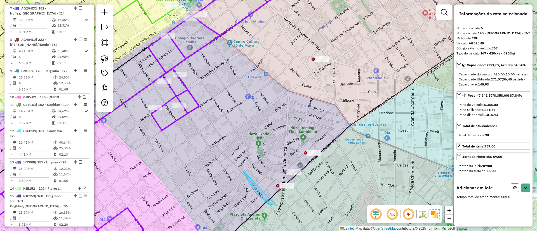
scroll to position [338, 0]
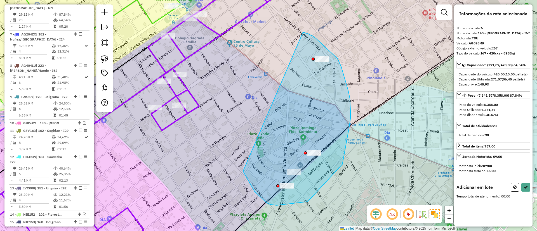
drag, startPoint x: 277, startPoint y: 206, endPoint x: 303, endPoint y: 32, distance: 175.2
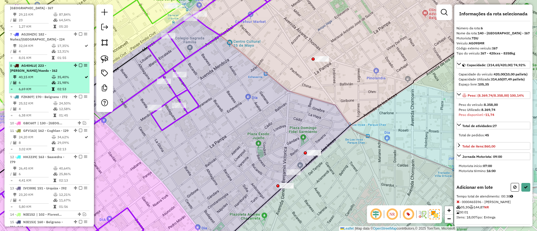
select select "*********"
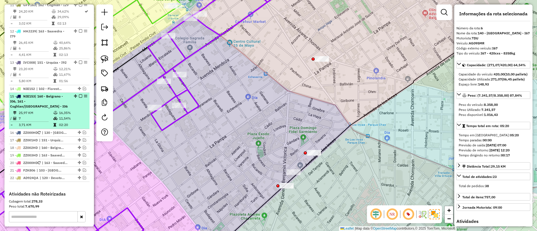
scroll to position [422, 0]
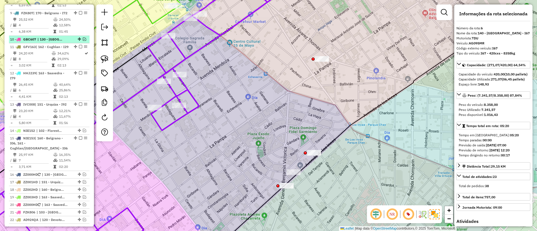
click at [83, 41] on em at bounding box center [84, 38] width 3 height 3
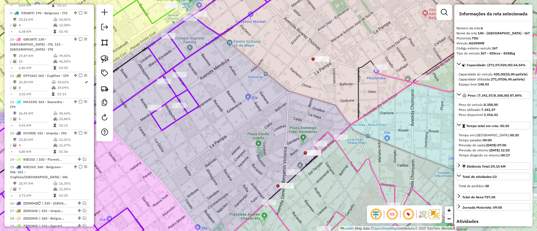
click at [354, 165] on icon at bounding box center [429, 116] width 323 height 278
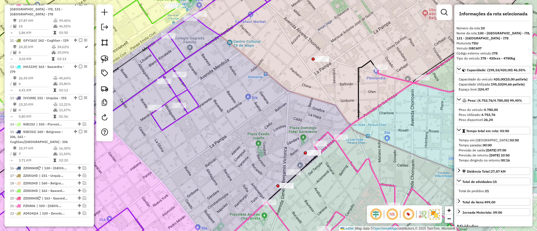
scroll to position [464, 0]
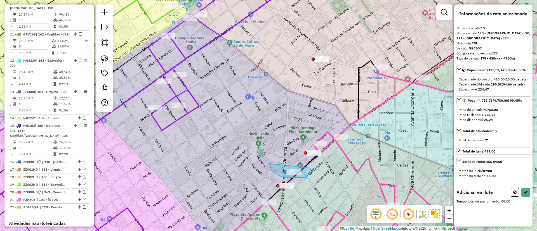
drag, startPoint x: 274, startPoint y: 173, endPoint x: 311, endPoint y: 168, distance: 37.2
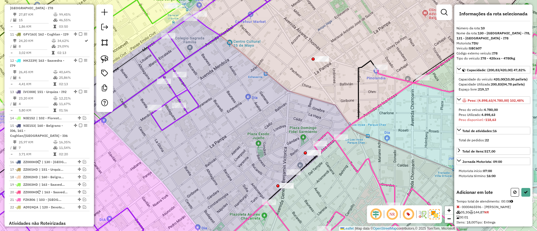
select select "*********"
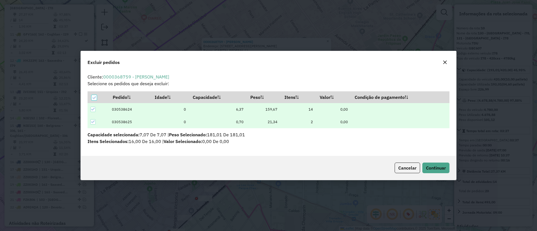
scroll to position [0, 0]
click at [432, 161] on div "Cancelar Continuar" at bounding box center [268, 168] width 375 height 24
click at [433, 166] on span "Continuar" at bounding box center [436, 168] width 20 height 6
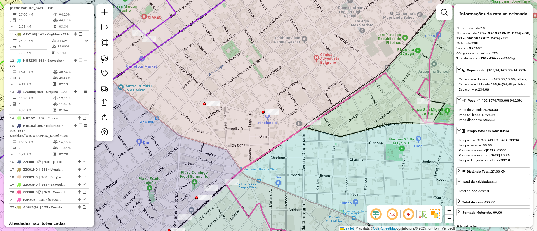
drag, startPoint x: 344, startPoint y: 184, endPoint x: 403, endPoint y: 81, distance: 118.0
click at [403, 81] on div "Janela de atendimento Grade de atendimento Capacidade Transportadoras Veículos …" at bounding box center [268, 115] width 537 height 231
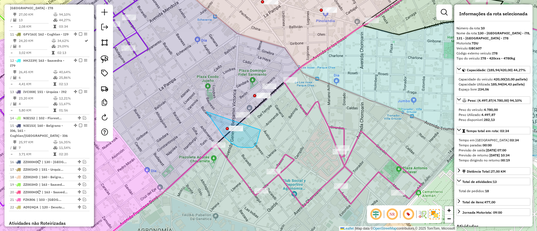
drag, startPoint x: 232, startPoint y: 144, endPoint x: 260, endPoint y: 130, distance: 31.8
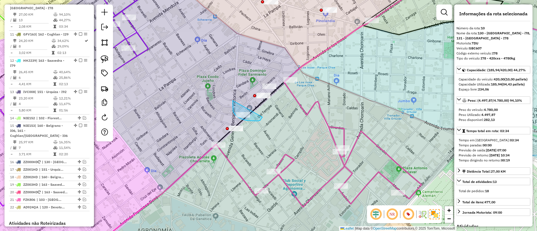
drag, startPoint x: 233, startPoint y: 101, endPoint x: 262, endPoint y: 117, distance: 33.7
drag, startPoint x: 252, startPoint y: 97, endPoint x: 279, endPoint y: 94, distance: 27.1
drag, startPoint x: 250, startPoint y: 71, endPoint x: 278, endPoint y: 73, distance: 28.6
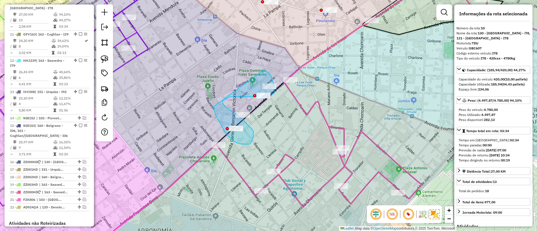
drag, startPoint x: 214, startPoint y: 109, endPoint x: 264, endPoint y: 70, distance: 64.0
drag, startPoint x: 210, startPoint y: 112, endPoint x: 268, endPoint y: 66, distance: 73.9
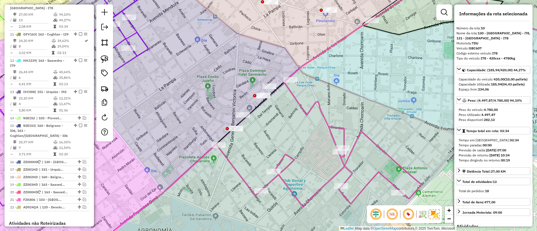
click at [282, 160] on icon at bounding box center [403, 92] width 373 height 231
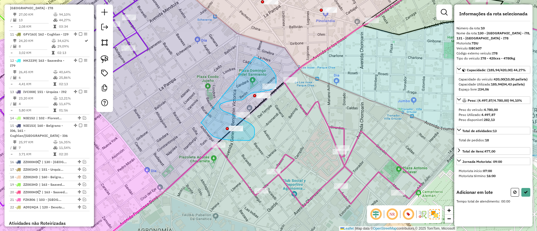
drag, startPoint x: 201, startPoint y: 123, endPoint x: 255, endPoint y: 57, distance: 85.3
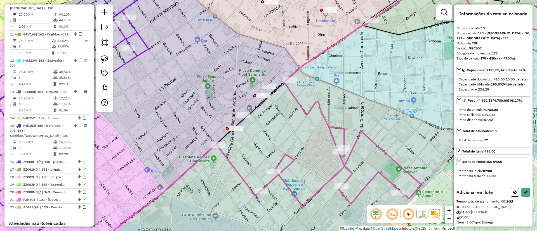
select select "*********"
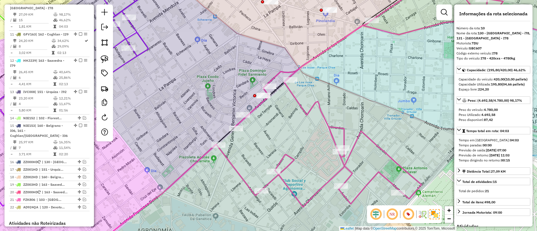
click at [324, 165] on div "Janela de atendimento Grade de atendimento Capacidade Transportadoras Veículos …" at bounding box center [268, 115] width 537 height 231
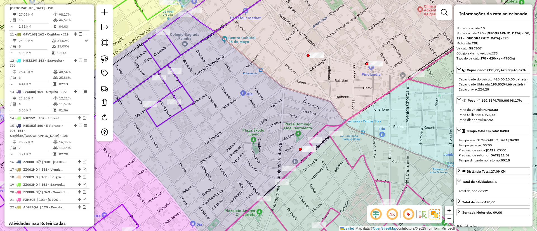
click at [186, 95] on icon at bounding box center [119, 116] width 347 height 278
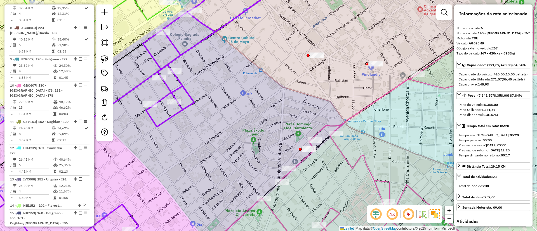
scroll to position [338, 0]
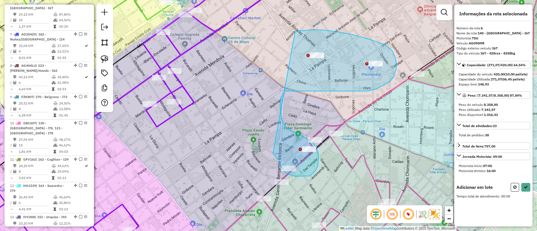
drag, startPoint x: 278, startPoint y: 159, endPoint x: 295, endPoint y: 32, distance: 128.5
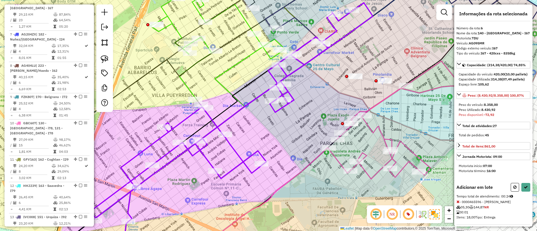
drag, startPoint x: 356, startPoint y: 65, endPoint x: 347, endPoint y: 64, distance: 8.7
click at [348, 65] on div "Janela de atendimento Grade de atendimento Capacidade Transportadoras Veículos …" at bounding box center [268, 115] width 537 height 231
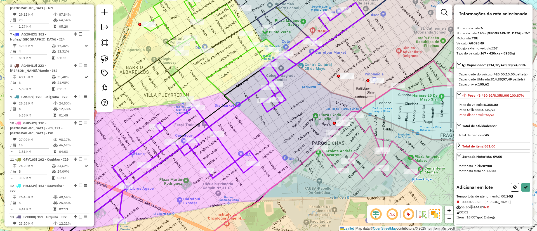
select select "*********"
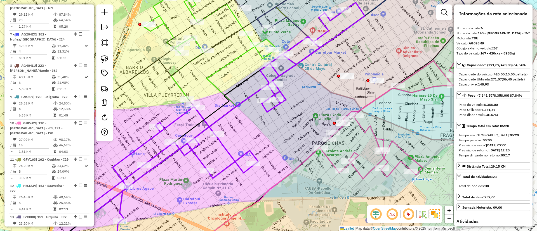
click at [365, 129] on icon at bounding box center [421, 103] width 203 height 152
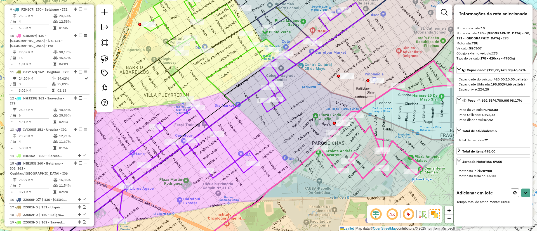
scroll to position [464, 0]
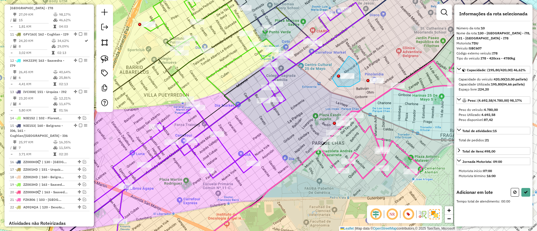
drag, startPoint x: 338, startPoint y: 87, endPoint x: 349, endPoint y: 56, distance: 32.5
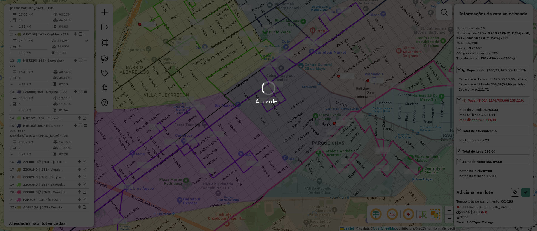
select select "*********"
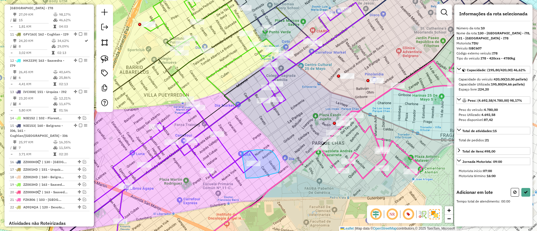
drag, startPoint x: 246, startPoint y: 178, endPoint x: 242, endPoint y: 152, distance: 26.4
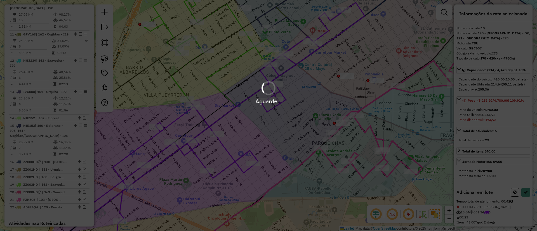
select select "*********"
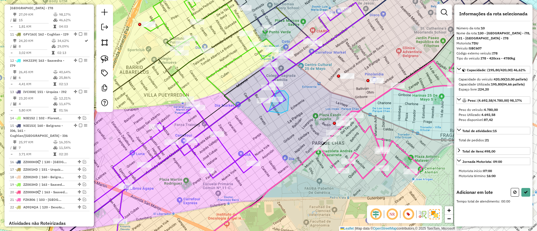
drag, startPoint x: 269, startPoint y: 111, endPoint x: 275, endPoint y: 91, distance: 21.0
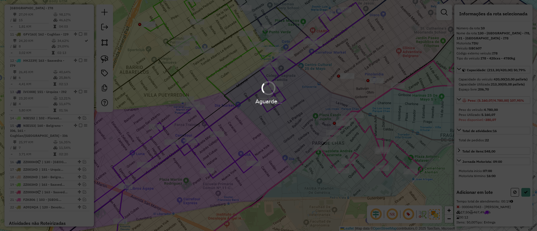
select select "*********"
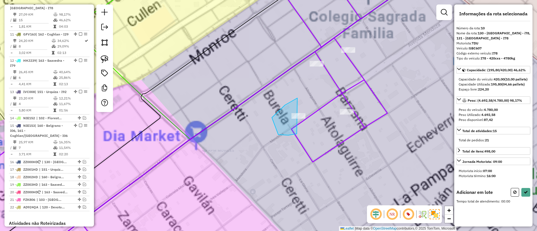
drag, startPoint x: 278, startPoint y: 135, endPoint x: 308, endPoint y: 116, distance: 34.9
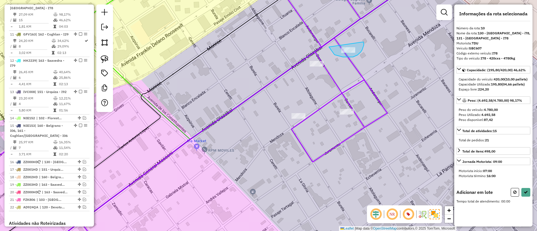
drag, startPoint x: 335, startPoint y: 55, endPoint x: 361, endPoint y: 36, distance: 32.4
select select "*********"
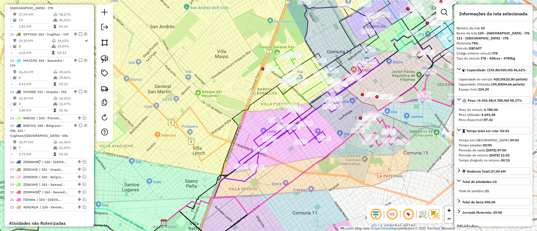
drag, startPoint x: 387, startPoint y: 125, endPoint x: 341, endPoint y: 145, distance: 49.7
click at [344, 149] on div "Janela de atendimento Grade de atendimento Capacidade Transportadoras Veículos …" at bounding box center [268, 115] width 537 height 231
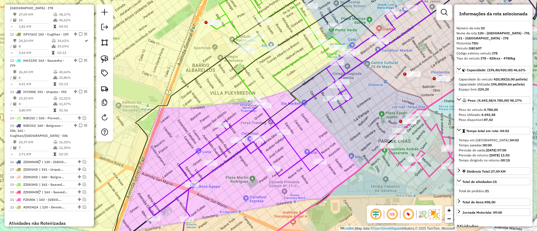
click at [315, 150] on icon at bounding box center [290, 110] width 282 height 219
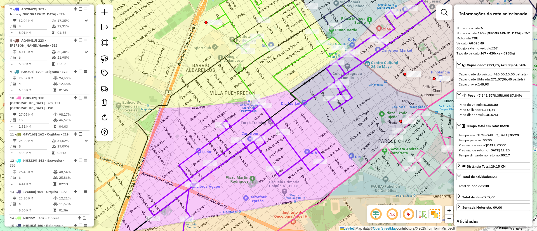
scroll to position [338, 0]
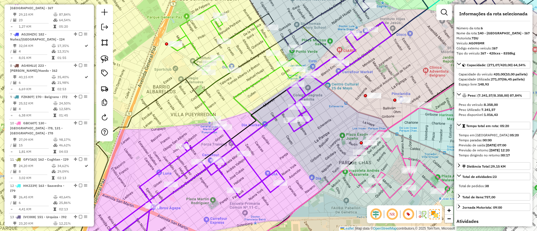
drag, startPoint x: 368, startPoint y: 120, endPoint x: 329, endPoint y: 141, distance: 44.9
click at [329, 141] on div "Janela de atendimento Grade de atendimento Capacidade Transportadoras Veículos …" at bounding box center [268, 115] width 537 height 231
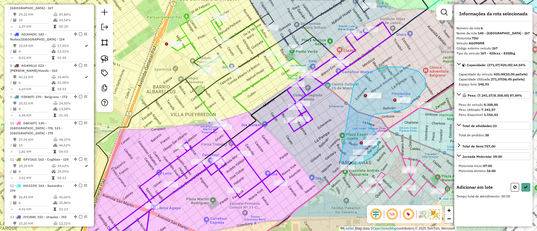
drag, startPoint x: 353, startPoint y: 88, endPoint x: 340, endPoint y: 161, distance: 73.8
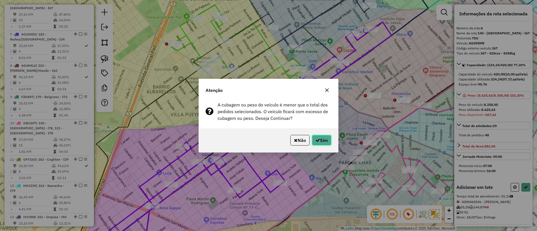
click at [318, 138] on button "Sim" at bounding box center [322, 140] width 20 height 11
select select "*********"
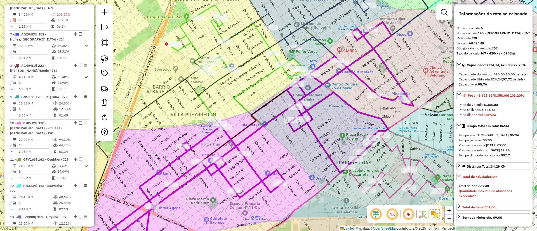
click at [312, 117] on icon at bounding box center [261, 131] width 304 height 219
click at [313, 117] on icon at bounding box center [261, 131] width 304 height 219
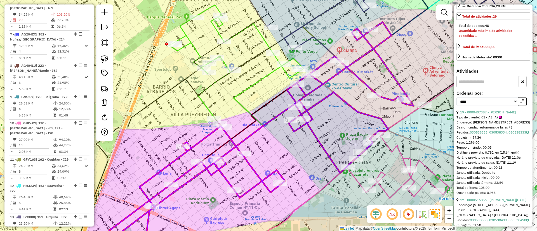
scroll to position [168, 0]
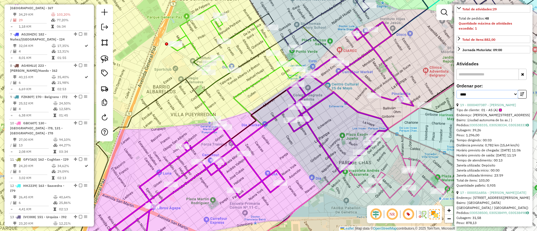
click at [489, 99] on select "**********" at bounding box center [488, 94] width 62 height 9
click at [520, 96] on icon "button" at bounding box center [522, 94] width 4 height 4
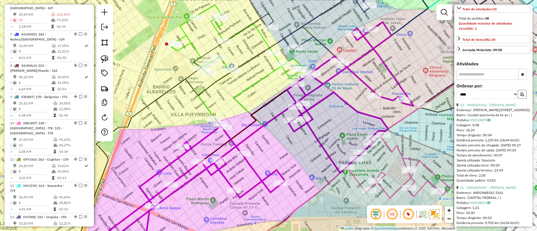
click at [520, 96] on icon "button" at bounding box center [522, 94] width 4 height 4
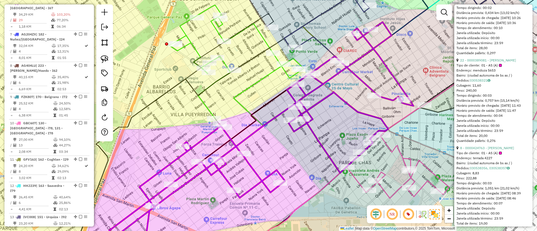
scroll to position [1133, 0]
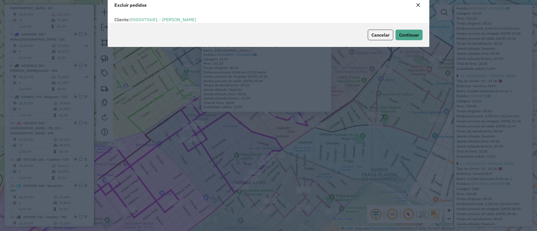
scroll to position [0, 0]
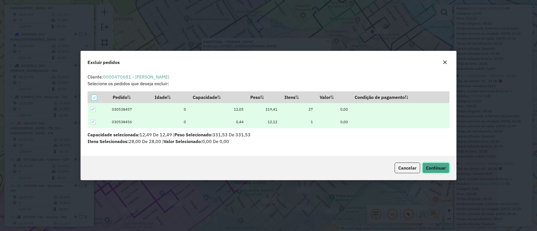
click at [439, 171] on button "Continuar" at bounding box center [435, 168] width 27 height 11
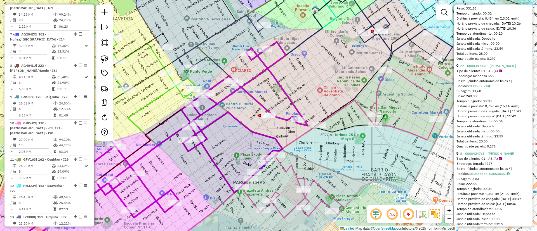
scroll to position [204, 0]
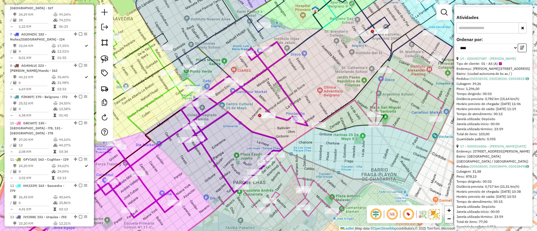
click at [355, 109] on div "Janela de atendimento Grade de atendimento Capacidade Transportadoras Veículos …" at bounding box center [268, 115] width 537 height 231
click at [358, 108] on icon at bounding box center [343, 142] width 203 height 152
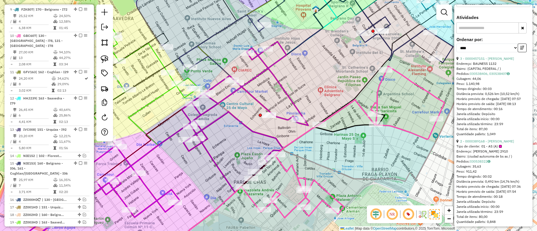
scroll to position [464, 0]
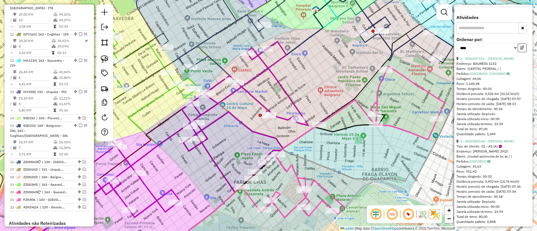
click at [360, 106] on icon at bounding box center [343, 142] width 203 height 152
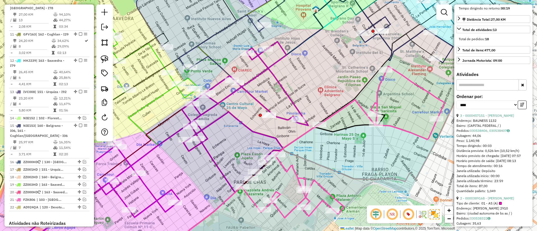
scroll to position [0, 0]
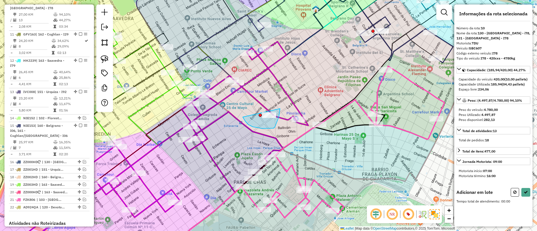
drag, startPoint x: 243, startPoint y: 119, endPoint x: 277, endPoint y: 96, distance: 40.3
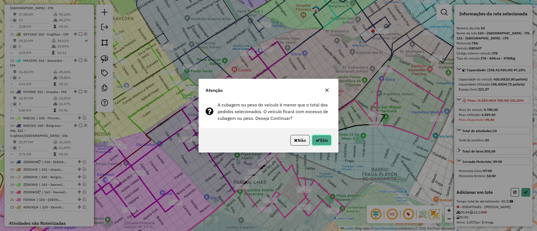
click at [320, 139] on button "Sim" at bounding box center [322, 140] width 20 height 11
select select "*********"
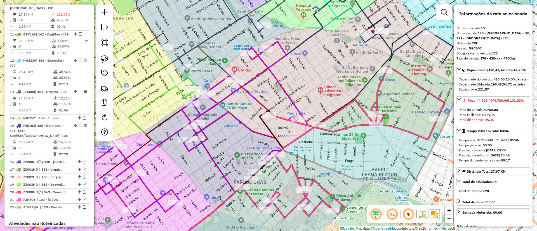
click at [357, 124] on icon at bounding box center [343, 142] width 203 height 152
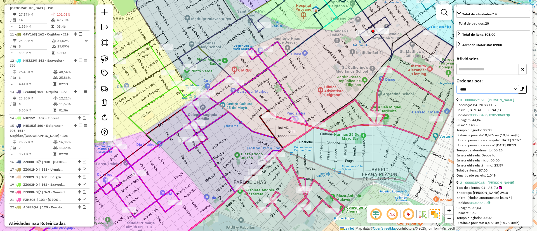
click at [485, 94] on select "**********" at bounding box center [488, 89] width 62 height 9
click at [522, 91] on icon "button" at bounding box center [522, 89] width 4 height 4
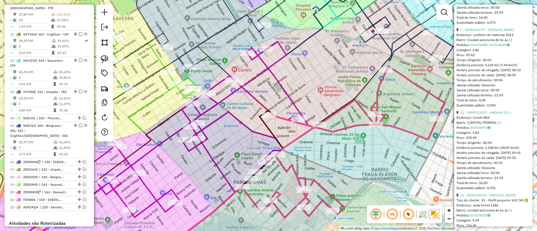
scroll to position [420, 0]
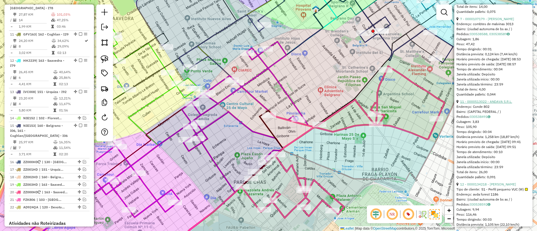
click at [473, 104] on link "11 - 0000513022 - ANDAVA S.R.L." at bounding box center [486, 102] width 52 height 4
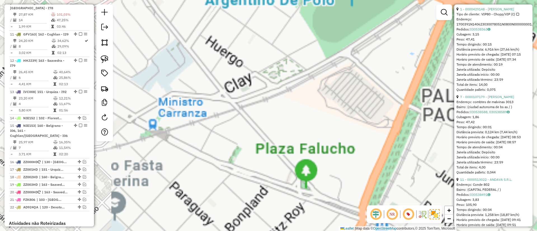
scroll to position [336, 0]
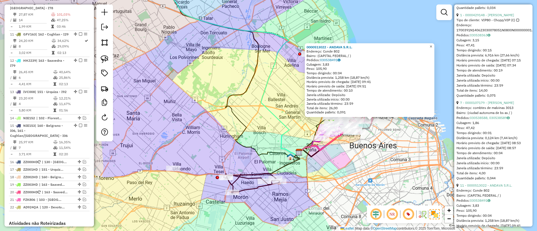
click at [432, 44] on span "×" at bounding box center [431, 46] width 3 height 5
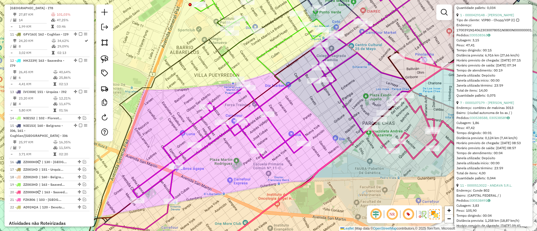
click at [340, 103] on icon at bounding box center [285, 92] width 304 height 219
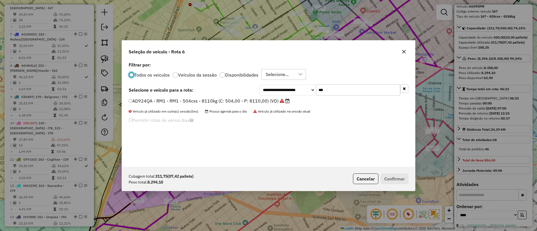
scroll to position [3, 2]
drag, startPoint x: 329, startPoint y: 96, endPoint x: 318, endPoint y: 93, distance: 12.1
click at [306, 95] on div "**********" at bounding box center [268, 114] width 293 height 106
click at [328, 92] on input "***" at bounding box center [358, 89] width 84 height 11
drag, startPoint x: 328, startPoint y: 92, endPoint x: 313, endPoint y: 94, distance: 16.1
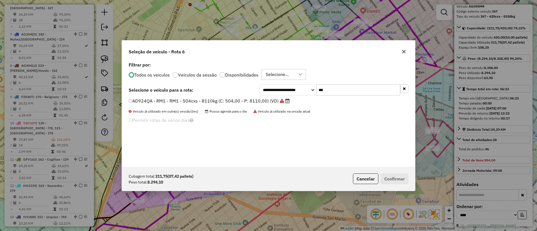
click at [313, 94] on div "**********" at bounding box center [333, 89] width 149 height 11
type input "***"
click at [268, 105] on label "JWV371 - I22 - I22 - 420cxs -9312kg (C: 420,00 - P: 9312,00) (VD)" at bounding box center [200, 107] width 142 height 7
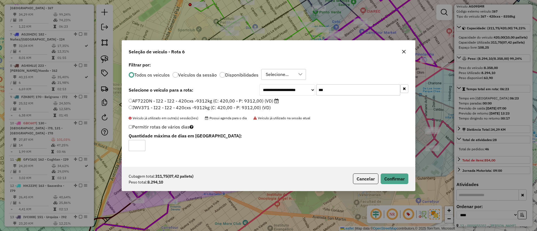
click at [268, 102] on label "AF722DN - I22 - I22 - 420cxs -9312kg (C: 420,00 - P: 9312,00) (VD)" at bounding box center [204, 101] width 150 height 7
click at [396, 178] on button "Confirmar" at bounding box center [395, 179] width 28 height 11
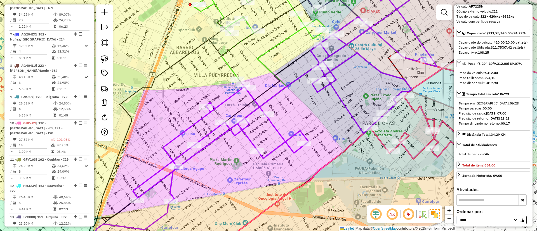
drag, startPoint x: 358, startPoint y: 56, endPoint x: 357, endPoint y: 67, distance: 11.2
click at [358, 56] on icon at bounding box center [285, 92] width 304 height 219
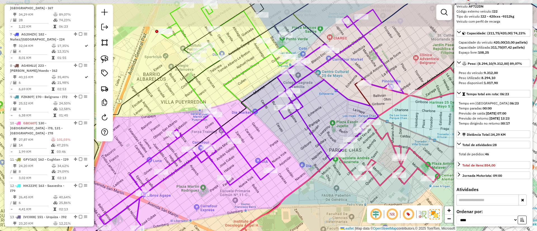
drag, startPoint x: 327, startPoint y: 98, endPoint x: 339, endPoint y: 104, distance: 13.9
click at [319, 106] on div "Janela de atendimento Grade de atendimento Capacidade Transportadoras Veículos …" at bounding box center [268, 115] width 537 height 231
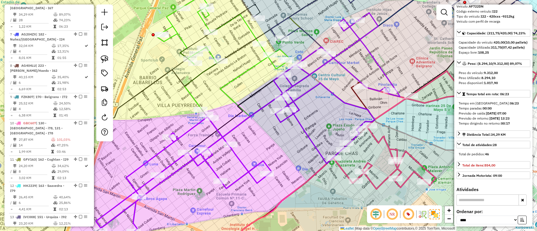
scroll to position [0, 0]
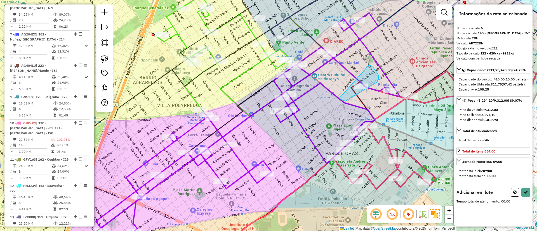
drag, startPoint x: 345, startPoint y: 101, endPoint x: 369, endPoint y: 65, distance: 43.6
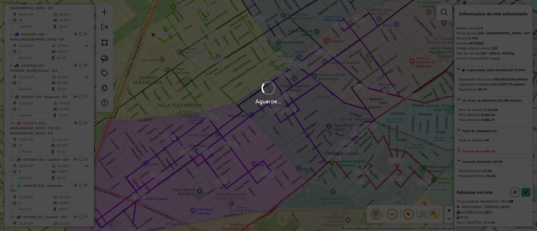
select select "*********"
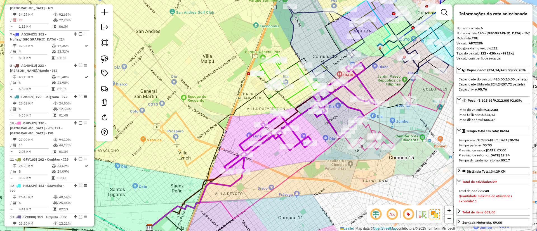
click at [244, 161] on icon at bounding box center [300, 117] width 152 height 109
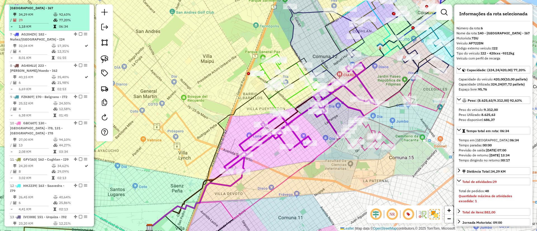
click at [79, 4] on em at bounding box center [80, 2] width 3 height 3
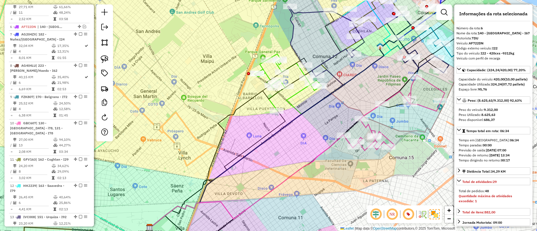
click at [400, 93] on icon at bounding box center [394, 113] width 101 height 76
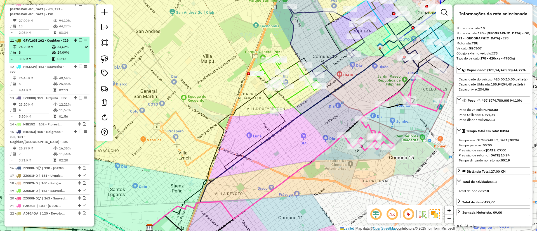
scroll to position [440, 0]
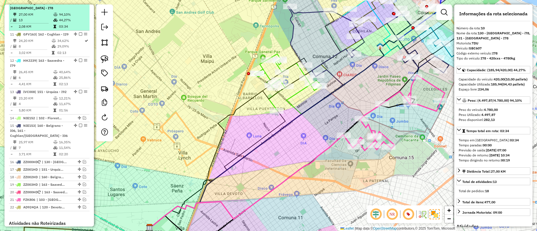
click at [79, 6] on div "10 - GBC607 | 130 - Parque Chas - i78, 131 - Chacarita - I78" at bounding box center [49, 3] width 78 height 15
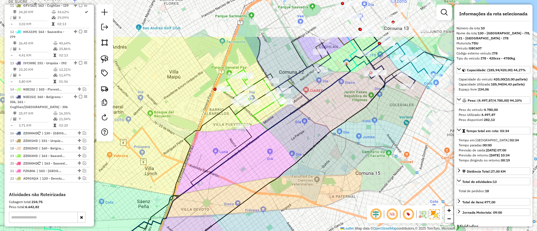
drag, startPoint x: 287, startPoint y: 116, endPoint x: 285, endPoint y: 128, distance: 11.4
click at [285, 128] on div "Janela de atendimento Grade de atendimento Capacidade Transportadoras Veículos …" at bounding box center [268, 115] width 537 height 231
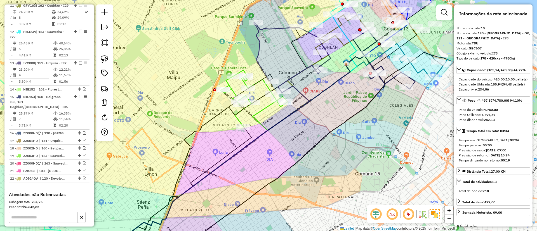
click at [266, 106] on icon at bounding box center [197, 172] width 162 height 144
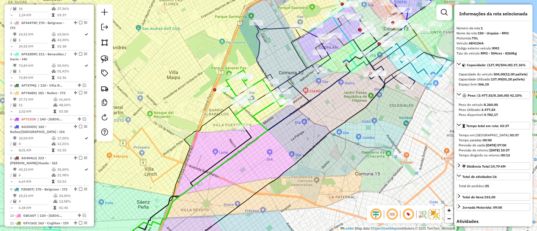
scroll to position [210, 0]
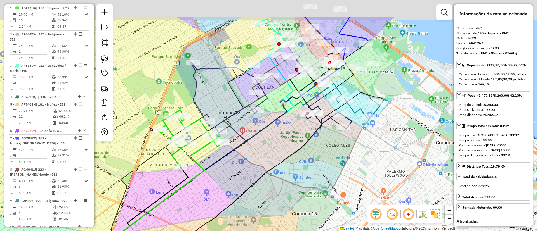
drag, startPoint x: 223, startPoint y: 43, endPoint x: 160, endPoint y: 83, distance: 75.0
click at [160, 83] on div "Janela de atendimento Grade de atendimento Capacidade Transportadoras Veículos …" at bounding box center [268, 115] width 537 height 231
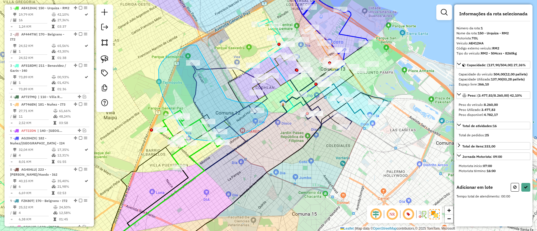
drag, startPoint x: 197, startPoint y: 45, endPoint x: 226, endPoint y: 98, distance: 61.1
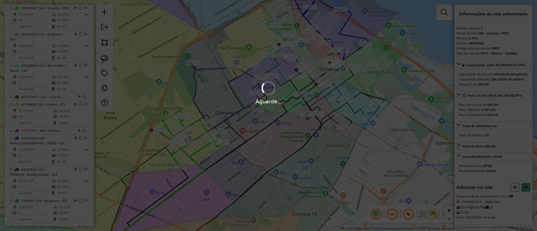
select select "*********"
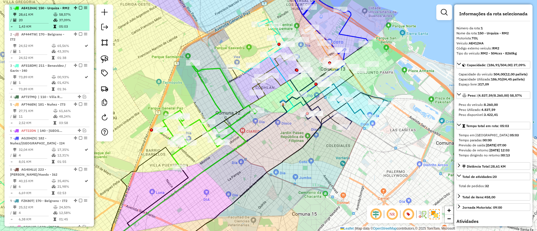
click at [80, 7] on em at bounding box center [80, 7] width 3 height 3
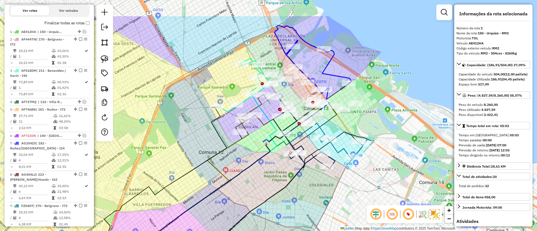
drag, startPoint x: 189, startPoint y: 108, endPoint x: 184, endPoint y: 114, distance: 8.0
click at [184, 114] on div "Janela de atendimento Grade de atendimento Capacidade Transportadoras Veículos …" at bounding box center [268, 115] width 537 height 231
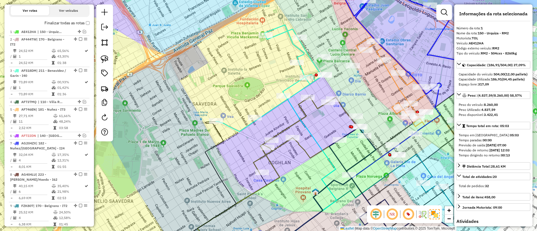
click at [272, 108] on icon at bounding box center [269, 78] width 106 height 107
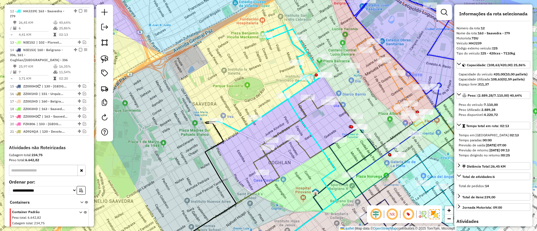
scroll to position [455, 0]
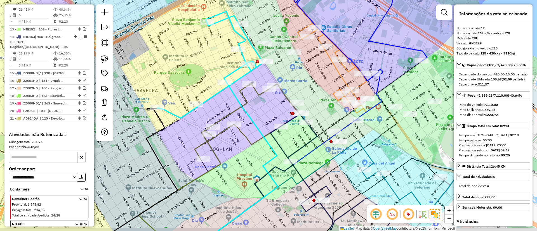
drag, startPoint x: 288, startPoint y: 113, endPoint x: 227, endPoint y: 98, distance: 62.2
click at [227, 98] on div "Janela de atendimento Grade de atendimento Capacidade Transportadoras Veículos …" at bounding box center [268, 115] width 537 height 231
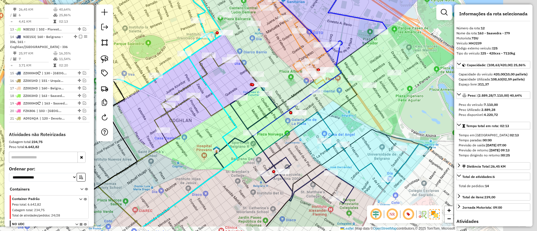
drag, startPoint x: 306, startPoint y: 170, endPoint x: 267, endPoint y: 142, distance: 47.9
click at [267, 143] on div "Janela de atendimento Grade de atendimento Capacidade Transportadoras Veículos …" at bounding box center [268, 115] width 537 height 231
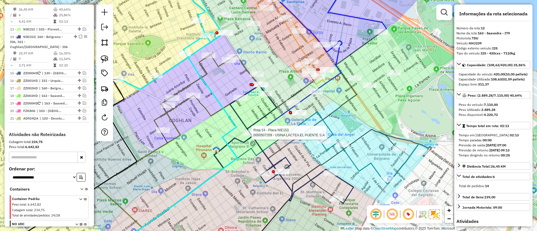
click at [311, 178] on icon at bounding box center [292, 145] width 124 height 118
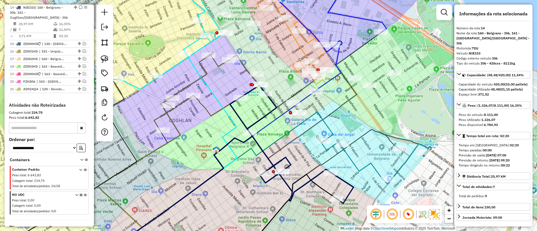
scroll to position [494, 0]
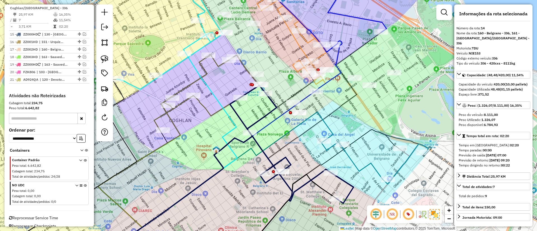
click at [201, 107] on icon at bounding box center [206, 93] width 105 height 77
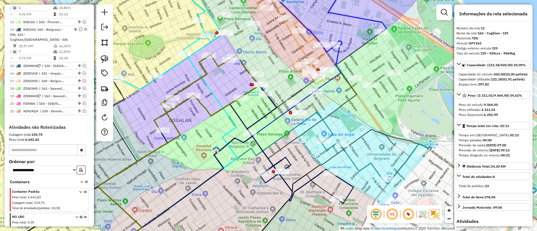
scroll to position [424, 0]
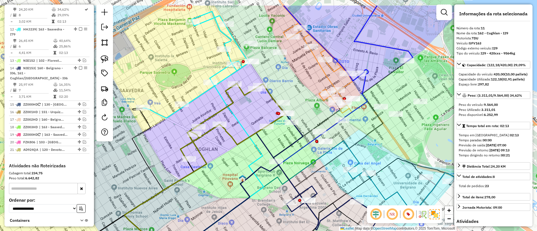
drag, startPoint x: 193, startPoint y: 111, endPoint x: 219, endPoint y: 140, distance: 39.0
click at [219, 140] on div "Janela de atendimento Grade de atendimento Capacidade Transportadoras Veículos …" at bounding box center [268, 115] width 537 height 231
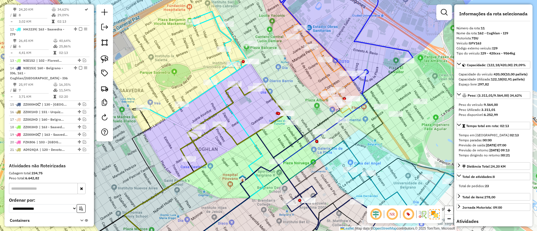
click at [199, 93] on icon at bounding box center [196, 64] width 106 height 107
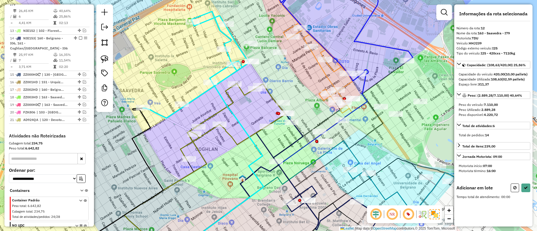
scroll to position [455, 0]
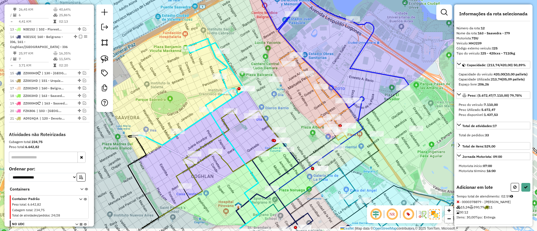
drag, startPoint x: 243, startPoint y: 168, endPoint x: 243, endPoint y: 137, distance: 30.8
click at [243, 138] on div "Janela de atendimento Grade de atendimento Capacidade Transportadoras Veículos …" at bounding box center [268, 115] width 537 height 231
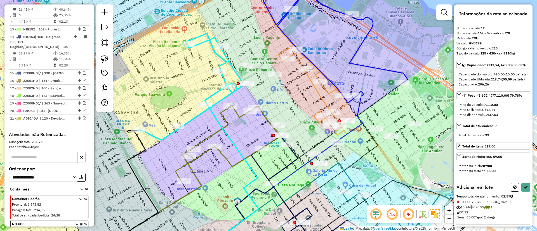
select select "*********"
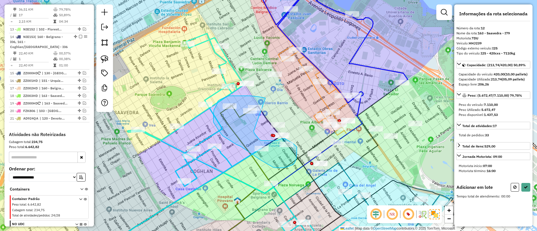
drag, startPoint x: 266, startPoint y: 98, endPoint x: 254, endPoint y: 131, distance: 35.0
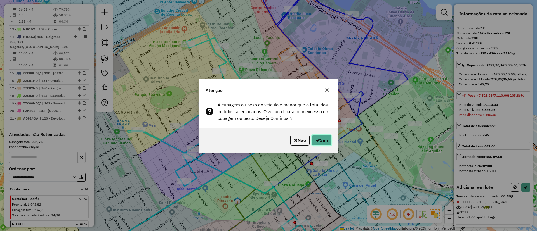
click at [321, 137] on button "Sim" at bounding box center [322, 140] width 20 height 11
select select "*********"
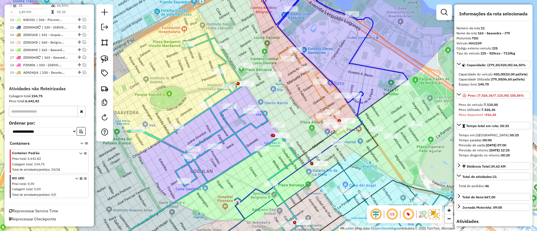
scroll to position [443, 0]
click at [224, 130] on icon at bounding box center [251, 144] width 247 height 221
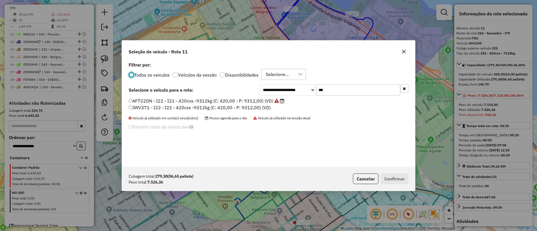
scroll to position [3, 2]
click at [330, 88] on input "***" at bounding box center [358, 89] width 84 height 11
type input "***"
click at [248, 101] on label "AF613YX - I79 - I79 - 420cxs - 9430kg (C: 420,00 - P: 9430,00) (VD)" at bounding box center [204, 101] width 151 height 7
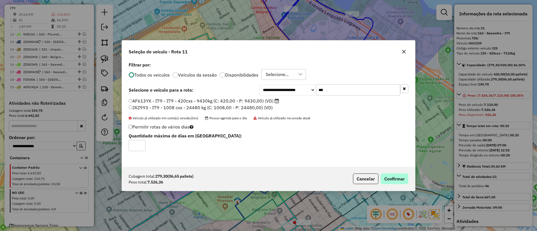
drag, startPoint x: 410, startPoint y: 189, endPoint x: 394, endPoint y: 182, distance: 17.8
click at [410, 189] on div "Cubagem total: 279,30 (06,65 pallets) Peso total: 7.526,36 Cancelar Confirmar" at bounding box center [268, 179] width 293 height 24
click at [393, 181] on button "Confirmar" at bounding box center [395, 179] width 28 height 11
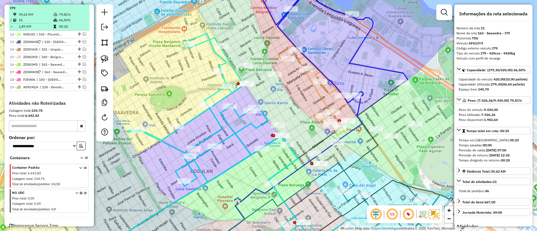
click at [80, 4] on em at bounding box center [80, 2] width 3 height 3
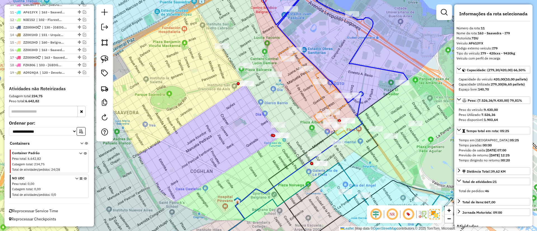
scroll to position [400, 0]
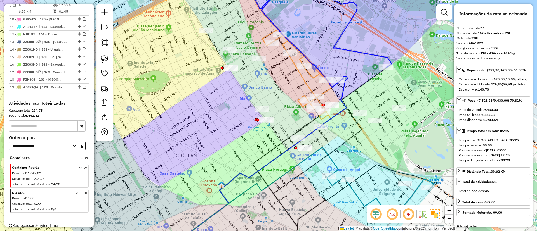
drag, startPoint x: 193, startPoint y: 108, endPoint x: 163, endPoint y: 85, distance: 38.1
click at [163, 85] on div "Janela de atendimento Grade de atendimento Capacidade Transportadoras Veículos …" at bounding box center [268, 115] width 537 height 231
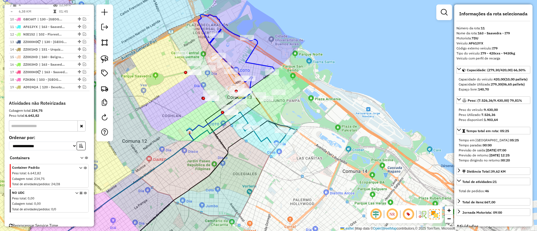
click at [269, 140] on icon at bounding box center [269, 138] width 53 height 22
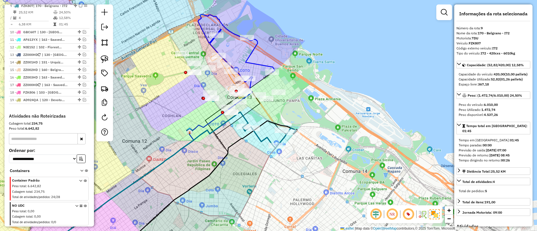
scroll to position [385, 0]
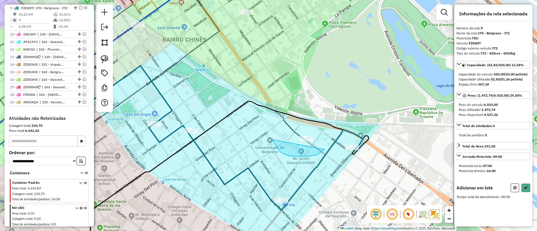
drag, startPoint x: 279, startPoint y: 151, endPoint x: 329, endPoint y: 116, distance: 60.7
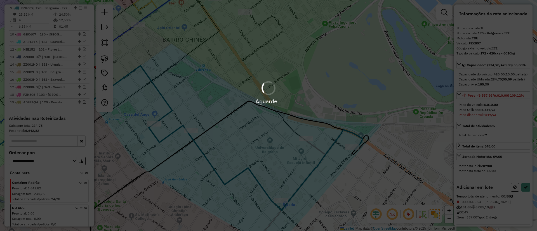
select select "*********"
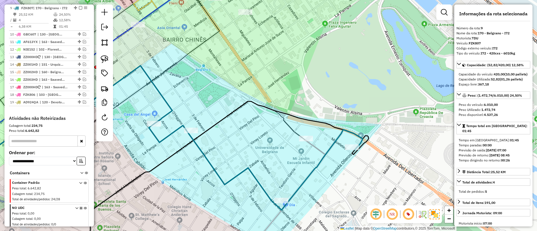
click at [316, 145] on icon at bounding box center [288, 197] width 75 height 114
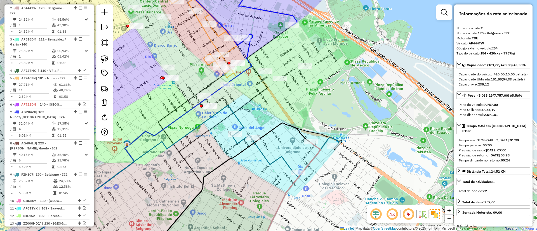
click at [271, 162] on icon at bounding box center [285, 156] width 107 height 43
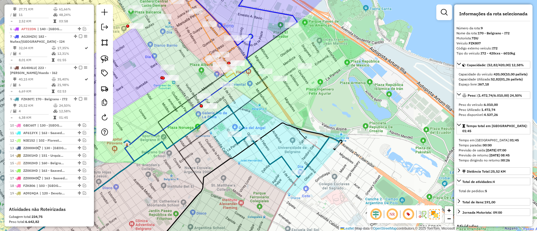
scroll to position [385, 0]
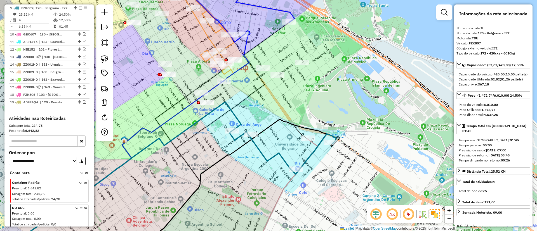
drag, startPoint x: 268, startPoint y: 157, endPoint x: 265, endPoint y: 153, distance: 4.6
click at [265, 153] on icon at bounding box center [282, 152] width 107 height 43
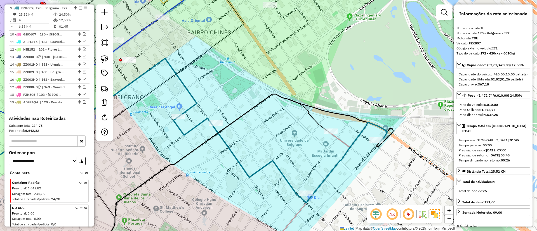
click at [342, 140] on icon at bounding box center [311, 193] width 78 height 121
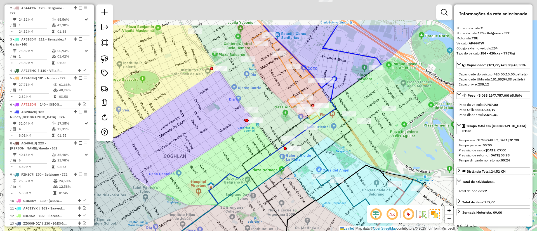
drag, startPoint x: 284, startPoint y: 128, endPoint x: 345, endPoint y: 180, distance: 80.1
click at [345, 180] on div "Janela de atendimento Grade de atendimento Capacidade Transportadoras Veículos …" at bounding box center [268, 115] width 537 height 231
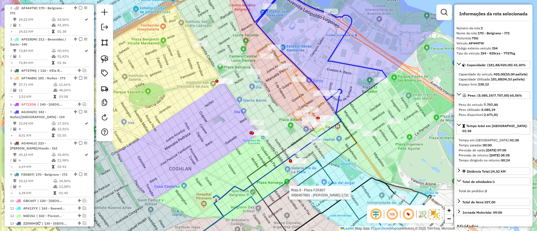
click at [241, 104] on div "Rota 9 - Placa FZK807 0000457683 - O HIGGINS 1731 Janela de atendimento Grade d…" at bounding box center [268, 115] width 537 height 231
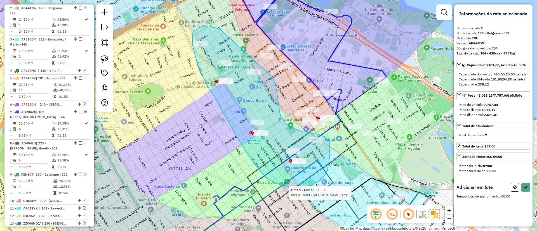
drag, startPoint x: 216, startPoint y: 28, endPoint x: 271, endPoint y: 75, distance: 72.0
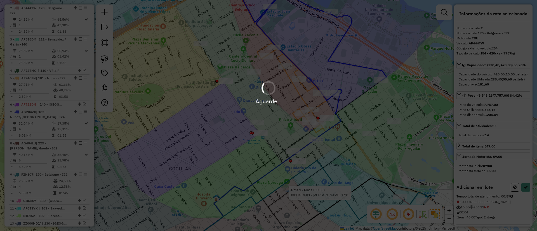
select select "*********"
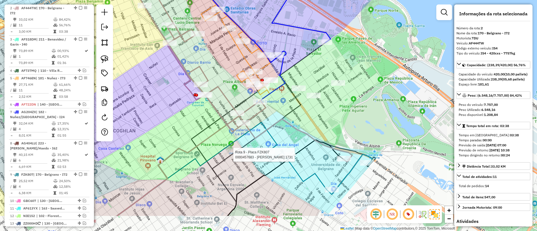
drag, startPoint x: 316, startPoint y: 156, endPoint x: 256, endPoint y: 114, distance: 73.0
click at [256, 114] on div "Rota 9 - Placa FZK807 0000457683 - O HIGGINS 1731 Janela de atendimento Grade d…" at bounding box center [268, 115] width 537 height 231
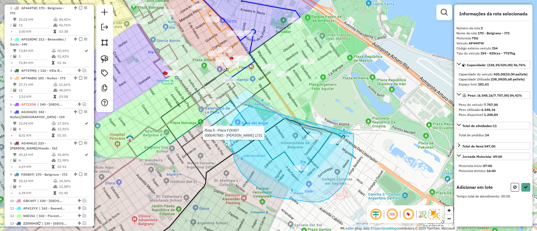
drag, startPoint x: 234, startPoint y: 119, endPoint x: 349, endPoint y: 115, distance: 115.1
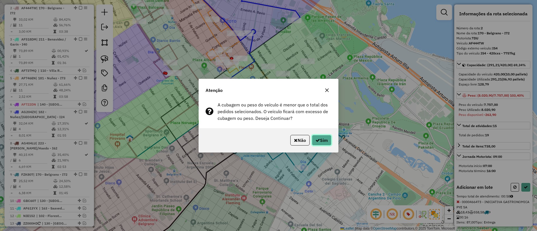
click at [328, 141] on button "Sim" at bounding box center [322, 140] width 20 height 11
select select "*********"
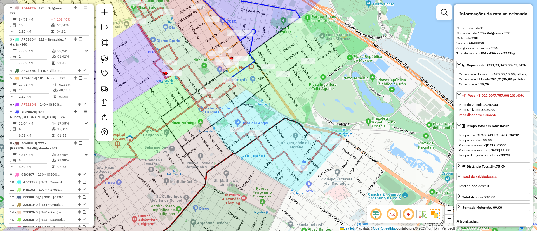
click at [271, 156] on icon at bounding box center [225, 75] width 232 height 196
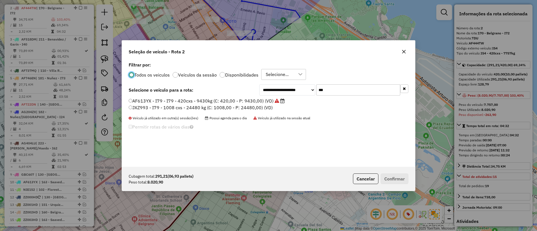
scroll to position [3, 2]
click at [336, 85] on input "***" at bounding box center [358, 89] width 84 height 11
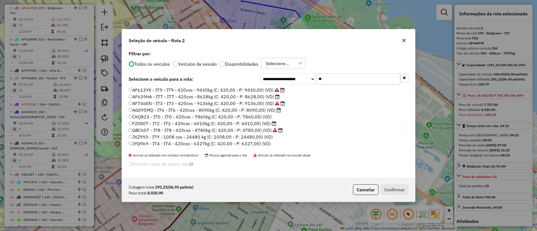
type input "*"
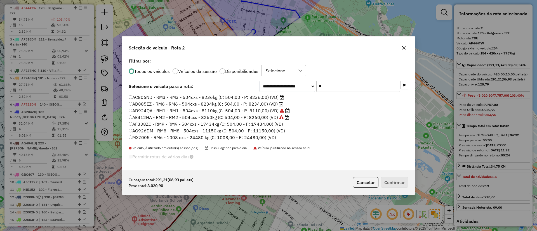
type input "*"
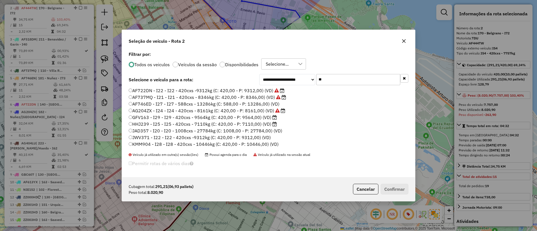
type input "*"
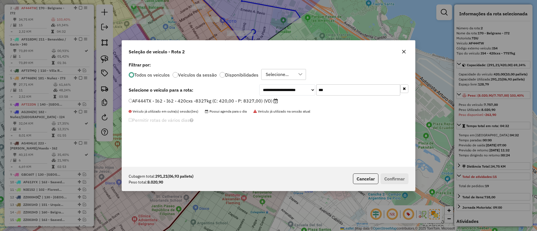
type input "***"
click at [260, 100] on label "AF444TX - I62 - I62 - 420cxs -8327kg (C: 420,00 - P: 8327,00) (VD)" at bounding box center [203, 101] width 149 height 7
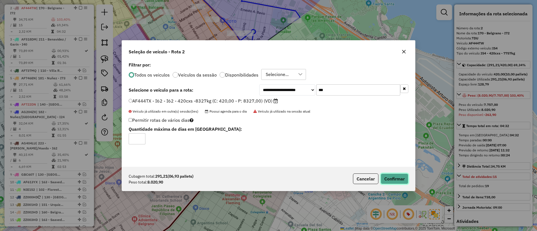
click at [396, 179] on button "Confirmar" at bounding box center [395, 179] width 28 height 11
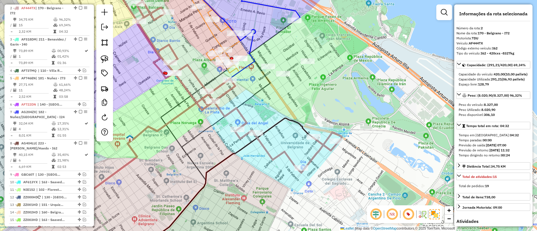
click at [263, 151] on icon at bounding box center [225, 75] width 232 height 196
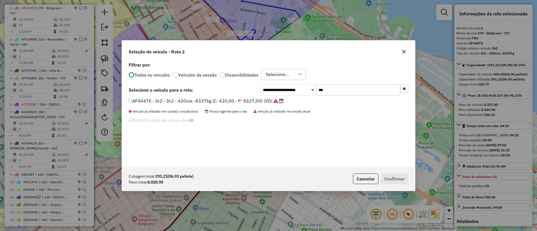
click at [340, 91] on input "***" at bounding box center [358, 89] width 84 height 11
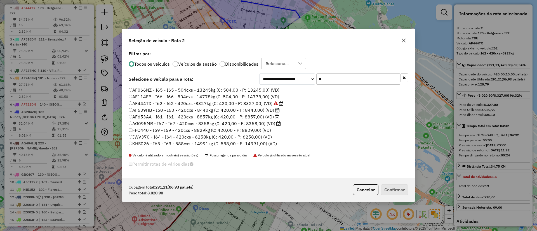
type input "*"
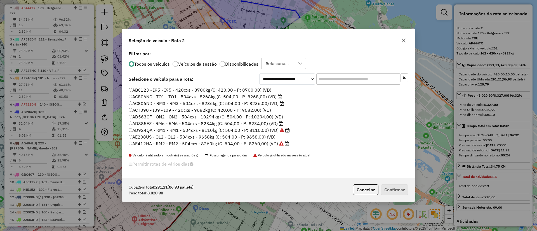
click at [339, 80] on input "text" at bounding box center [358, 79] width 84 height 11
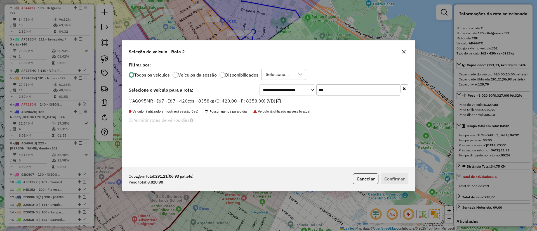
type input "***"
click at [200, 99] on label "AG095MR - I67 - I67 - 420cxs - 8358kg (C: 420,00 - P: 8358,00) (VD)" at bounding box center [205, 101] width 152 height 7
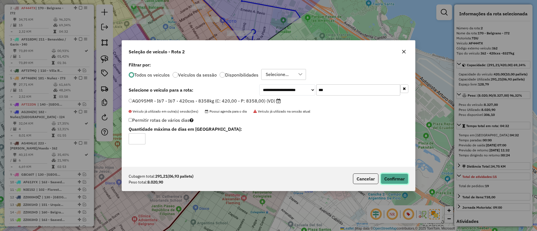
click at [395, 176] on button "Confirmar" at bounding box center [395, 179] width 28 height 11
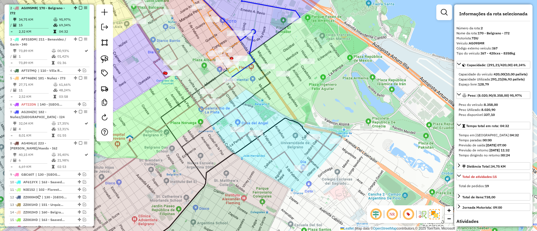
click at [79, 8] on em at bounding box center [80, 7] width 3 height 3
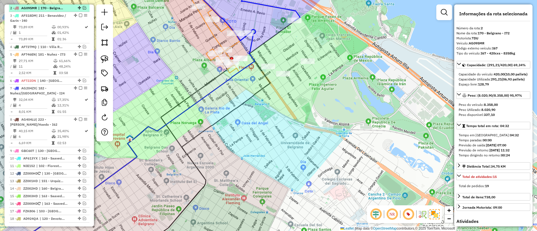
scroll to position [194, 0]
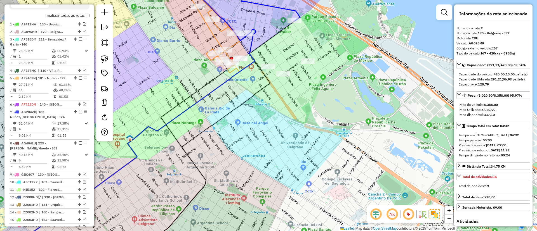
drag, startPoint x: 189, startPoint y: 91, endPoint x: 216, endPoint y: 198, distance: 110.7
click at [215, 200] on div "Janela de atendimento Grade de atendimento Capacidade Transportadoras Veículos …" at bounding box center [268, 115] width 537 height 231
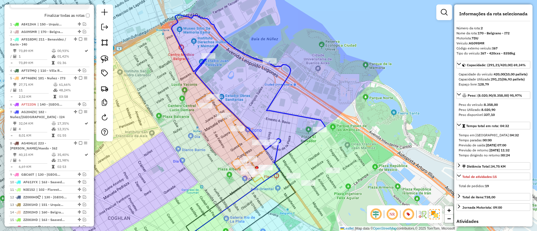
click at [289, 113] on icon at bounding box center [248, 82] width 154 height 135
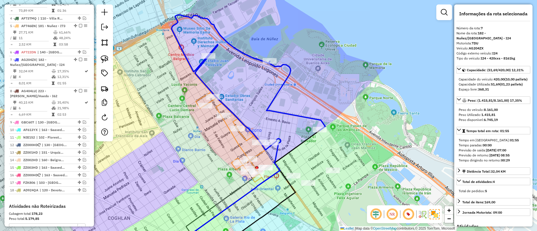
scroll to position [298, 0]
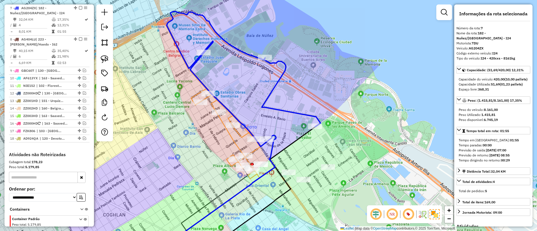
drag, startPoint x: 289, startPoint y: 117, endPoint x: 285, endPoint y: 114, distance: 5.8
click at [285, 114] on icon at bounding box center [244, 78] width 154 height 135
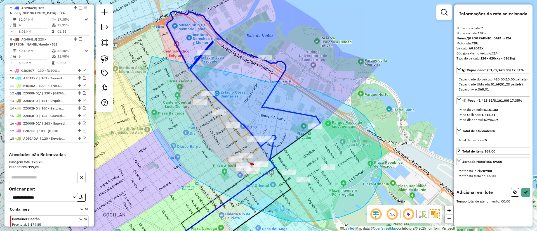
drag, startPoint x: 265, startPoint y: 81, endPoint x: 152, endPoint y: 56, distance: 115.9
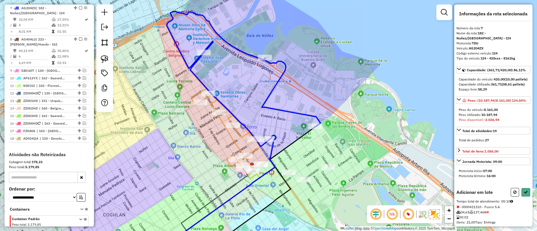
select select "*********"
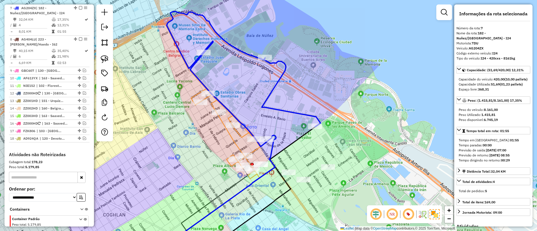
click at [239, 133] on icon at bounding box center [226, 134] width 70 height 90
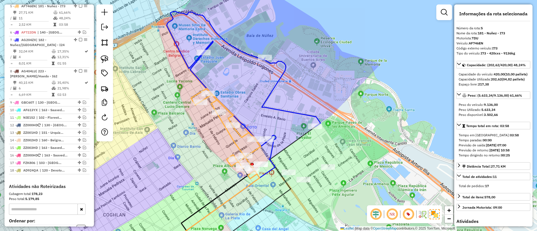
scroll to position [264, 0]
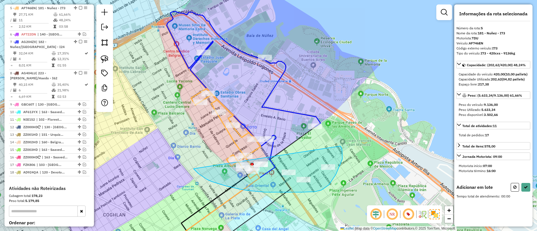
drag, startPoint x: 195, startPoint y: 170, endPoint x: 340, endPoint y: 146, distance: 146.9
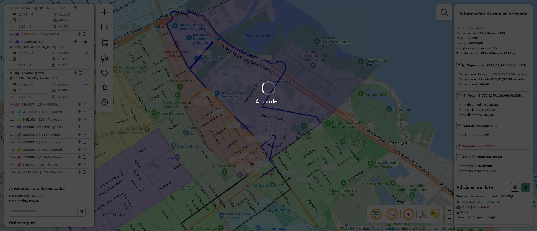
select select "*********"
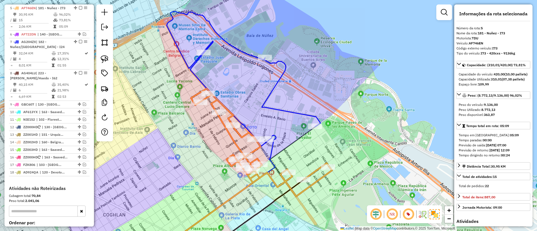
click at [277, 109] on icon at bounding box center [244, 78] width 154 height 135
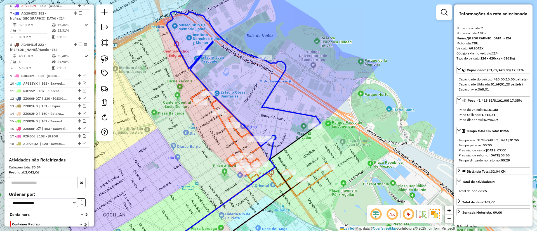
scroll to position [298, 0]
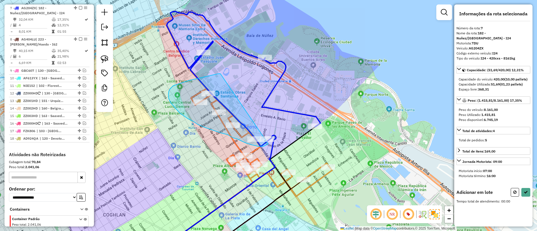
drag, startPoint x: 220, startPoint y: 74, endPoint x: 276, endPoint y: 134, distance: 81.6
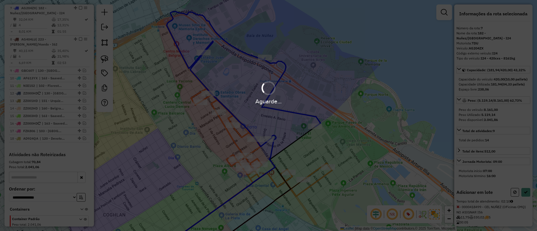
select select "*********"
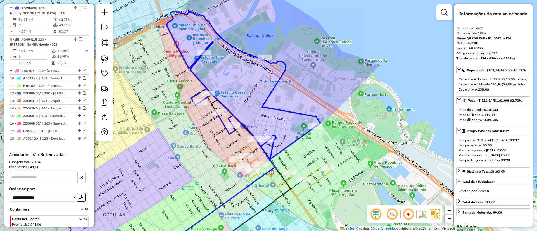
click at [311, 173] on icon at bounding box center [279, 171] width 105 height 51
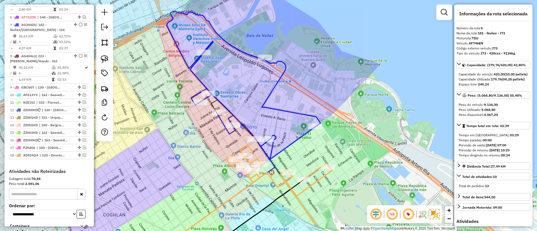
scroll to position [264, 0]
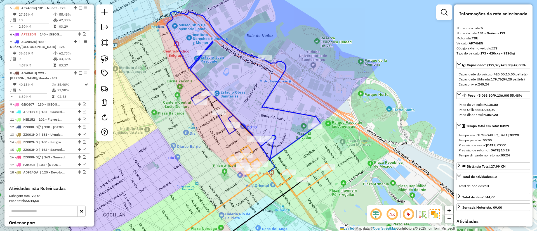
click at [311, 173] on icon at bounding box center [279, 171] width 105 height 51
click at [297, 140] on icon at bounding box center [244, 85] width 154 height 148
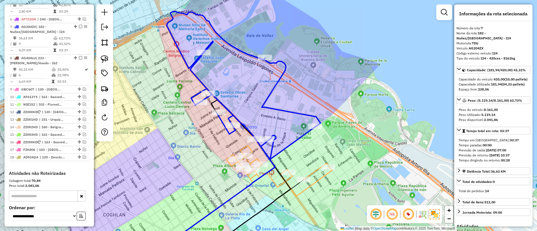
scroll to position [298, 0]
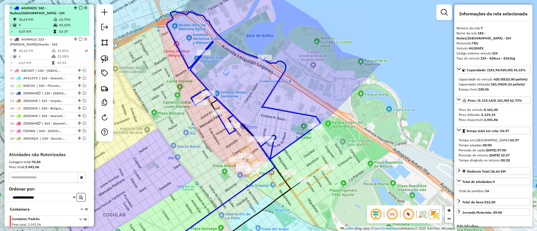
click at [79, 6] on em at bounding box center [80, 7] width 3 height 3
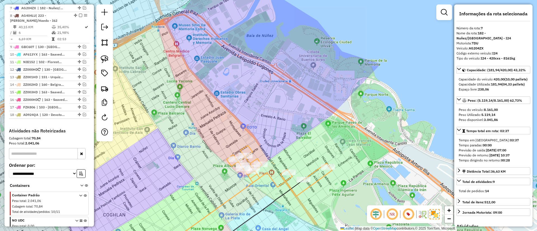
click at [246, 149] on icon at bounding box center [279, 171] width 105 height 51
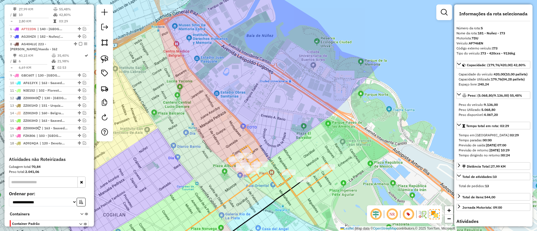
scroll to position [264, 0]
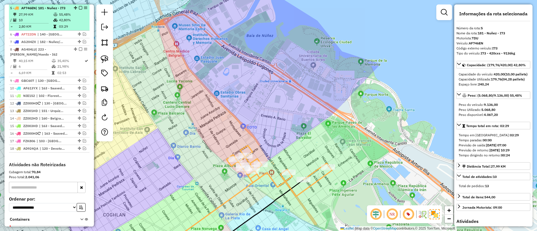
click at [79, 6] on em at bounding box center [80, 7] width 3 height 3
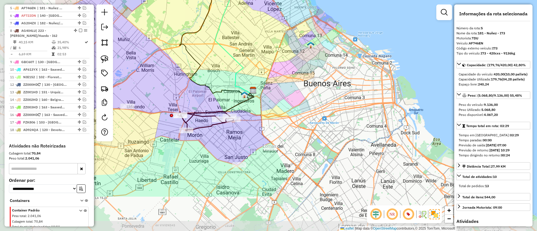
drag, startPoint x: 219, startPoint y: 114, endPoint x: 328, endPoint y: 56, distance: 123.3
click at [328, 56] on div "Janela de atendimento Grade de atendimento Capacidade Transportadoras Veículos …" at bounding box center [268, 115] width 537 height 231
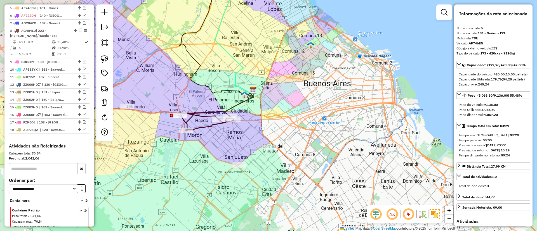
click at [209, 124] on icon at bounding box center [206, 121] width 56 height 19
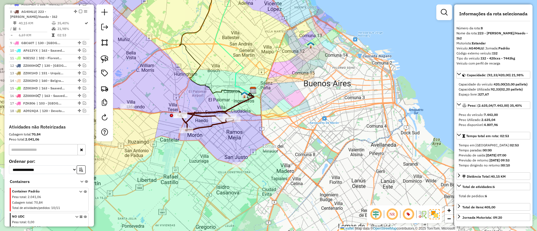
scroll to position [287, 0]
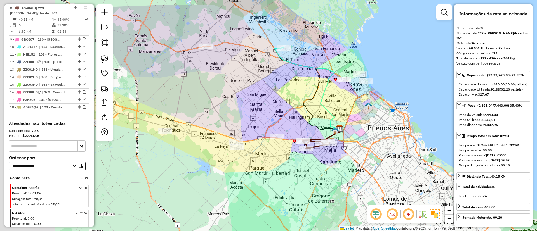
drag, startPoint x: 196, startPoint y: 154, endPoint x: 307, endPoint y: 172, distance: 112.0
click at [307, 172] on div "Janela de atendimento Grade de atendimento Capacidade Transportadoras Veículos …" at bounding box center [268, 115] width 537 height 231
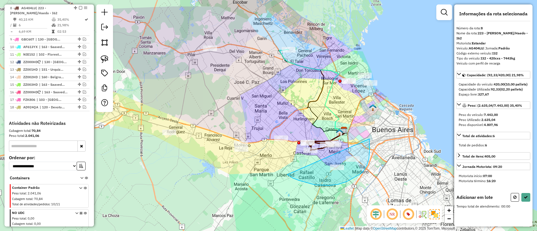
drag, startPoint x: 329, startPoint y: 186, endPoint x: 367, endPoint y: 133, distance: 64.5
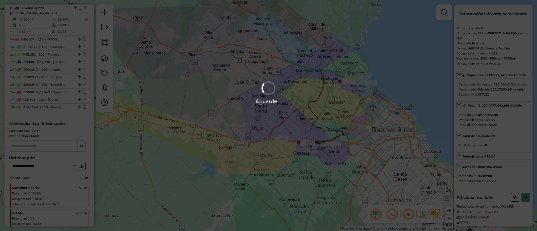
select select "*********"
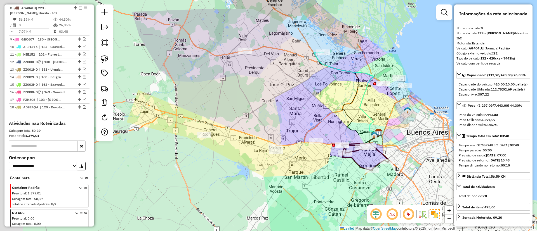
click at [307, 166] on div "Janela de atendimento Grade de atendimento Capacidade Transportadoras Veículos …" at bounding box center [268, 115] width 537 height 231
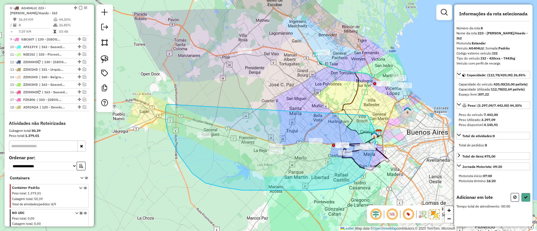
drag, startPoint x: 166, startPoint y: 112, endPoint x: 368, endPoint y: 116, distance: 202.0
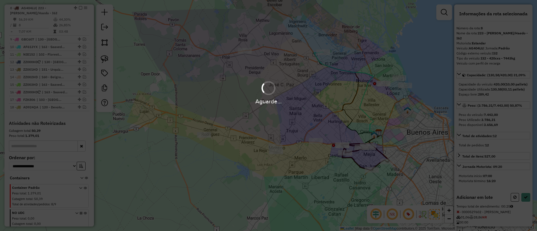
select select "*********"
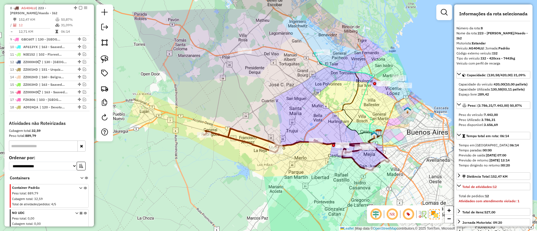
drag, startPoint x: 346, startPoint y: 79, endPoint x: 330, endPoint y: 127, distance: 50.3
click at [330, 127] on div "Janela de atendimento Grade de atendimento Capacidade Transportadoras Veículos …" at bounding box center [268, 115] width 537 height 231
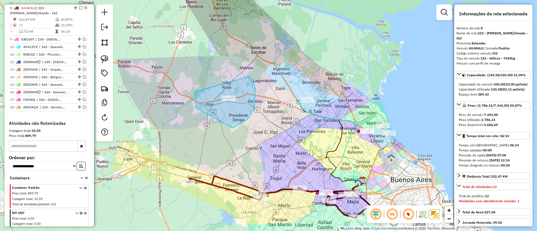
drag, startPoint x: 196, startPoint y: 108, endPoint x: 249, endPoint y: 76, distance: 61.3
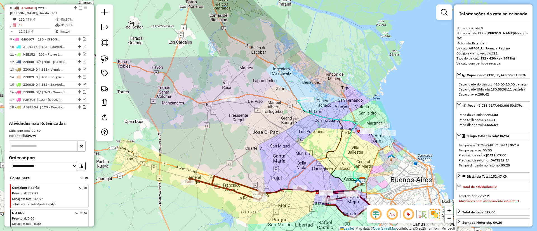
click at [307, 110] on icon at bounding box center [330, 141] width 65 height 82
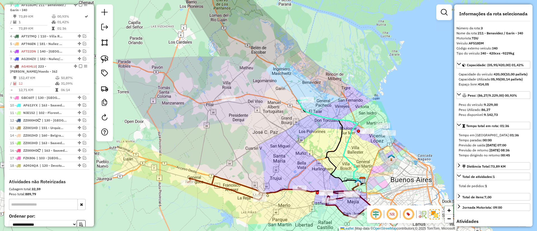
scroll to position [225, 0]
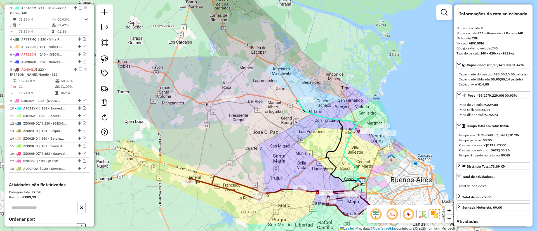
drag, startPoint x: 296, startPoint y: 131, endPoint x: 241, endPoint y: 131, distance: 55.4
click at [241, 131] on div "Janela de atendimento Grade de atendimento Capacidade Transportadoras Veículos …" at bounding box center [268, 115] width 537 height 231
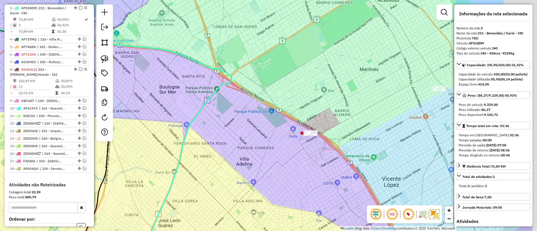
drag, startPoint x: 348, startPoint y: 141, endPoint x: 292, endPoint y: 122, distance: 60.1
click at [290, 122] on div "Janela de atendimento Grade de atendimento Capacidade Transportadoras Veículos …" at bounding box center [268, 115] width 537 height 231
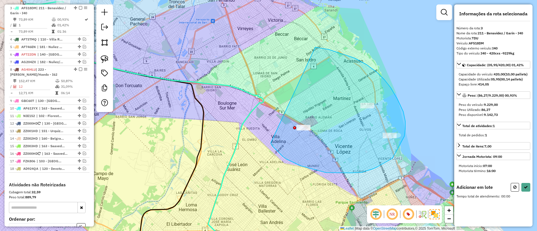
drag, startPoint x: 338, startPoint y: 173, endPoint x: 315, endPoint y: 47, distance: 127.9
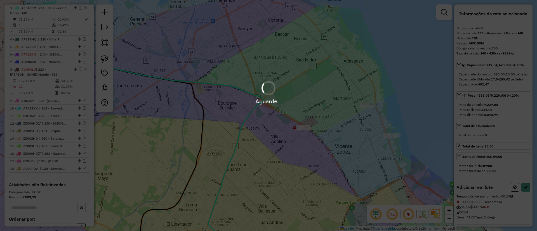
select select "*********"
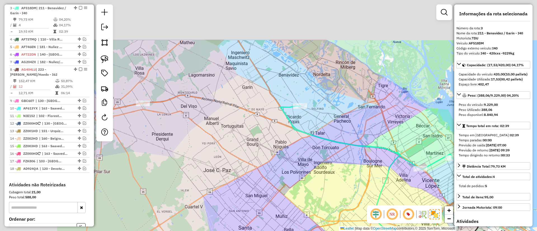
drag, startPoint x: 220, startPoint y: 106, endPoint x: 337, endPoint y: 162, distance: 129.6
click at [338, 164] on div "Janela de atendimento Grade de atendimento Capacidade Transportadoras Veículos …" at bounding box center [268, 115] width 537 height 231
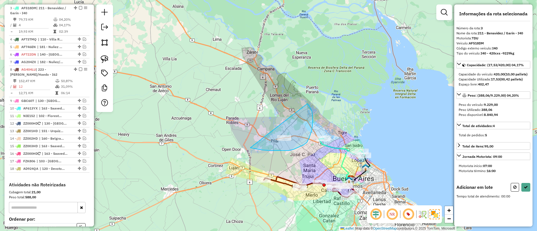
drag, startPoint x: 289, startPoint y: 151, endPoint x: 306, endPoint y: 101, distance: 52.8
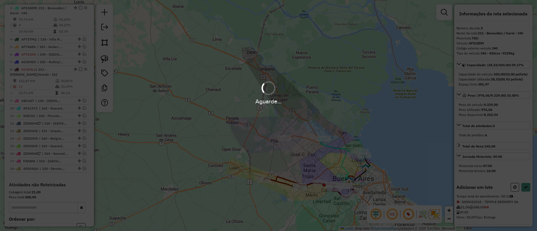
select select "*********"
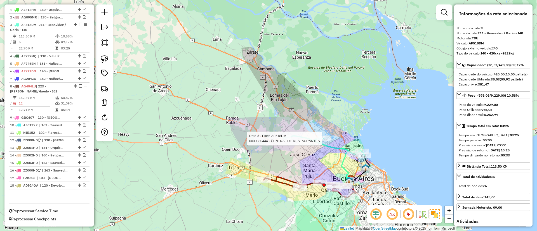
scroll to position [209, 0]
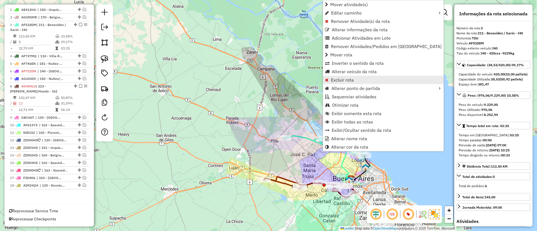
click at [345, 78] on span "Excluir rota" at bounding box center [342, 80] width 23 height 4
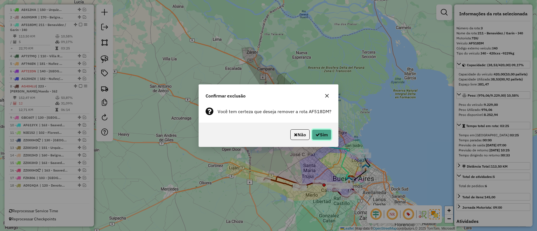
click at [313, 133] on button "Sim" at bounding box center [322, 135] width 20 height 11
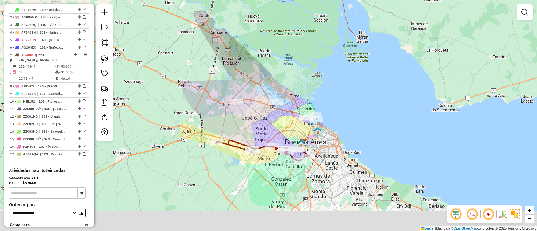
scroll to position [194, 0]
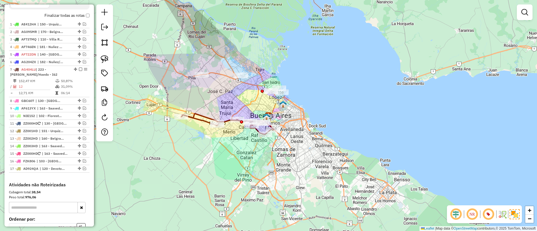
click at [208, 120] on icon at bounding box center [227, 124] width 92 height 21
select select "*********"
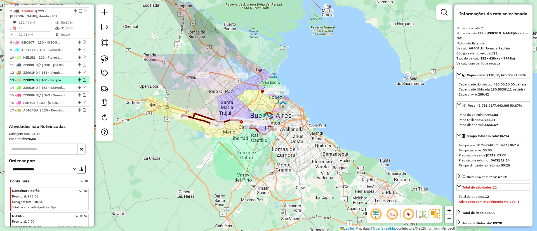
scroll to position [256, 0]
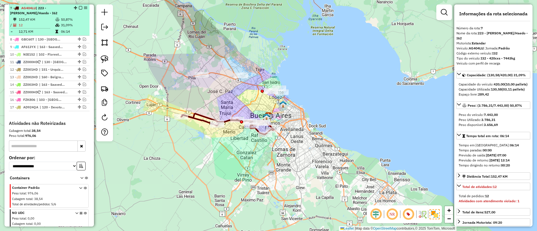
click at [79, 7] on em at bounding box center [80, 7] width 3 height 3
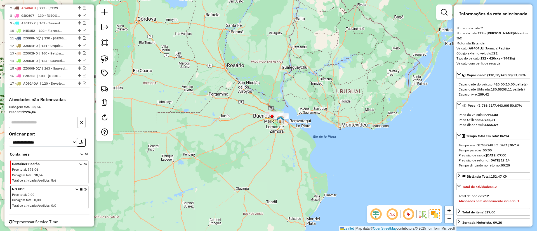
drag, startPoint x: 263, startPoint y: 136, endPoint x: 262, endPoint y: 140, distance: 3.9
click at [262, 140] on div "Janela de atendimento Grade de atendimento Capacidade Transportadoras Veículos …" at bounding box center [268, 115] width 537 height 231
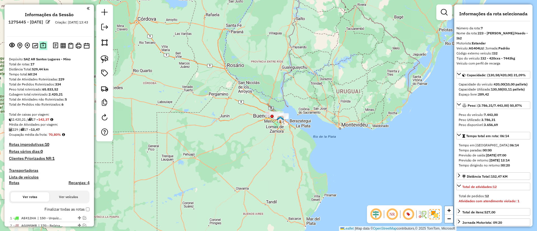
click at [41, 47] on img at bounding box center [43, 46] width 6 height 6
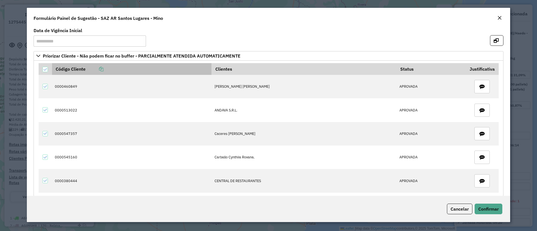
click at [100, 68] on icon at bounding box center [101, 69] width 4 height 4
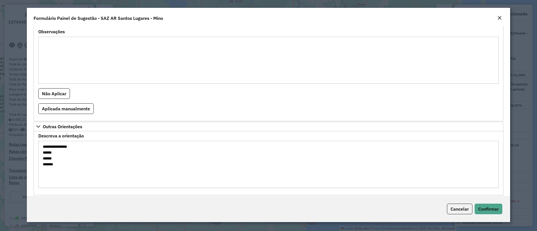
scroll to position [460, 0]
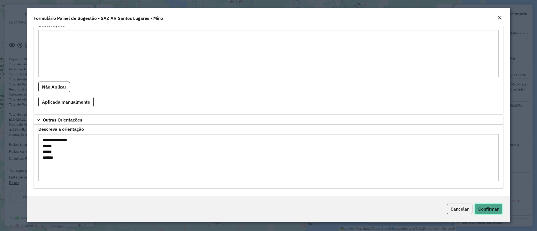
click at [495, 208] on span "Confirmar" at bounding box center [488, 209] width 20 height 6
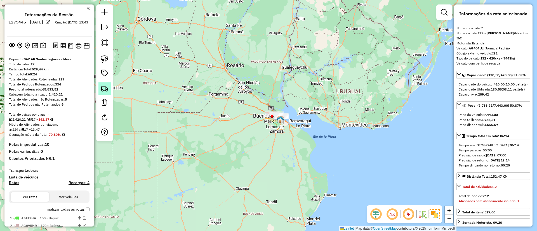
click at [108, 88] on img at bounding box center [105, 89] width 8 height 8
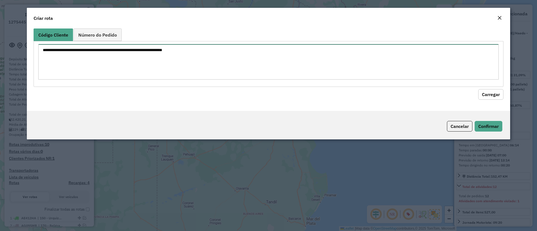
click at [120, 67] on textarea at bounding box center [268, 62] width 461 height 36
paste textarea "**********"
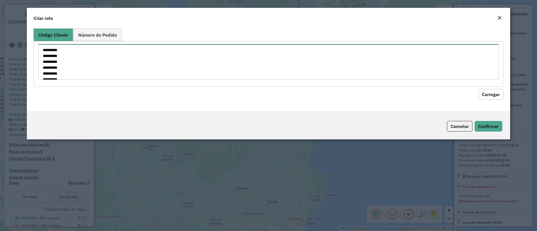
scroll to position [73, 0]
type textarea "**********"
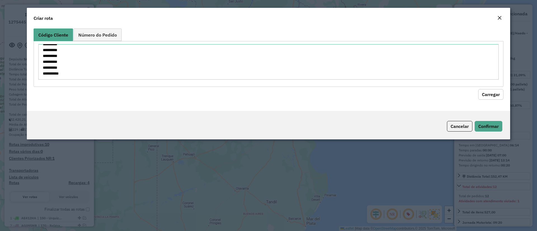
click at [497, 95] on button "Carregar" at bounding box center [490, 94] width 25 height 11
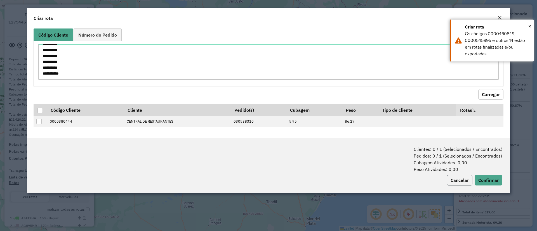
click at [459, 180] on button "Cancelar" at bounding box center [459, 180] width 25 height 11
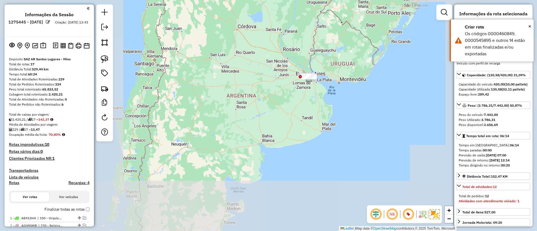
drag, startPoint x: 129, startPoint y: 130, endPoint x: 138, endPoint y: 109, distance: 23.3
click at [138, 109] on div "Janela de atendimento Grade de atendimento Capacidade Transportadoras Veículos …" at bounding box center [268, 115] width 537 height 231
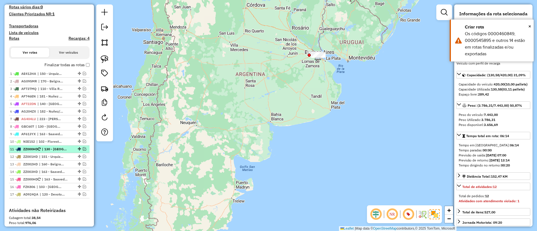
scroll to position [168, 0]
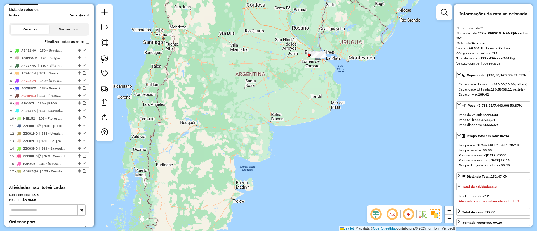
click at [73, 39] on label "Finalizar todas as rotas" at bounding box center [66, 42] width 45 height 6
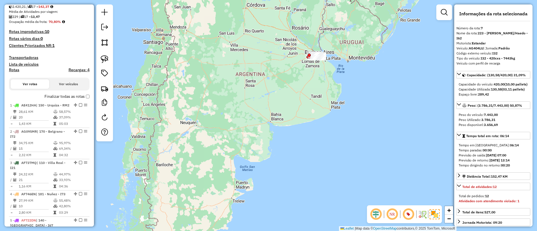
scroll to position [84, 0]
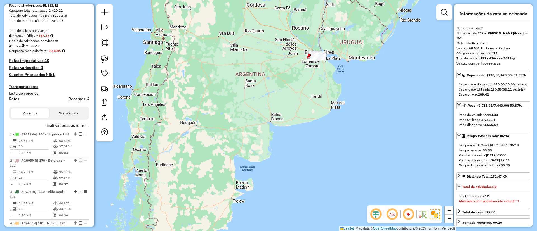
click at [14, 96] on h4 "Lista de veículos" at bounding box center [49, 93] width 81 height 5
click at [15, 97] on h4 "Rotas" at bounding box center [14, 99] width 10 height 5
select select "*"
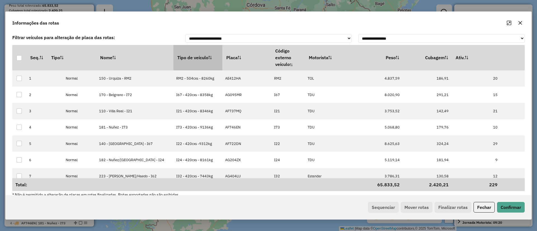
click at [177, 57] on th "Tipo de veículo" at bounding box center [197, 57] width 49 height 25
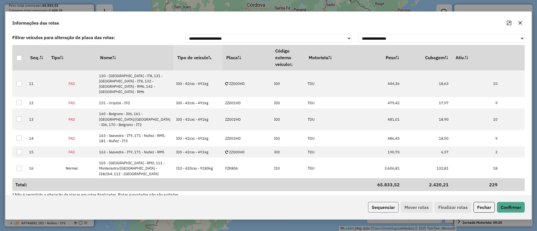
click at [378, 206] on button "Sequenciar" at bounding box center [383, 207] width 30 height 11
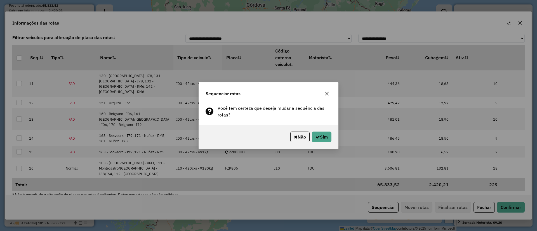
click at [332, 136] on div "Não Sim" at bounding box center [268, 137] width 139 height 24
click at [330, 135] on button "Sim" at bounding box center [322, 137] width 20 height 11
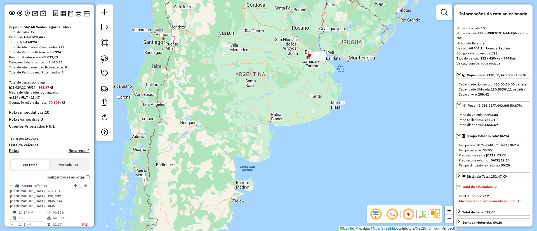
scroll to position [42, 0]
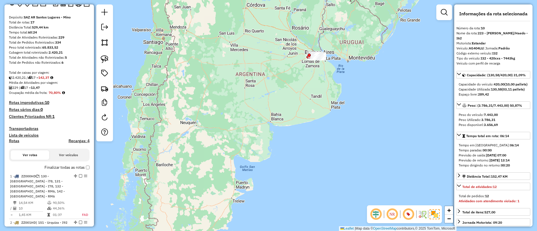
click at [55, 170] on label "Finalizar todas as rotas" at bounding box center [66, 168] width 45 height 6
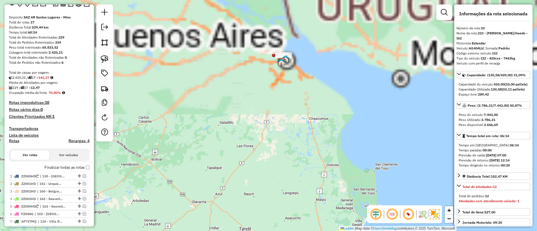
drag, startPoint x: 337, startPoint y: 45, endPoint x: 281, endPoint y: 224, distance: 187.2
click at [281, 224] on div "Janela de atendimento Grade de atendimento Capacidade Transportadoras Veículos …" at bounding box center [268, 115] width 537 height 231
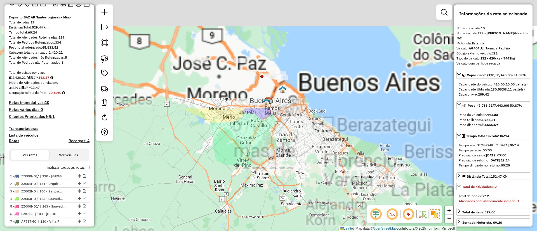
drag, startPoint x: 287, startPoint y: 32, endPoint x: 237, endPoint y: 164, distance: 140.7
click at [237, 164] on div "Janela de atendimento Grade de atendimento Capacidade Transportadoras Veículos …" at bounding box center [268, 115] width 537 height 231
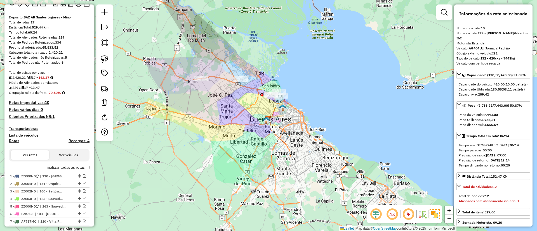
click at [226, 88] on div "Janela de atendimento Grade de atendimento Capacidade Transportadoras Veículos …" at bounding box center [268, 115] width 537 height 231
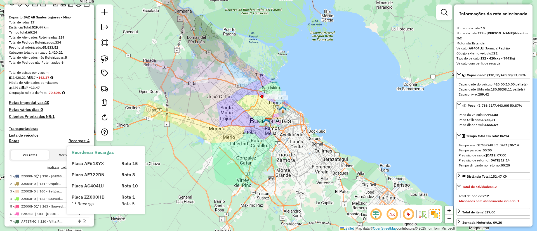
drag, startPoint x: 68, startPoint y: 169, endPoint x: 64, endPoint y: 169, distance: 3.9
click at [68, 169] on div "Reordenar Recargas Placa AF613YX Rota 15 Placa AF722DN Rota 8 Placa AG404LU Rot…" at bounding box center [106, 181] width 78 height 68
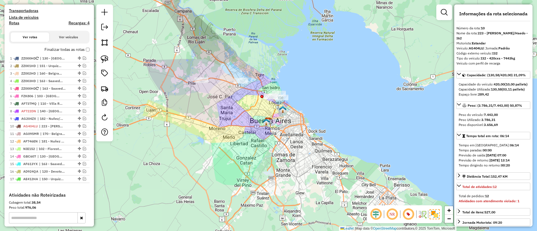
scroll to position [168, 0]
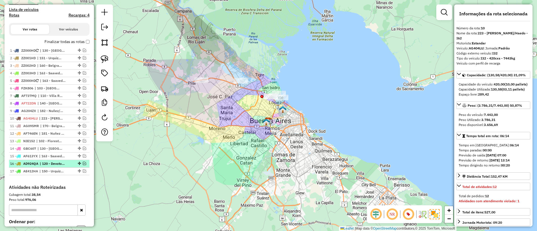
click at [65, 166] on span "| 120 - Devoto/Agronomia/Paternal - RM1" at bounding box center [53, 163] width 26 height 5
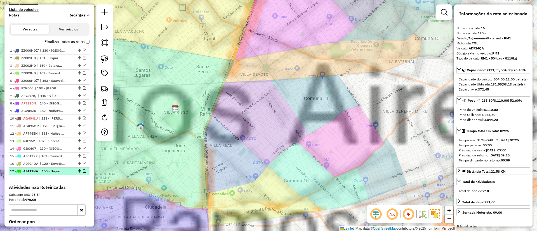
click at [65, 171] on span "| 150 - Urquiza - RM2" at bounding box center [52, 171] width 26 height 5
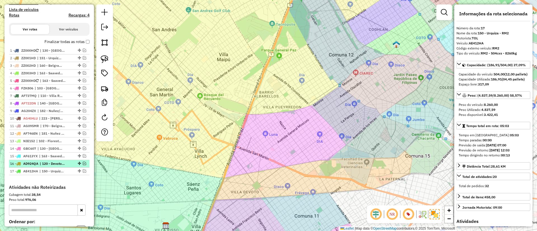
click at [65, 166] on span "| 120 - Devoto/Agronomia/Paternal - RM1" at bounding box center [53, 163] width 26 height 5
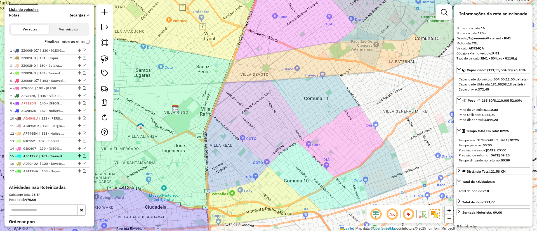
click at [65, 157] on span "| 163 - Saavedra - I79" at bounding box center [52, 156] width 26 height 5
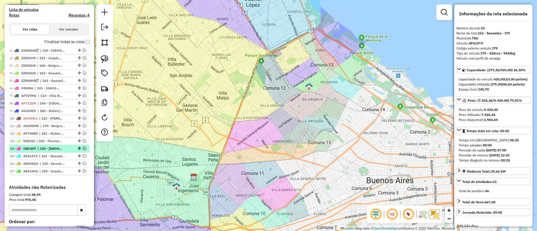
click at [62, 147] on span "| 130 - Parque Chas - i78, 131 - Chacarita - I78" at bounding box center [50, 148] width 26 height 5
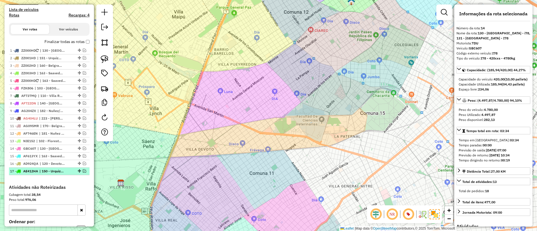
click at [84, 172] on em at bounding box center [84, 171] width 3 height 3
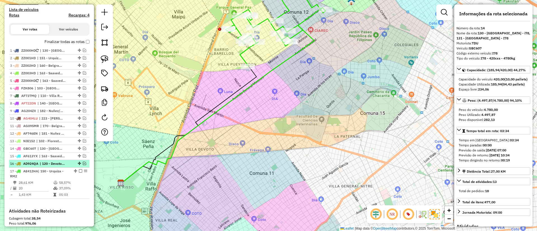
click at [83, 161] on div "16 - AD924QA | 120 - Devoto/Agronomia/Paternal - RM1" at bounding box center [49, 163] width 78 height 5
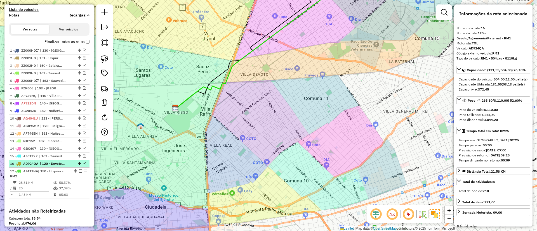
click at [83, 163] on em at bounding box center [84, 163] width 3 height 3
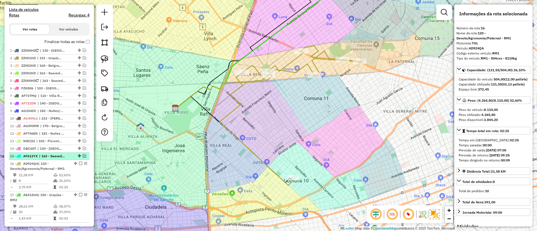
click at [47, 160] on li "15 - AF613YX | 163 - Saavedra - I79" at bounding box center [49, 157] width 81 height 8
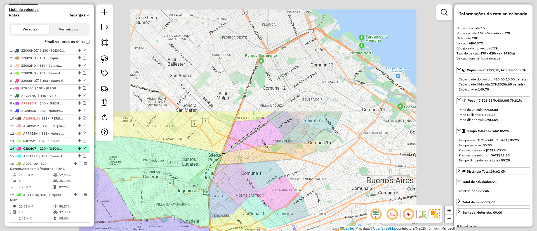
click at [48, 151] on span "| 130 - Parque Chas - i78, 131 - Chacarita - I78" at bounding box center [50, 148] width 26 height 5
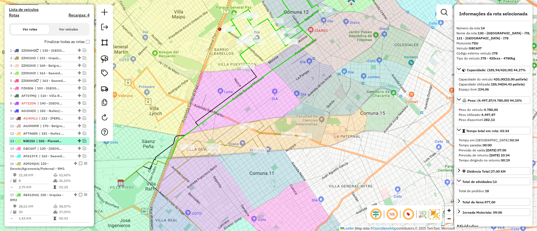
click at [48, 144] on span "| 102 - Floresta - I75" at bounding box center [49, 141] width 26 height 5
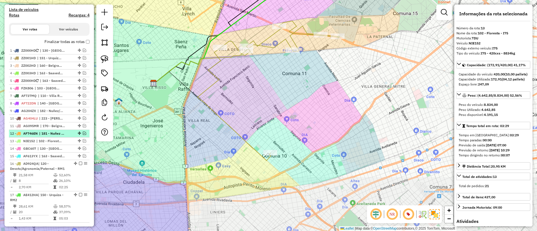
click at [48, 136] on span "| 181 - Nuñez - I73" at bounding box center [52, 133] width 26 height 5
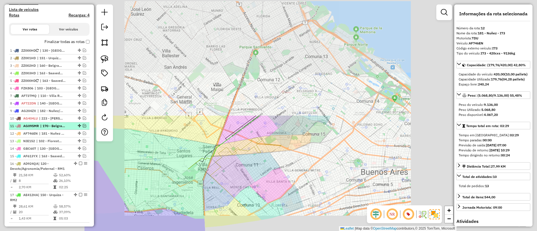
click at [48, 127] on span "| 170 - Belgrano - I72" at bounding box center [53, 126] width 26 height 5
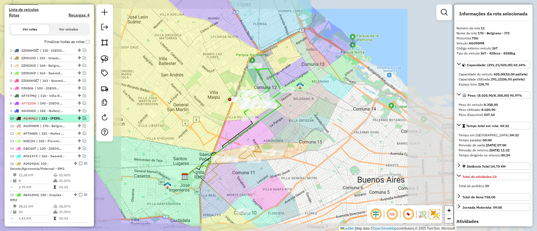
click at [48, 121] on span "| 223 - Ramos/Haedo - I62" at bounding box center [52, 118] width 26 height 5
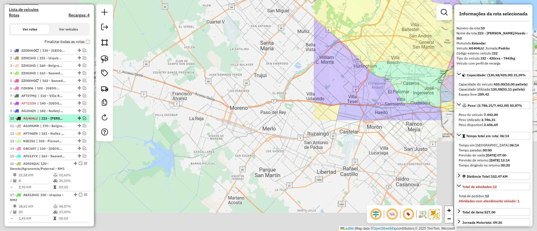
click at [48, 115] on li "10 - AG404LU | 223 - Ramos/Haedo - I62" at bounding box center [49, 119] width 81 height 8
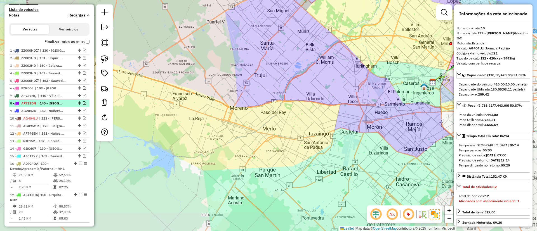
click at [49, 105] on span "| 140 - Villa Pueyrredon - I67" at bounding box center [50, 103] width 26 height 5
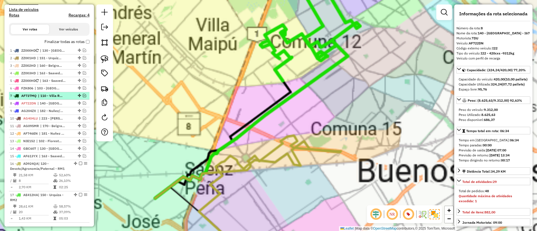
click at [51, 97] on span "| 110 - Villa Real - I21" at bounding box center [51, 95] width 26 height 5
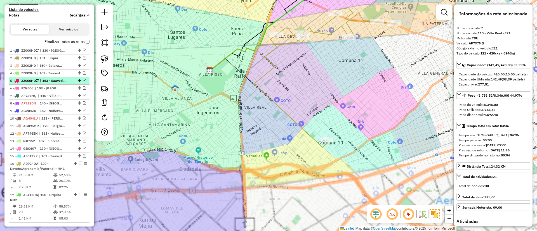
click at [57, 84] on li "5 - ZZ000HD | 163 - Saavedra - I79, 171 - Nuñez - RM5" at bounding box center [49, 81] width 81 height 8
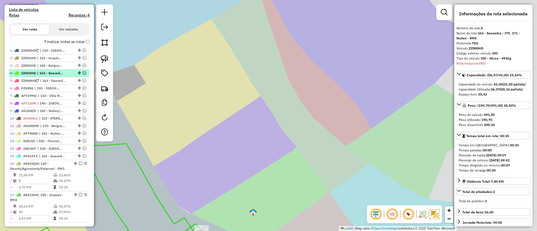
click at [62, 73] on span "| 163 - Saavedra - I79, 171 - Nuñez - RM5, 181 - Nuñez - I73" at bounding box center [50, 73] width 26 height 5
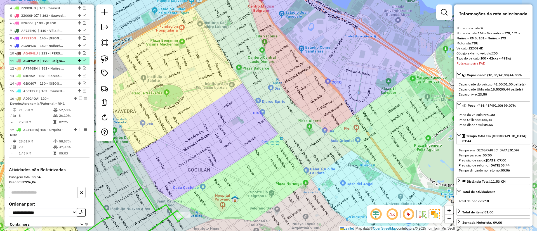
click at [65, 64] on li "11 - AG095MR | 170 - Belgrano - I72" at bounding box center [49, 61] width 81 height 8
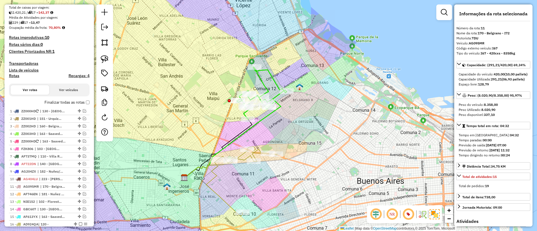
scroll to position [65, 0]
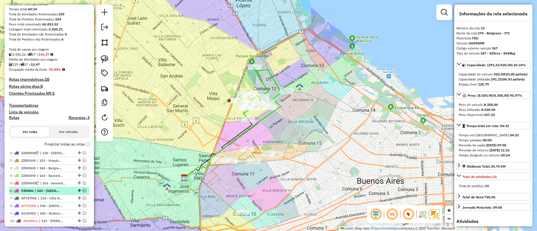
click at [44, 189] on span "| 103 - Santa Rita - RM3, 111 - Montecastro/Devoto - I38/I64, 112 - Villa Del P…" at bounding box center [48, 191] width 26 height 5
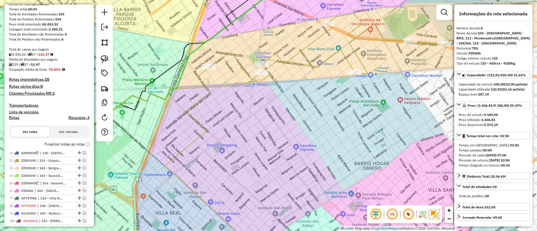
click at [201, 127] on icon at bounding box center [307, 133] width 284 height 241
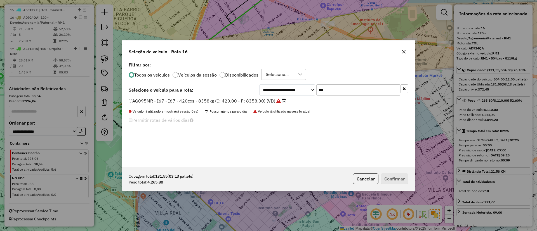
scroll to position [3, 2]
drag, startPoint x: 319, startPoint y: 95, endPoint x: 297, endPoint y: 95, distance: 22.1
click at [297, 95] on div "**********" at bounding box center [333, 89] width 149 height 11
type input "***"
click at [257, 102] on label "HHJ239 - I25 - I25 - 420cxs - 7110kg (C: 420,00 - P: 7110,00) (VD)" at bounding box center [203, 101] width 148 height 7
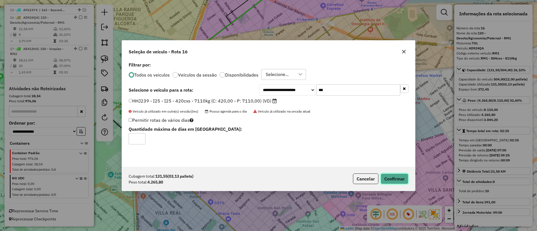
click at [401, 183] on button "Confirmar" at bounding box center [395, 179] width 28 height 11
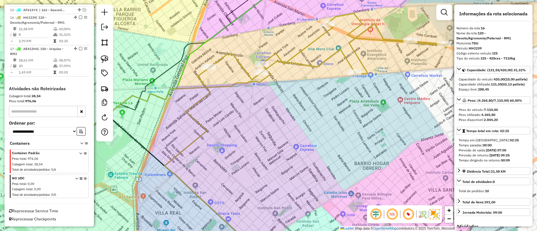
click at [79, 16] on em at bounding box center [80, 17] width 3 height 3
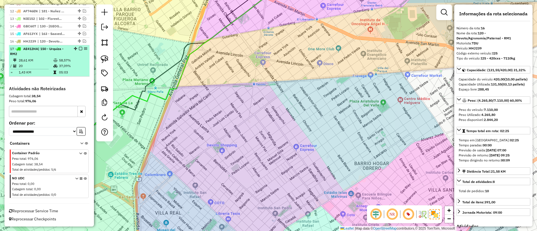
click at [78, 55] on div "17 - AE412HA | 150 - Urquiza - RM2" at bounding box center [49, 51] width 78 height 10
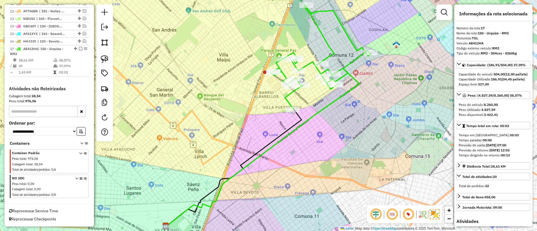
click at [316, 114] on icon at bounding box center [262, 148] width 193 height 158
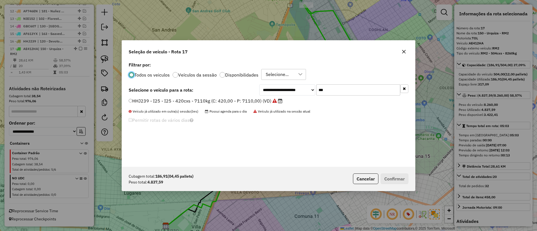
scroll to position [3, 2]
click at [340, 85] on input "***" at bounding box center [358, 89] width 84 height 11
type input "***"
click at [260, 99] on label "IVC008 - I92 - I92 - 420cxs - 11138kg (C: 420,00 - P: 11138,00) (VD)" at bounding box center [205, 101] width 153 height 7
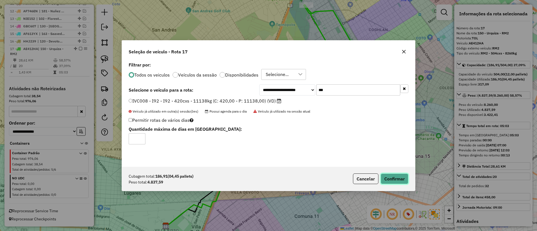
click at [403, 182] on button "Confirmar" at bounding box center [395, 179] width 28 height 11
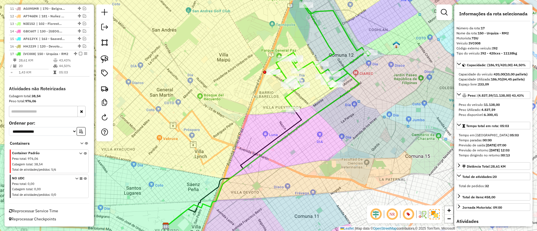
scroll to position [123, 0]
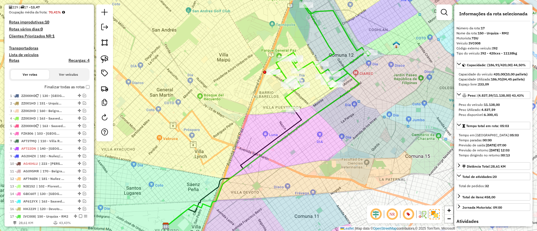
click at [59, 84] on label "Finalizar todas as rotas" at bounding box center [66, 87] width 45 height 6
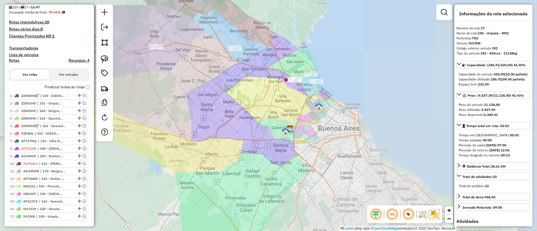
drag, startPoint x: 318, startPoint y: 111, endPoint x: 291, endPoint y: 127, distance: 31.3
click at [291, 127] on div "Janela de atendimento Grade de atendimento Capacidade Transportadoras Veículos …" at bounding box center [268, 115] width 537 height 231
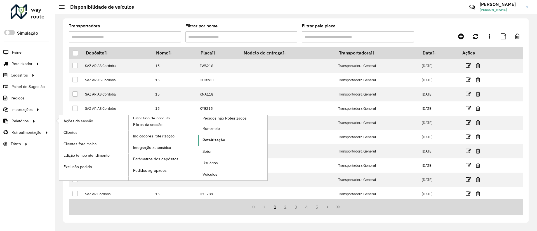
click at [224, 136] on link "Roteirização" at bounding box center [232, 140] width 69 height 11
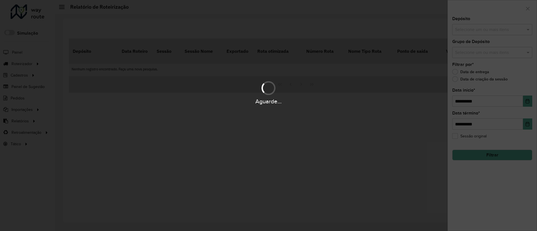
click at [475, 31] on input "text" at bounding box center [490, 30] width 72 height 7
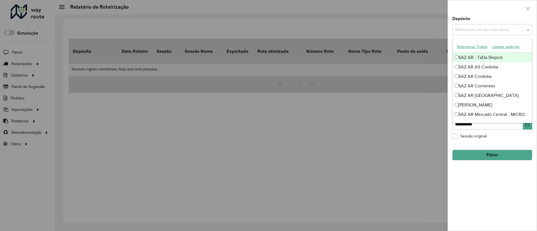
click at [475, 31] on input "text" at bounding box center [490, 30] width 72 height 7
type input "***"
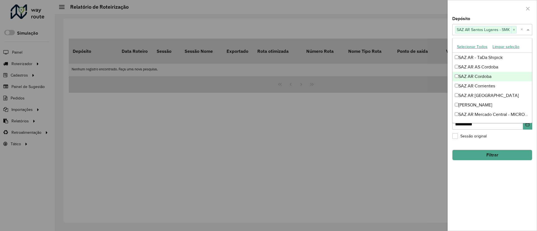
click at [479, 204] on div "**********" at bounding box center [492, 124] width 89 height 214
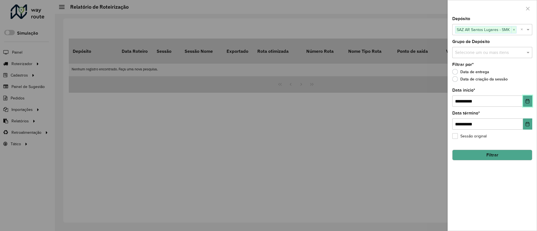
click at [526, 102] on icon "Choose Date" at bounding box center [528, 101] width 4 height 4
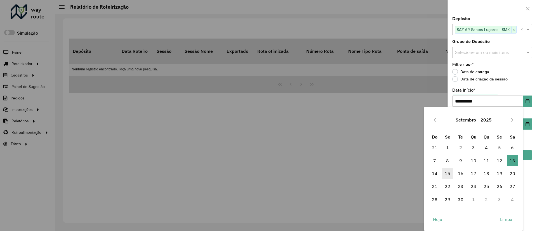
click at [451, 176] on span "15" at bounding box center [447, 173] width 11 height 11
type input "**********"
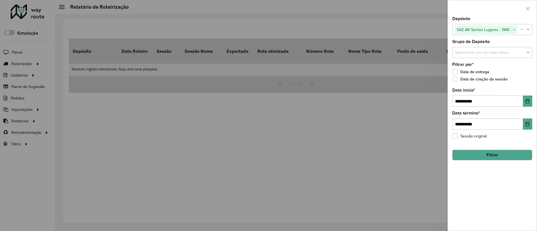
click at [516, 158] on button "Filtrar" at bounding box center [492, 155] width 80 height 11
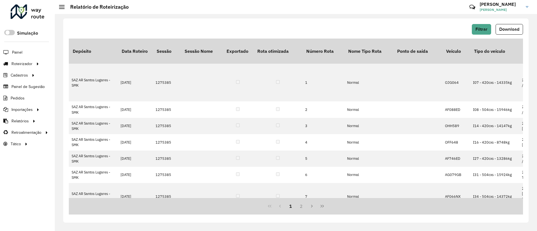
drag, startPoint x: 514, startPoint y: 27, endPoint x: 445, endPoint y: 50, distance: 72.8
click at [514, 27] on span "Download" at bounding box center [509, 29] width 20 height 5
click at [482, 26] on button "Filtrar" at bounding box center [481, 29] width 19 height 11
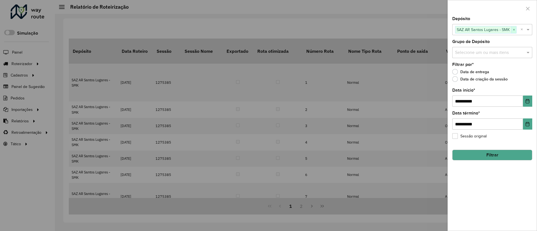
click at [515, 29] on span "×" at bounding box center [513, 30] width 5 height 7
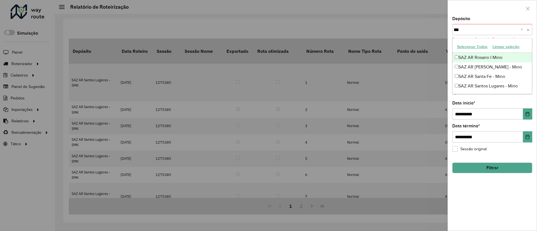
type input "****"
click at [476, 87] on div "SAZ AR Santos Lugares - Mino" at bounding box center [492, 86] width 79 height 10
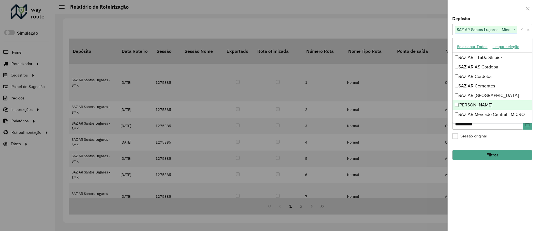
click at [502, 205] on div "**********" at bounding box center [492, 124] width 89 height 214
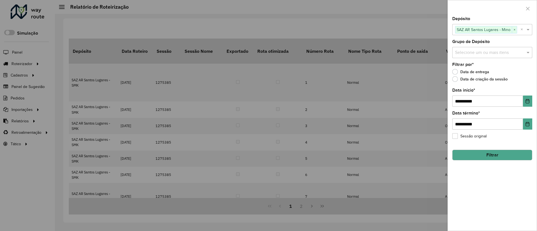
click at [486, 156] on button "Filtrar" at bounding box center [492, 155] width 80 height 11
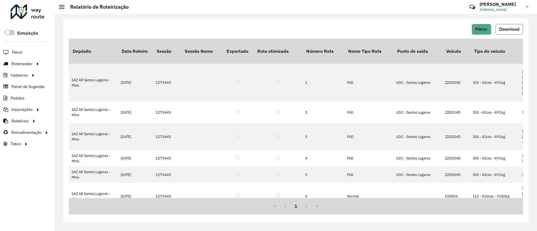
click at [507, 29] on span "Download" at bounding box center [509, 29] width 20 height 5
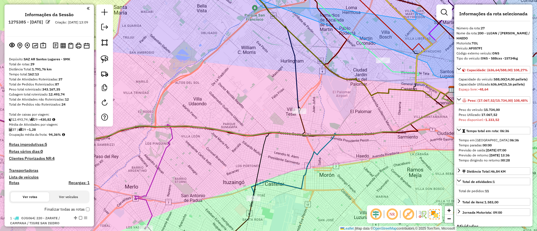
select select "**********"
